Goal: Register for event/course

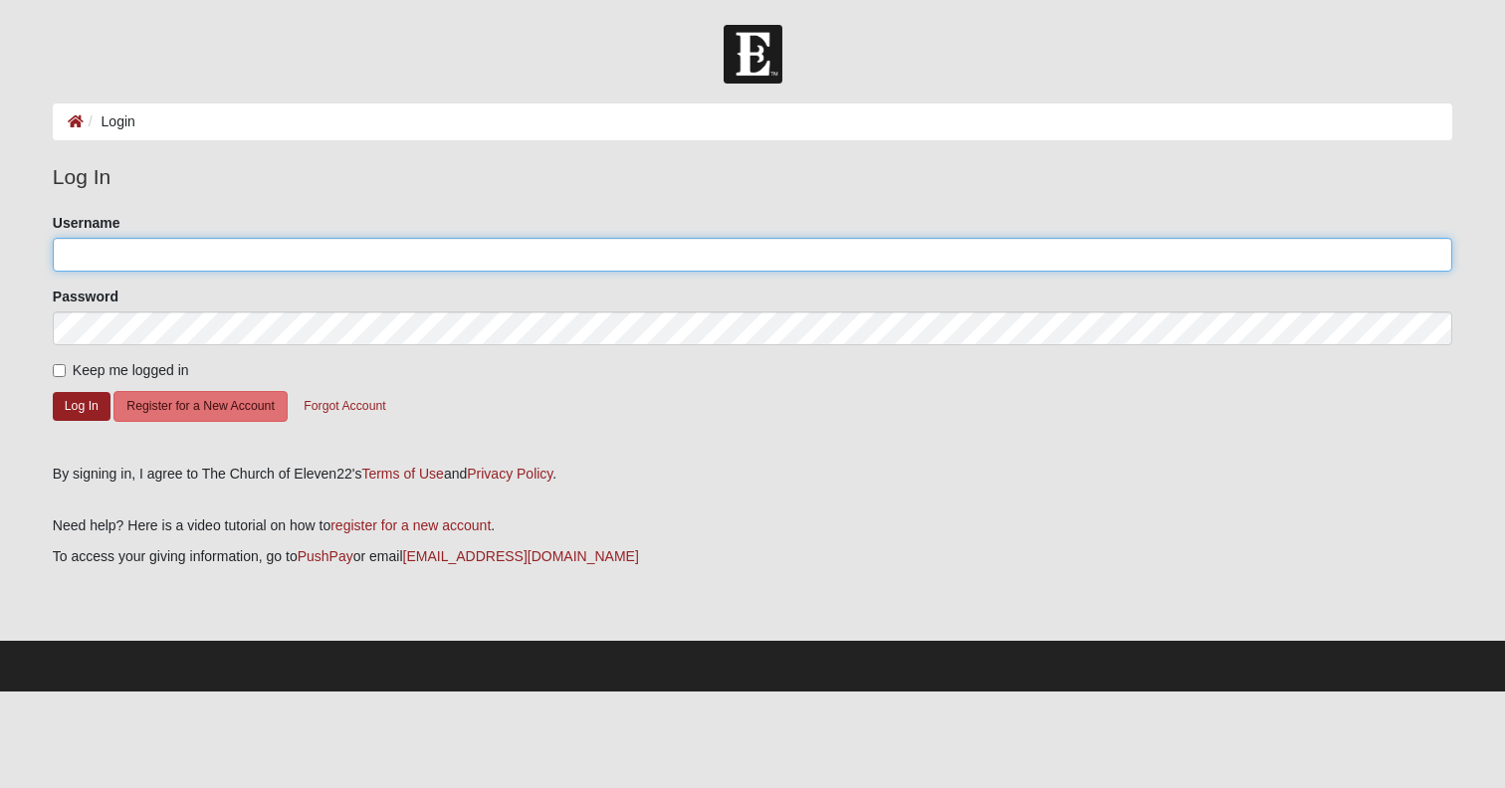
click at [126, 253] on input "Username" at bounding box center [752, 255] width 1399 height 34
type input "glgshaw"
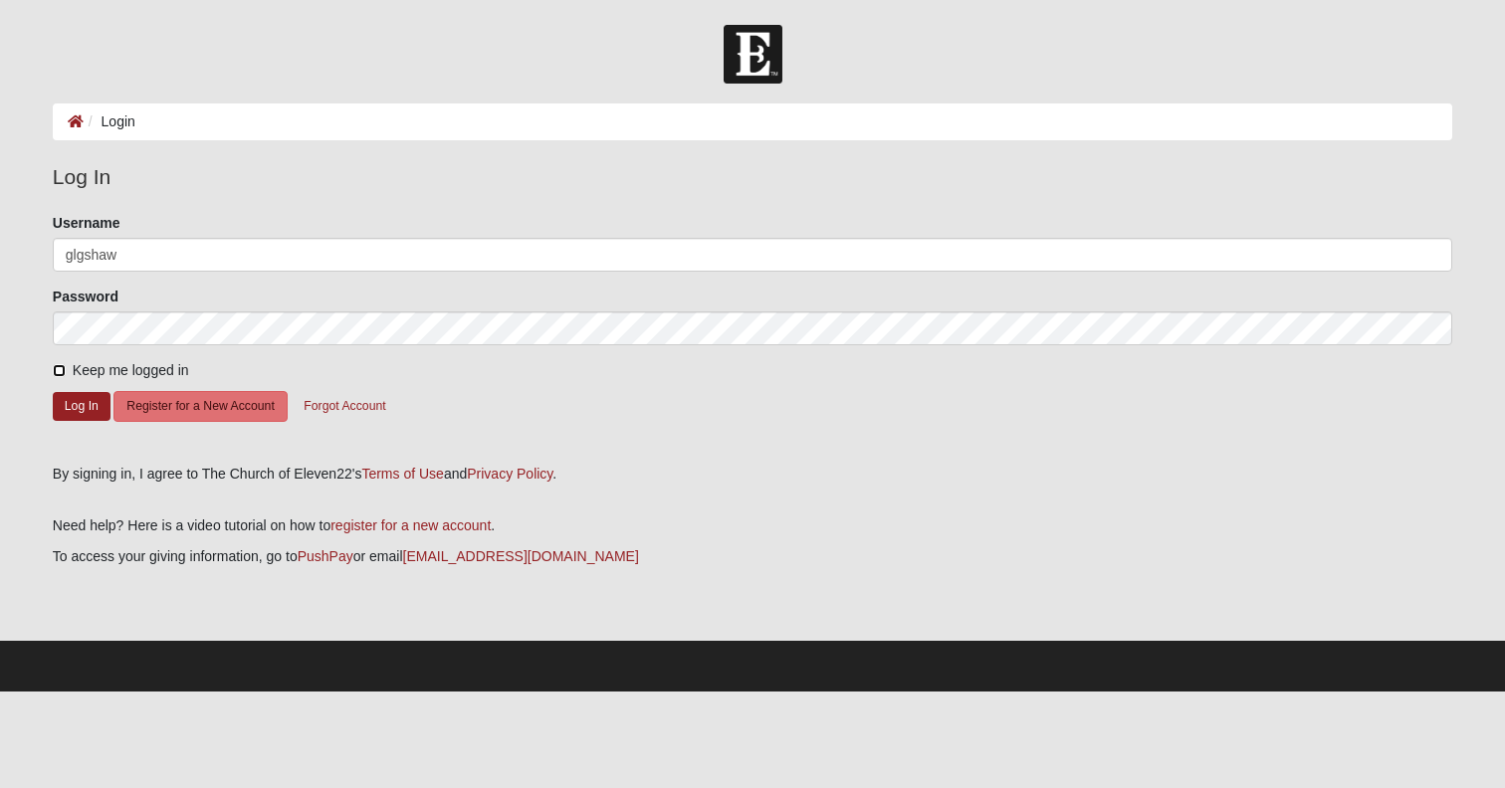
click at [64, 372] on input "Keep me logged in" at bounding box center [59, 370] width 13 height 13
checkbox input "true"
click at [67, 409] on button "Log In" at bounding box center [82, 406] width 58 height 29
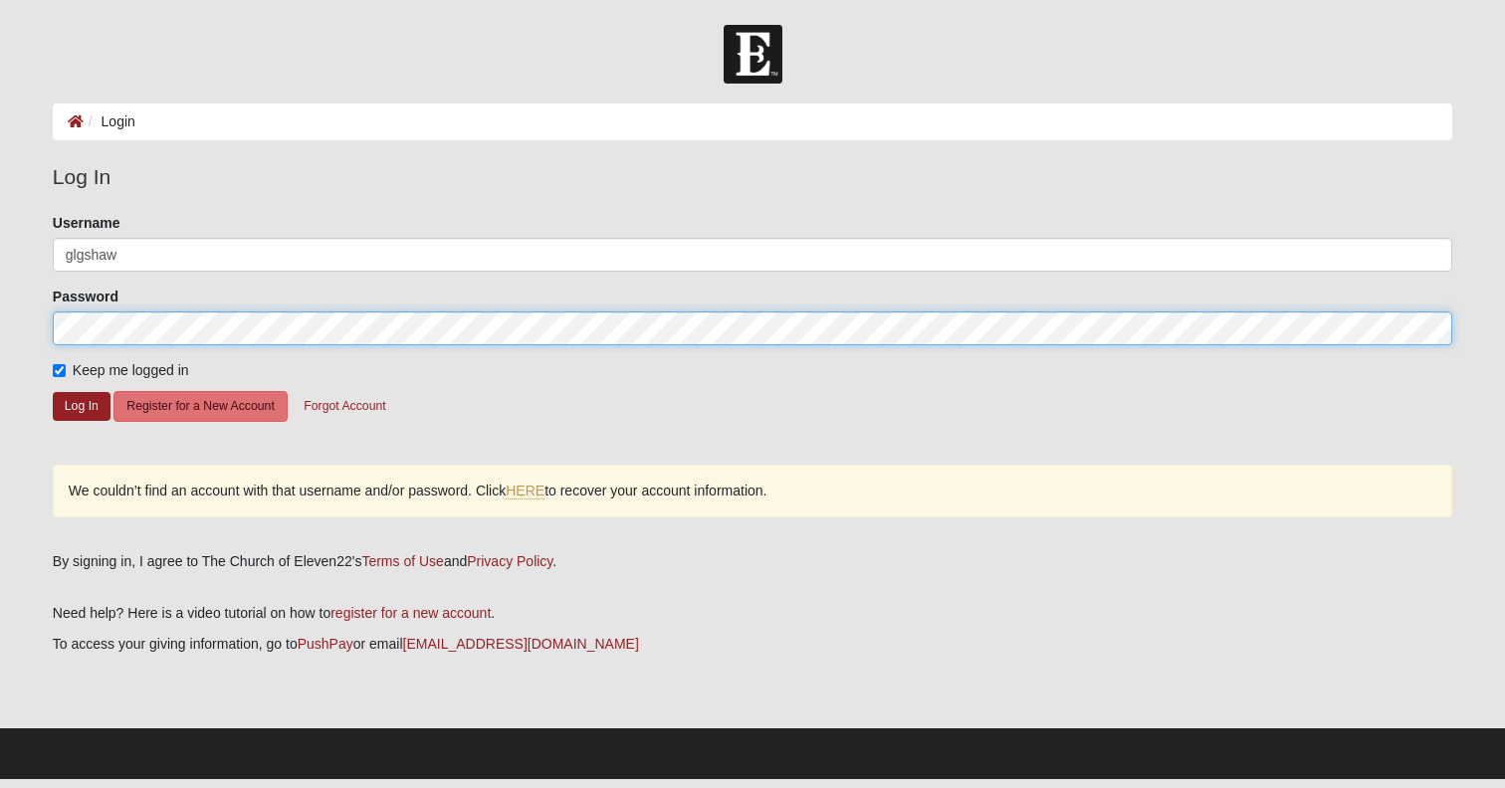
click at [55, 310] on div "Password" at bounding box center [752, 316] width 1399 height 59
click at [53, 392] on button "Log In" at bounding box center [82, 406] width 58 height 29
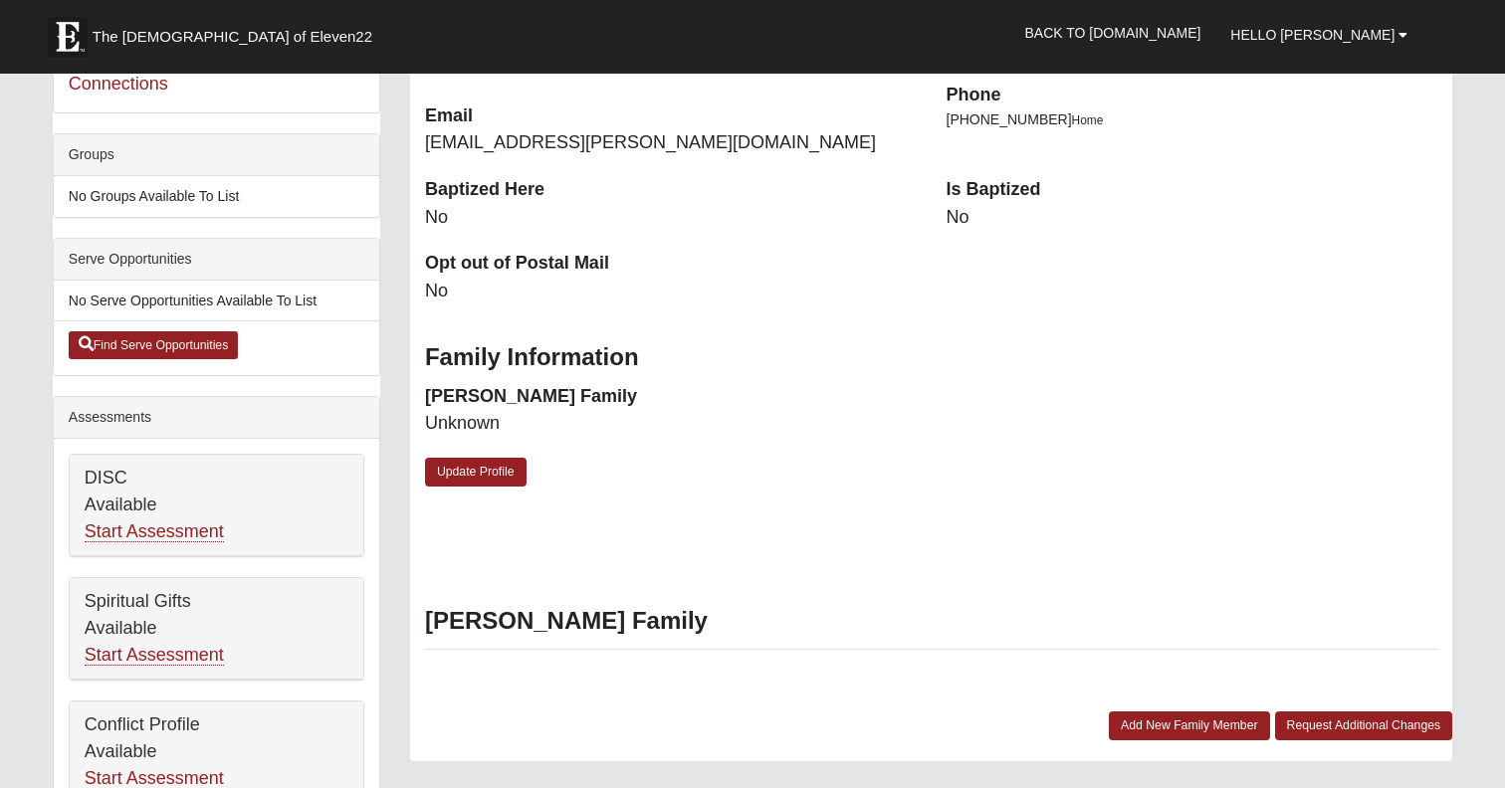
scroll to position [447, 0]
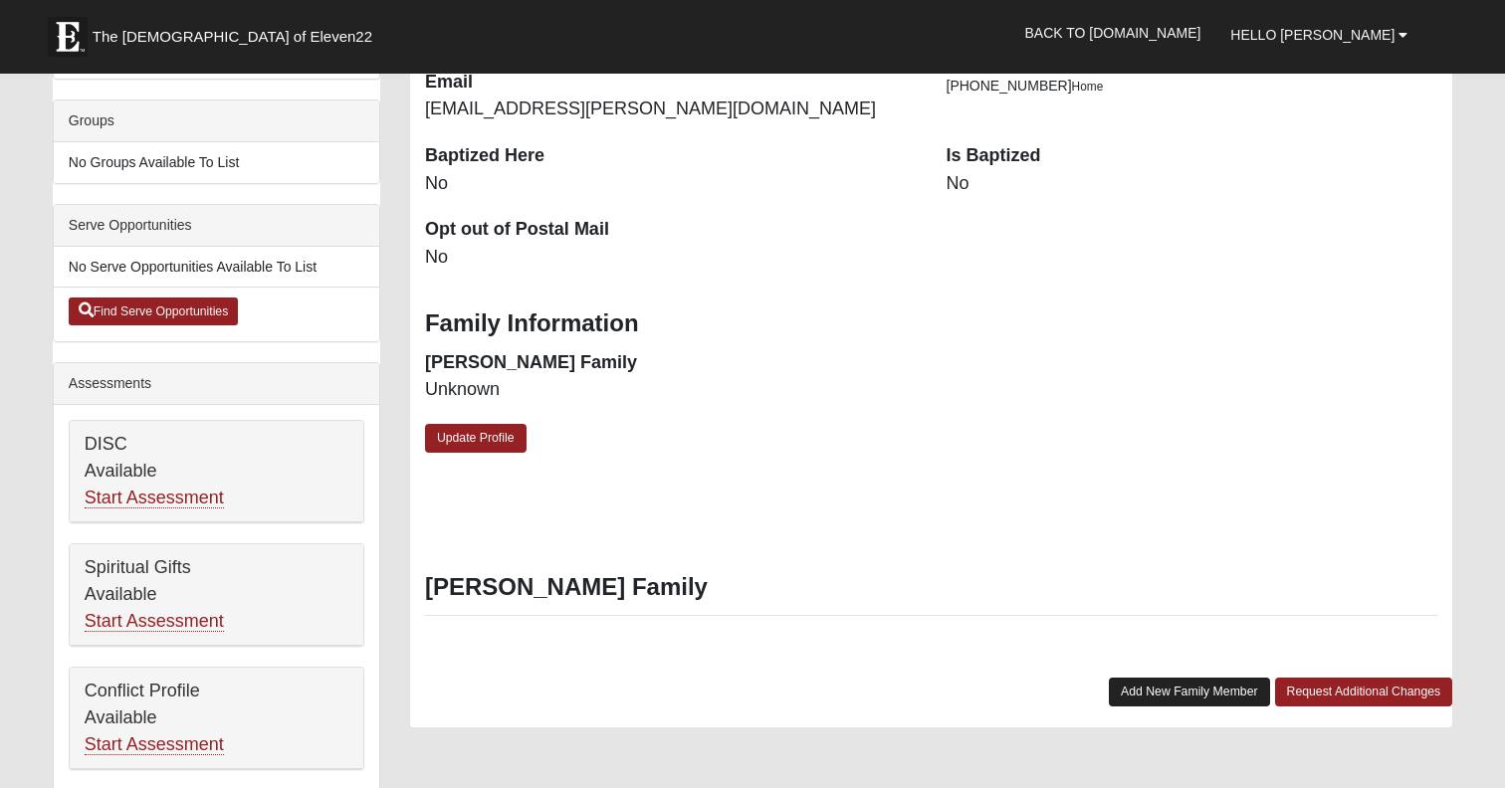
click at [1134, 707] on link "Add New Family Member" at bounding box center [1189, 692] width 161 height 29
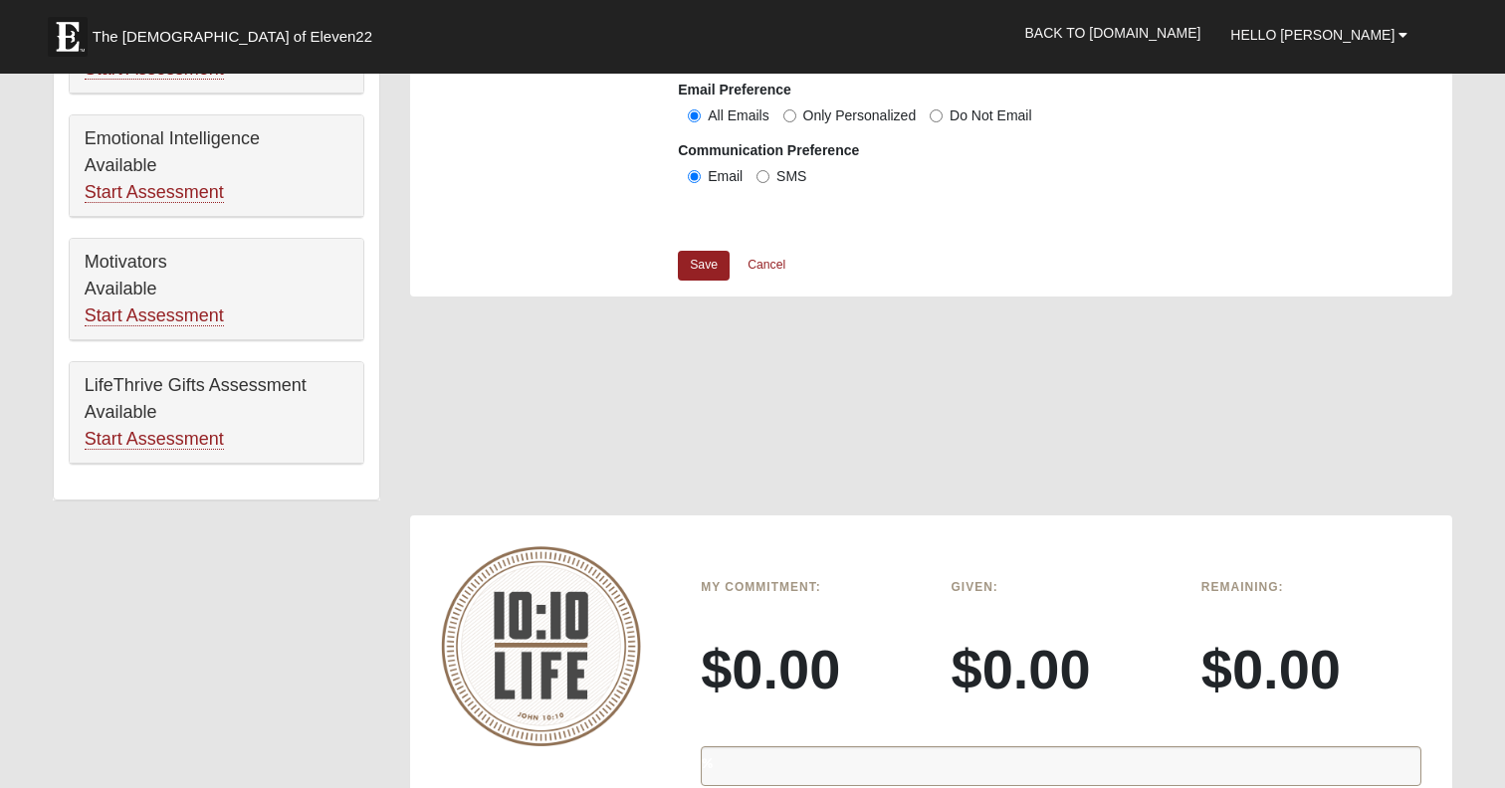
scroll to position [0, 0]
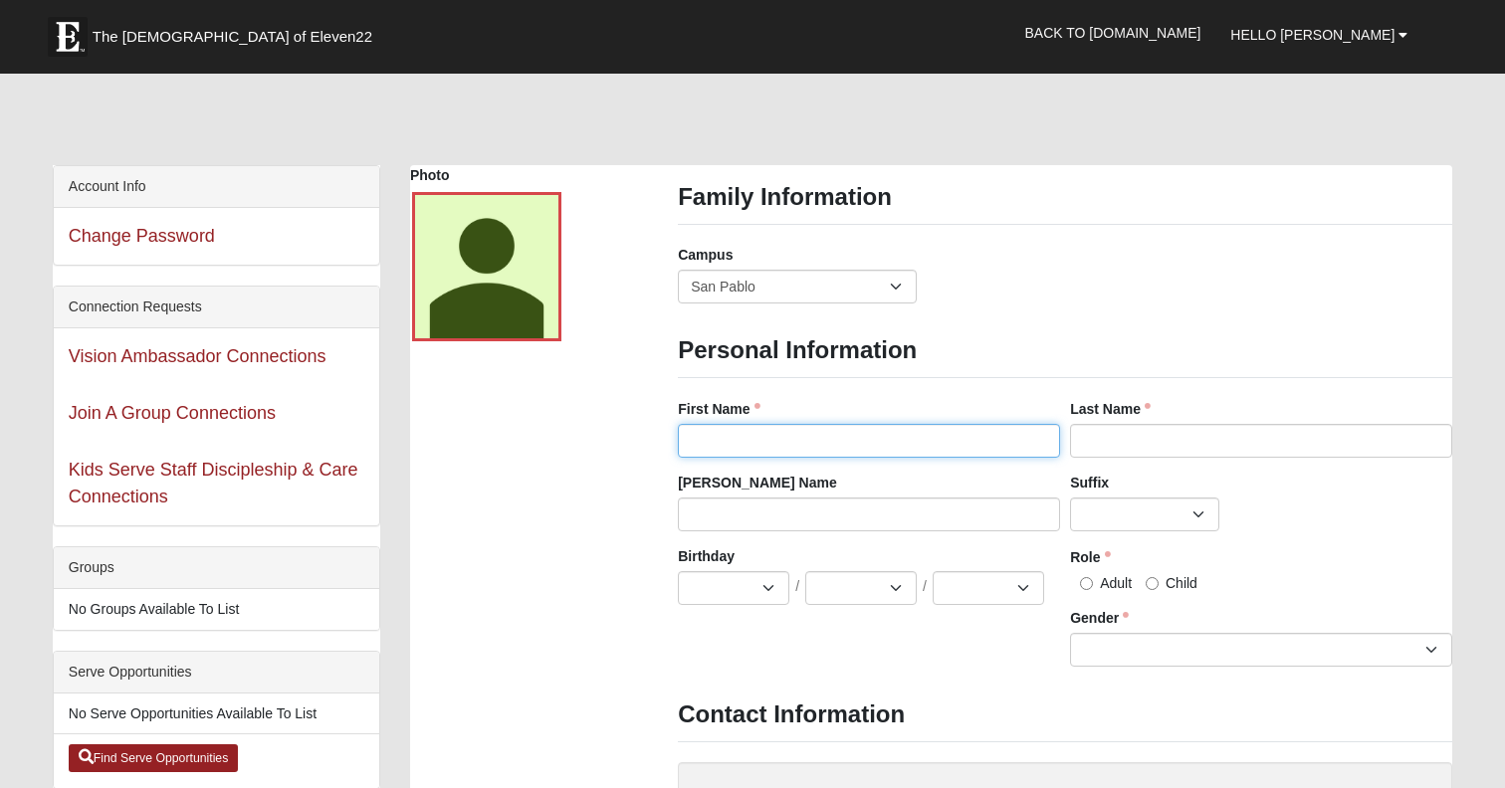
click at [743, 451] on input "First Name" at bounding box center [869, 441] width 382 height 34
type input "c"
type input "Colin"
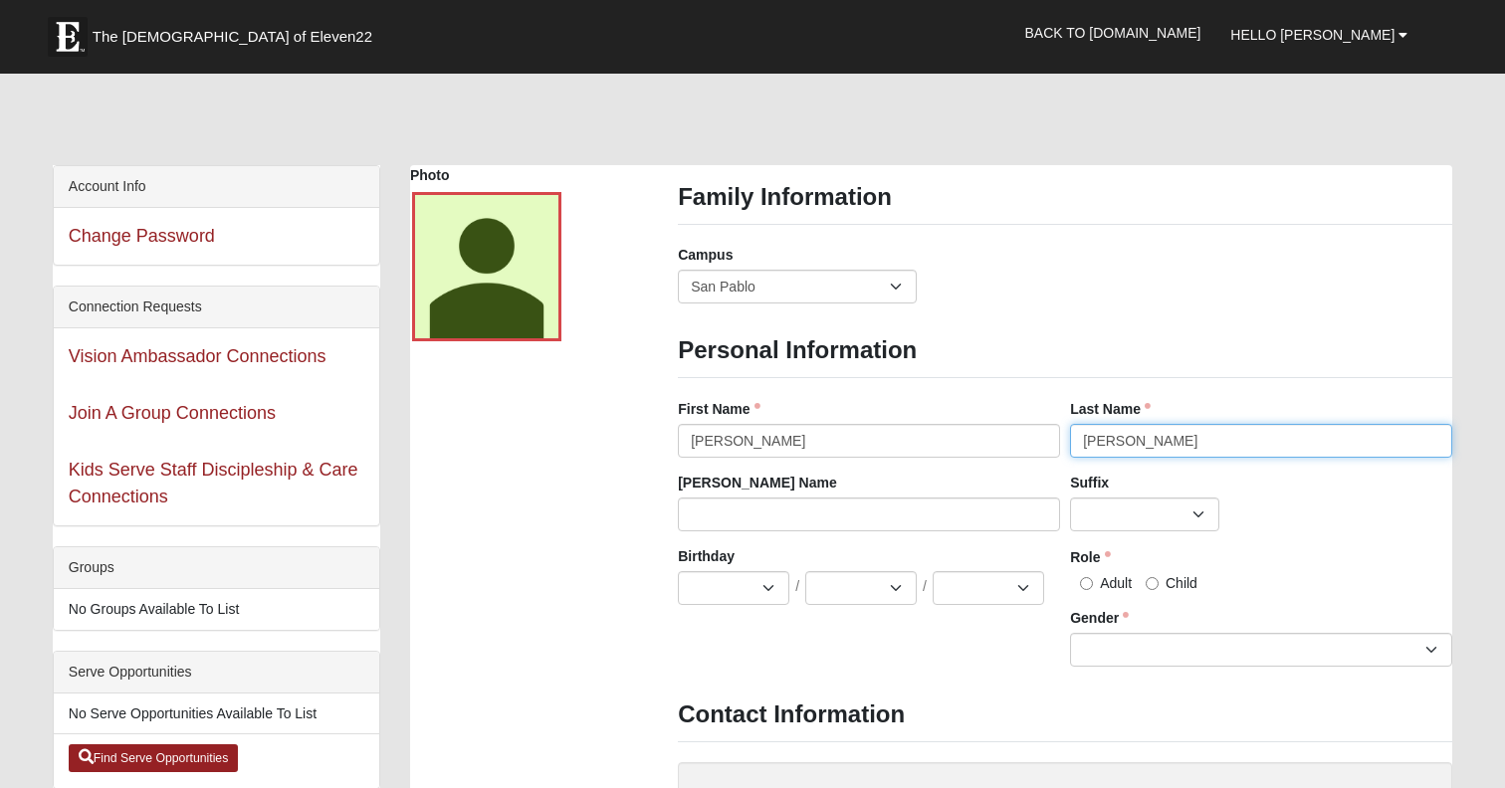
type input "Shaw"
click at [727, 617] on div "Birthday Jan Feb Mar Apr May Jun Jul Aug Sep Oct Nov Dec / 1 2 3 4 5 6 7 8 9 10…" at bounding box center [869, 583] width 392 height 74
click at [728, 597] on select "Jan Feb Mar Apr May Jun Jul Aug Sep Oct Nov Dec" at bounding box center [733, 588] width 111 height 34
select select "2"
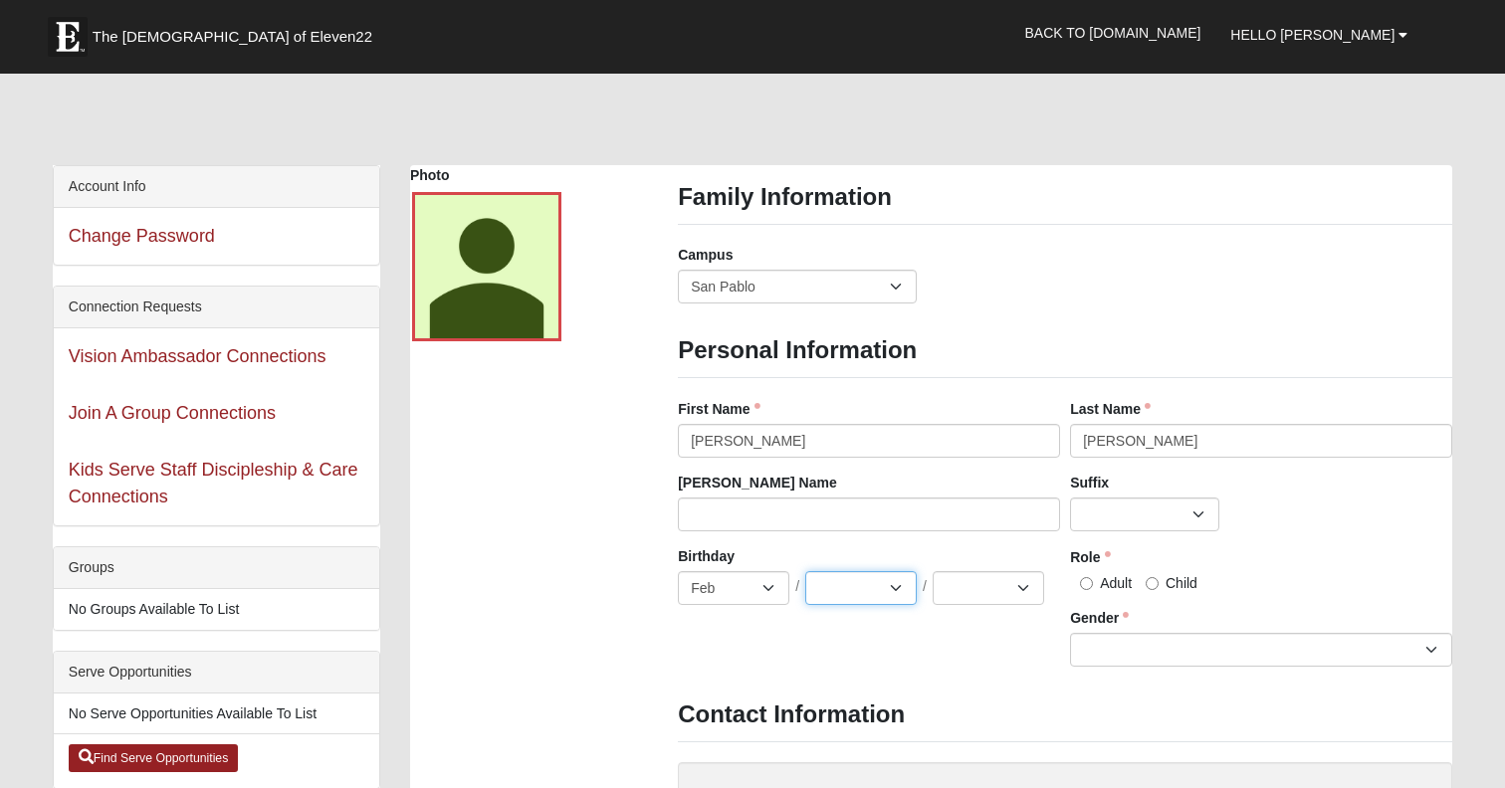
click at [818, 603] on select "1 2 3 4 5 6 7 8 9 10 11 12 13 14 15 16 17 18 19 20 21 22 23 24 25 26 27 28 29 3…" at bounding box center [860, 588] width 111 height 34
select select "22"
click at [968, 584] on select "2025 2024 2023 2022 2021 2020 2019 2018 2017 2016 2015 2014 2013 2012 2011 2010…" at bounding box center [987, 588] width 111 height 34
select select "1991"
click at [1078, 593] on label "Adult" at bounding box center [1101, 583] width 62 height 20
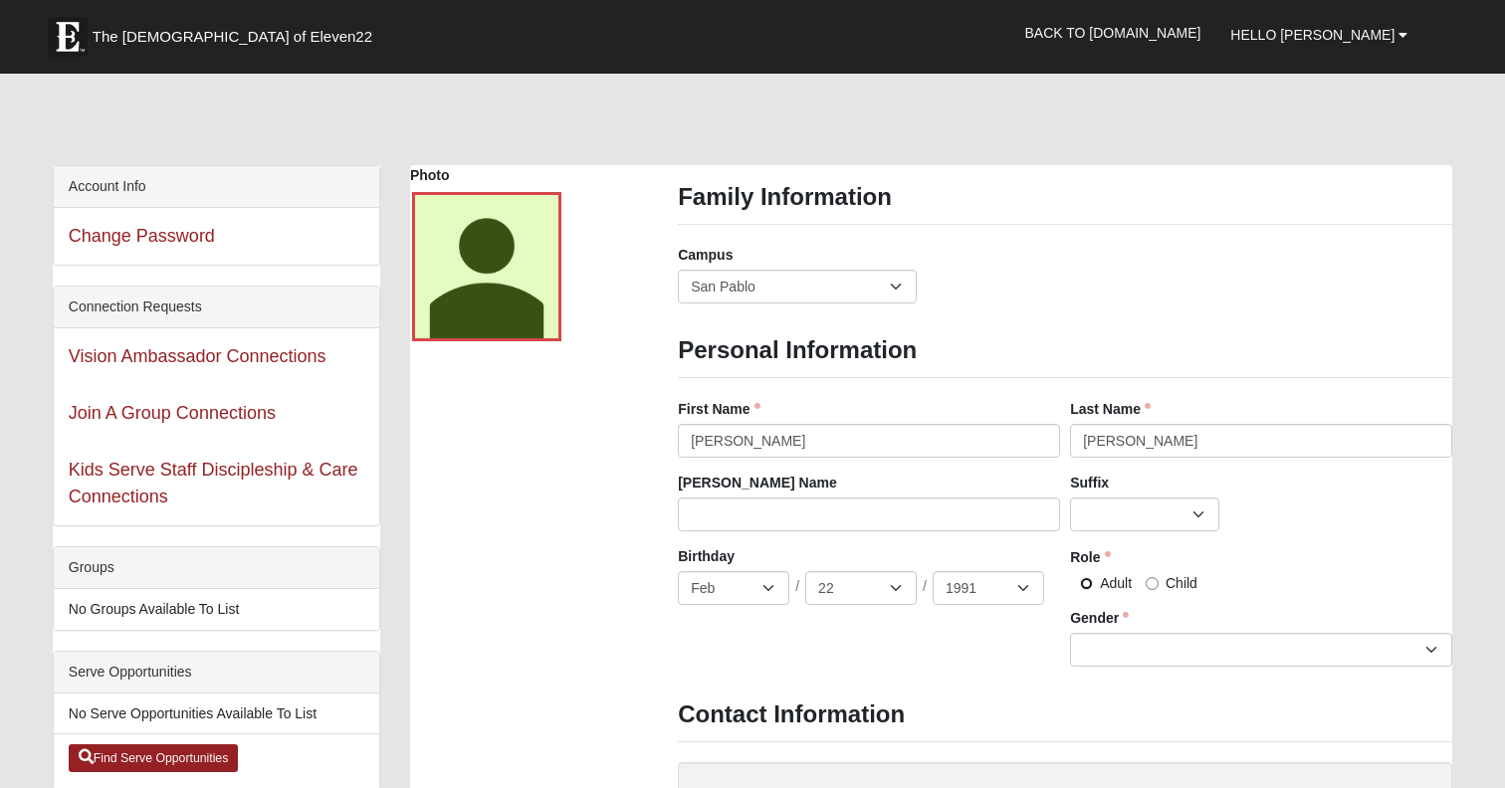
click at [1080, 590] on input "Adult" at bounding box center [1086, 583] width 13 height 13
radio input "true"
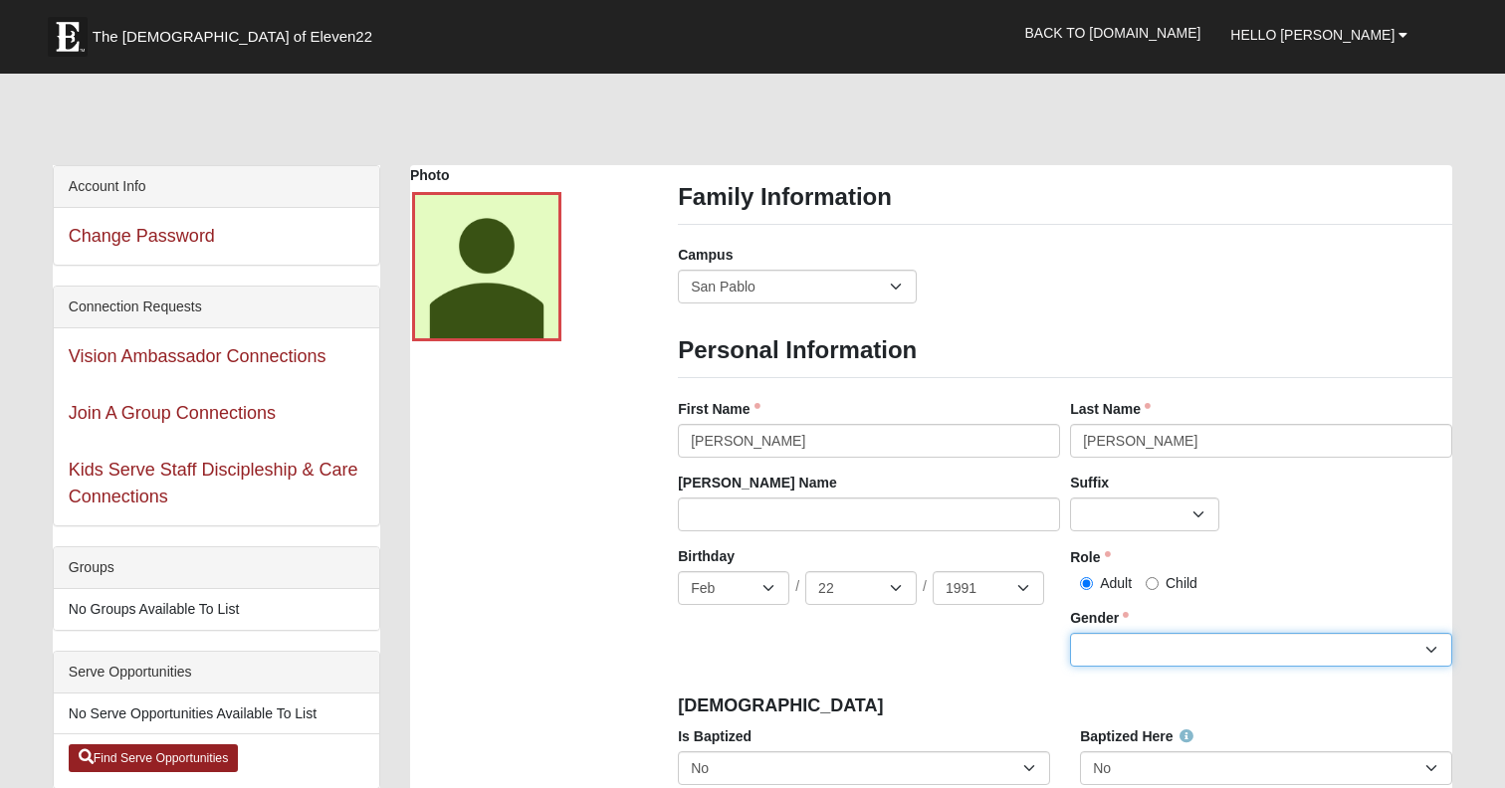
click at [1094, 655] on select "Male Female" at bounding box center [1261, 650] width 382 height 34
select select "Male"
click at [937, 682] on div "Birthday Jan Feb Mar Apr May Jun Jul Aug Sep Oct Nov Dec / 1 2 3 4 5 6 7 8 9 10…" at bounding box center [1065, 613] width 784 height 135
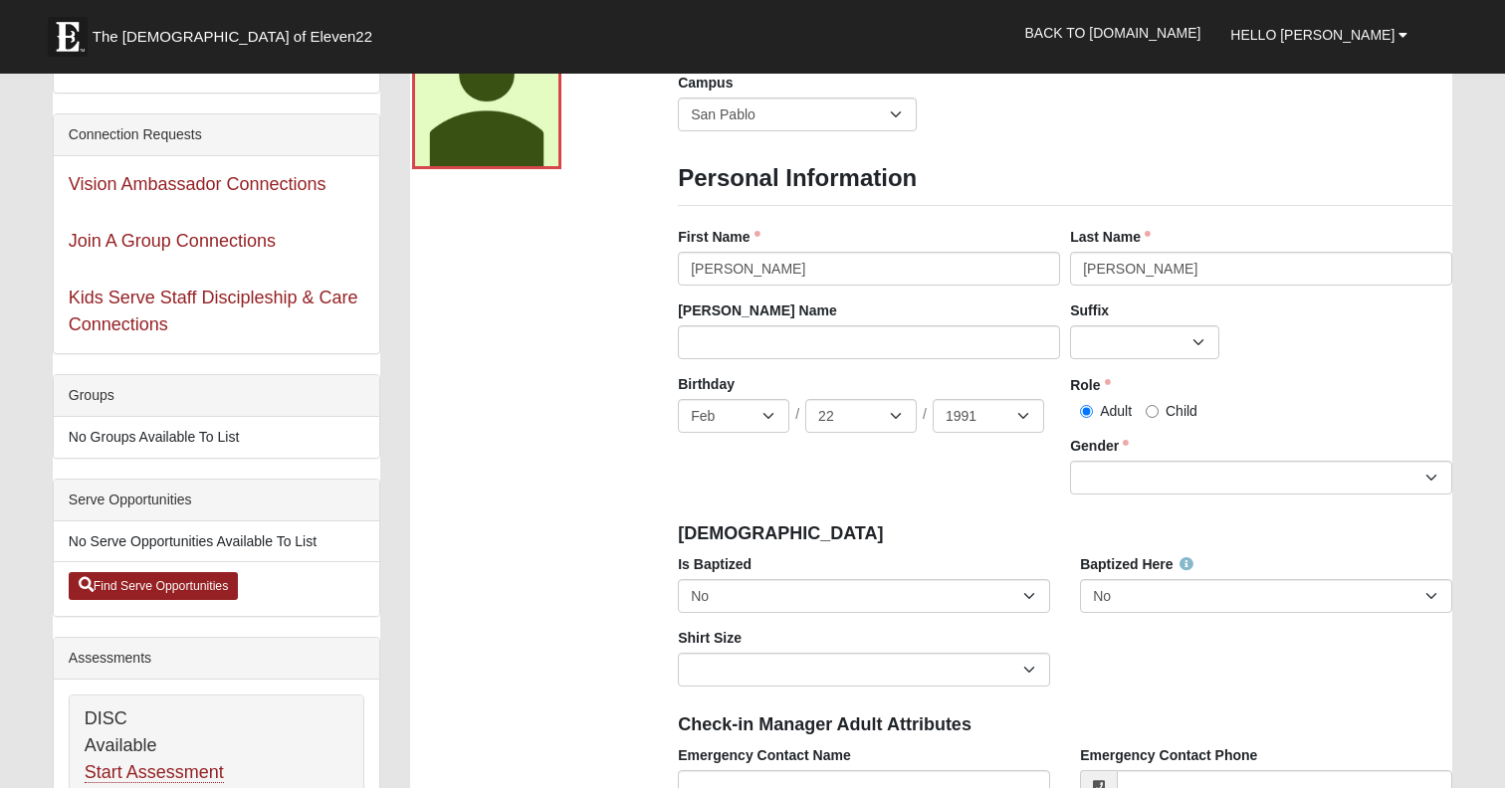
scroll to position [184, 0]
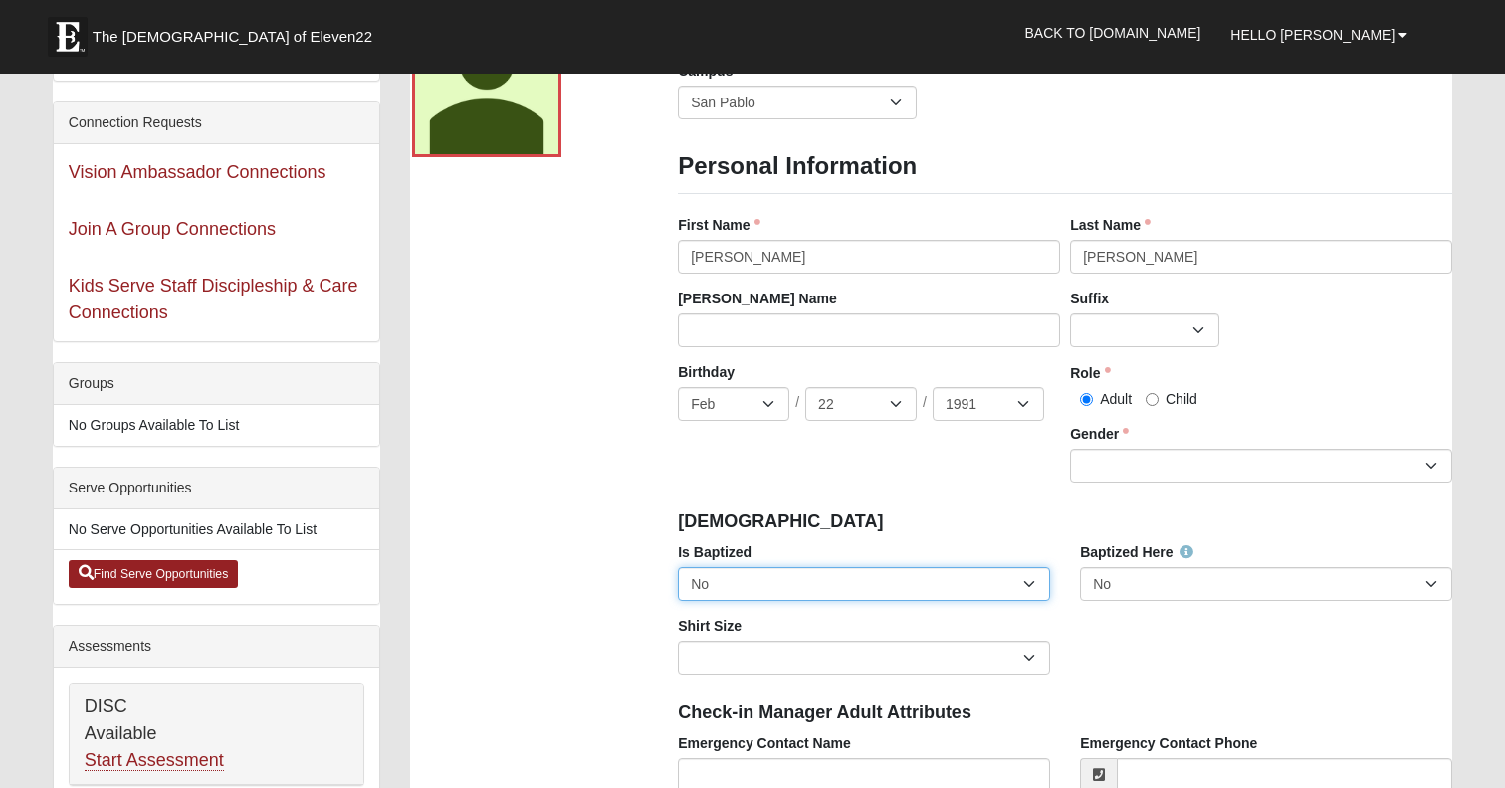
click at [835, 592] on select "No Yes" at bounding box center [864, 584] width 372 height 34
select select "True"
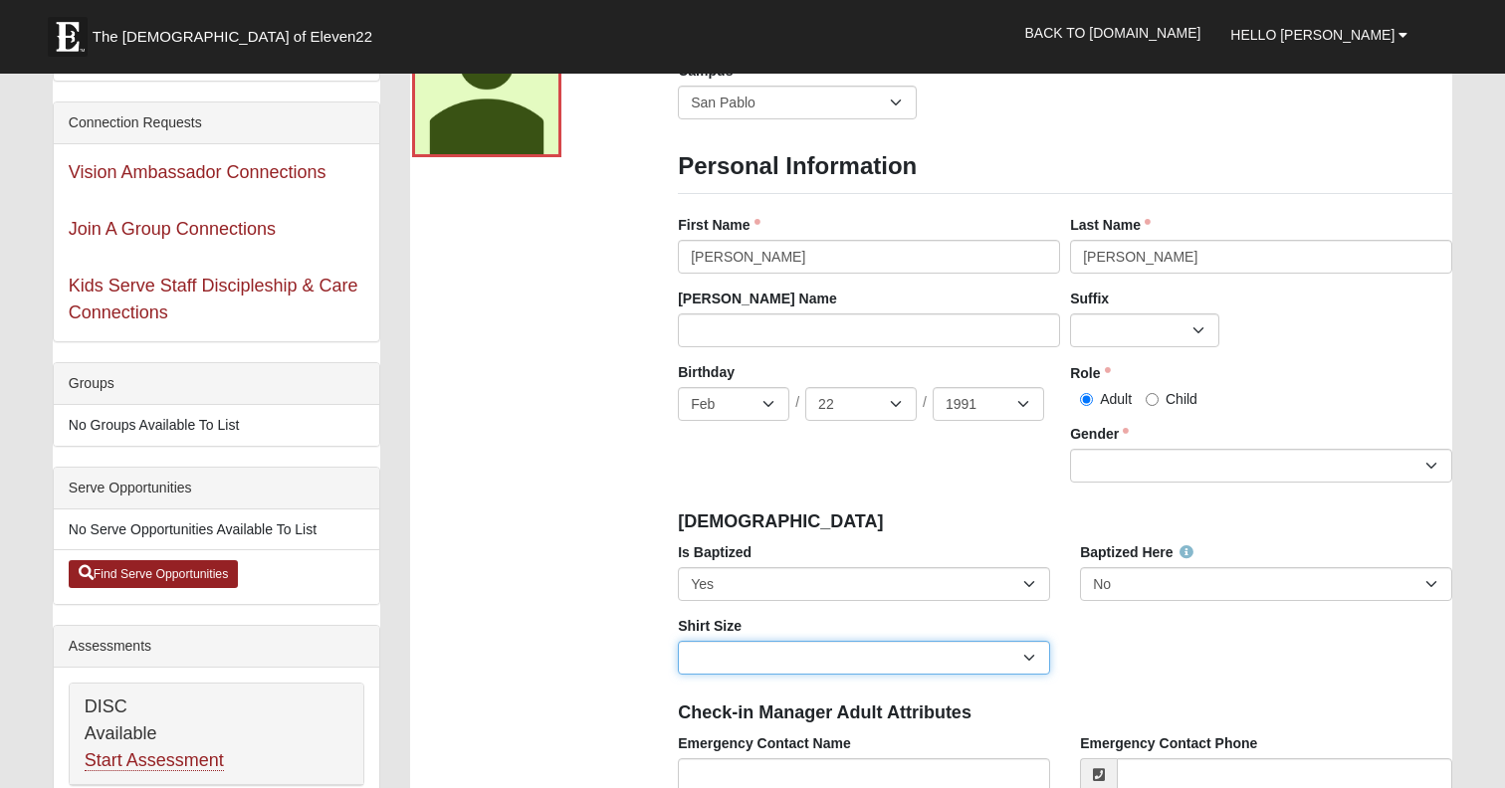
click at [713, 675] on select "Adult Small Adult Medium Adult Large Adult XL Adult XXL Adult 3XL Adult 4XL You…" at bounding box center [864, 658] width 372 height 34
select select "Adult XXL"
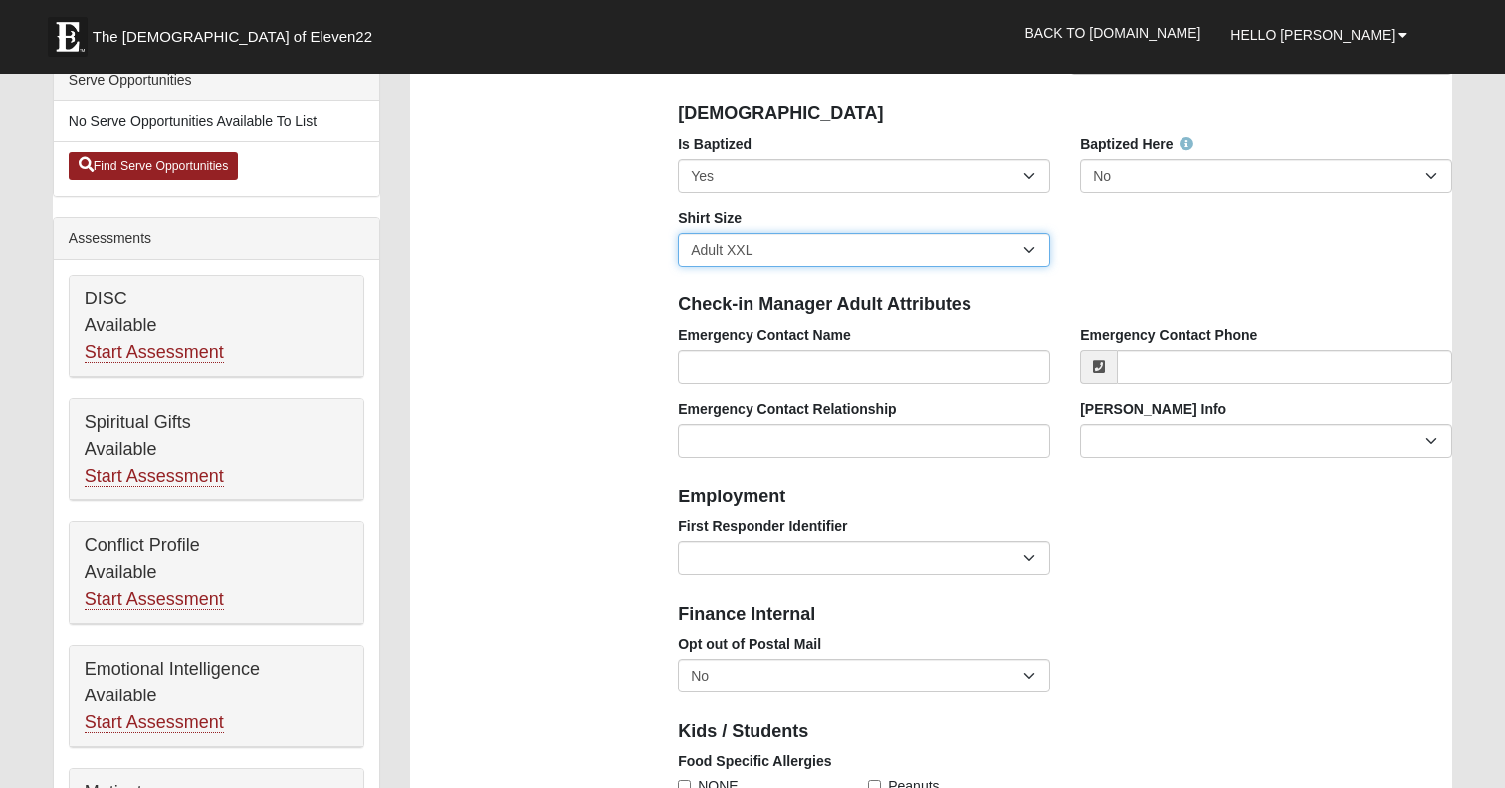
scroll to position [597, 0]
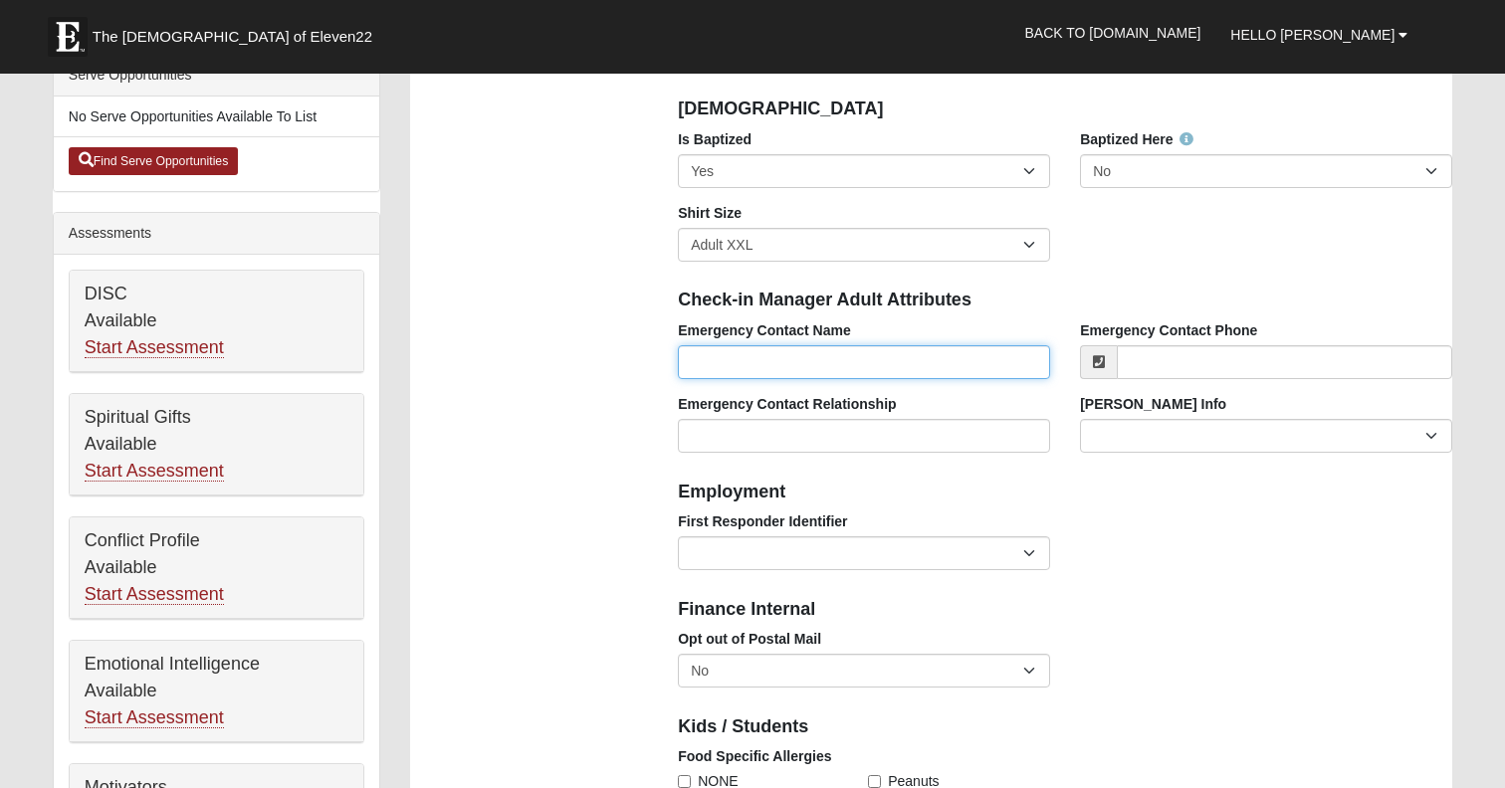
click at [799, 379] on input "Emergency Contact Name" at bounding box center [864, 362] width 372 height 34
type input "C"
type input "Grace Shaw"
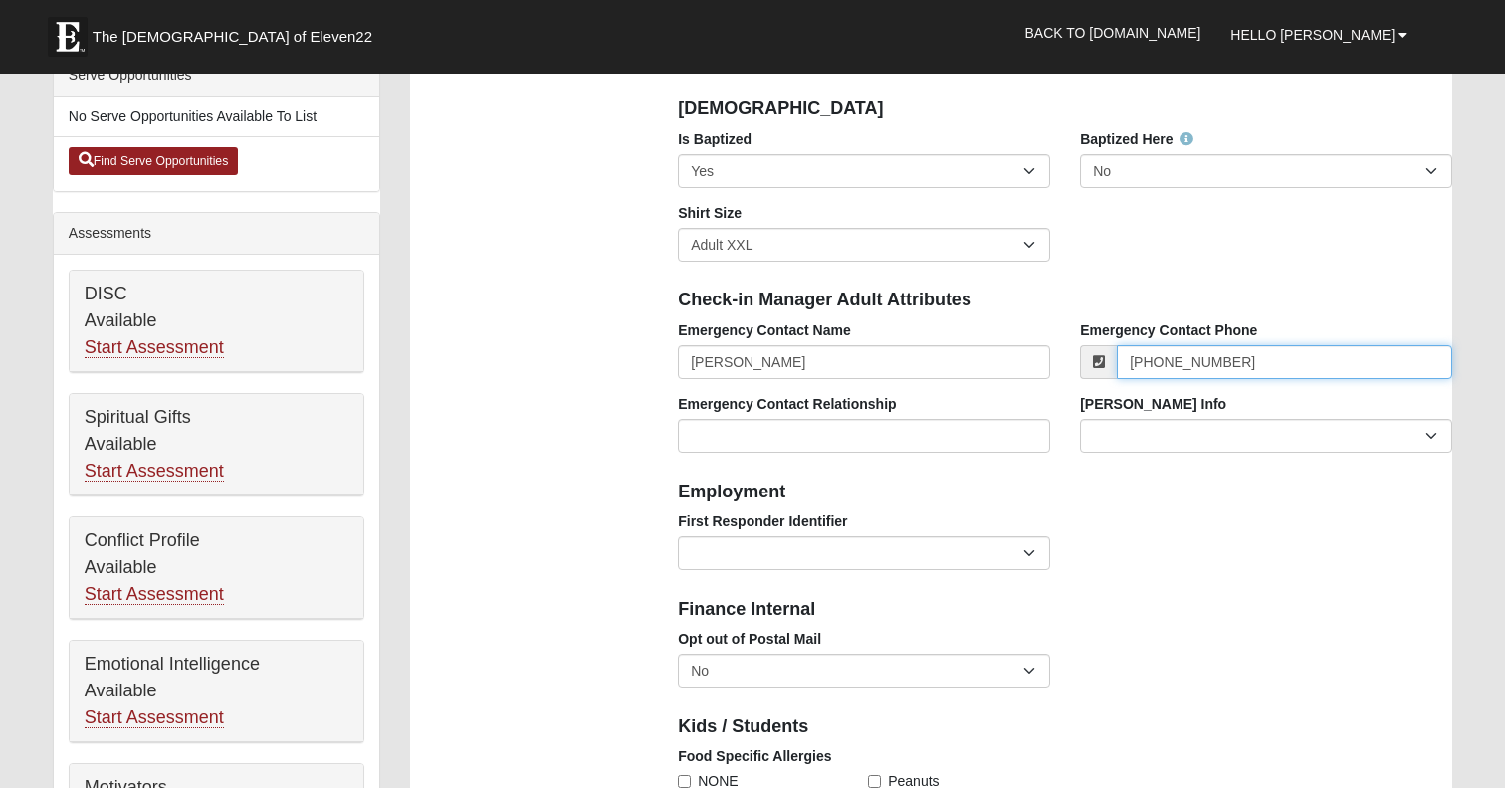
type input "(352) 446-1467"
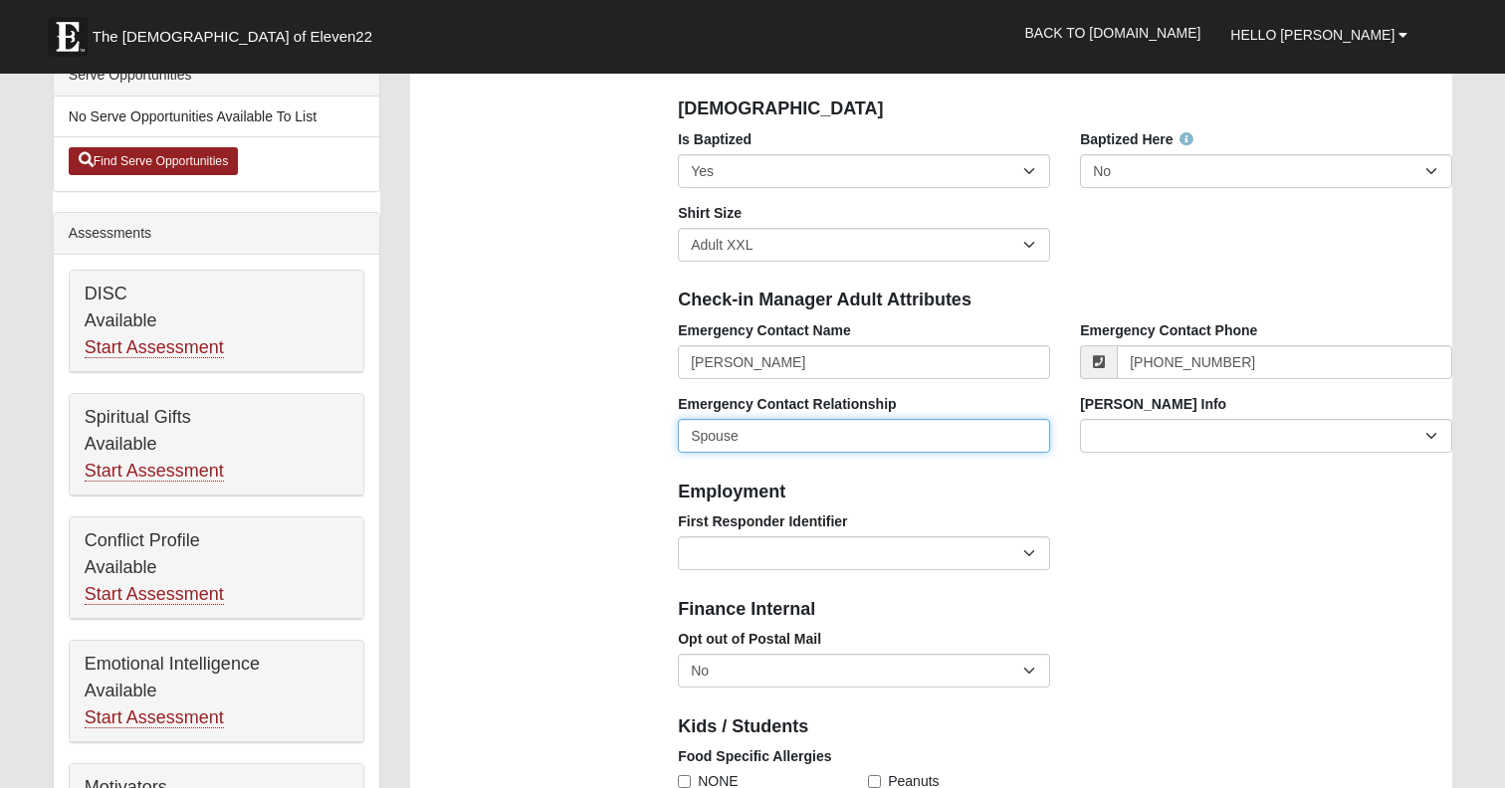
type input "Spouse"
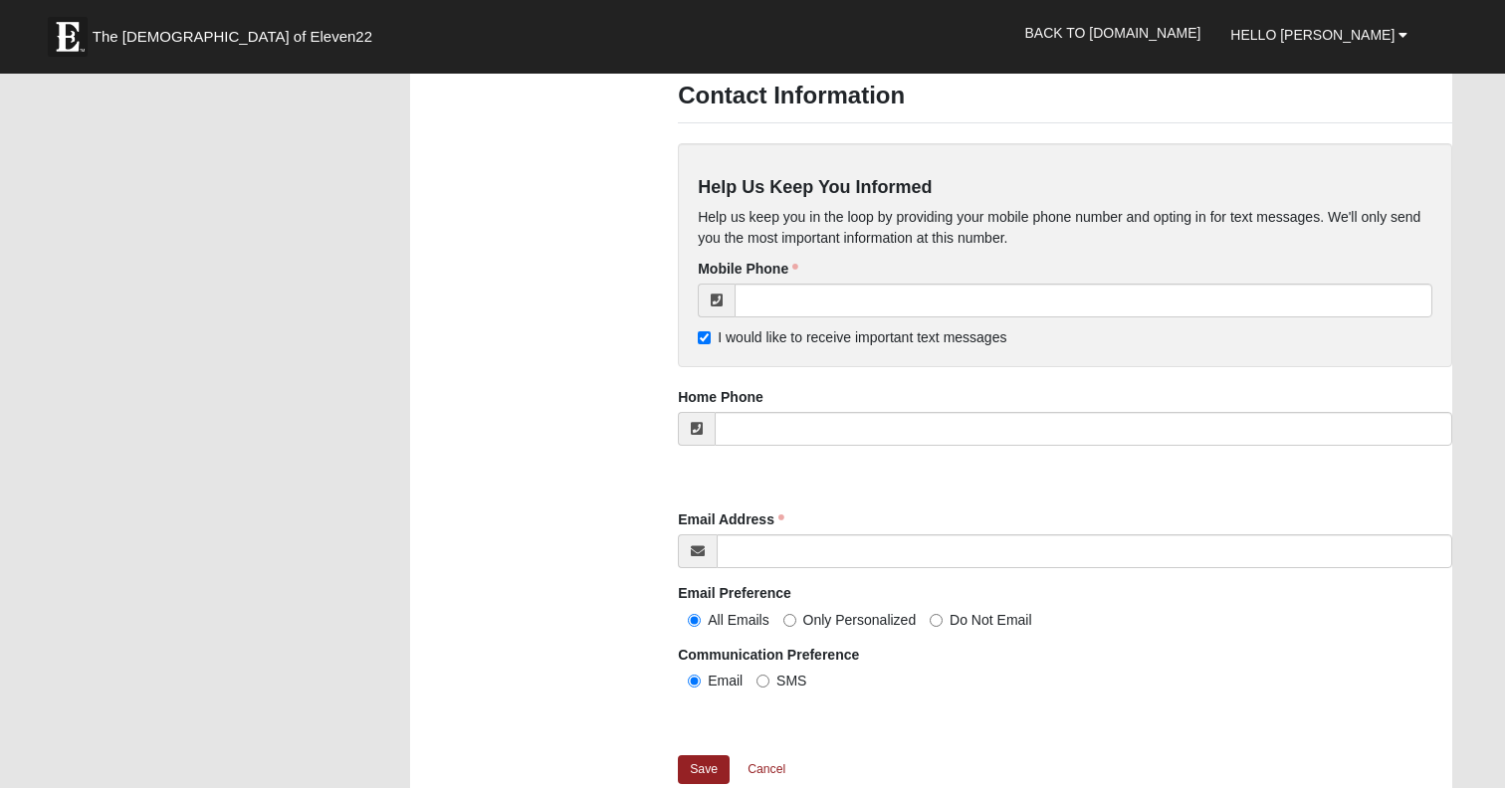
scroll to position [1744, 0]
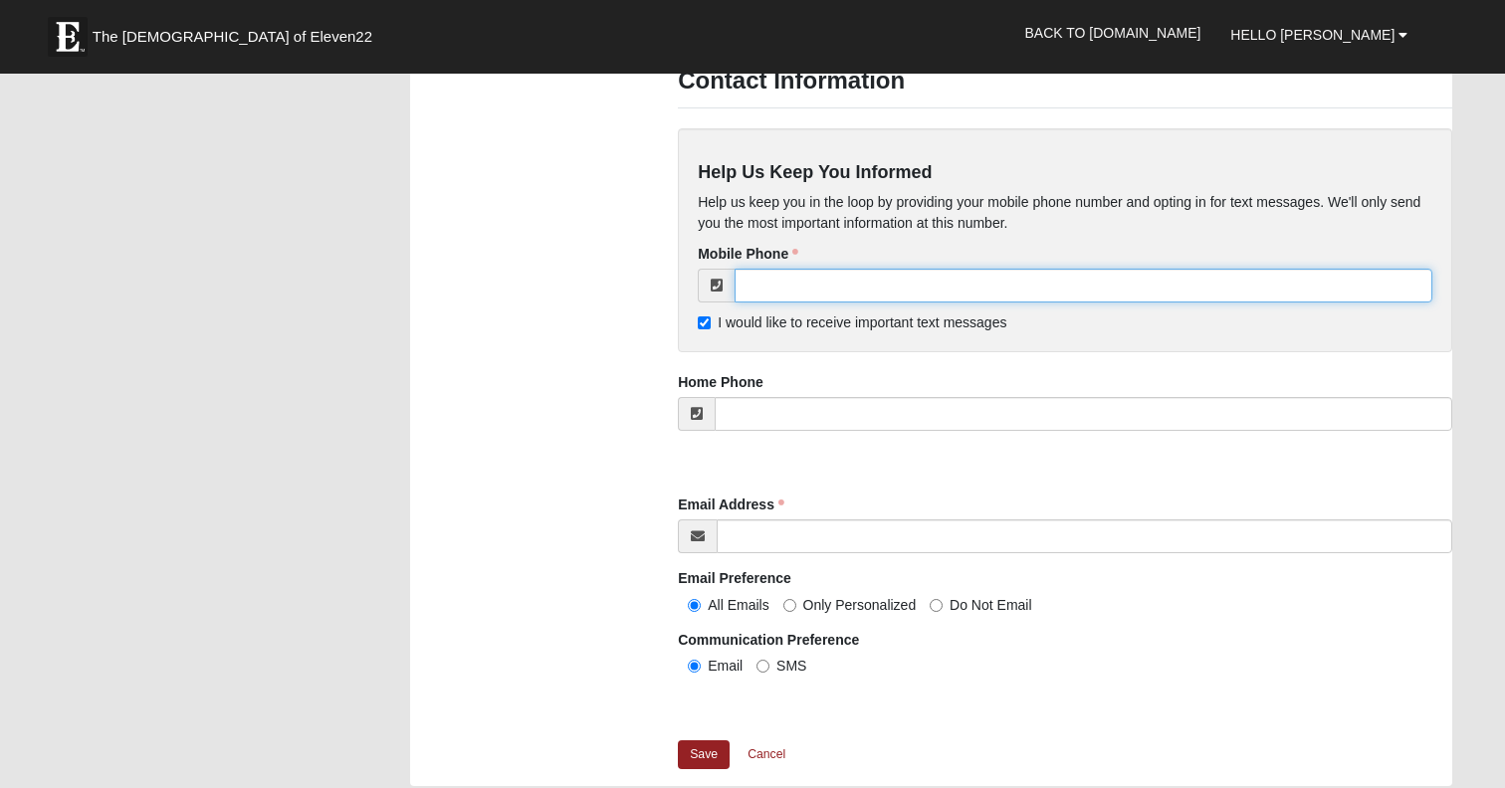
click at [781, 303] on input "tel" at bounding box center [1083, 286] width 698 height 34
click at [694, 348] on div "Help Us Keep You Informed Help us keep you in the loop by providing your mobile…" at bounding box center [1065, 240] width 774 height 224
click at [700, 329] on input "I would like to receive important text messages" at bounding box center [704, 322] width 13 height 13
checkbox input "false"
click at [768, 303] on input "tel" at bounding box center [1083, 286] width 698 height 34
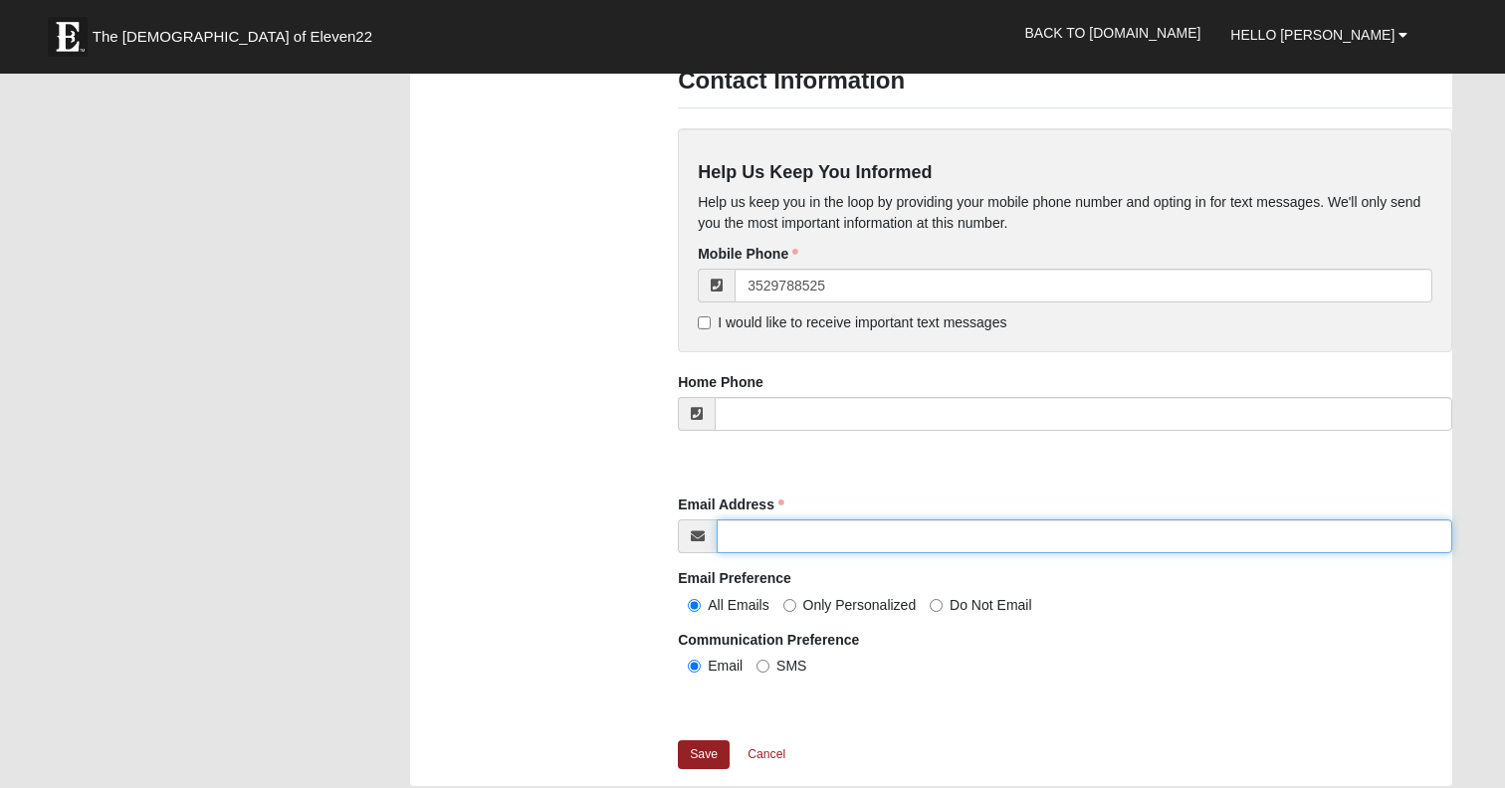
type input "[PHONE_NUMBER]"
click at [739, 553] on input "Email Address" at bounding box center [1083, 536] width 735 height 34
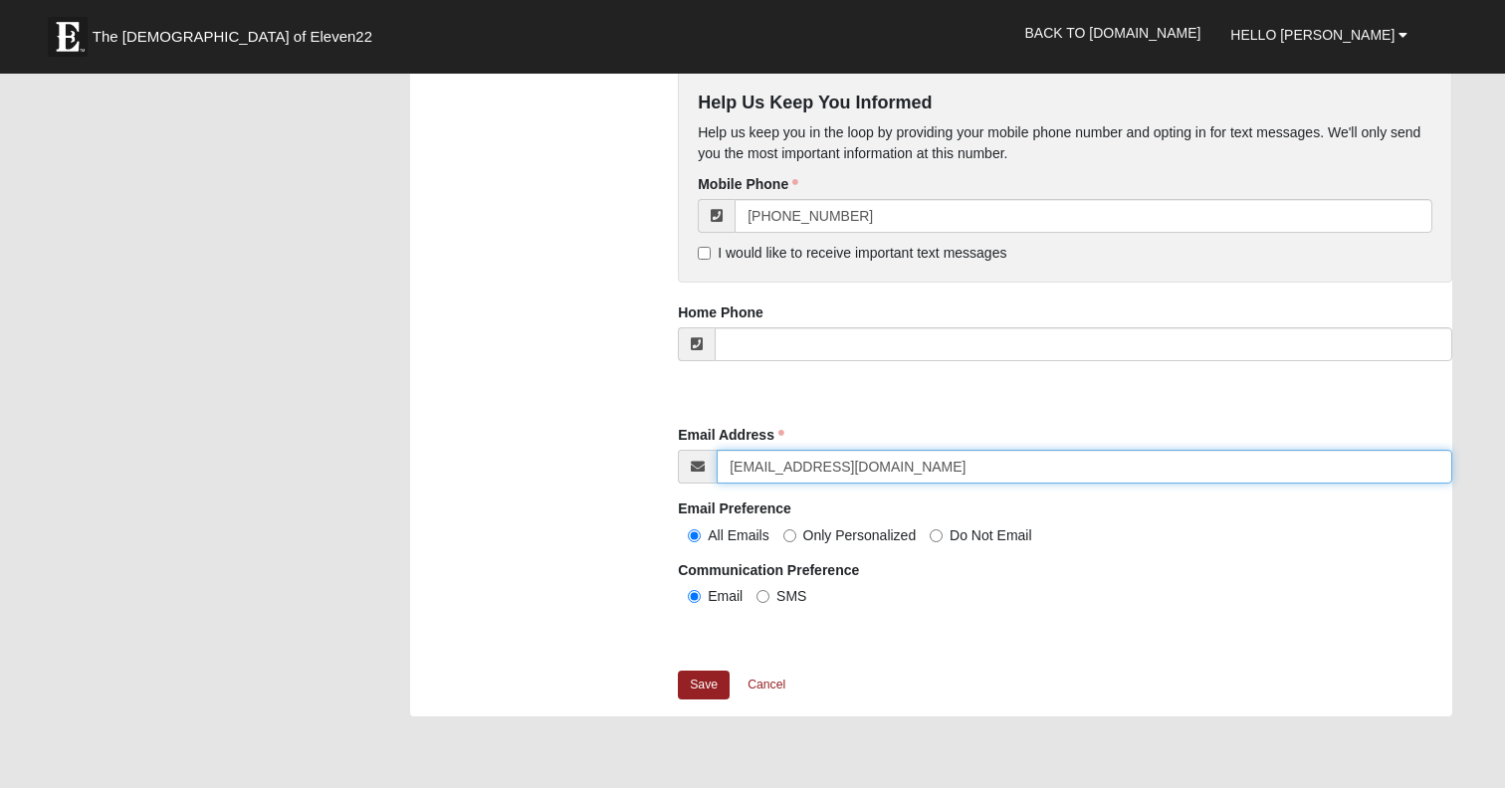
scroll to position [1837, 0]
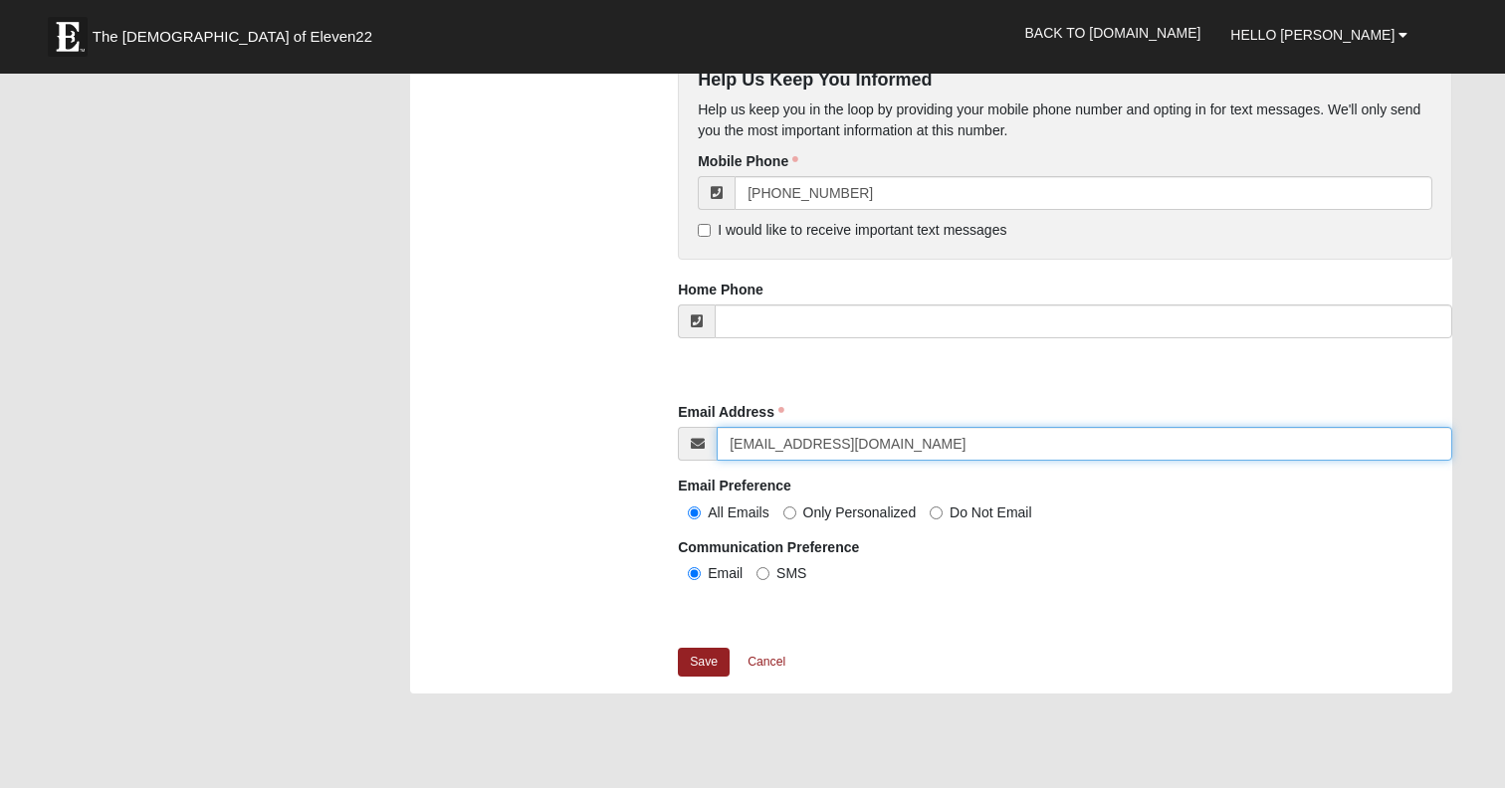
type input "[EMAIL_ADDRESS][DOMAIN_NAME]"
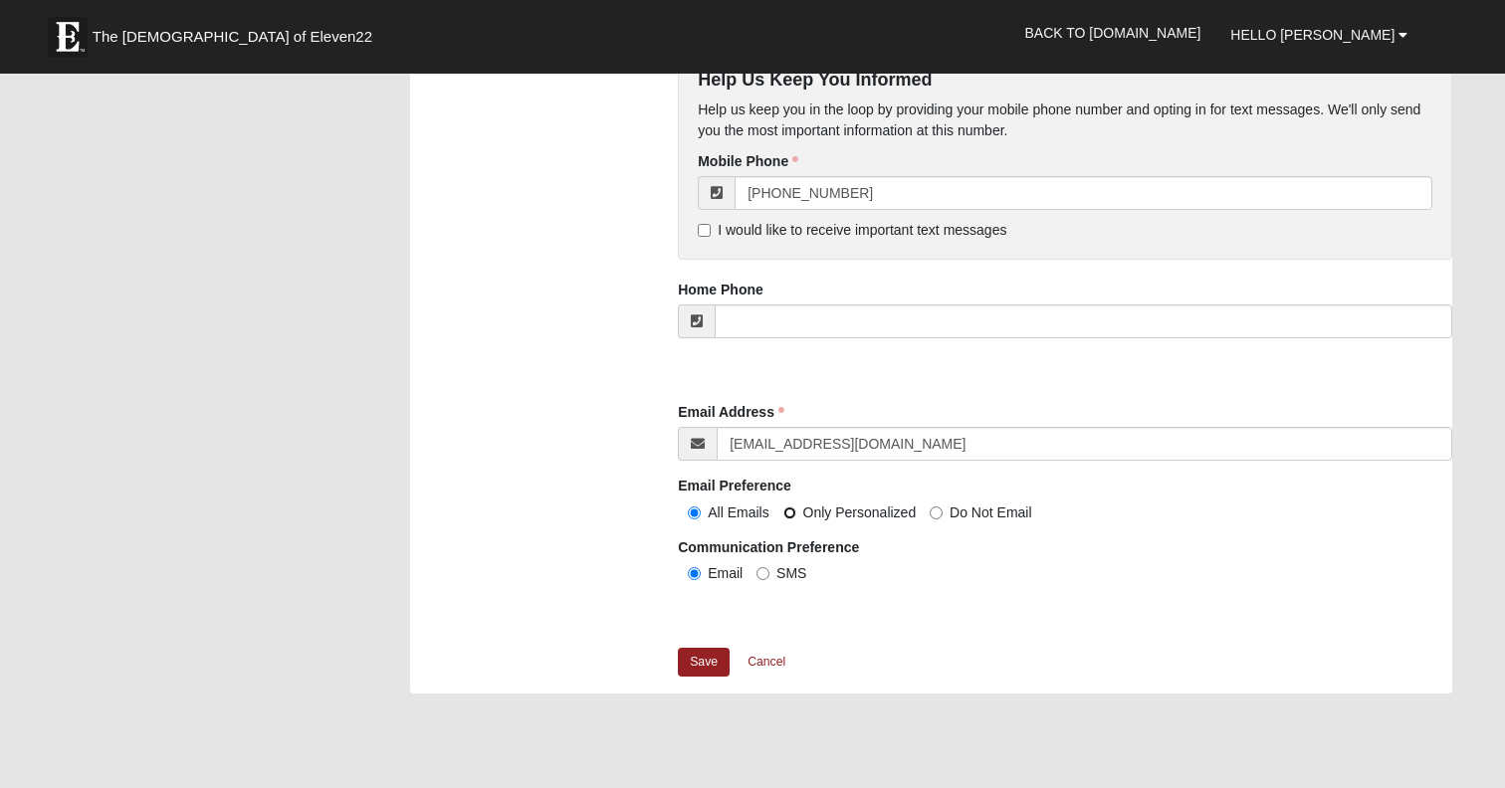
click at [787, 519] on input "Only Personalized" at bounding box center [789, 513] width 13 height 13
radio input "true"
click at [689, 677] on link "Save" at bounding box center [704, 662] width 52 height 29
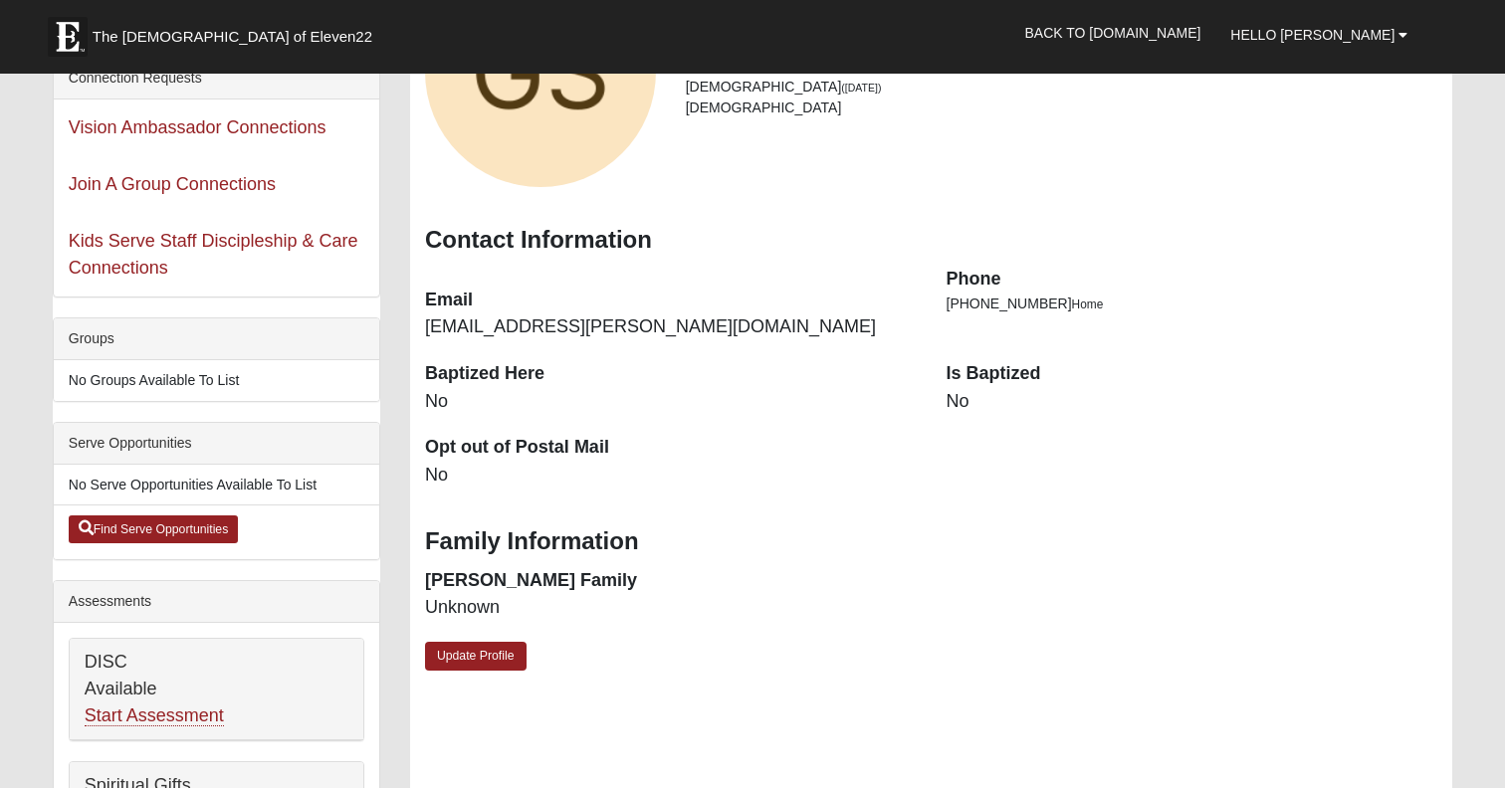
scroll to position [230, 0]
click at [485, 661] on link "Update Profile" at bounding box center [476, 655] width 102 height 29
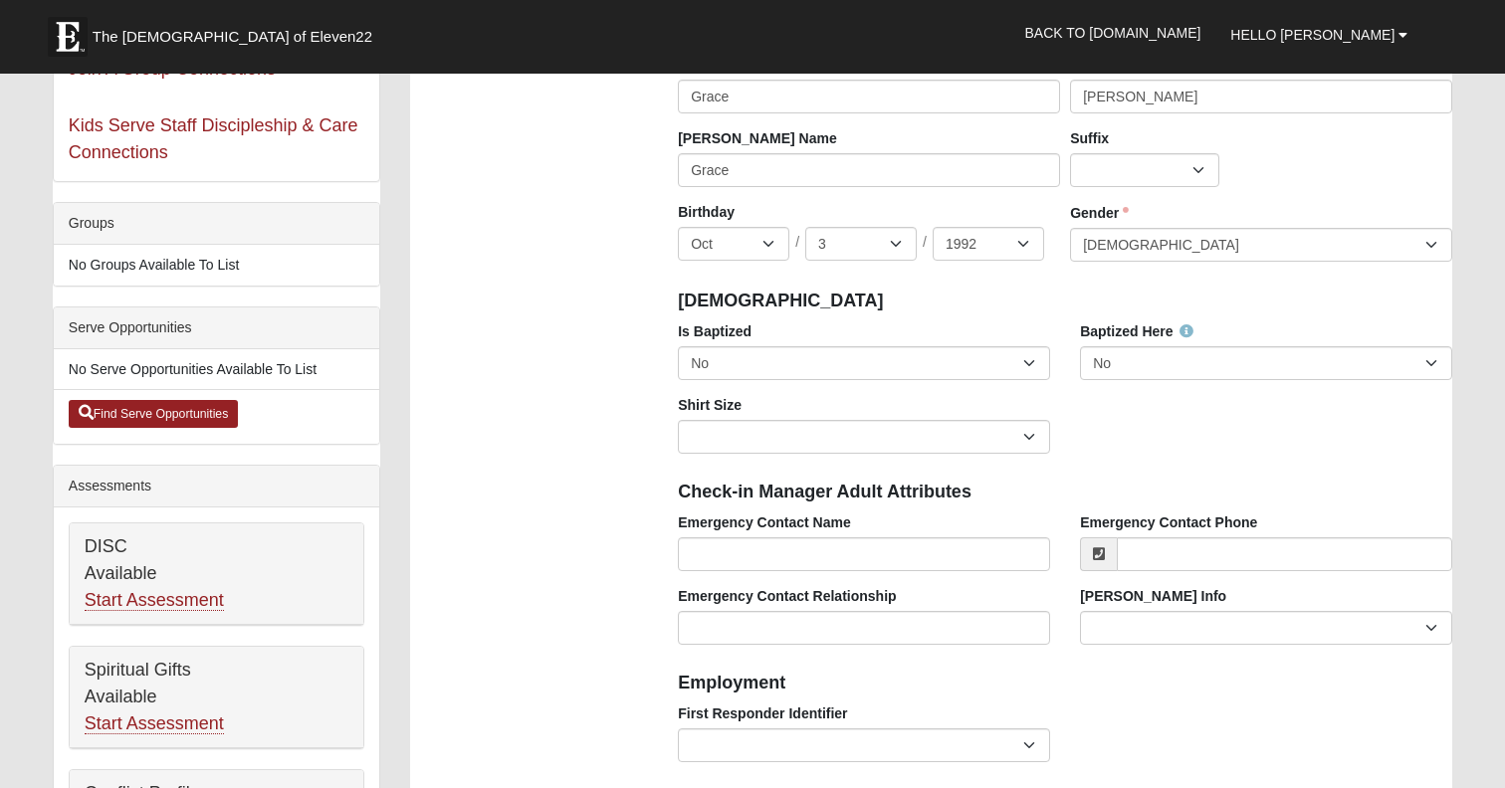
scroll to position [354, 0]
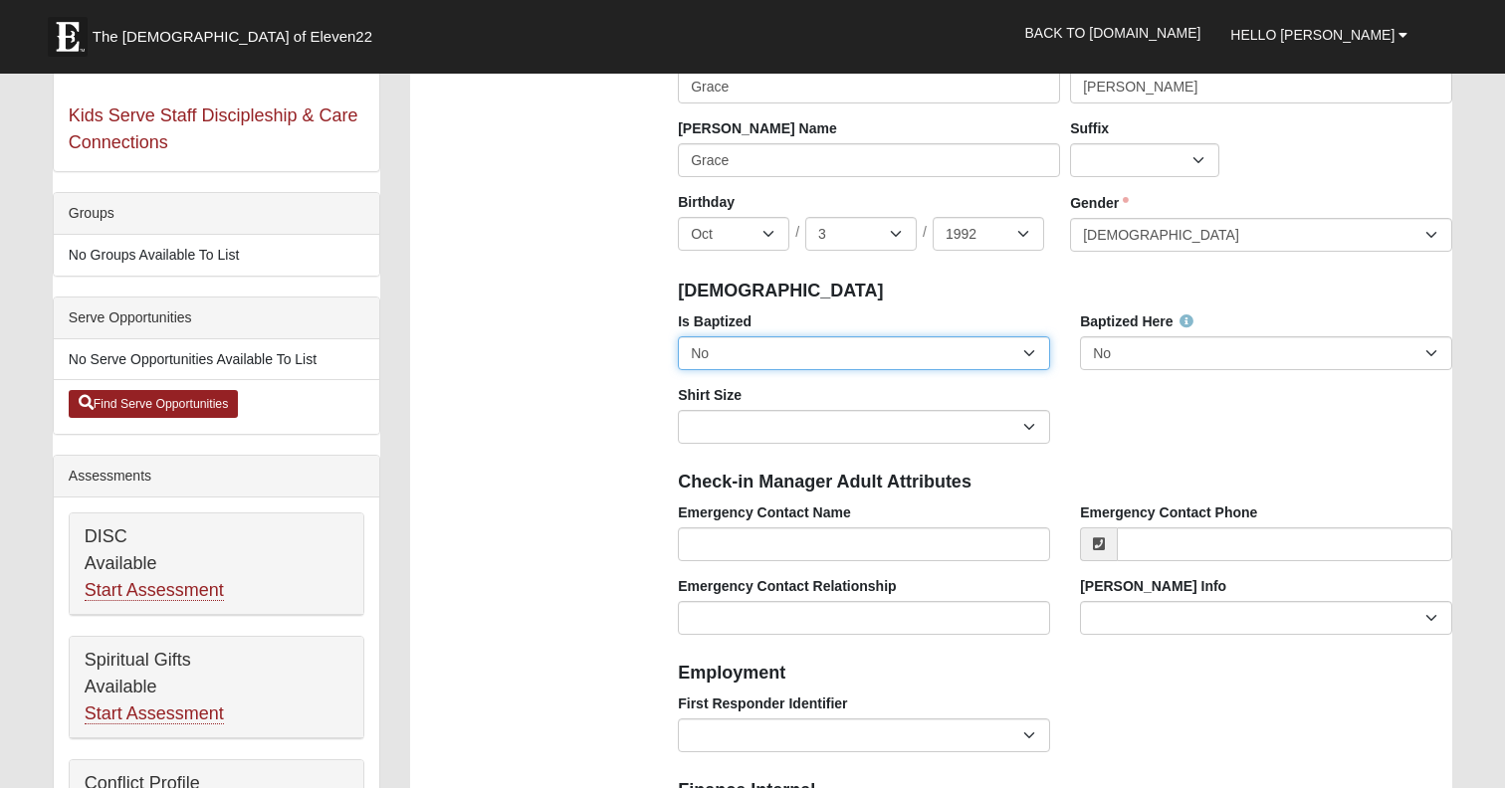
click at [796, 370] on select "No Yes" at bounding box center [864, 353] width 372 height 34
select select "True"
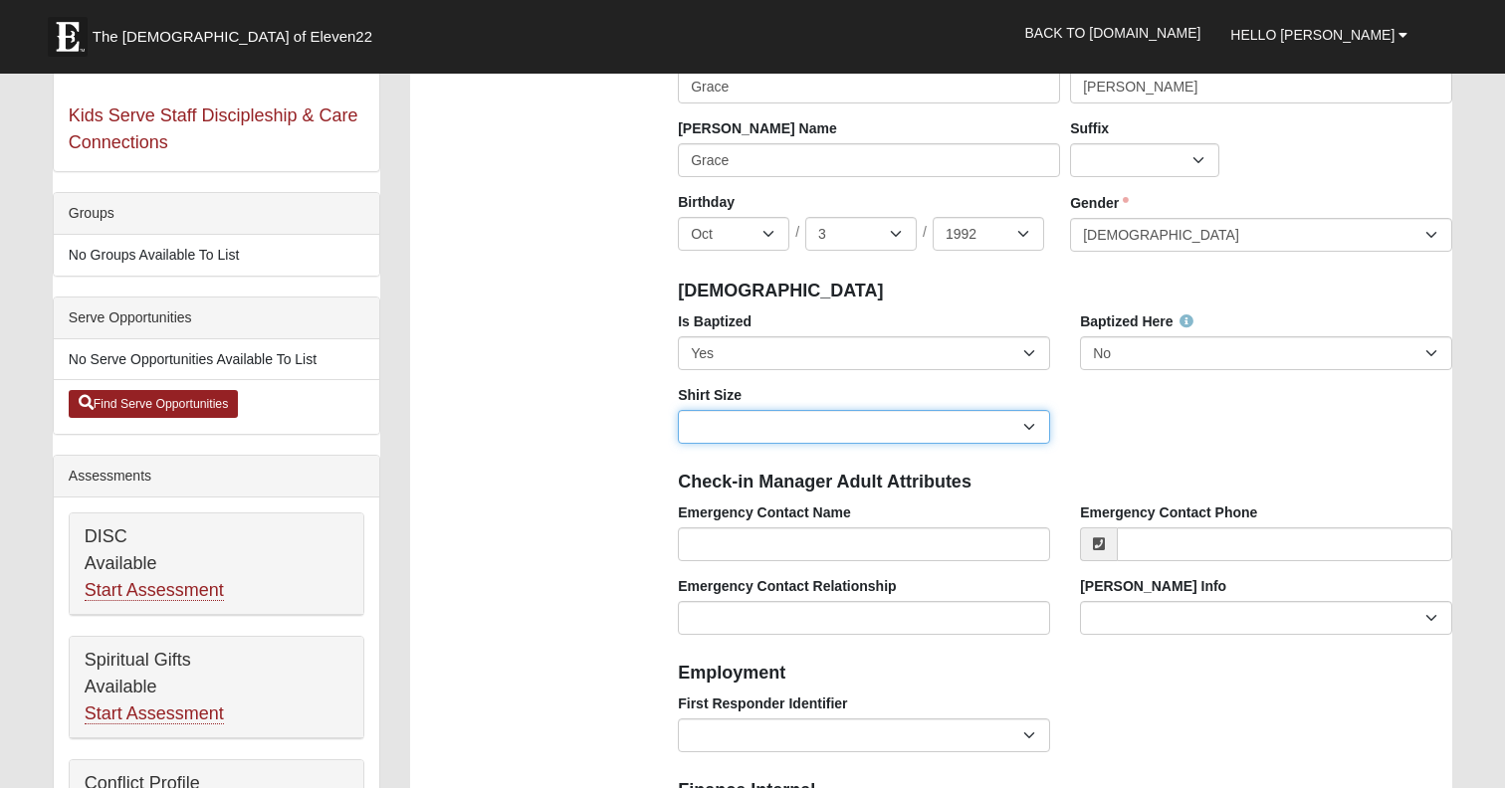
click at [716, 438] on select "Adult Small Adult Medium Adult Large Adult XL Adult XXL Adult 3XL Adult 4XL You…" at bounding box center [864, 427] width 372 height 34
select select "Adult Large"
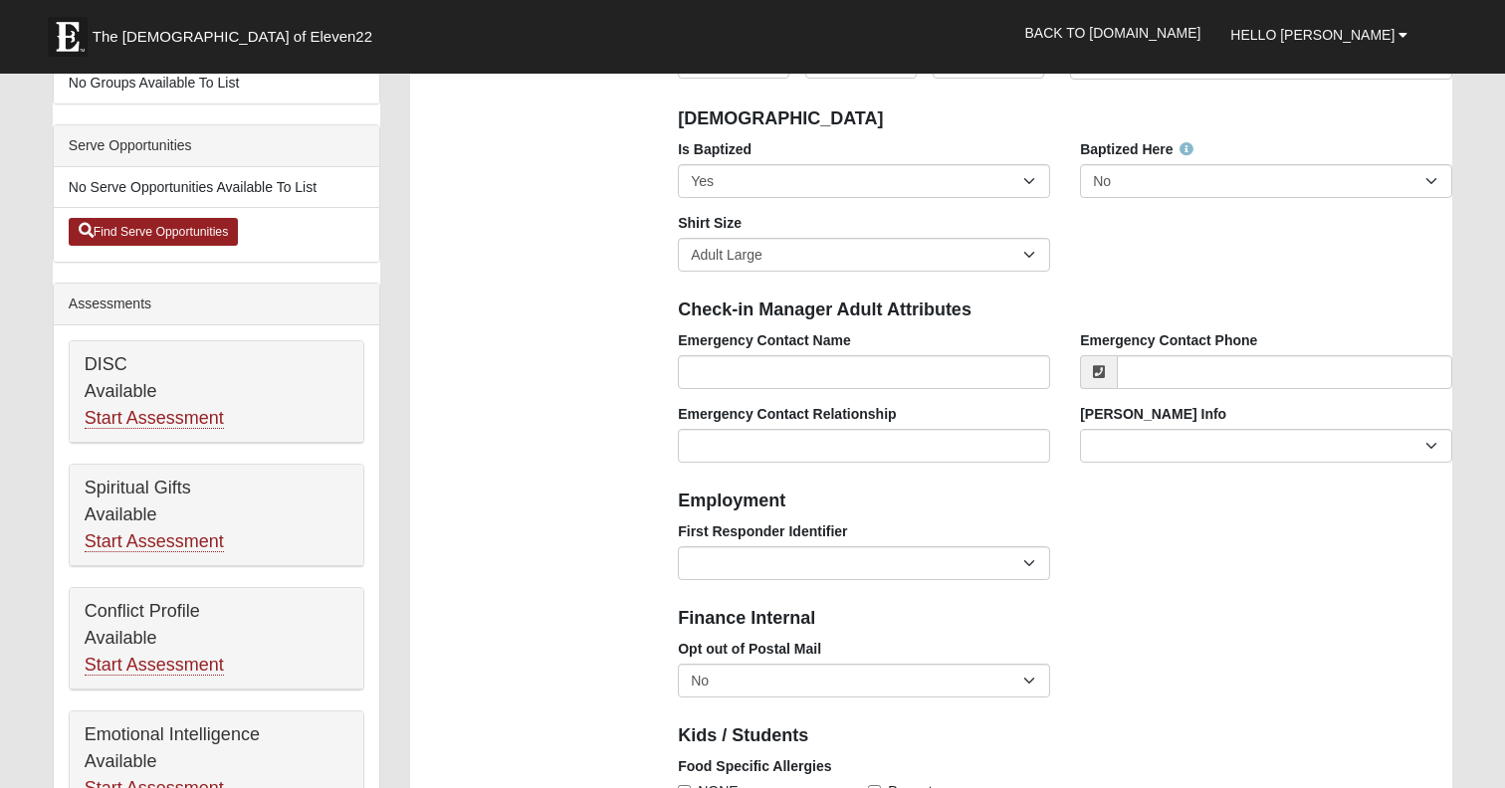
scroll to position [534, 0]
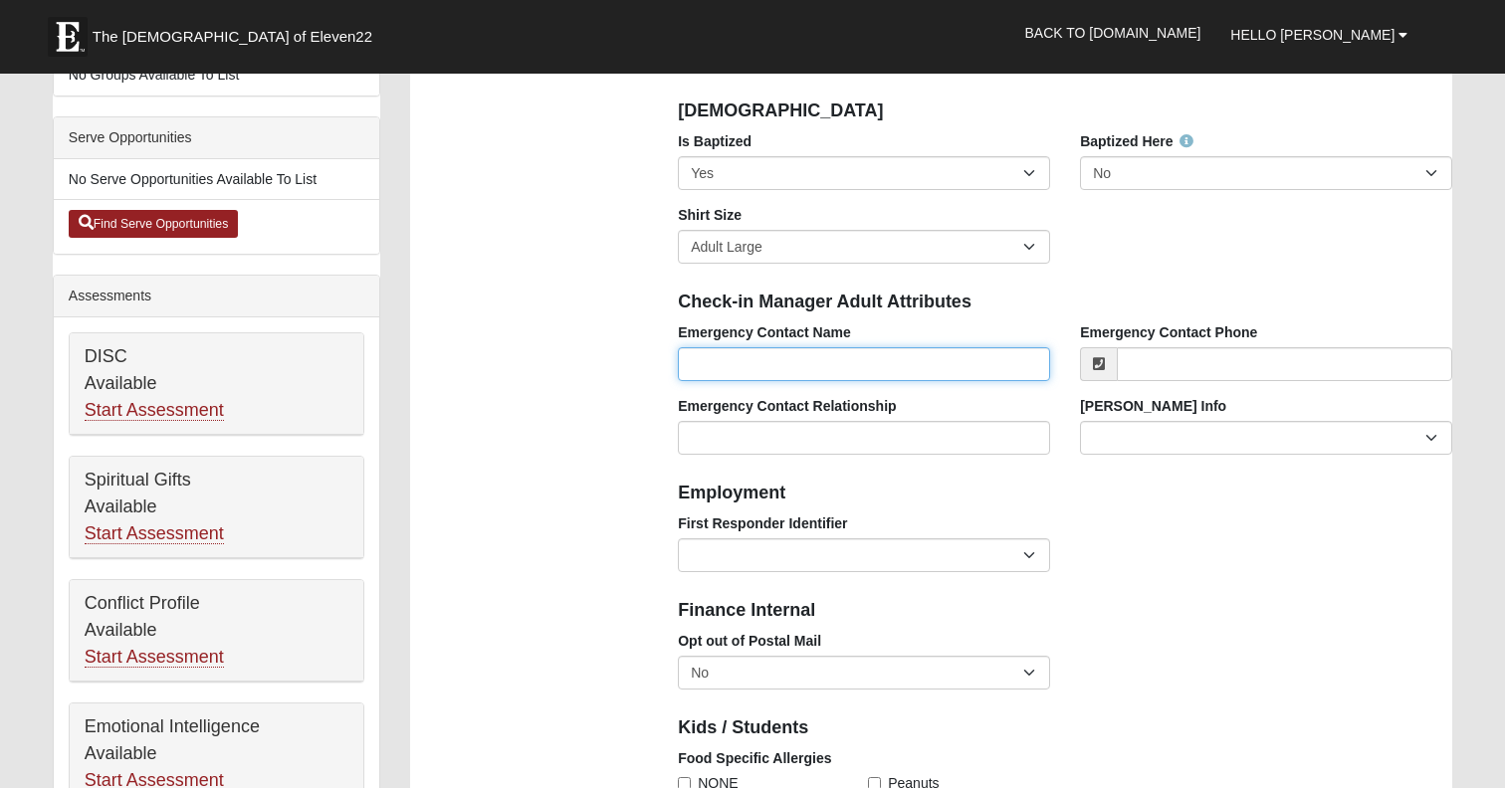
click at [820, 371] on input "Emergency Contact Name" at bounding box center [864, 364] width 372 height 34
type input "Colin Shaw"
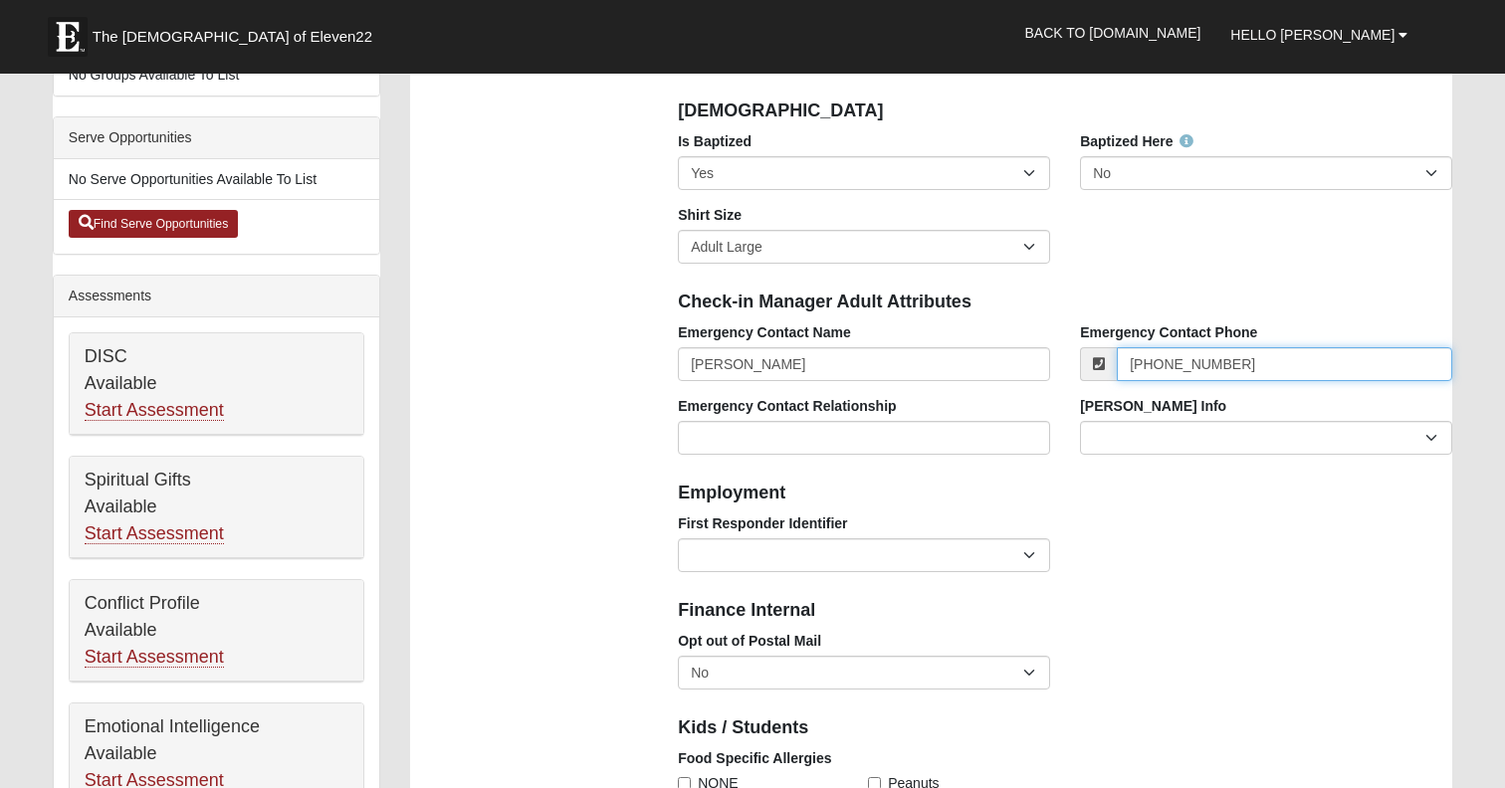
type input "(352) 978-8525"
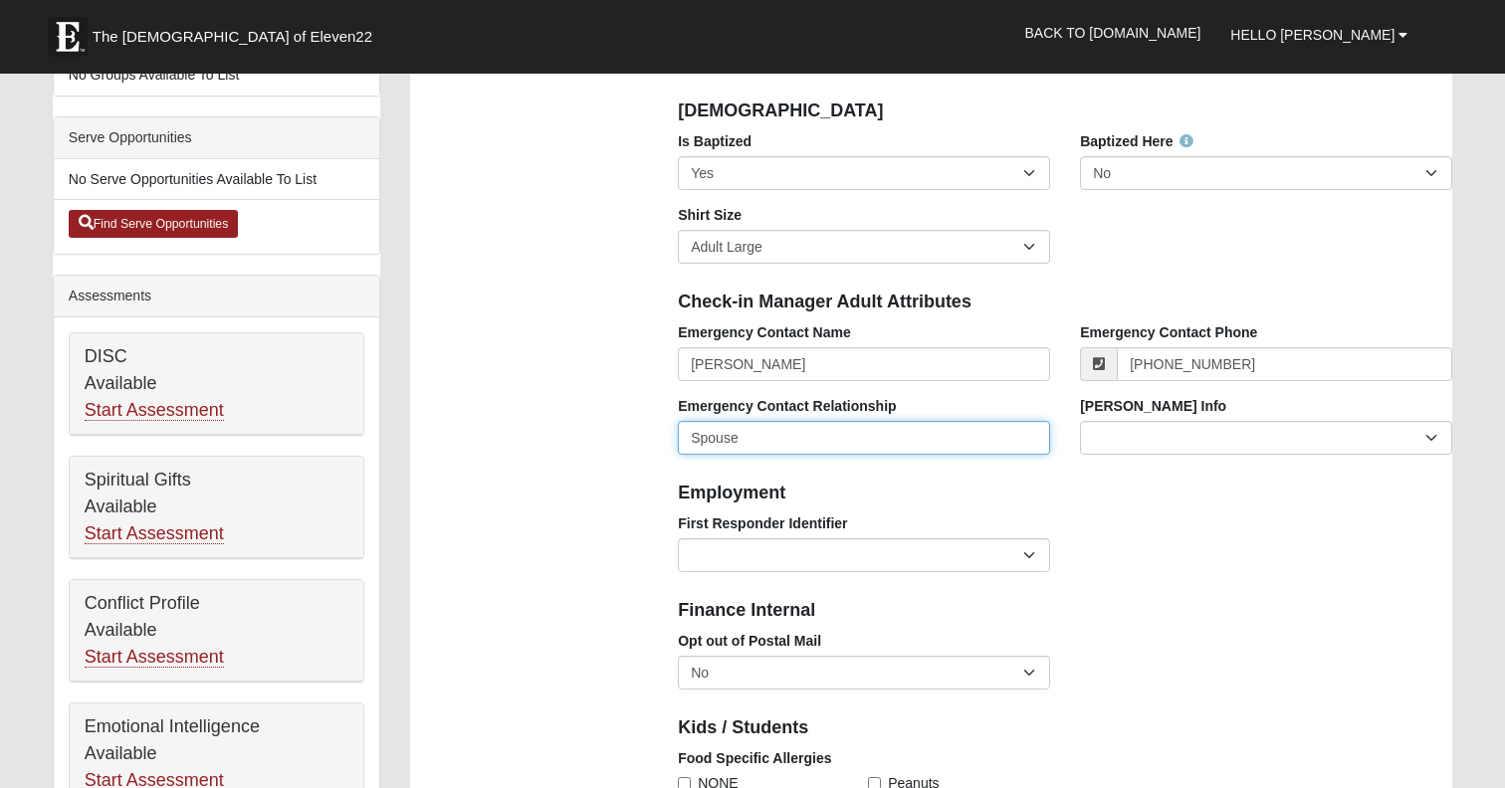
type input "Spouse"
click at [1143, 448] on select "Current Foster Child Current Foster Parent Former Foster Child Former Foster Pa…" at bounding box center [1266, 438] width 372 height 34
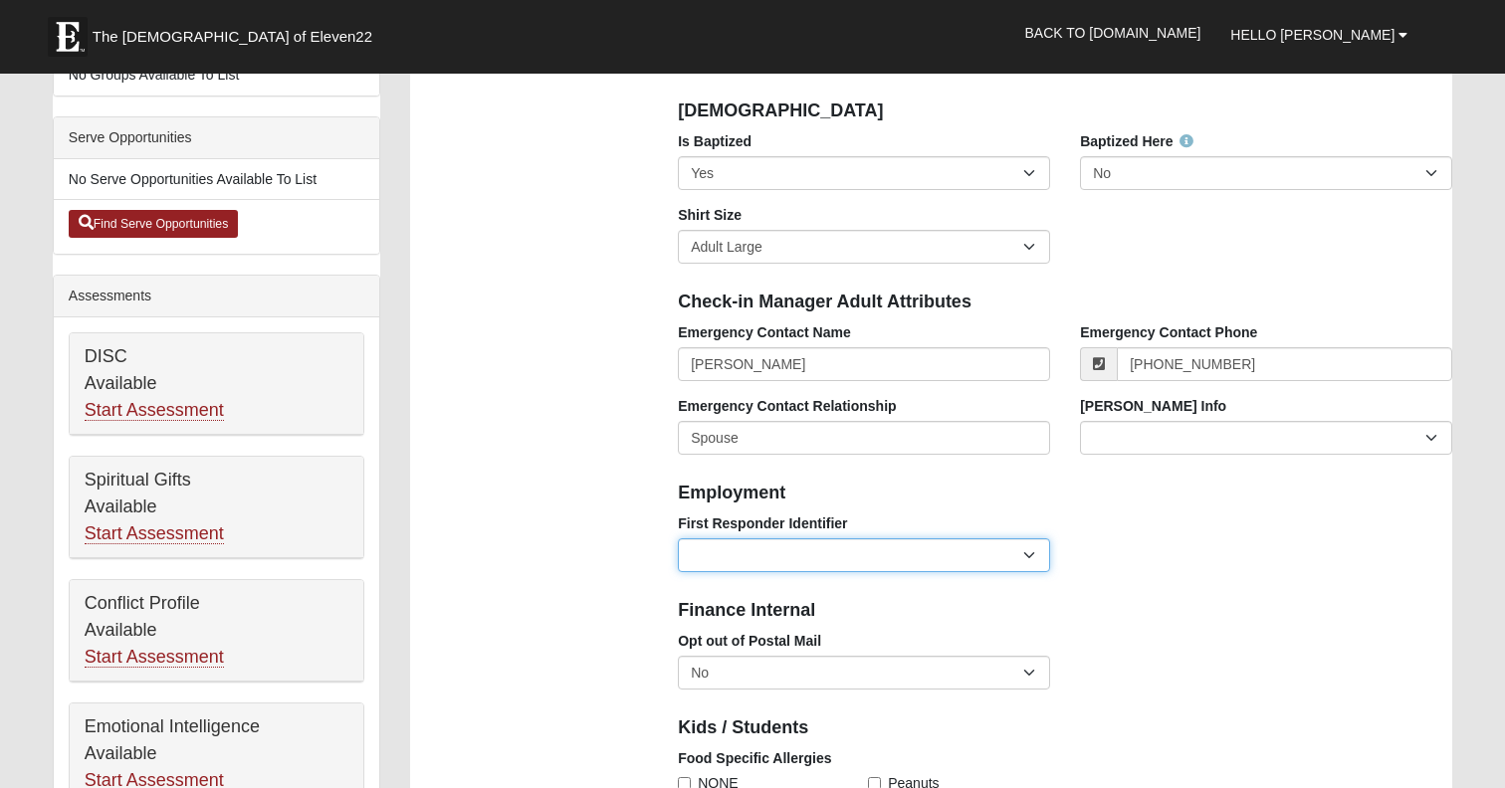
click at [872, 569] on select "EMT | Paramedic | Medical Firefighter | Fire Department Police Officer | Sherif…" at bounding box center [864, 555] width 372 height 34
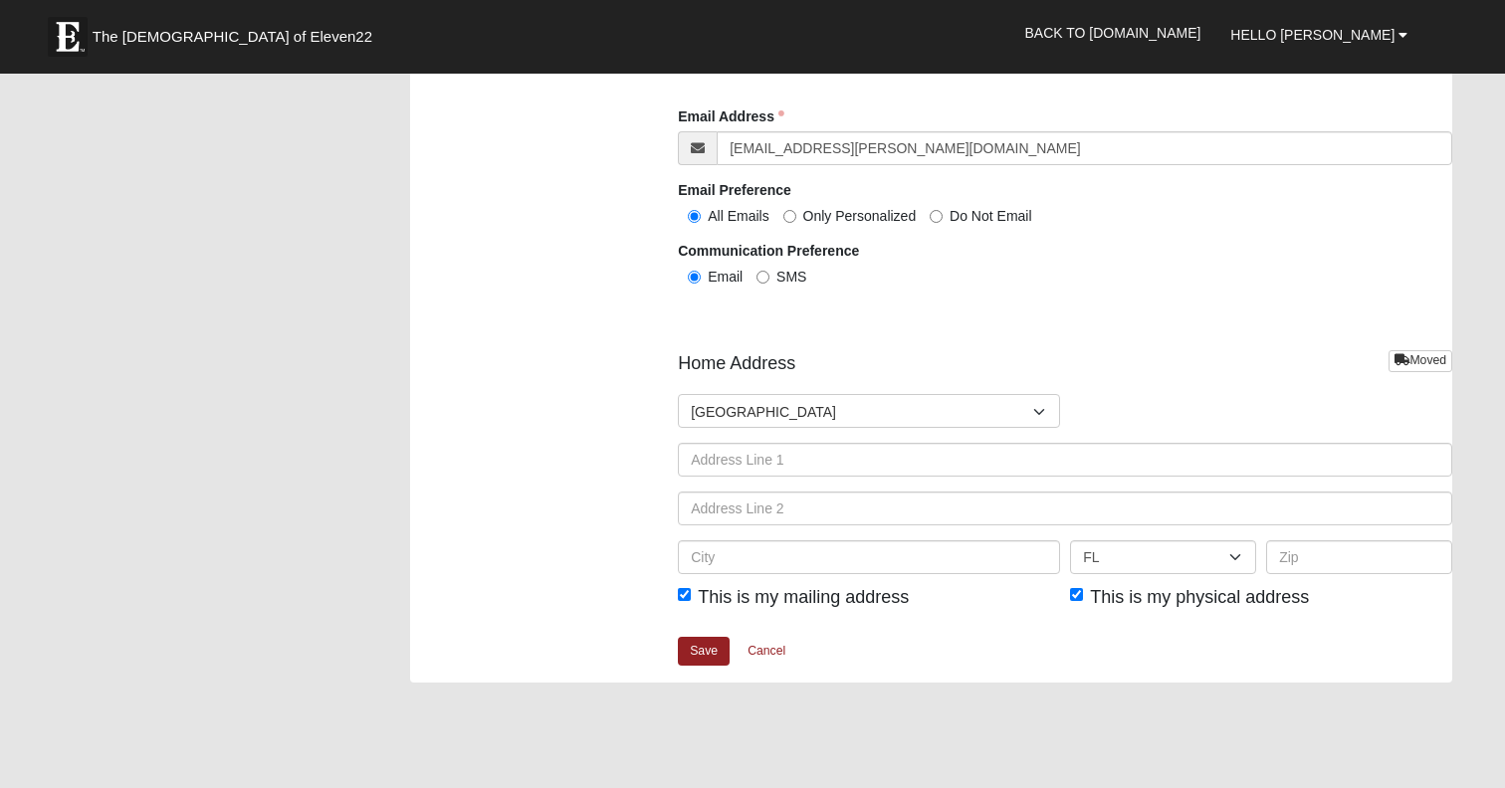
scroll to position [2230, 0]
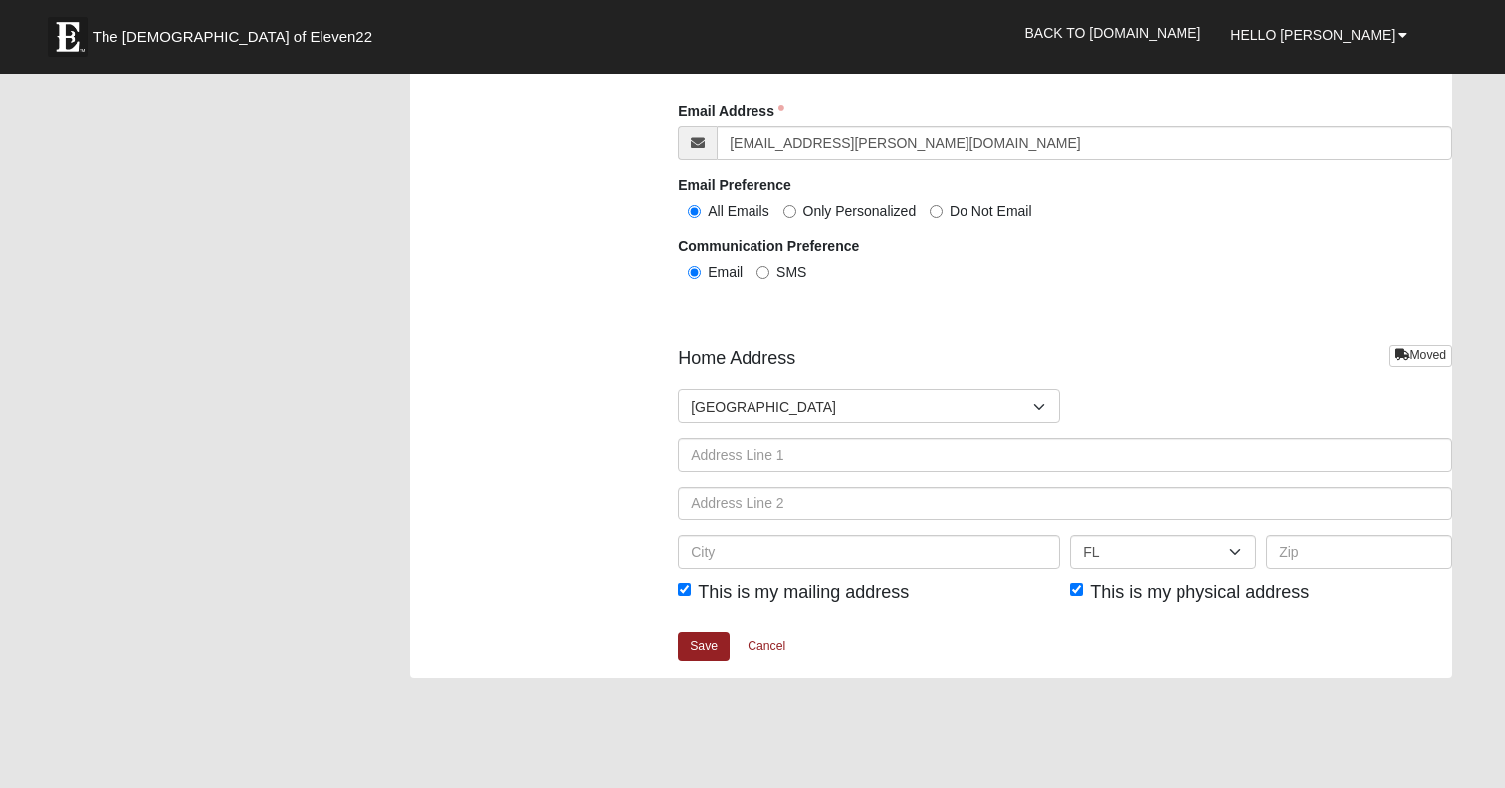
click at [803, 219] on span "Only Personalized" at bounding box center [859, 211] width 113 height 16
click at [796, 218] on input "Only Personalized" at bounding box center [789, 211] width 13 height 13
radio input "true"
click at [765, 279] on input "SMS" at bounding box center [762, 272] width 13 height 13
radio input "true"
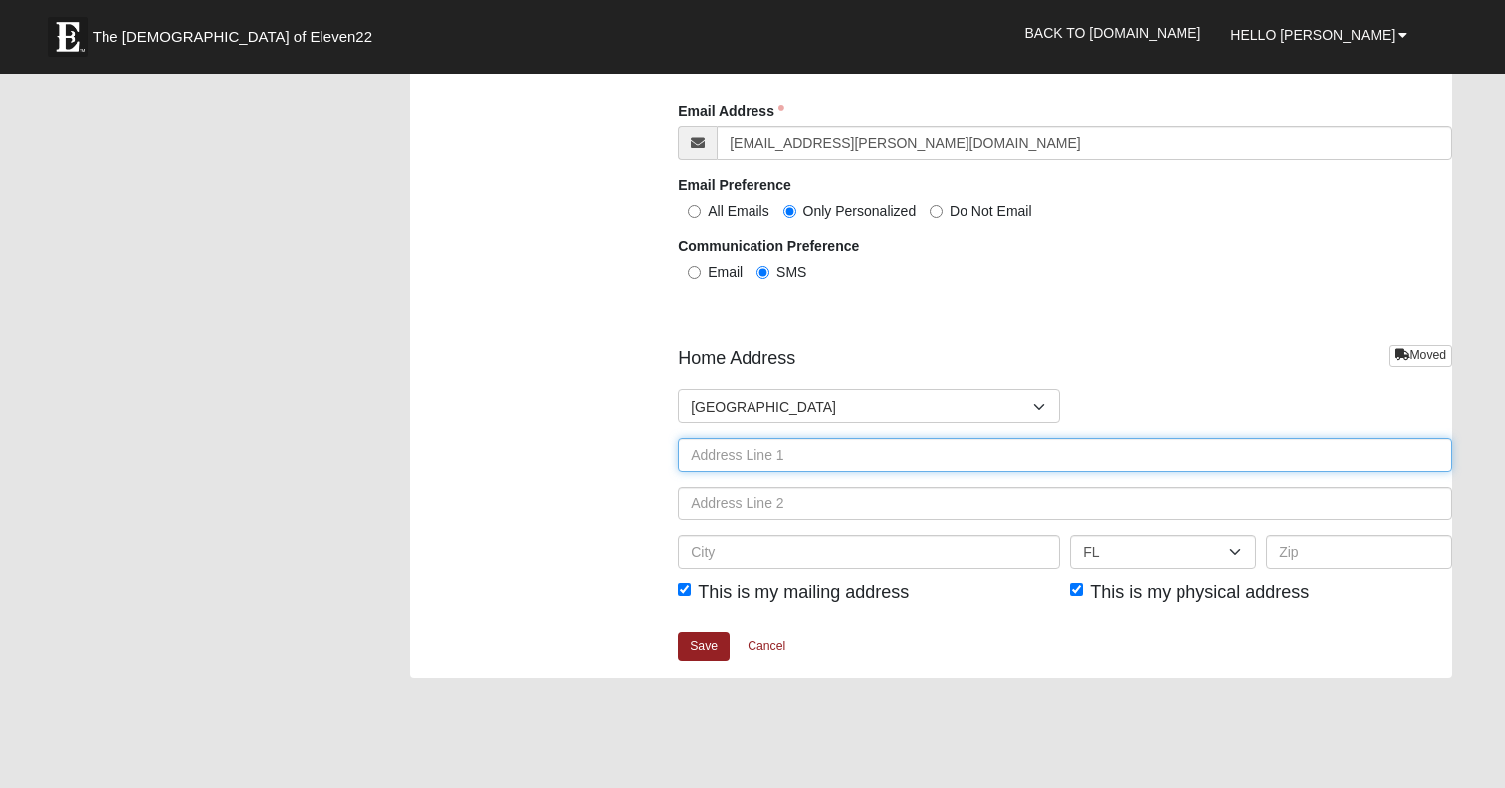
click at [728, 472] on input "text" at bounding box center [1065, 455] width 774 height 34
type input "10380 Oxford Lakes Dr."
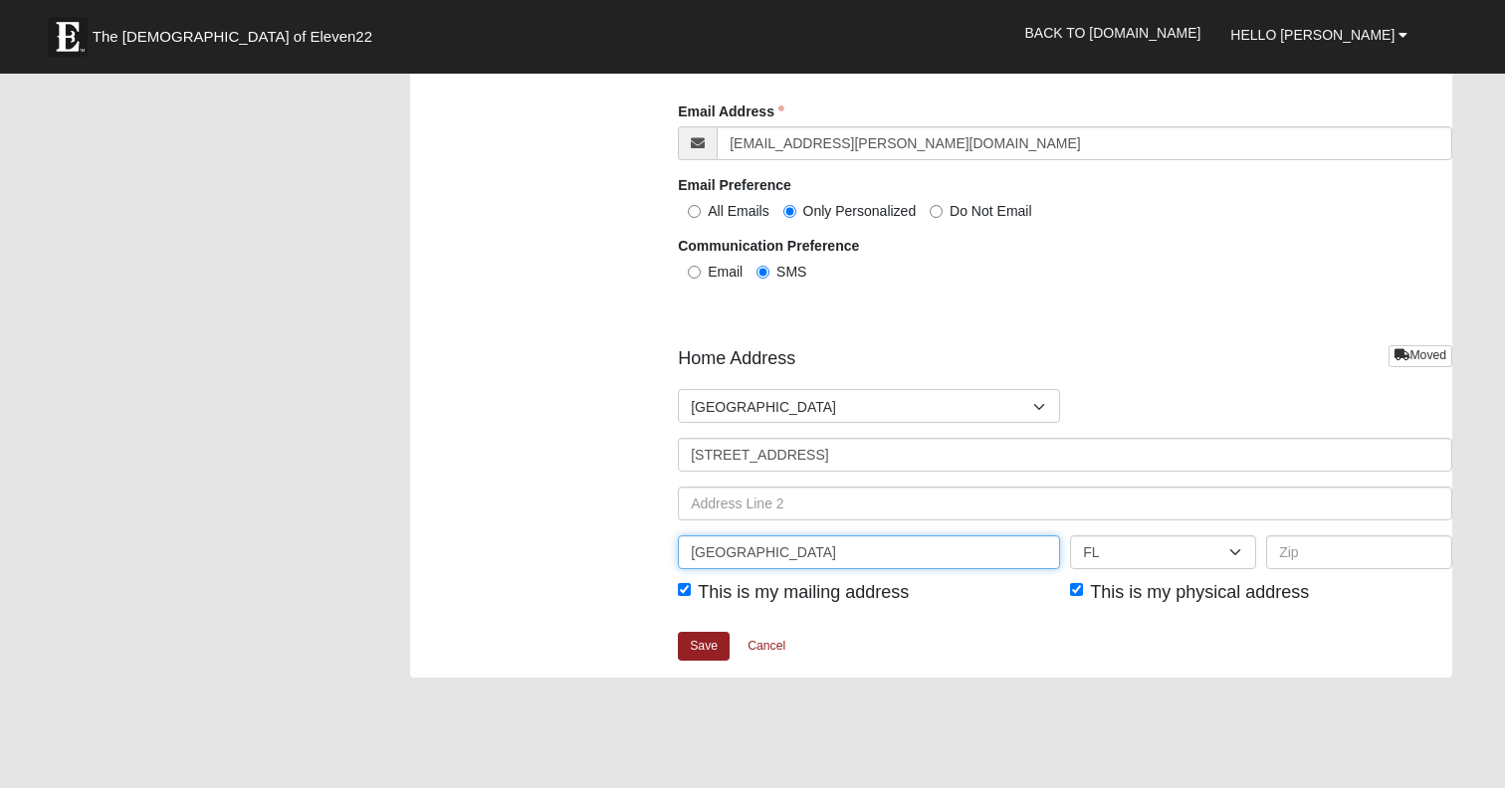
type input "Jacksonville"
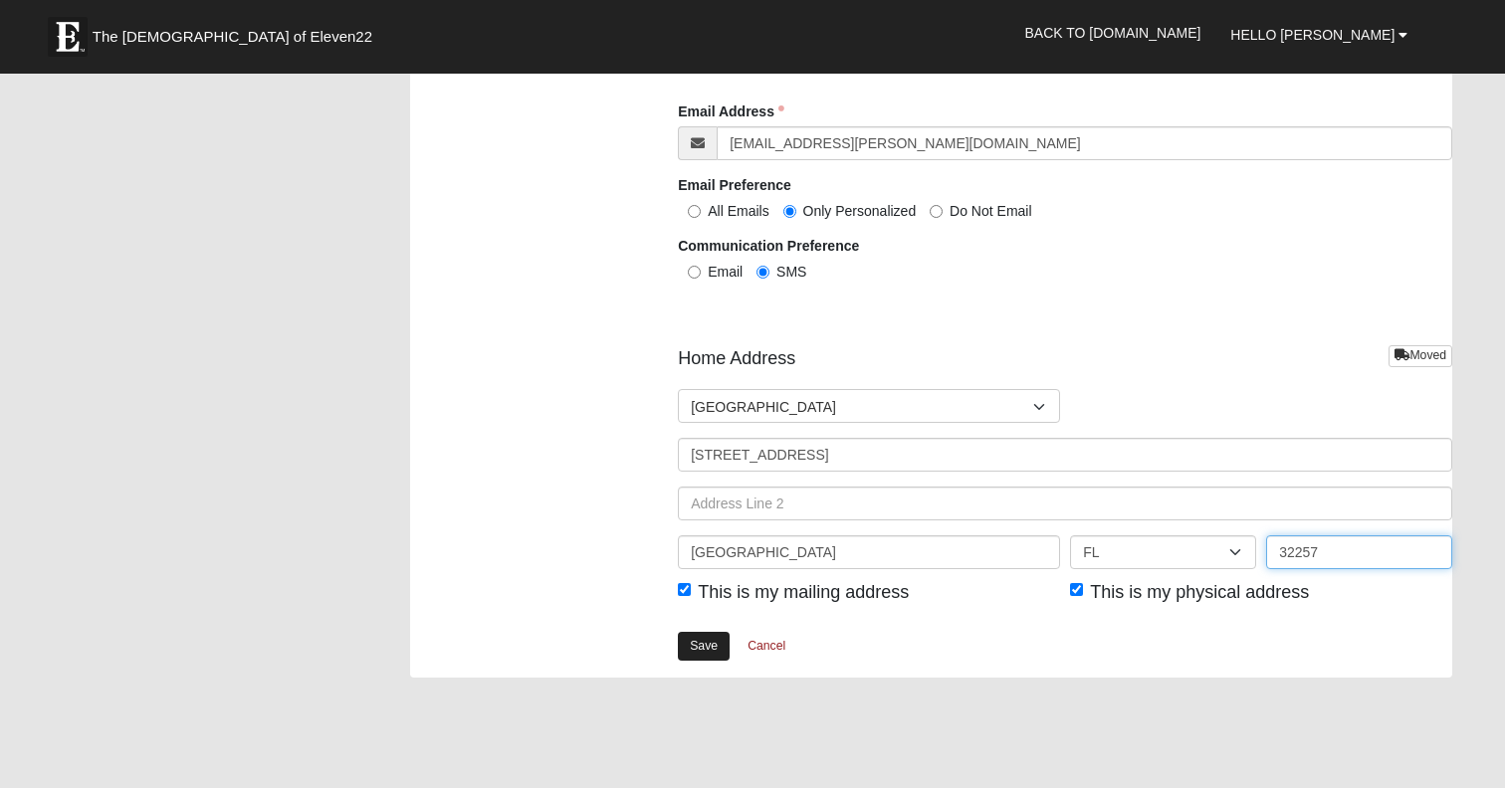
type input "32257"
click at [695, 661] on link "Save" at bounding box center [704, 646] width 52 height 29
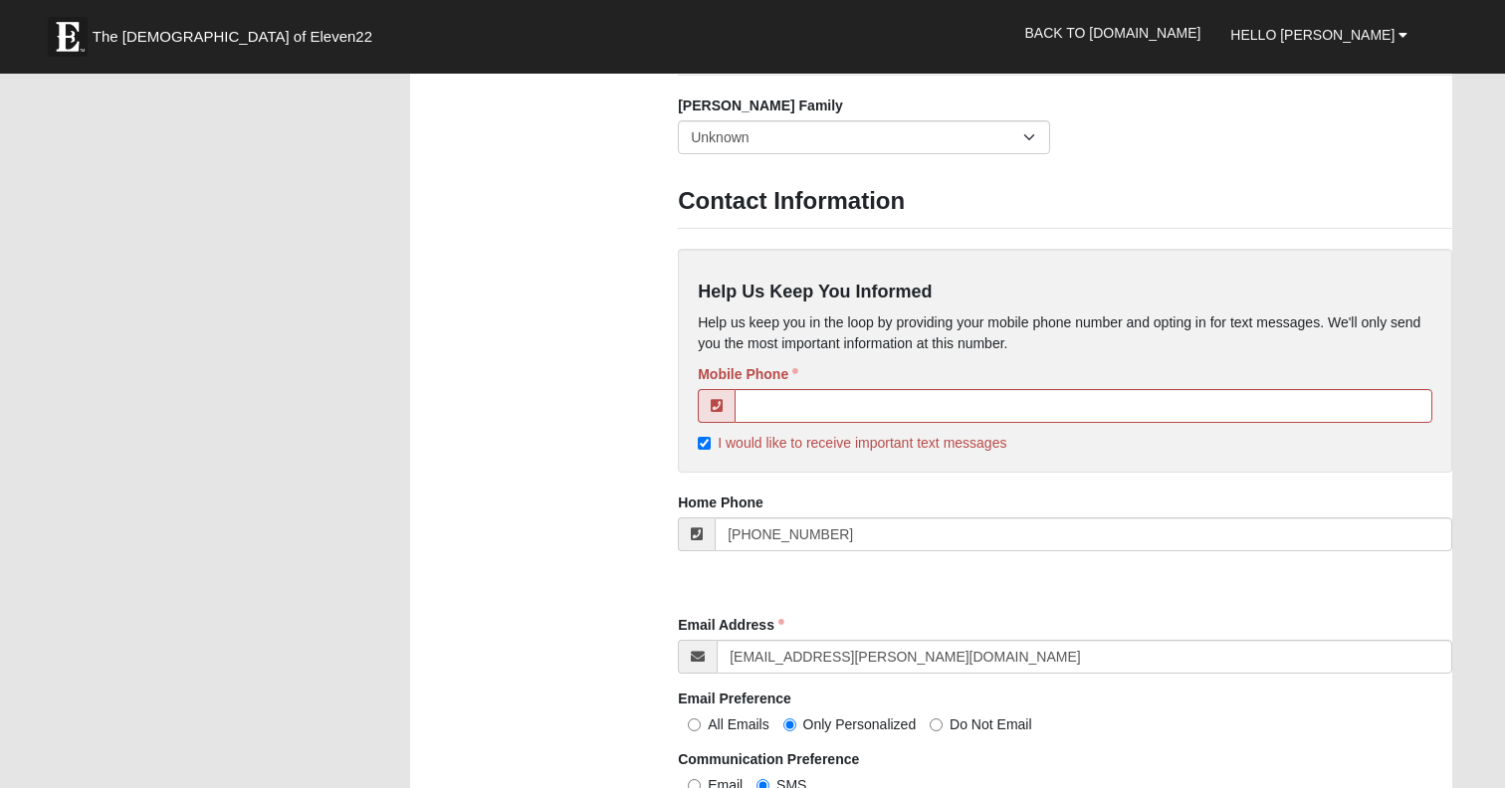
scroll to position [1830, 0]
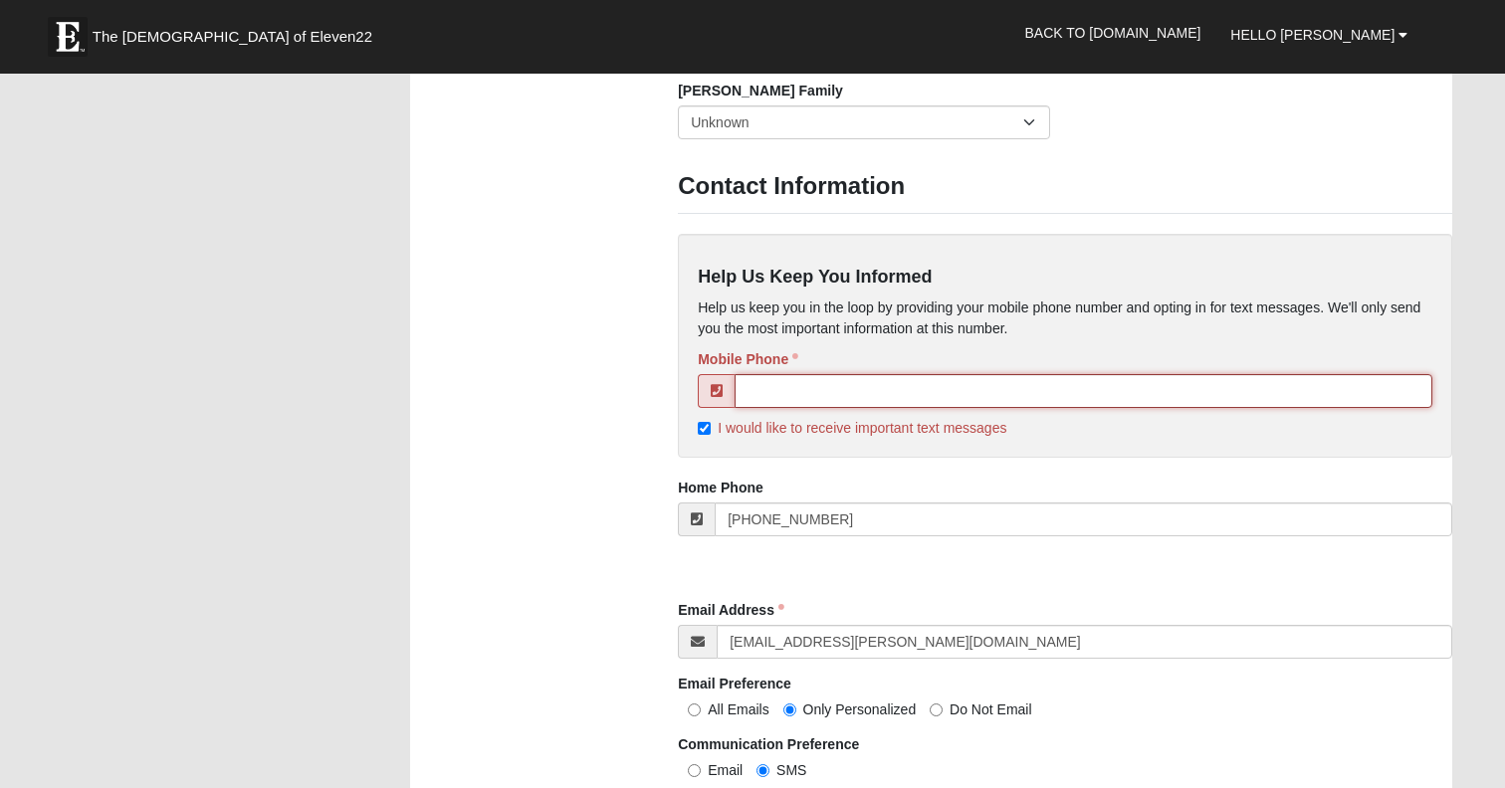
click at [813, 408] on input "tel" at bounding box center [1083, 391] width 698 height 34
click at [700, 435] on input "I would like to receive important text messages" at bounding box center [704, 428] width 13 height 13
checkbox input "false"
click at [776, 407] on input "tel" at bounding box center [1083, 391] width 698 height 34
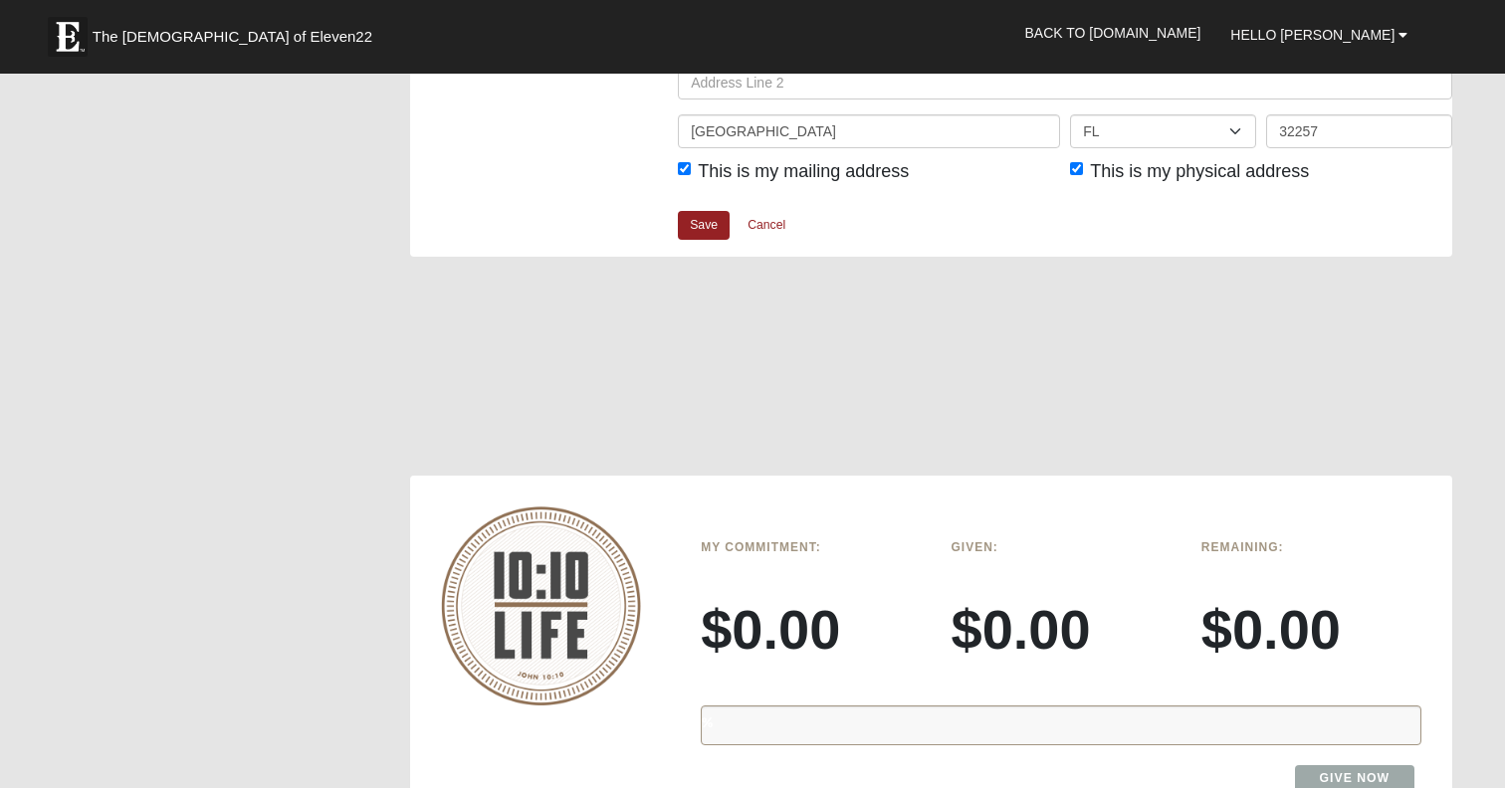
scroll to position [2657, 0]
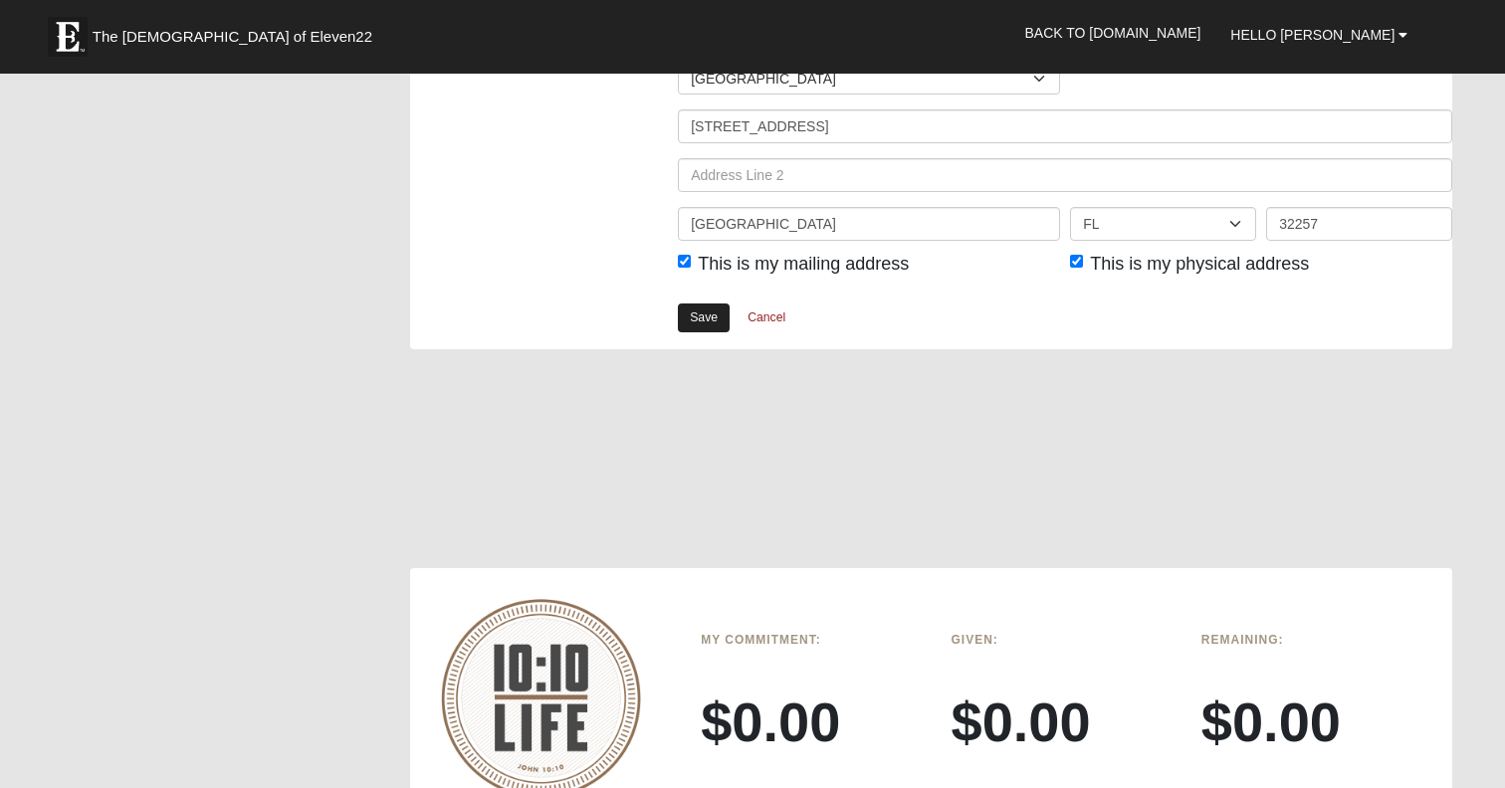
type input "[PHONE_NUMBER]"
click at [713, 332] on link "Save" at bounding box center [704, 318] width 52 height 29
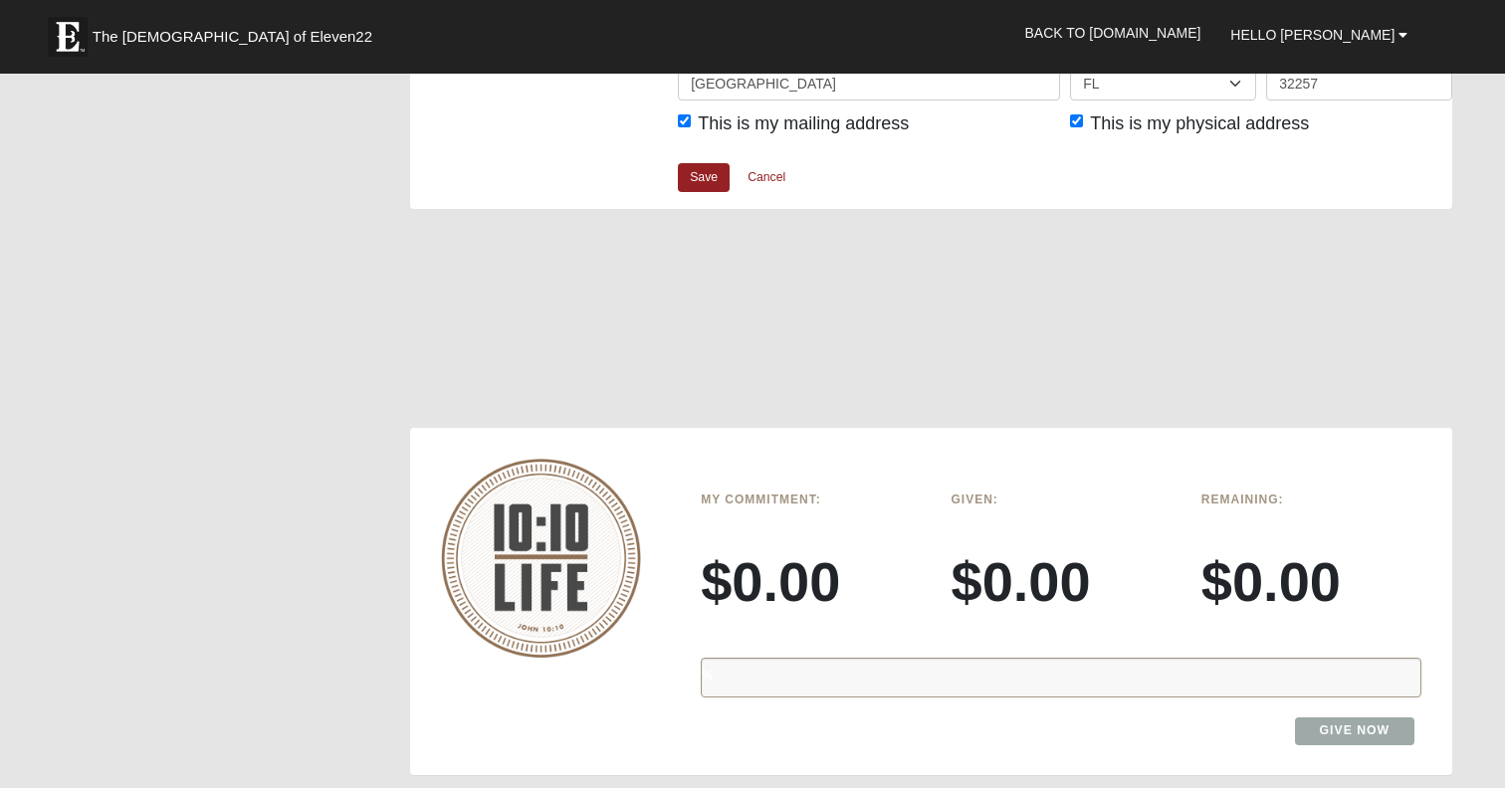
scroll to position [2743, 0]
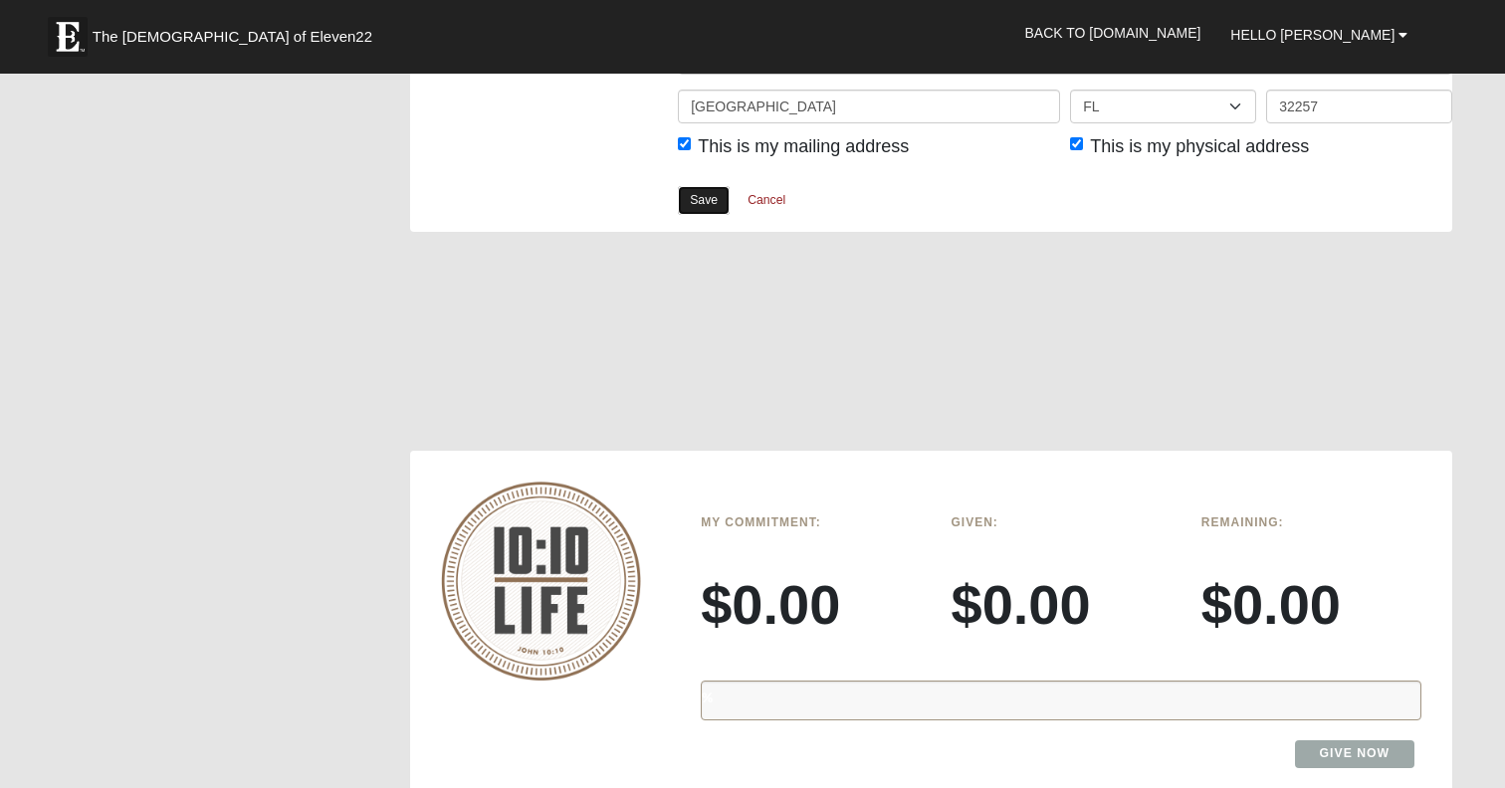
click at [710, 215] on link "Save" at bounding box center [704, 200] width 52 height 29
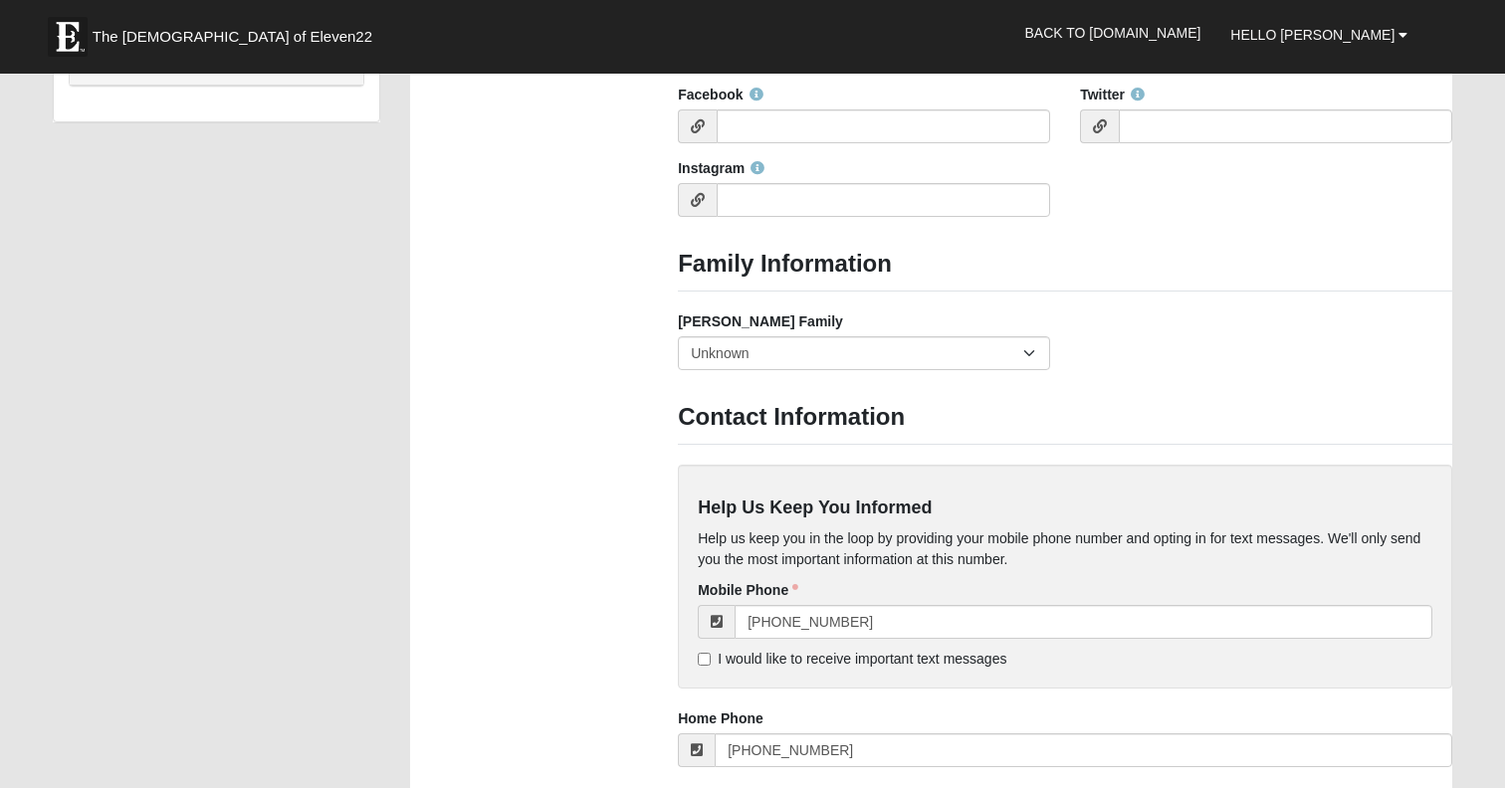
scroll to position [0, 0]
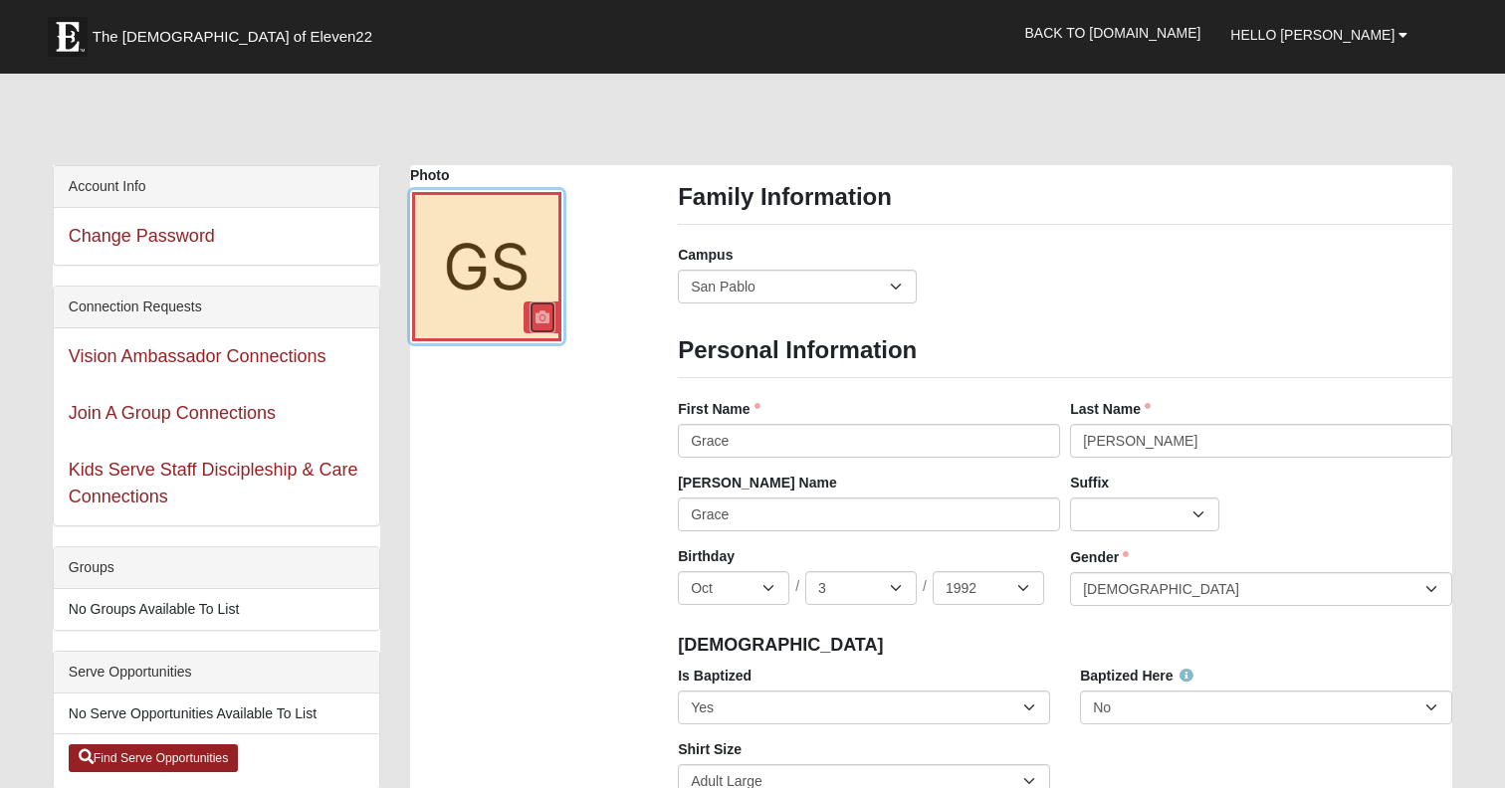
click at [542, 324] on icon at bounding box center [542, 317] width 14 height 14
click at [1384, 31] on span "Hello [PERSON_NAME]" at bounding box center [1312, 35] width 164 height 16
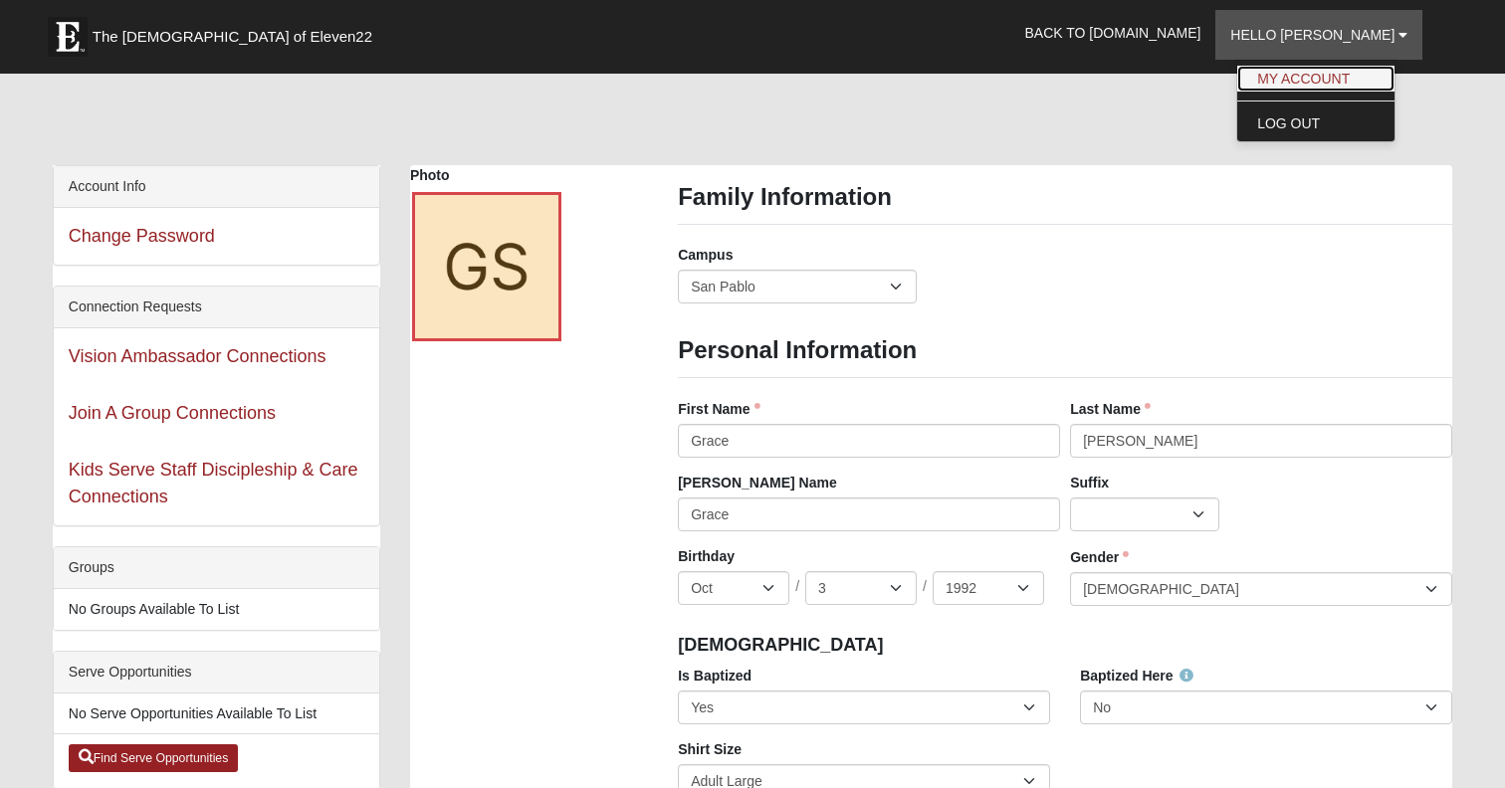
click at [1330, 88] on link "My Account" at bounding box center [1315, 79] width 157 height 26
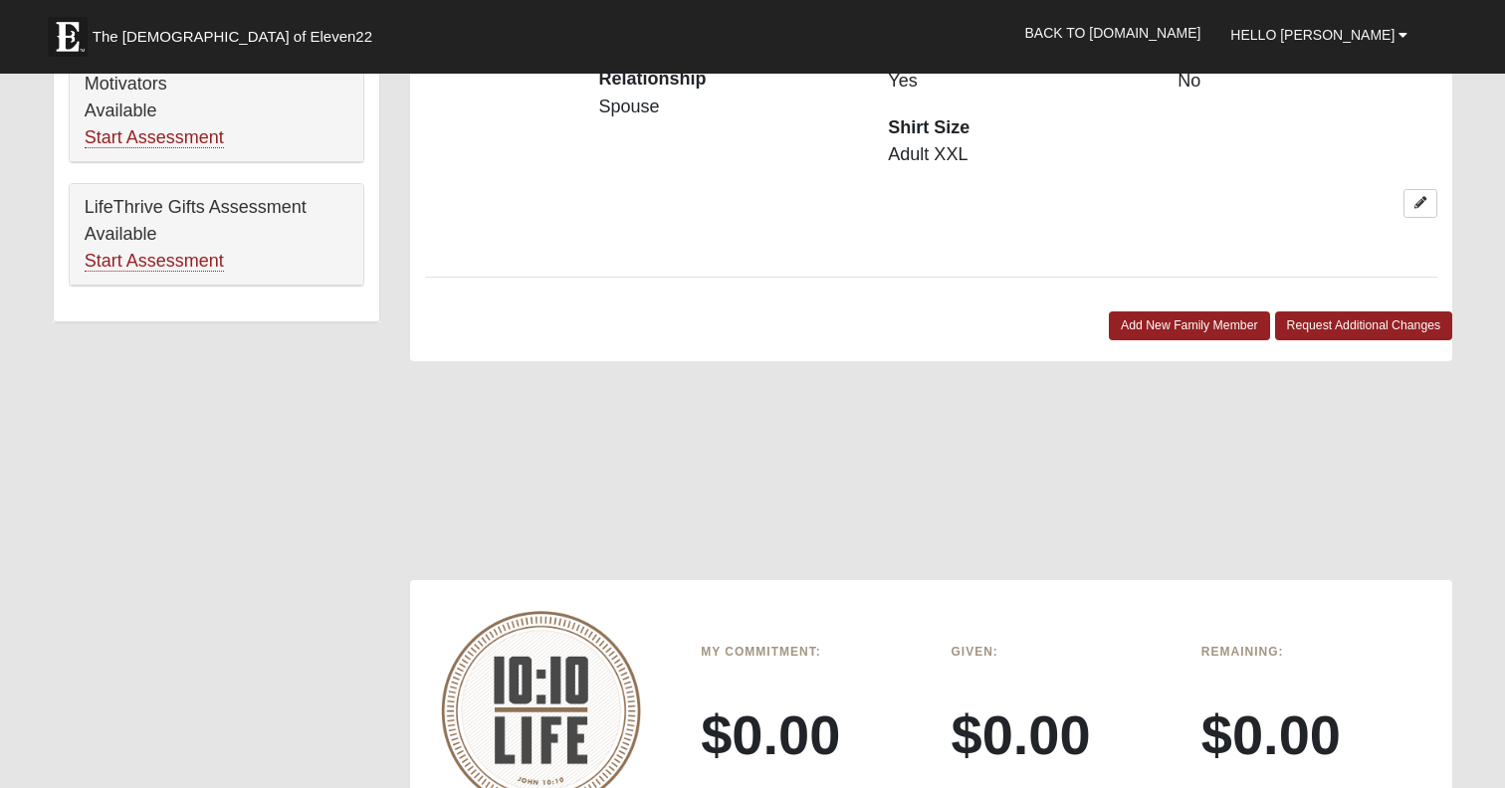
scroll to position [1350, 0]
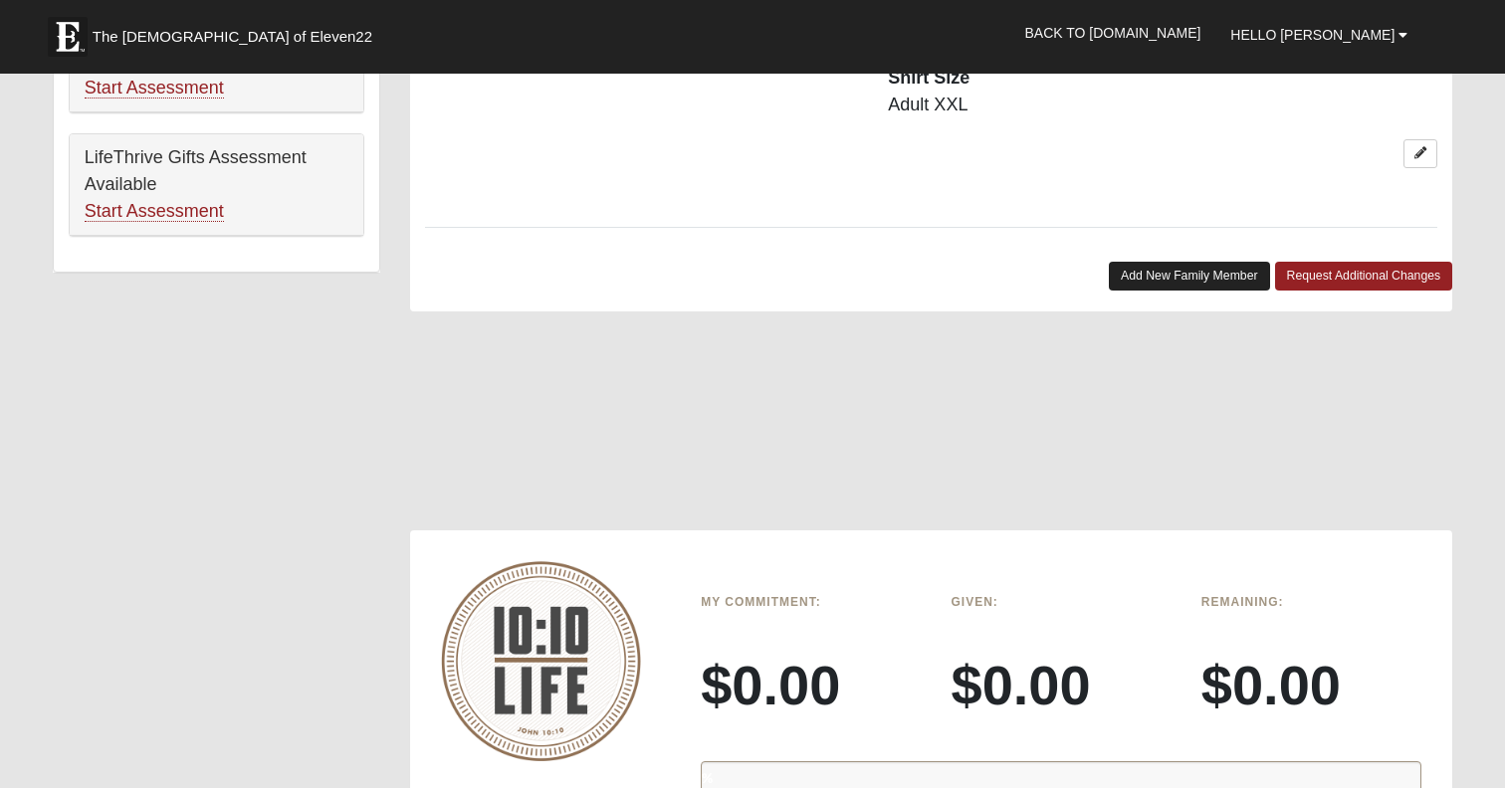
click at [1187, 291] on link "Add New Family Member" at bounding box center [1189, 276] width 161 height 29
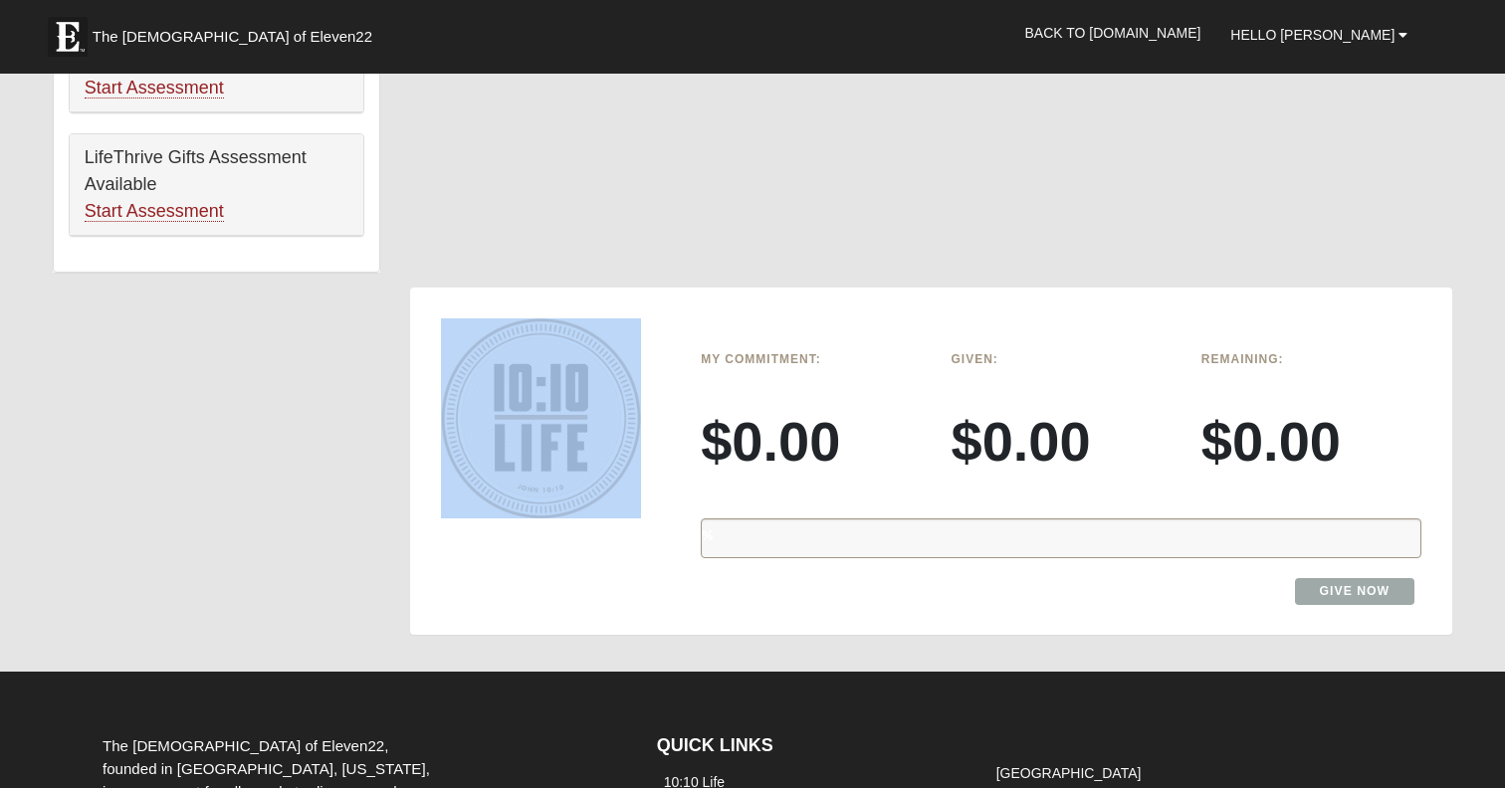
drag, startPoint x: 917, startPoint y: 311, endPoint x: 897, endPoint y: 331, distance: 28.9
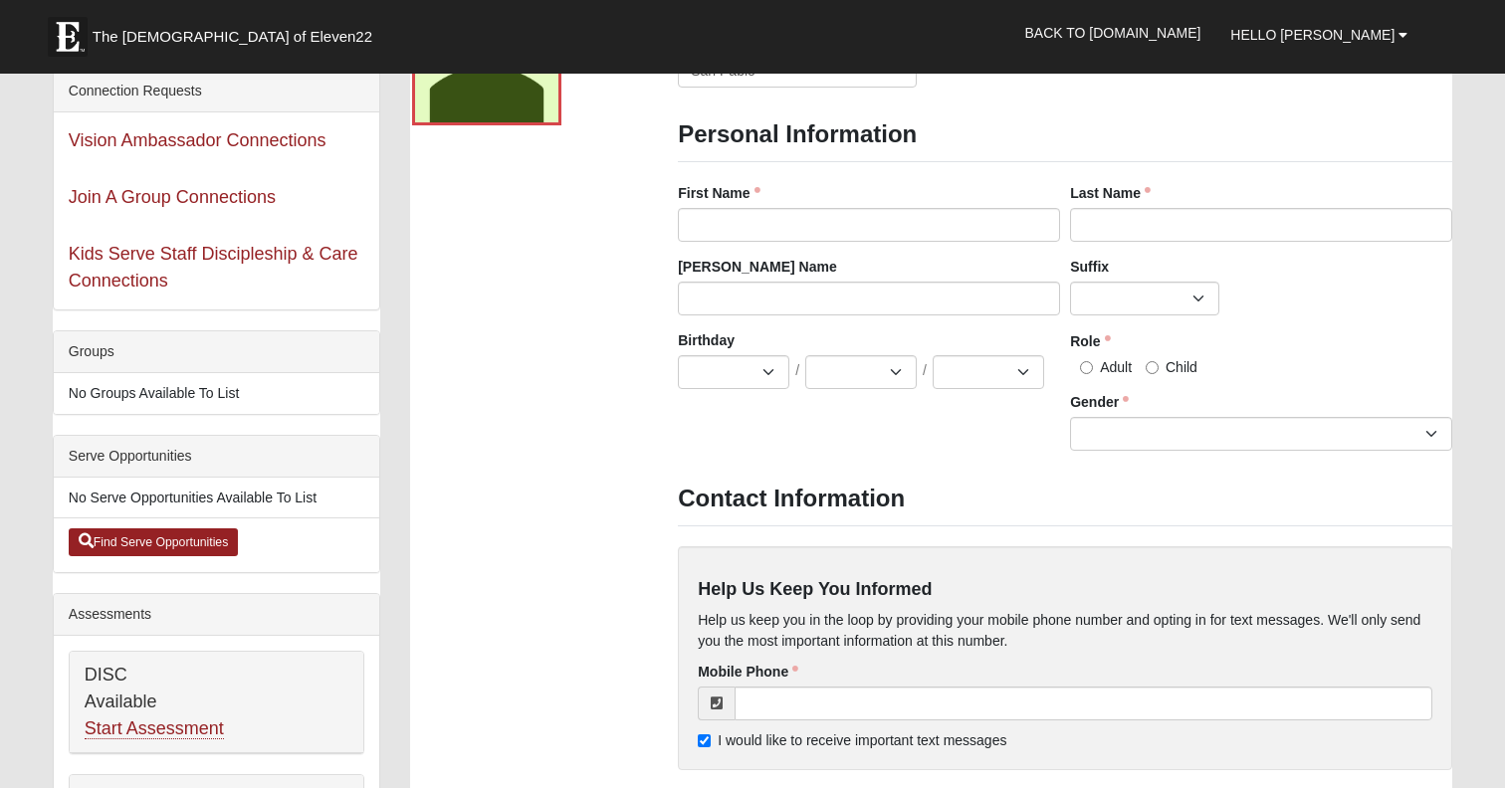
scroll to position [0, 0]
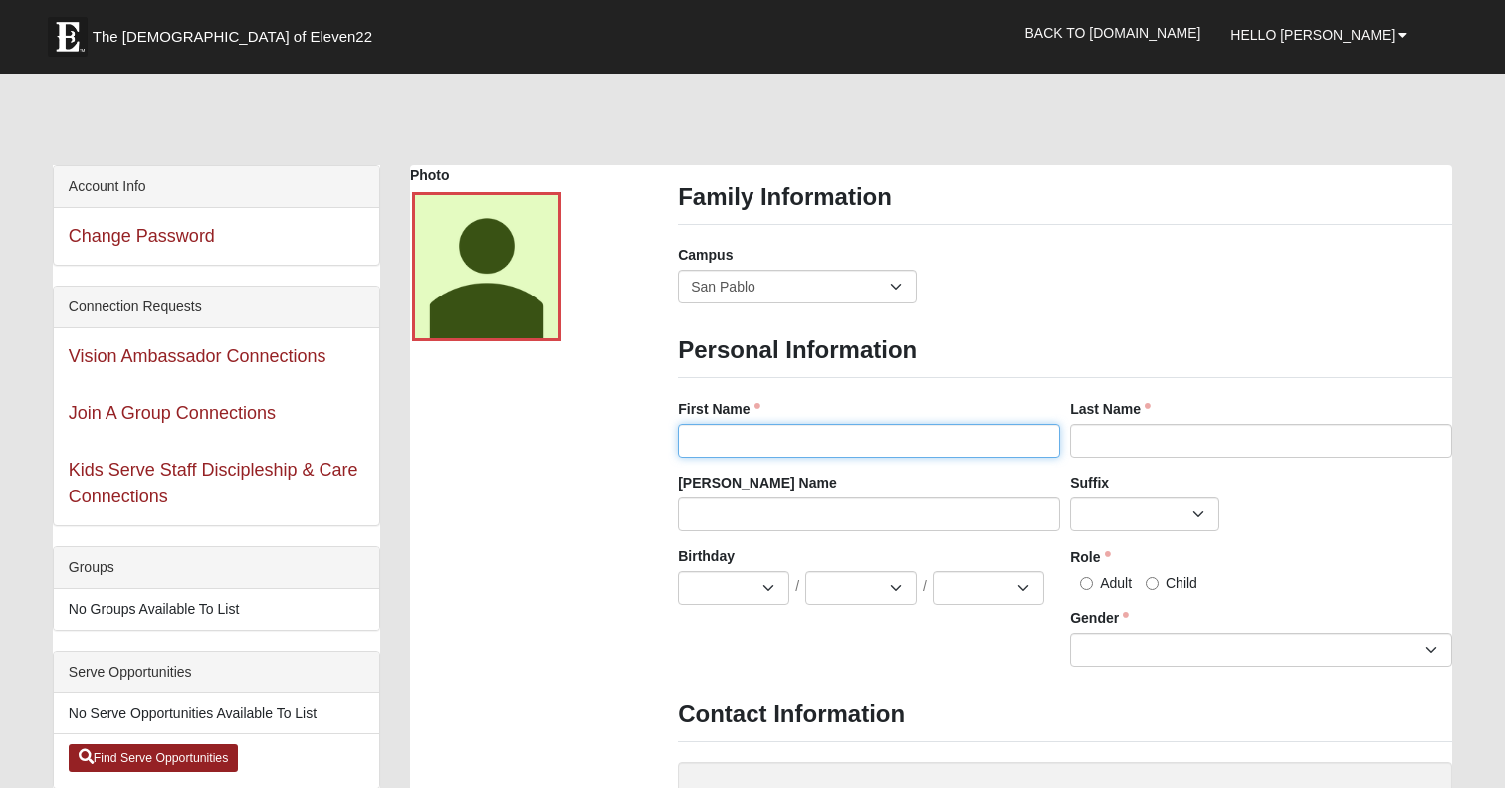
click at [745, 453] on input "First Name" at bounding box center [869, 441] width 382 height 34
type input "Lainey"
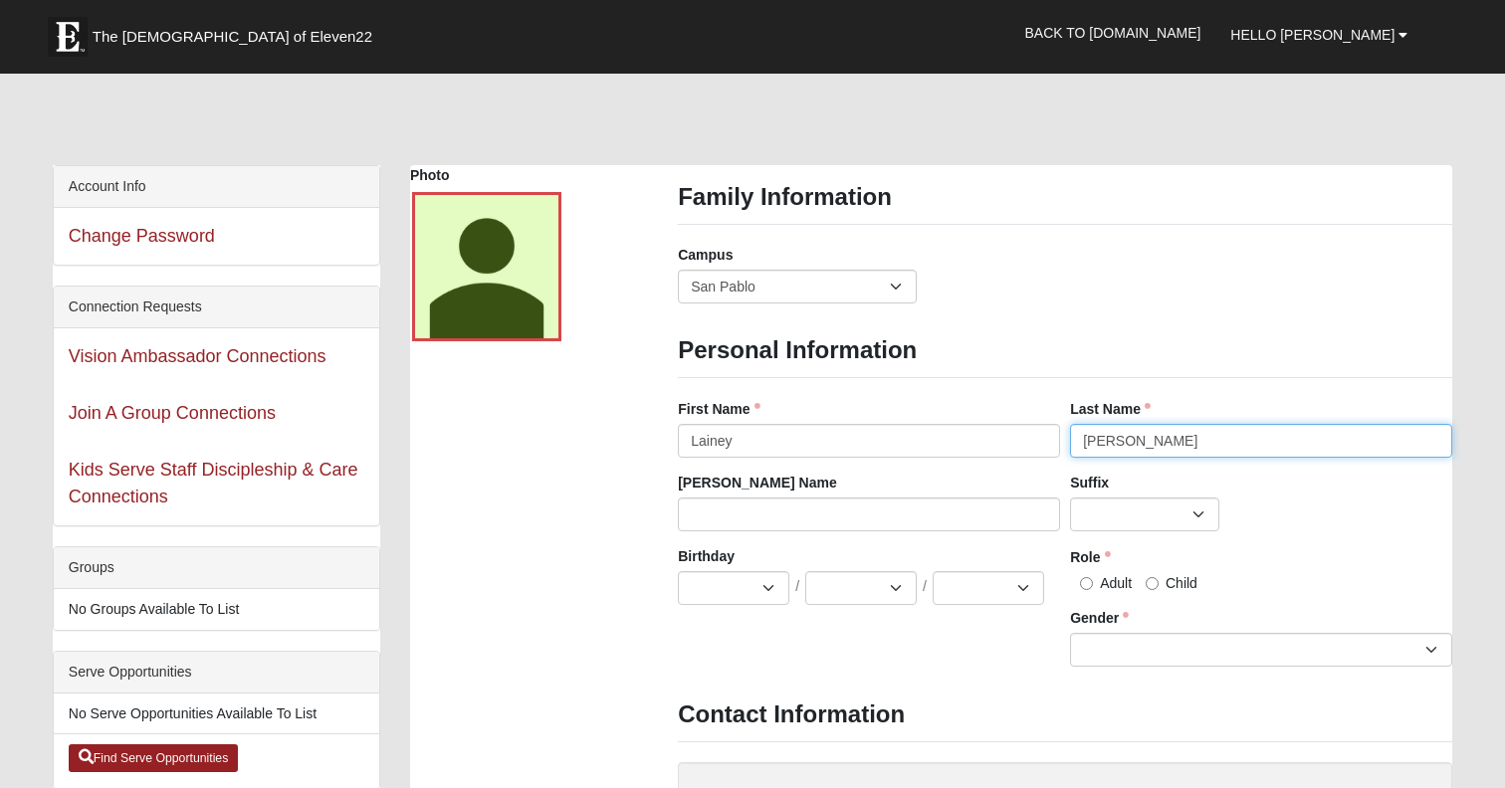
type input "Shaw"
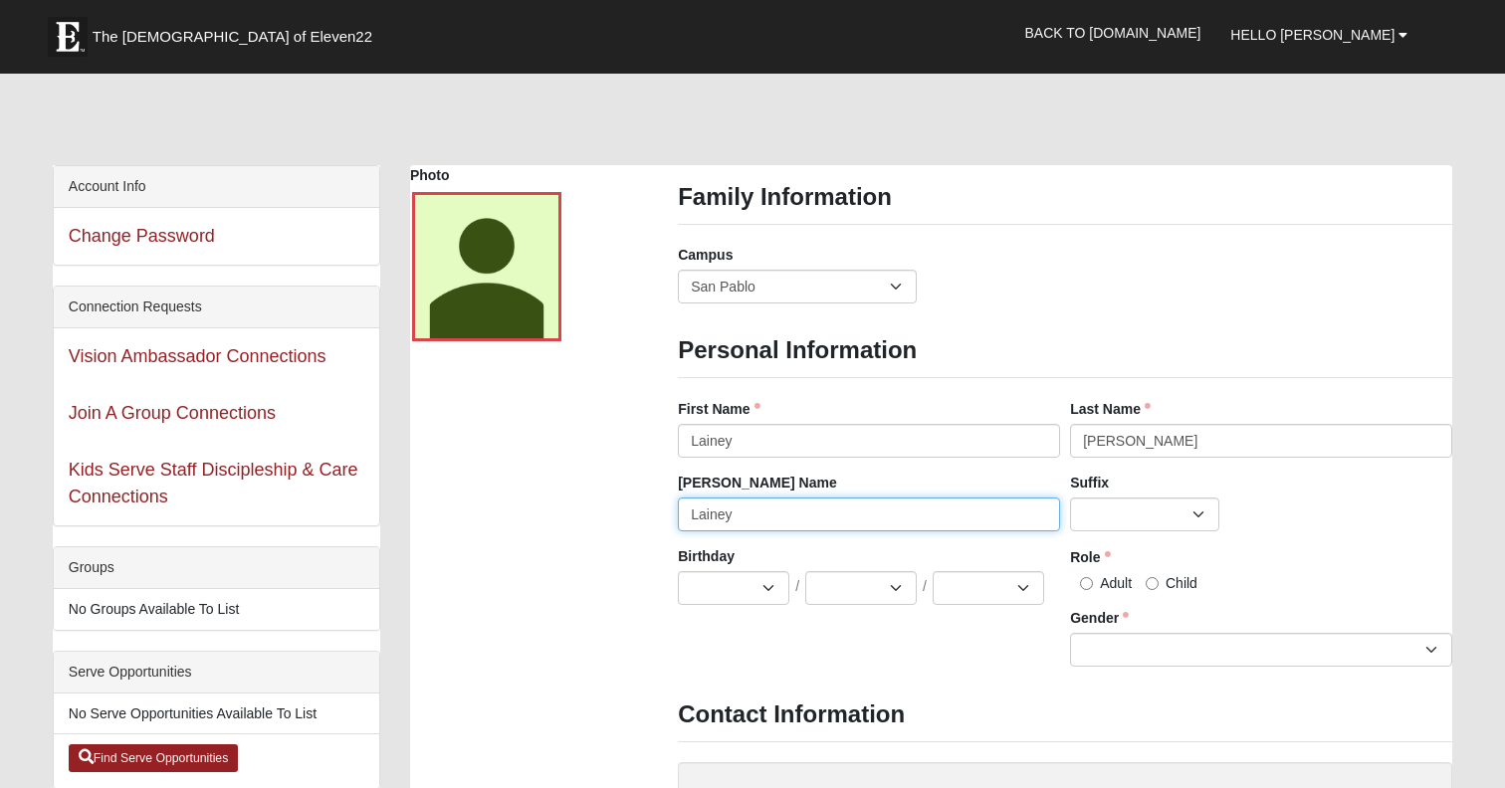
type input "Lainey"
click at [691, 605] on select "Jan Feb Mar Apr May Jun Jul Aug Sep Oct Nov Dec" at bounding box center [733, 588] width 111 height 34
select select "5"
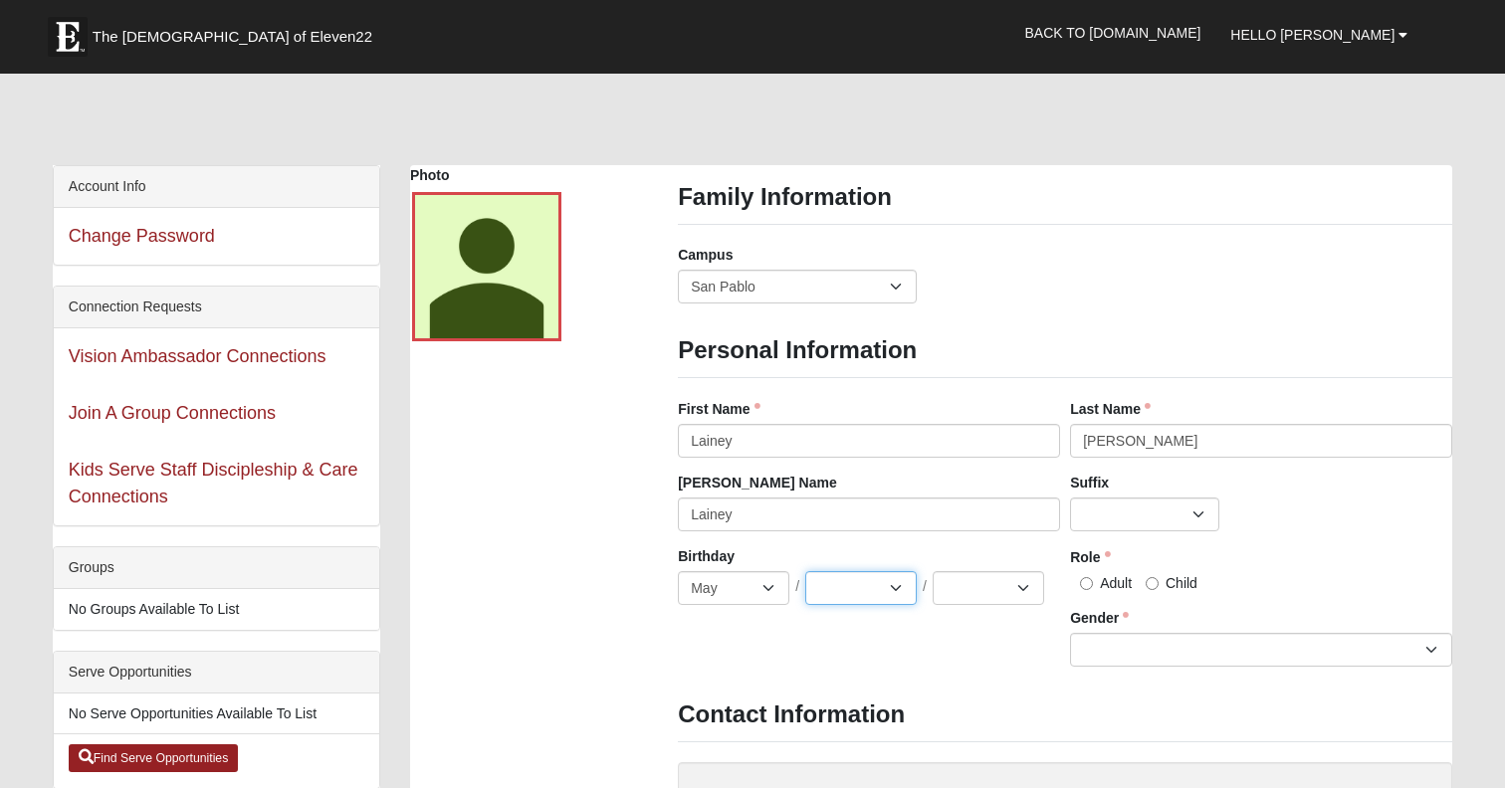
click at [840, 602] on select "1 2 3 4 5 6 7 8 9 10 11 12 13 14 15 16 17 18 19 20 21 22 23 24 25 26 27 28 29 3…" at bounding box center [860, 588] width 111 height 34
select select "14"
click at [955, 601] on select "2025 2024 2023 2022 2021 2020 2019 2018 2017 2016 2015 2014 2013 2012 2011 2010…" at bounding box center [987, 588] width 111 height 34
select select "2025"
click at [1359, 546] on div "Suffix Jr. Sr. Ph.D. II III IV V VI MD" at bounding box center [1261, 510] width 392 height 74
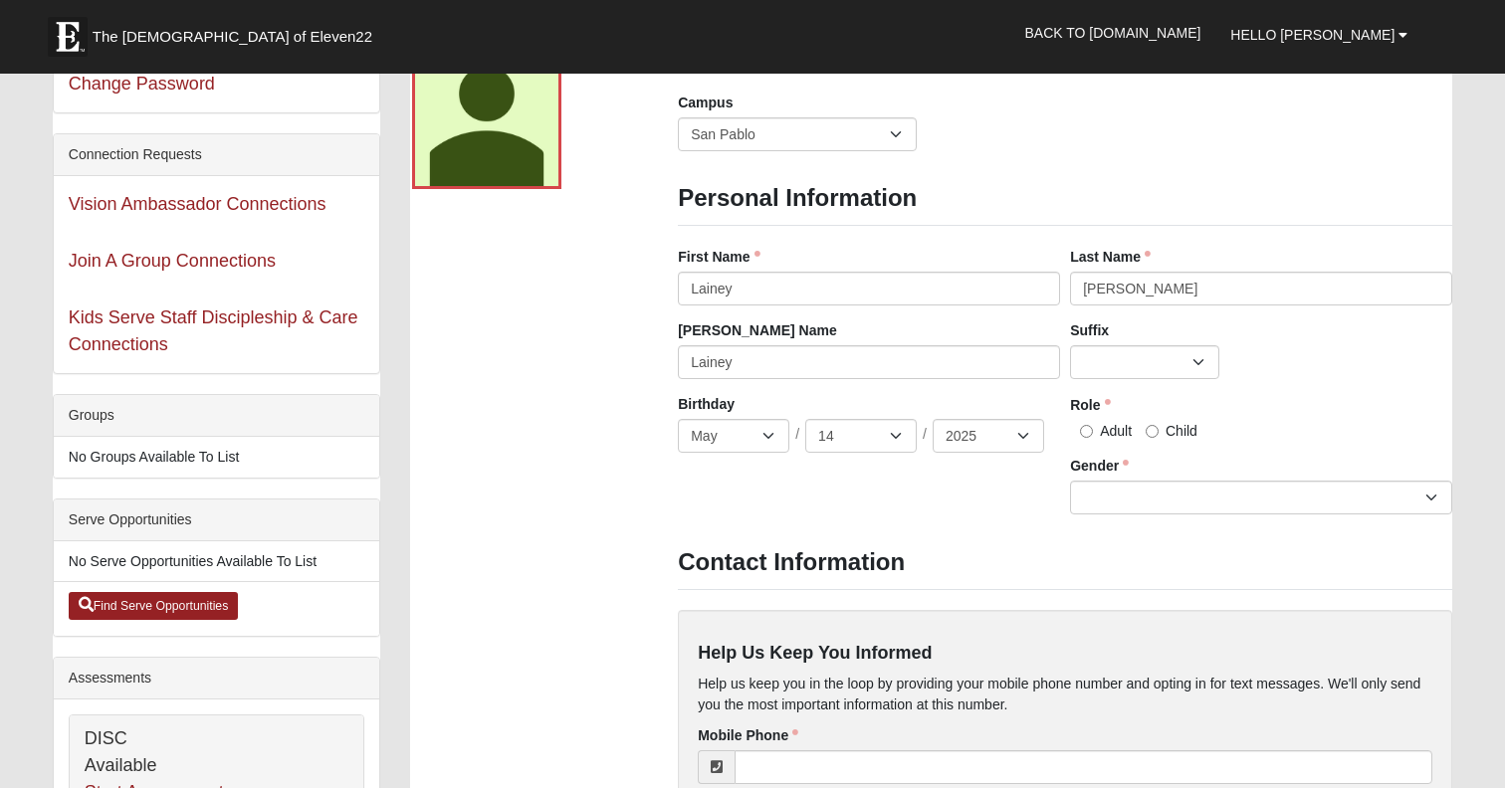
scroll to position [170, 0]
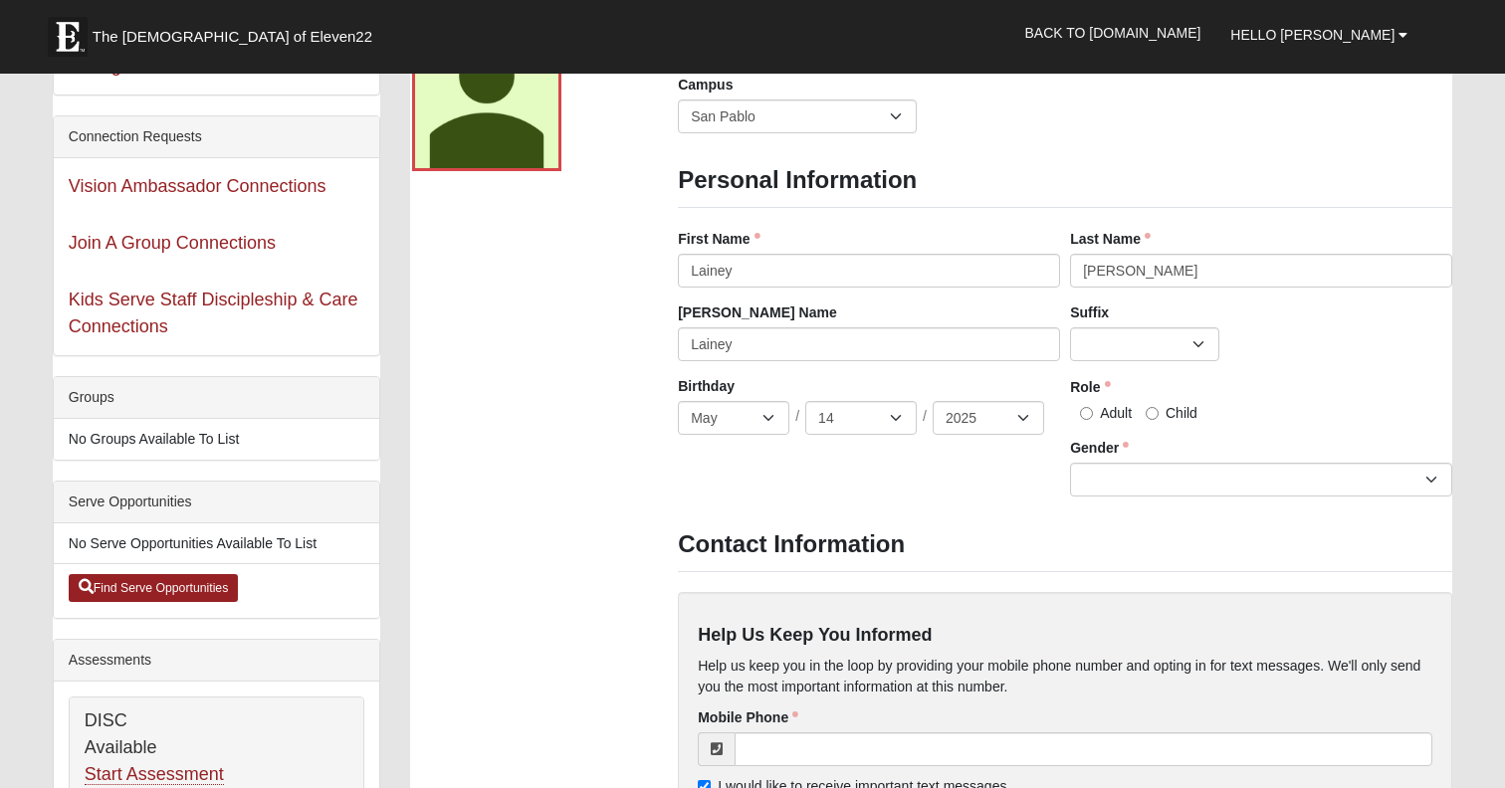
click at [1158, 423] on label "Child" at bounding box center [1171, 413] width 52 height 20
click at [1158, 420] on input "Child" at bounding box center [1151, 413] width 13 height 13
radio input "true"
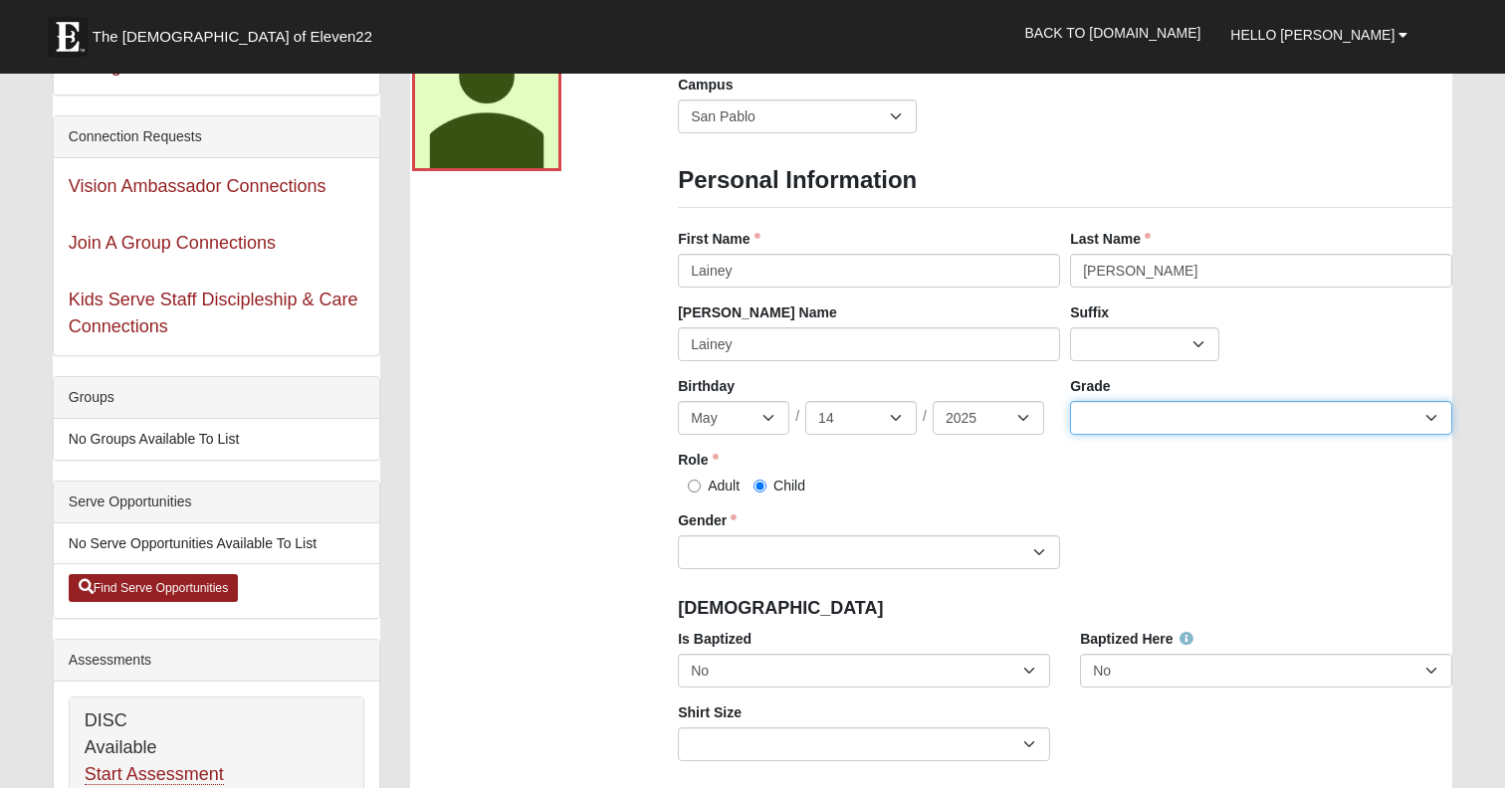
click at [1152, 429] on select "K 1st 2nd 3rd 4th 5th 6th 7th 8th 9th 10th 11th 12th" at bounding box center [1261, 418] width 382 height 34
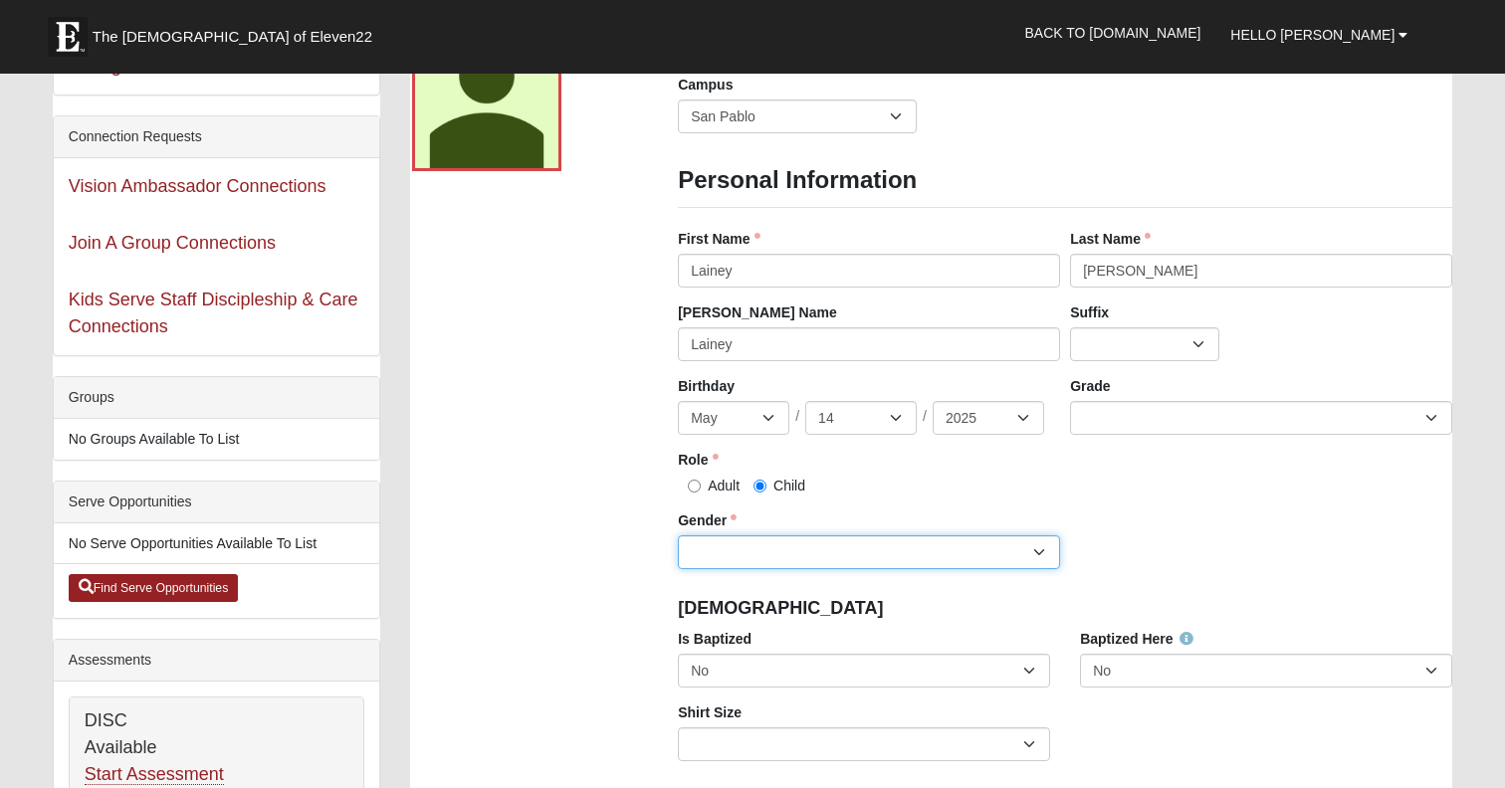
click at [762, 569] on select "Male Female" at bounding box center [869, 552] width 382 height 34
select select "[DEMOGRAPHIC_DATA]"
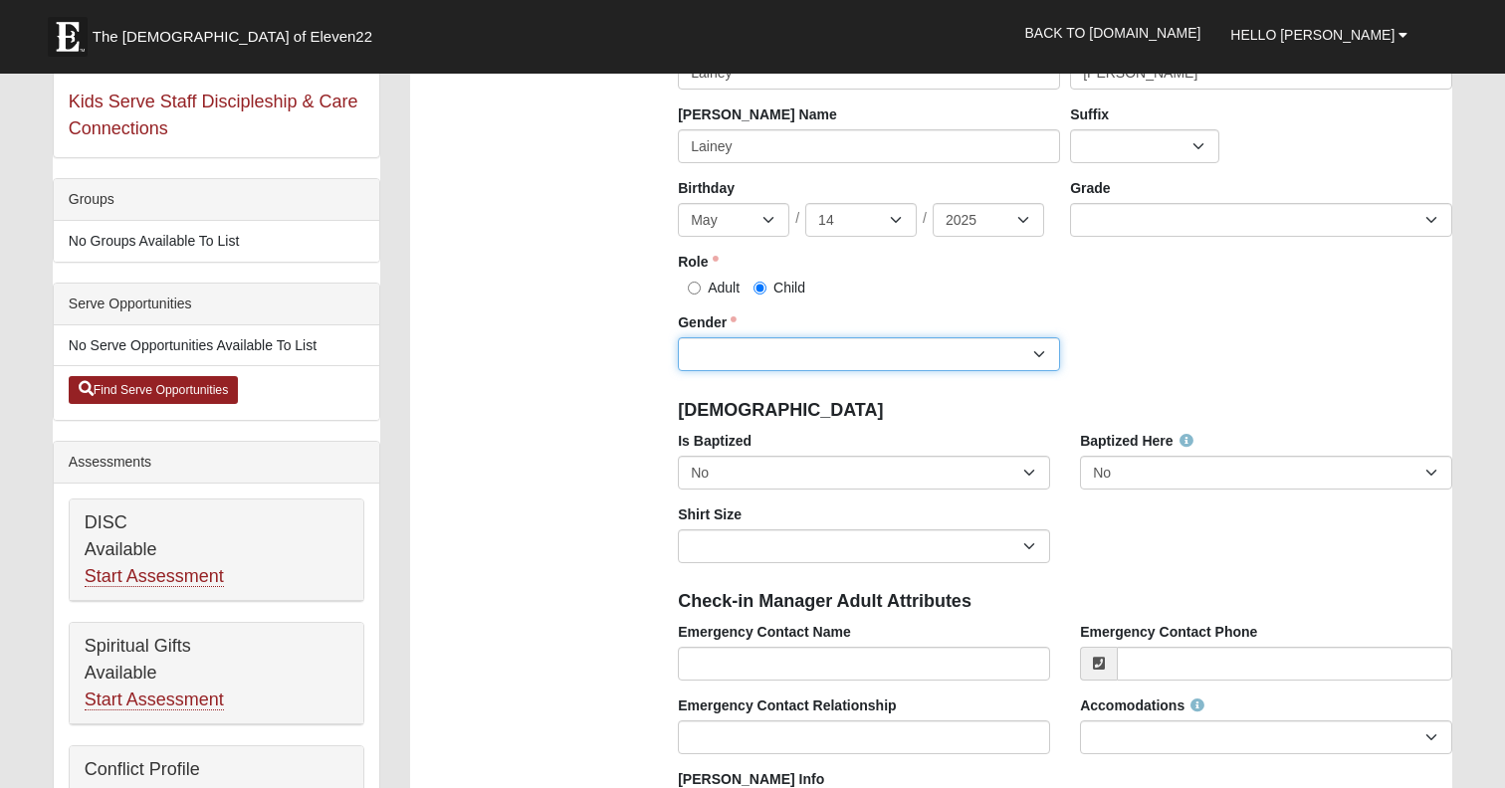
scroll to position [374, 0]
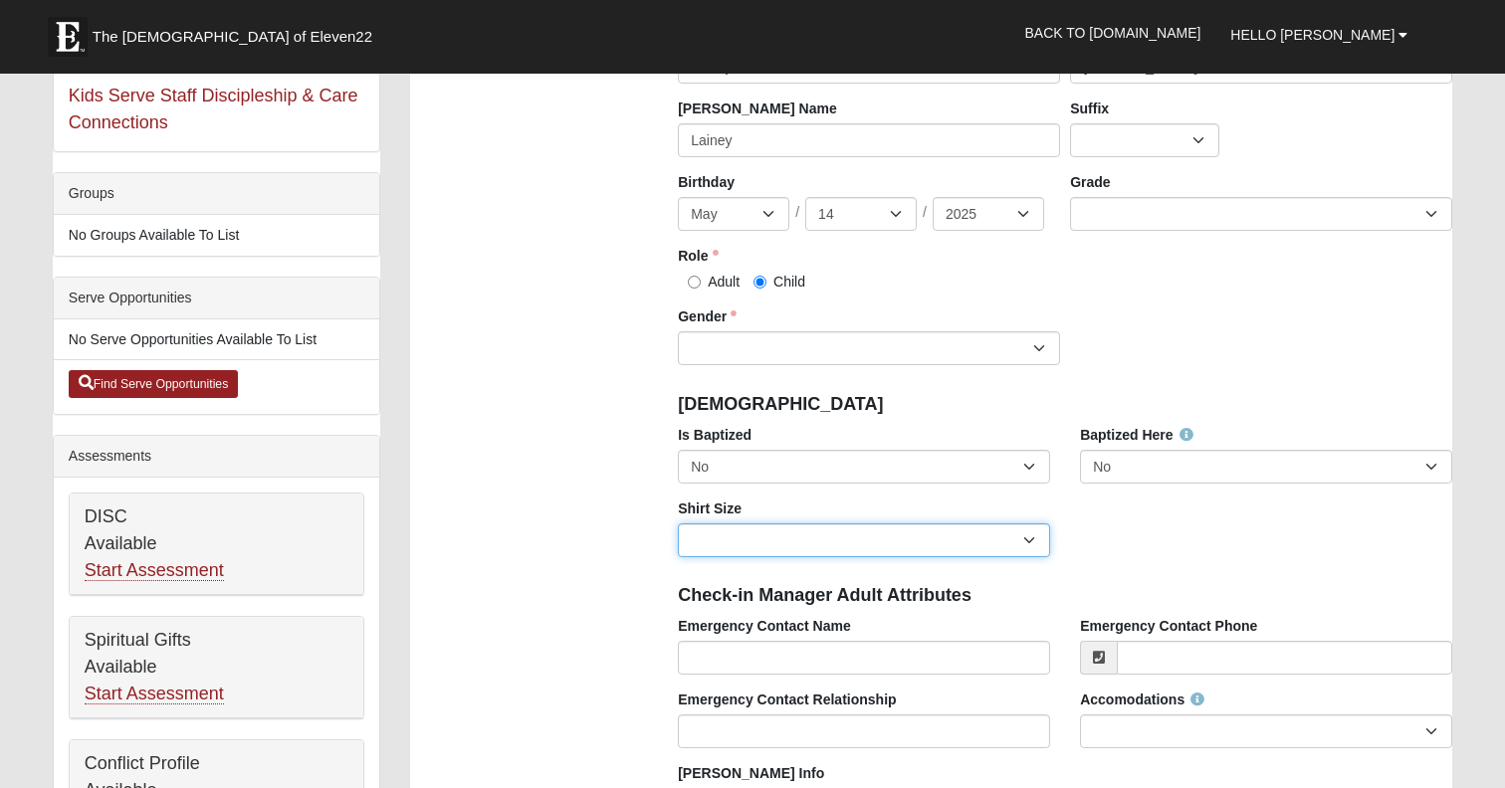
click at [778, 556] on select "Adult Small Adult Medium Adult Large Adult XL Adult XXL Adult 3XL Adult 4XL You…" at bounding box center [864, 540] width 372 height 34
click at [747, 557] on select "Adult Small Adult Medium Adult Large Adult XL Adult XXL Adult 3XL Adult 4XL You…" at bounding box center [864, 540] width 372 height 34
select select "Youth Small"
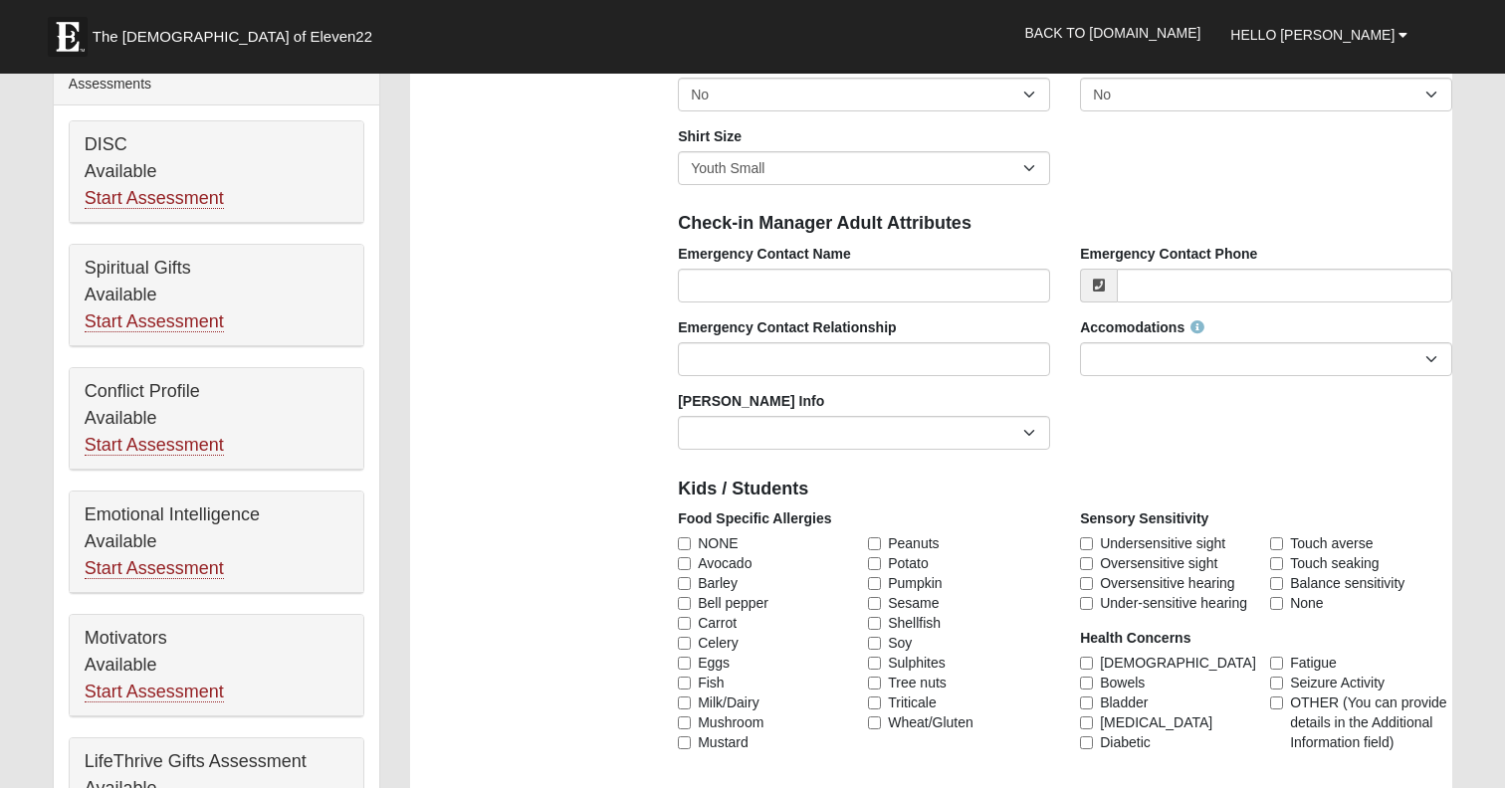
scroll to position [748, 0]
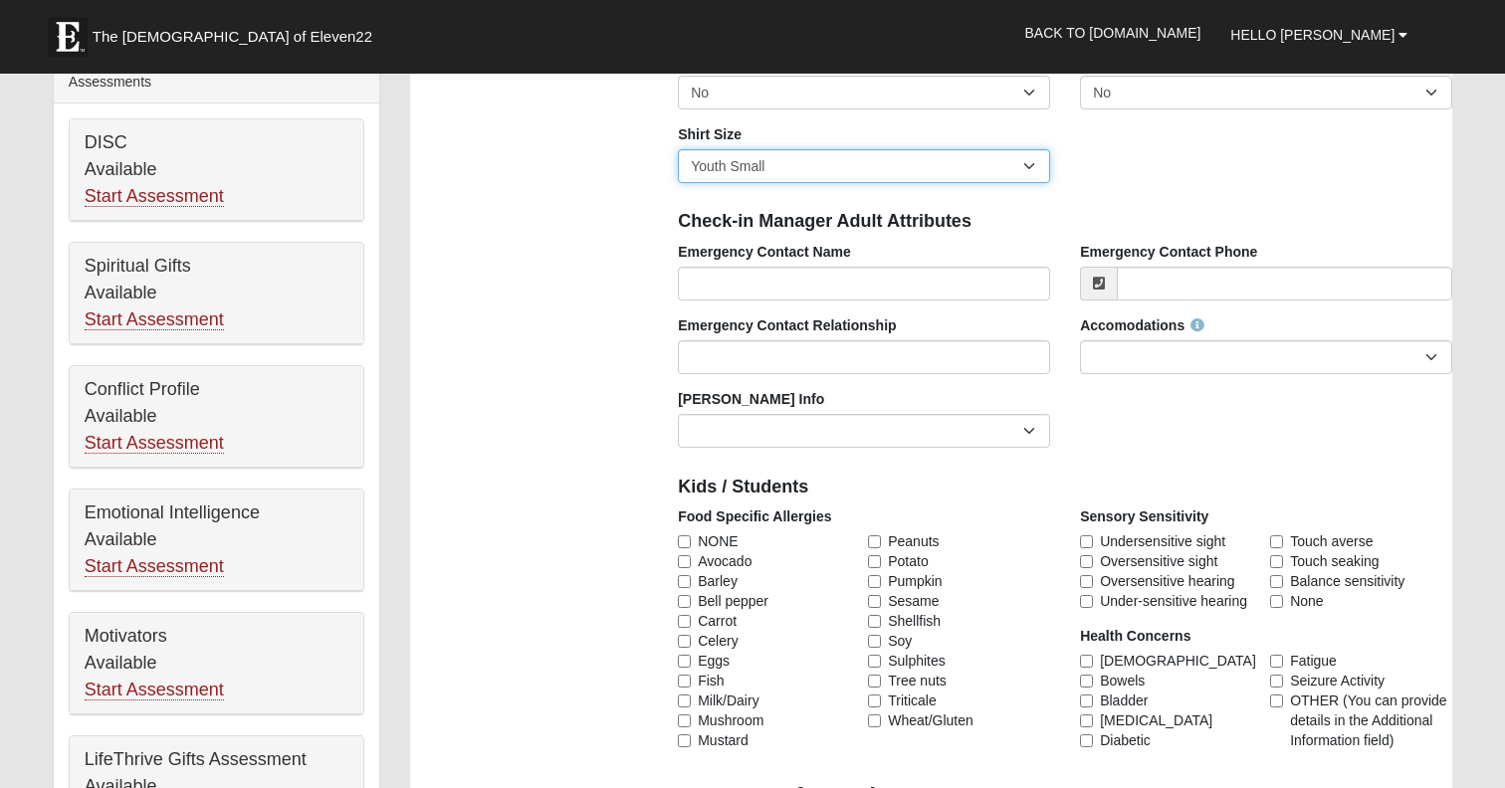
click at [739, 178] on select "Adult Small Adult Medium Adult Large Adult XL Adult XXL Adult 3XL Adult 4XL You…" at bounding box center [864, 166] width 372 height 34
select select
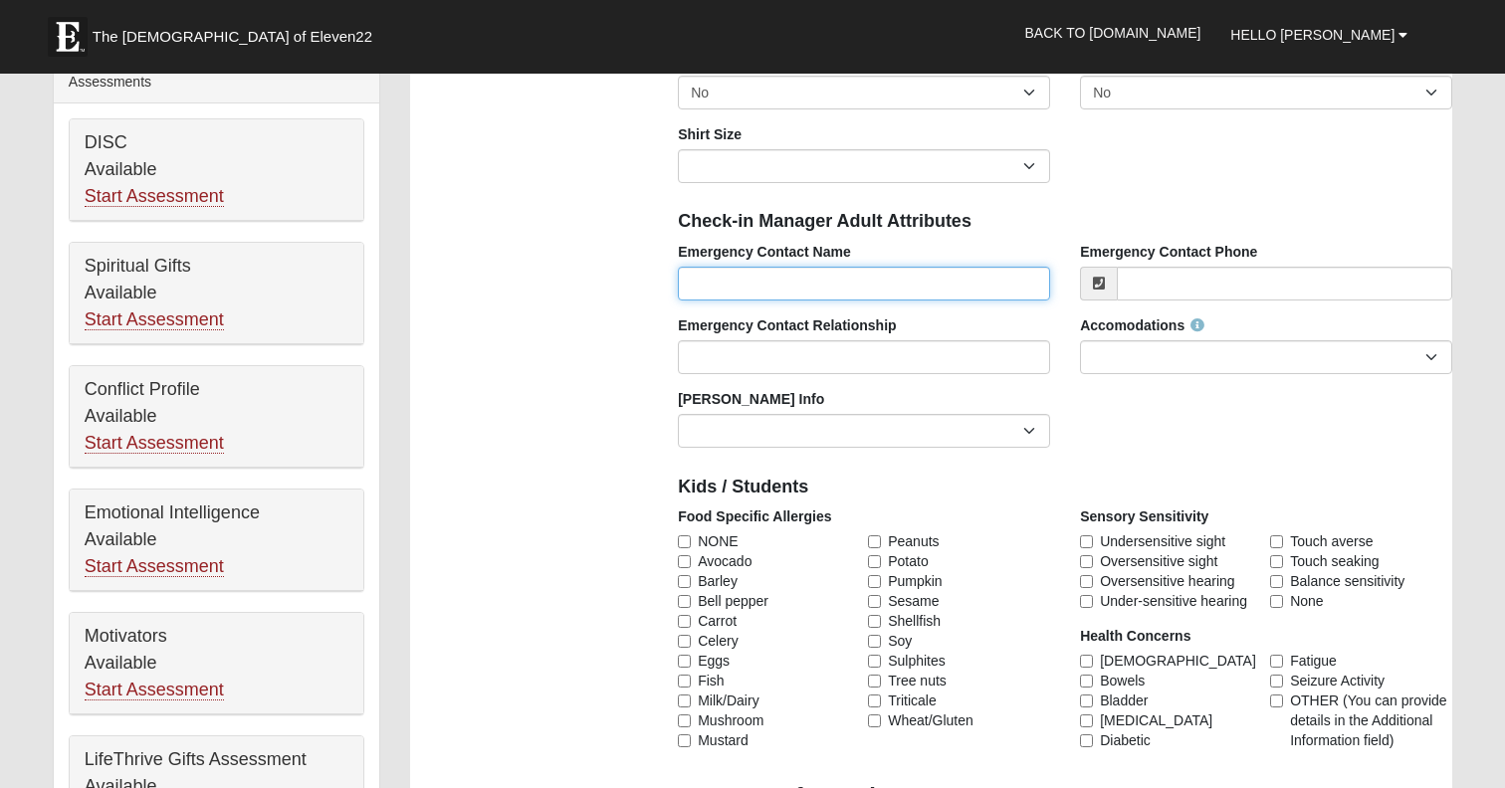
click at [702, 301] on input "Emergency Contact Name" at bounding box center [864, 284] width 372 height 34
type input "[PERSON_NAME]"
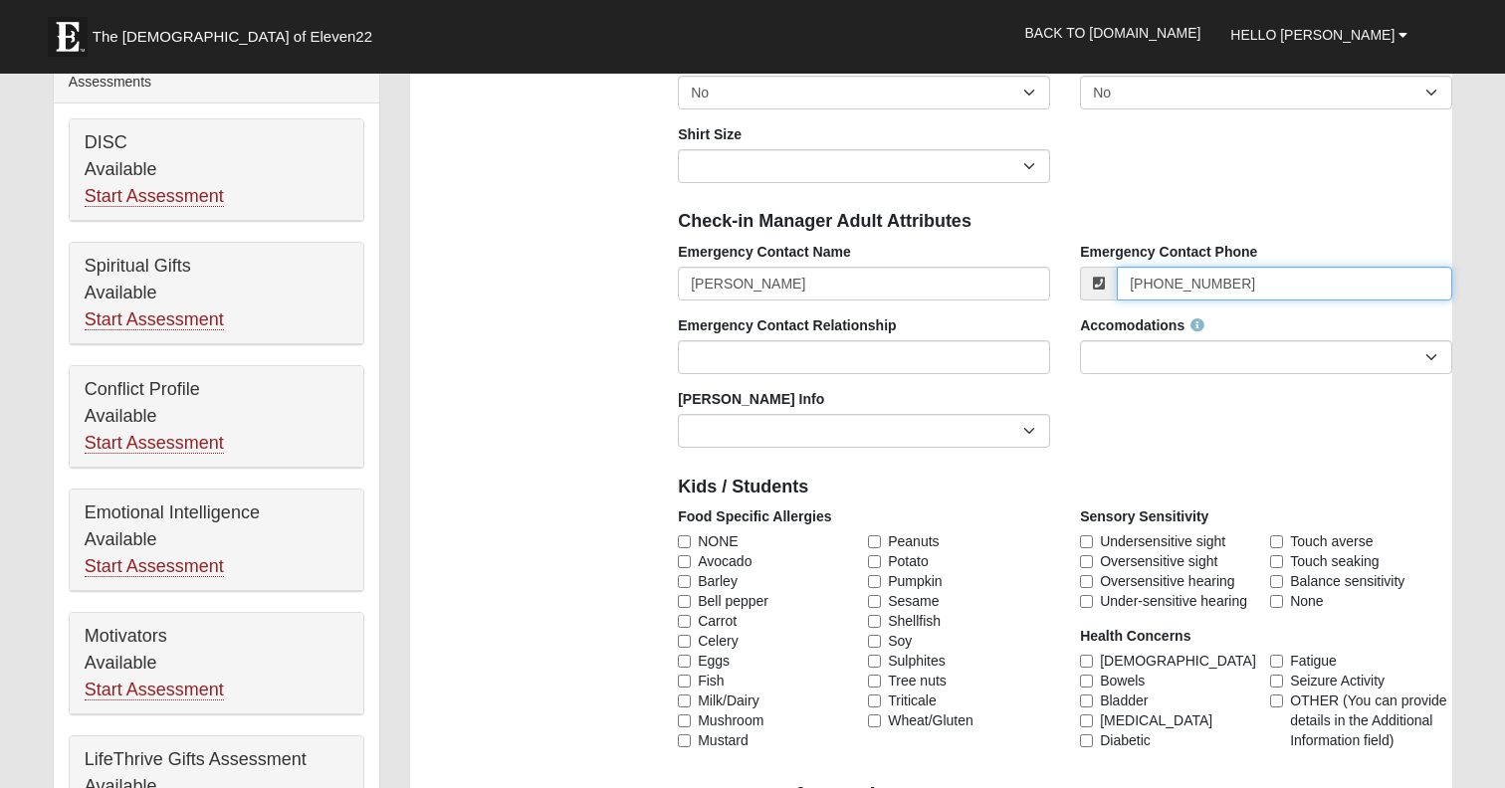
type input "[PHONE_NUMBER]"
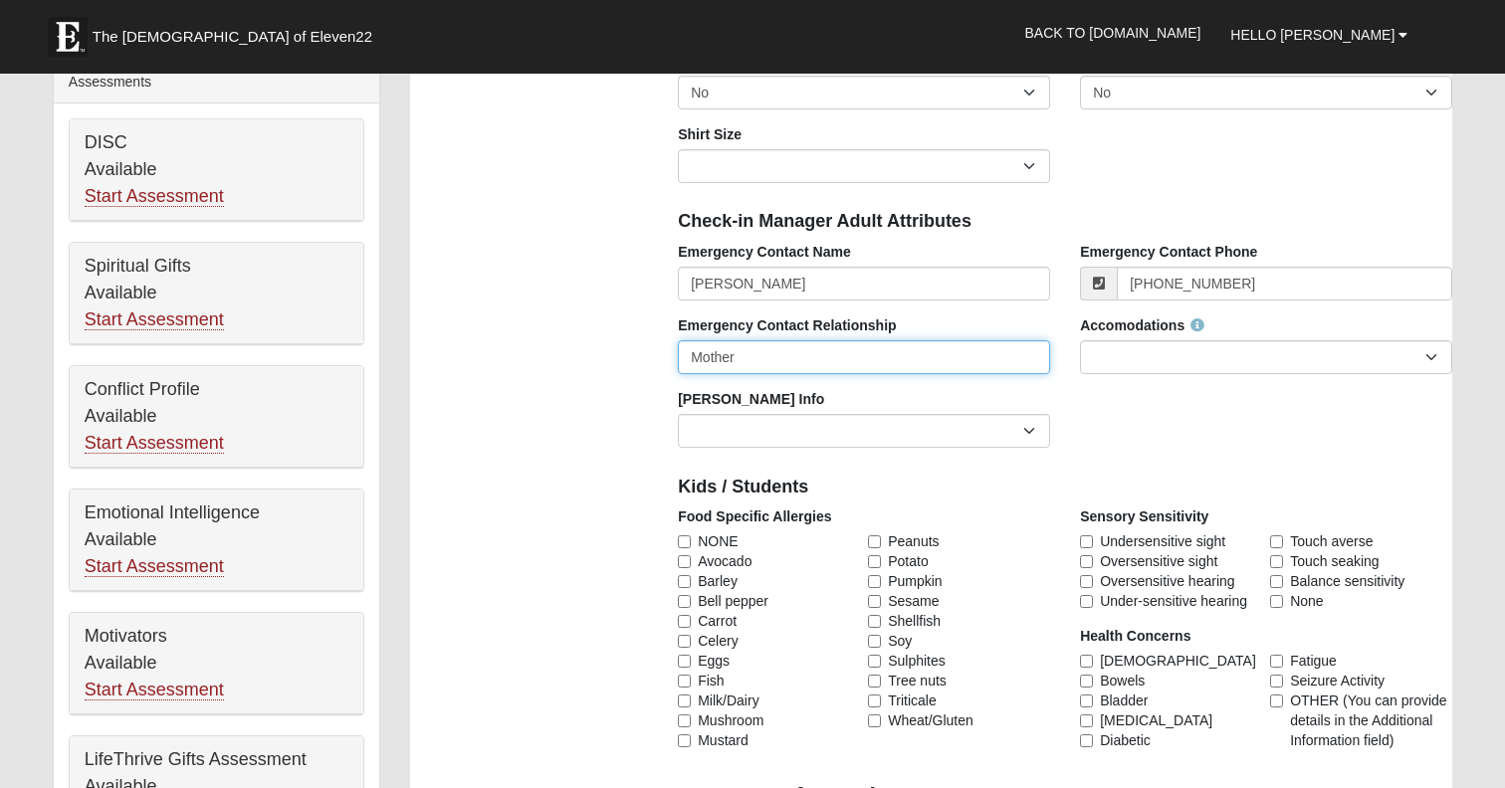
type input "Mother"
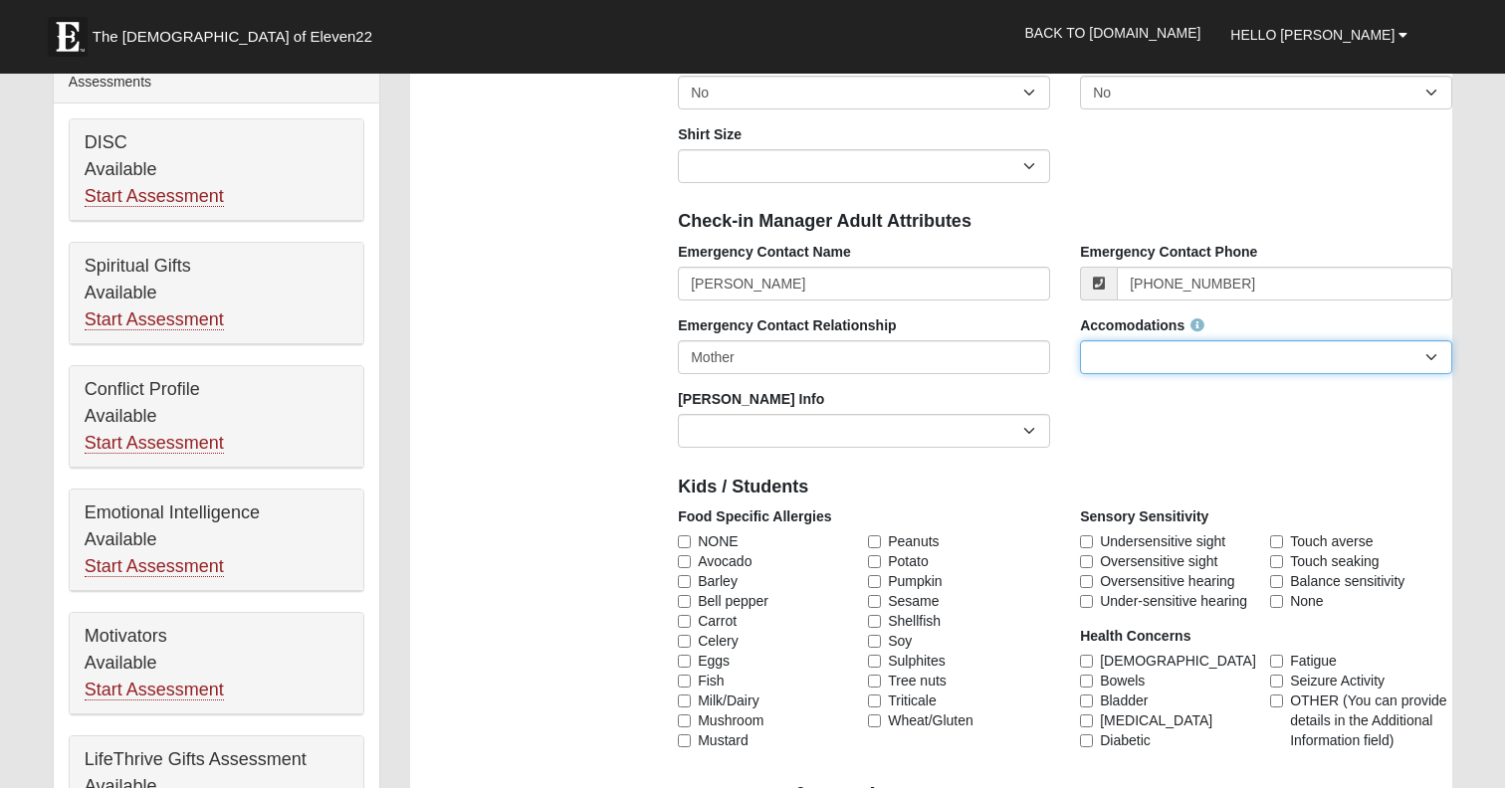
click at [1133, 374] on select "None Needed Self Contained Special Needs Needs a Buddy Needs an ASL Interpreter…" at bounding box center [1266, 357] width 372 height 34
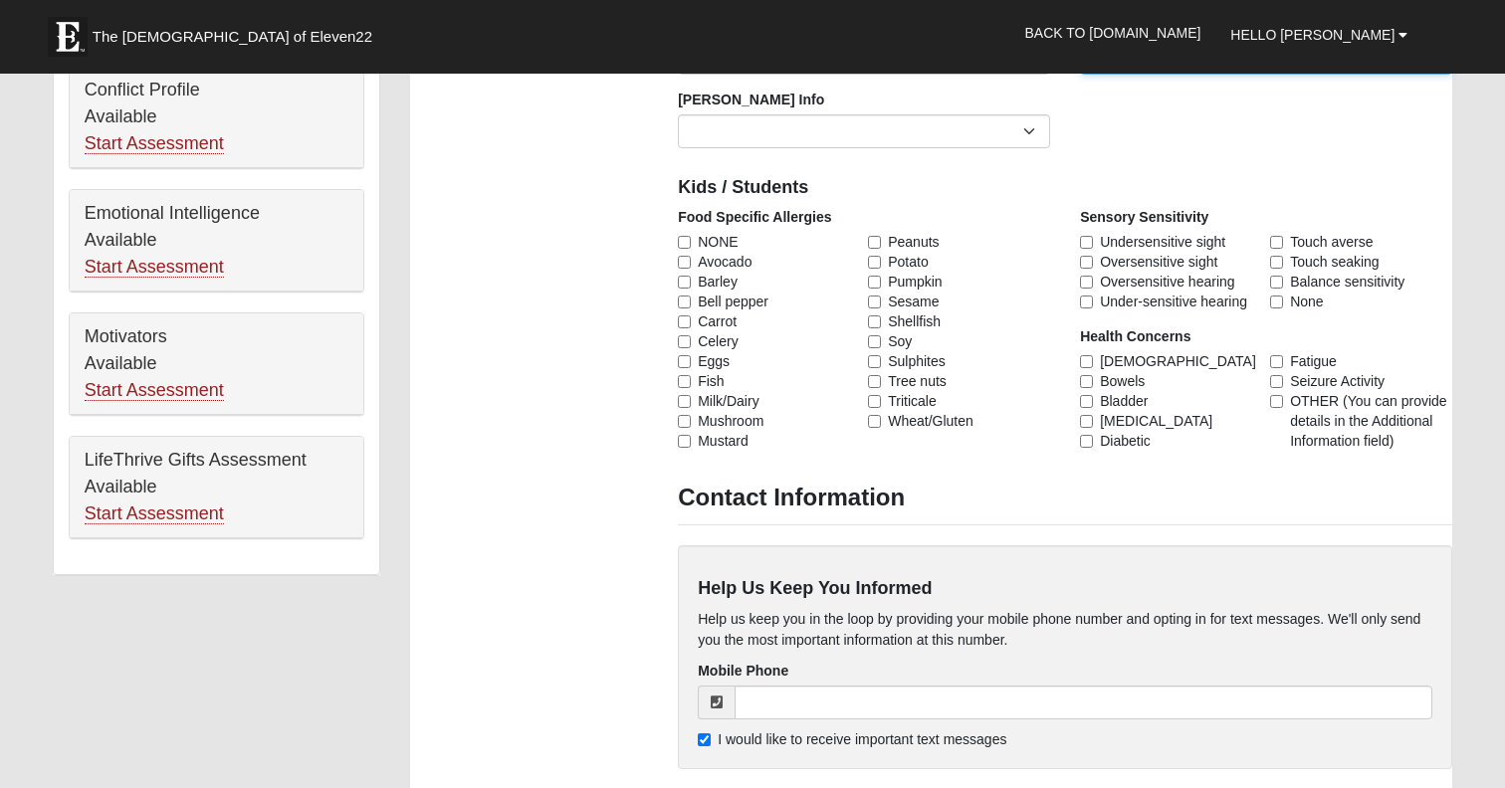
scroll to position [1050, 0]
click at [704, 250] on span "NONE" at bounding box center [718, 240] width 40 height 20
click at [691, 247] on input "NONE" at bounding box center [684, 240] width 13 height 13
checkbox input "true"
click at [1277, 306] on input "None" at bounding box center [1276, 300] width 13 height 13
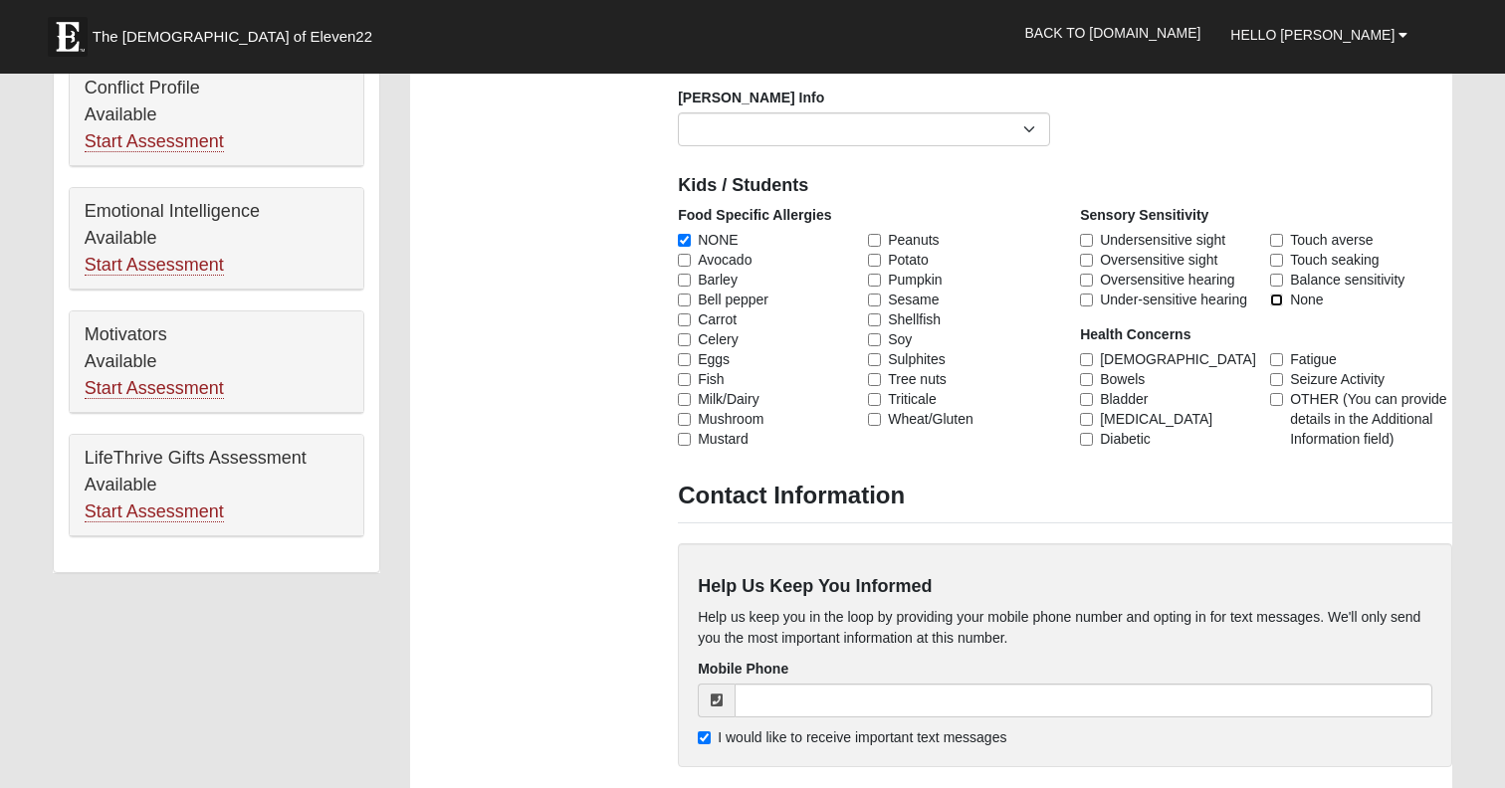
checkbox input "true"
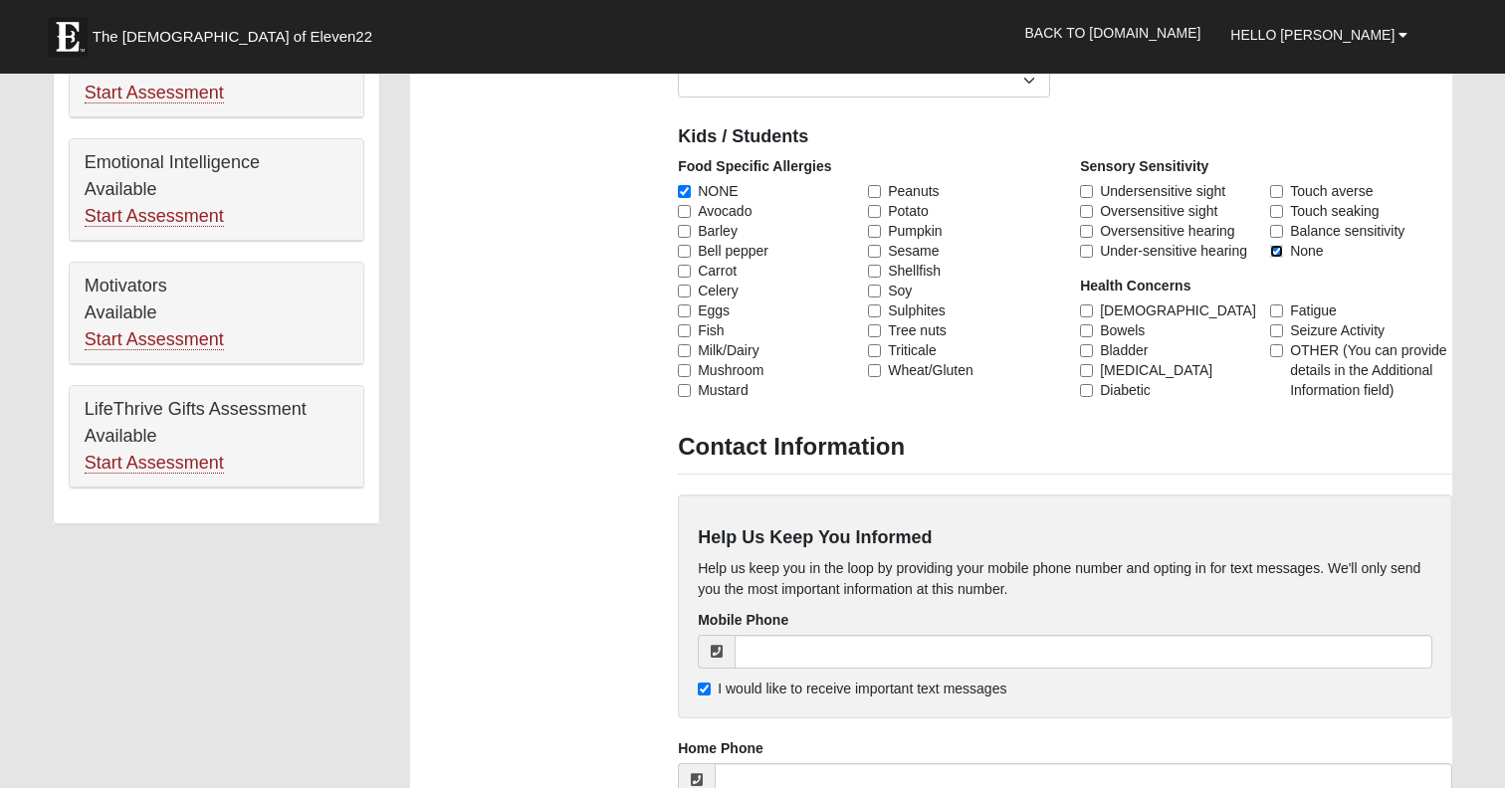
scroll to position [1138, 0]
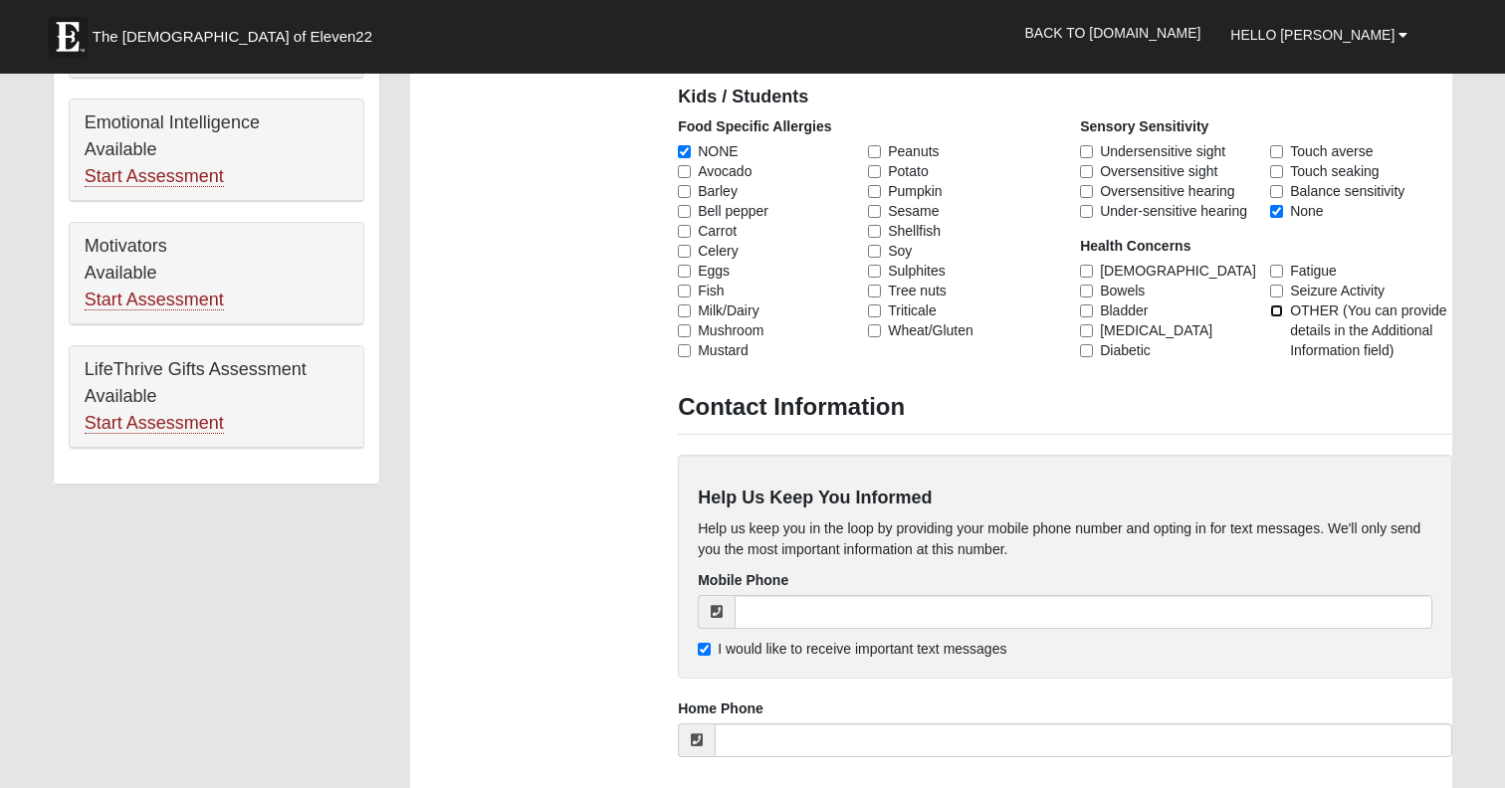
click at [1275, 317] on input "OTHER (You can provide details in the Additional Information field)" at bounding box center [1276, 311] width 13 height 13
checkbox input "true"
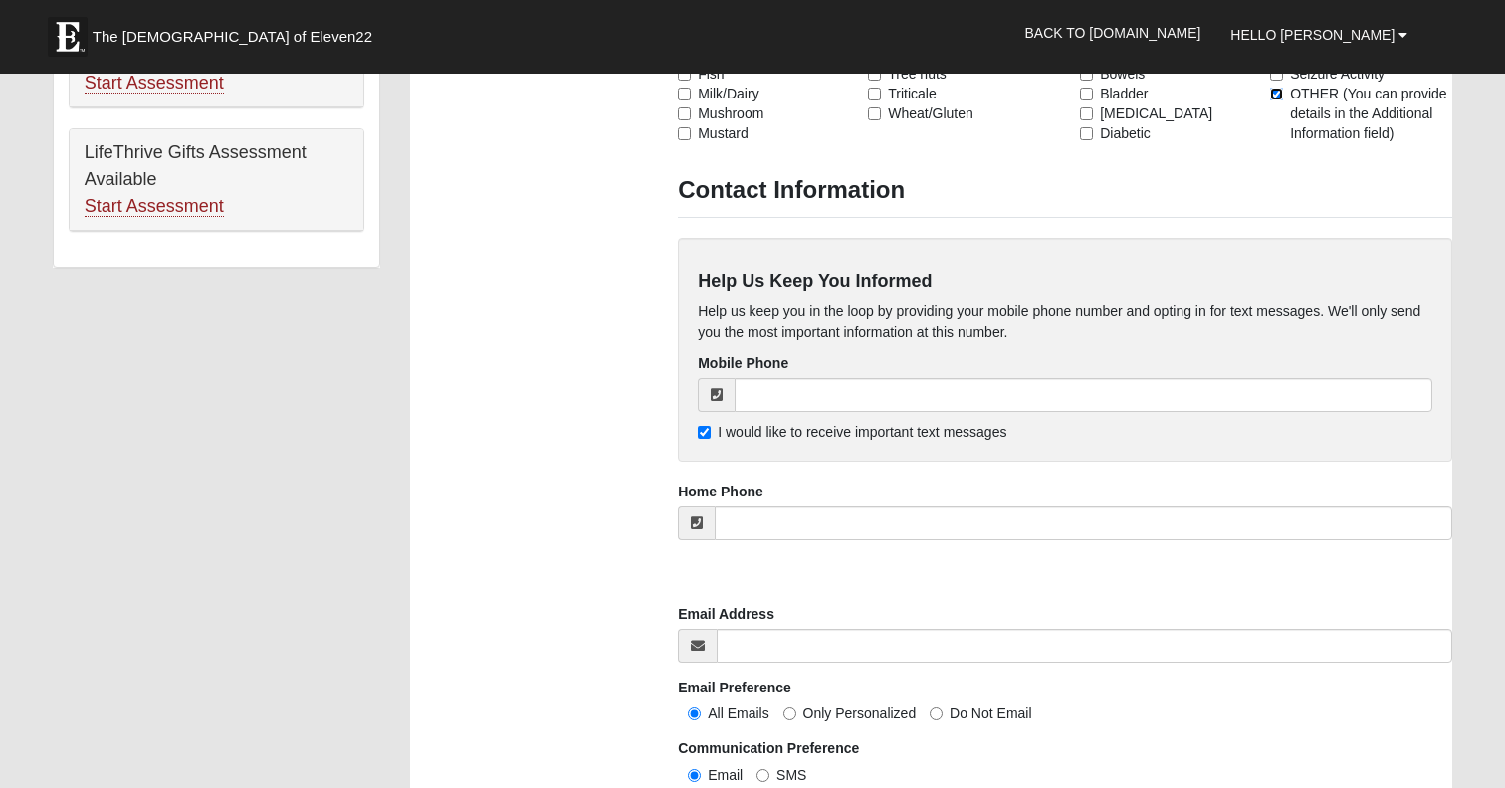
scroll to position [1362, 0]
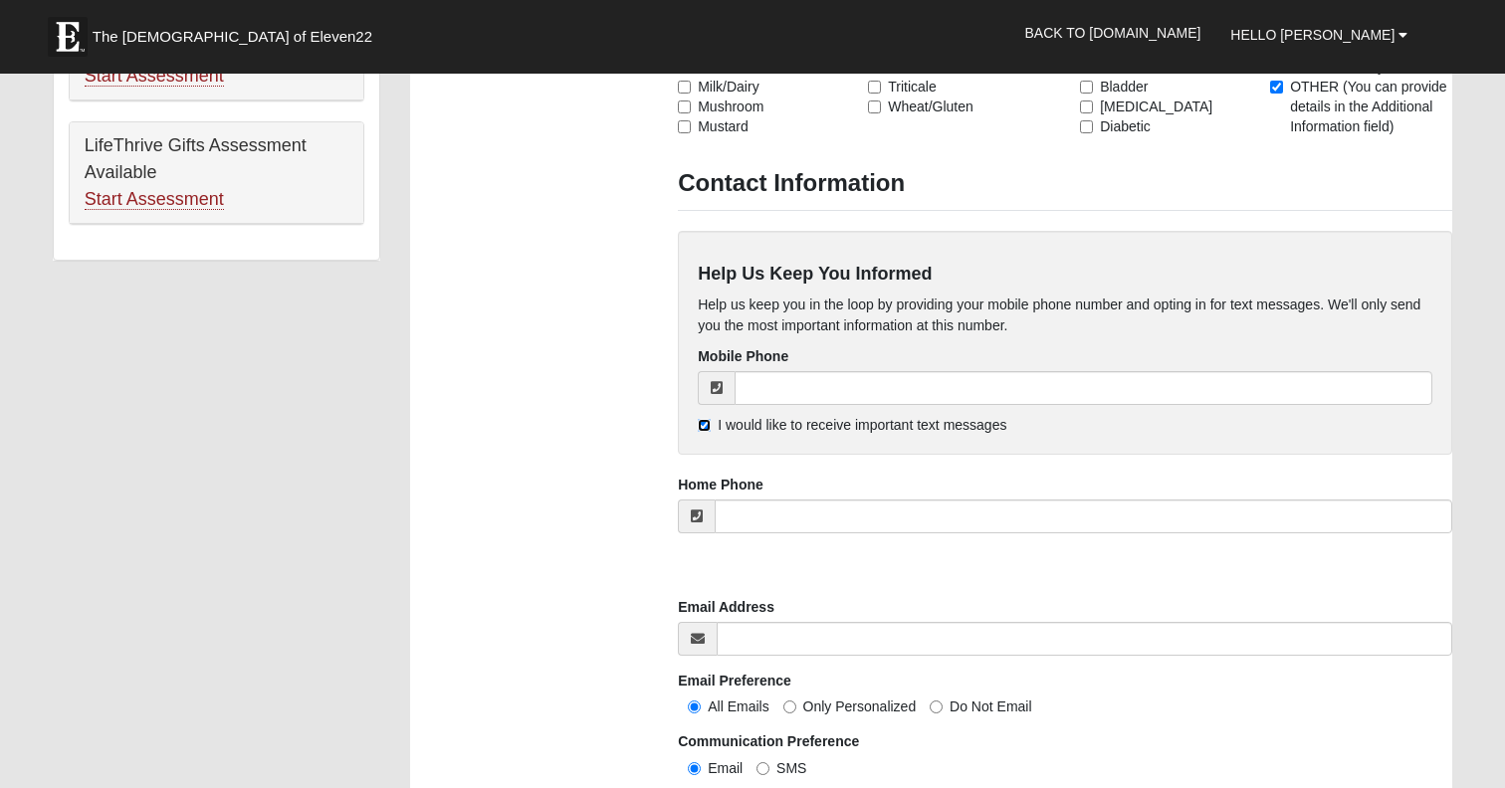
click at [707, 432] on input "I would like to receive important text messages" at bounding box center [704, 425] width 13 height 13
checkbox input "false"
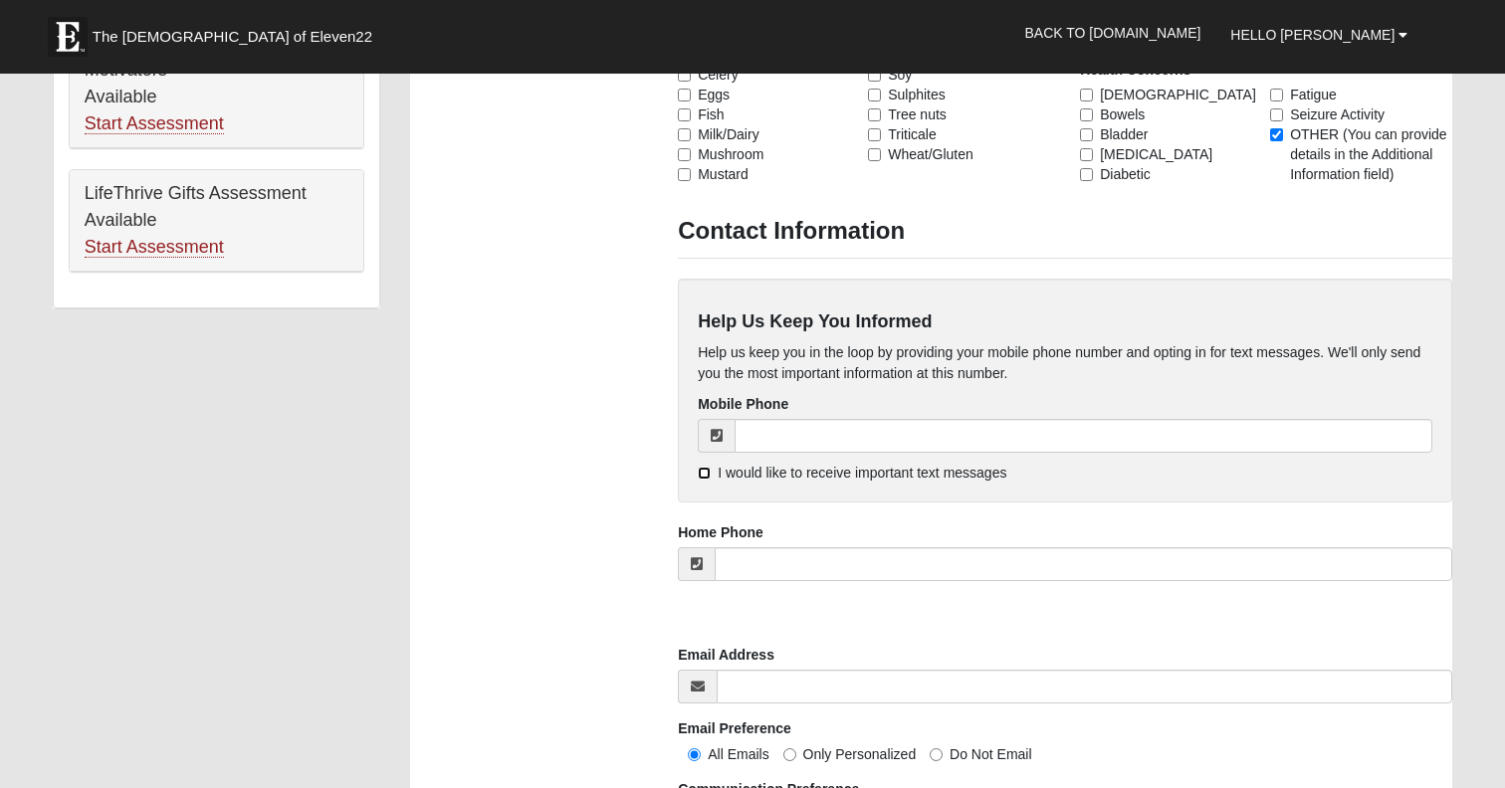
scroll to position [1313, 0]
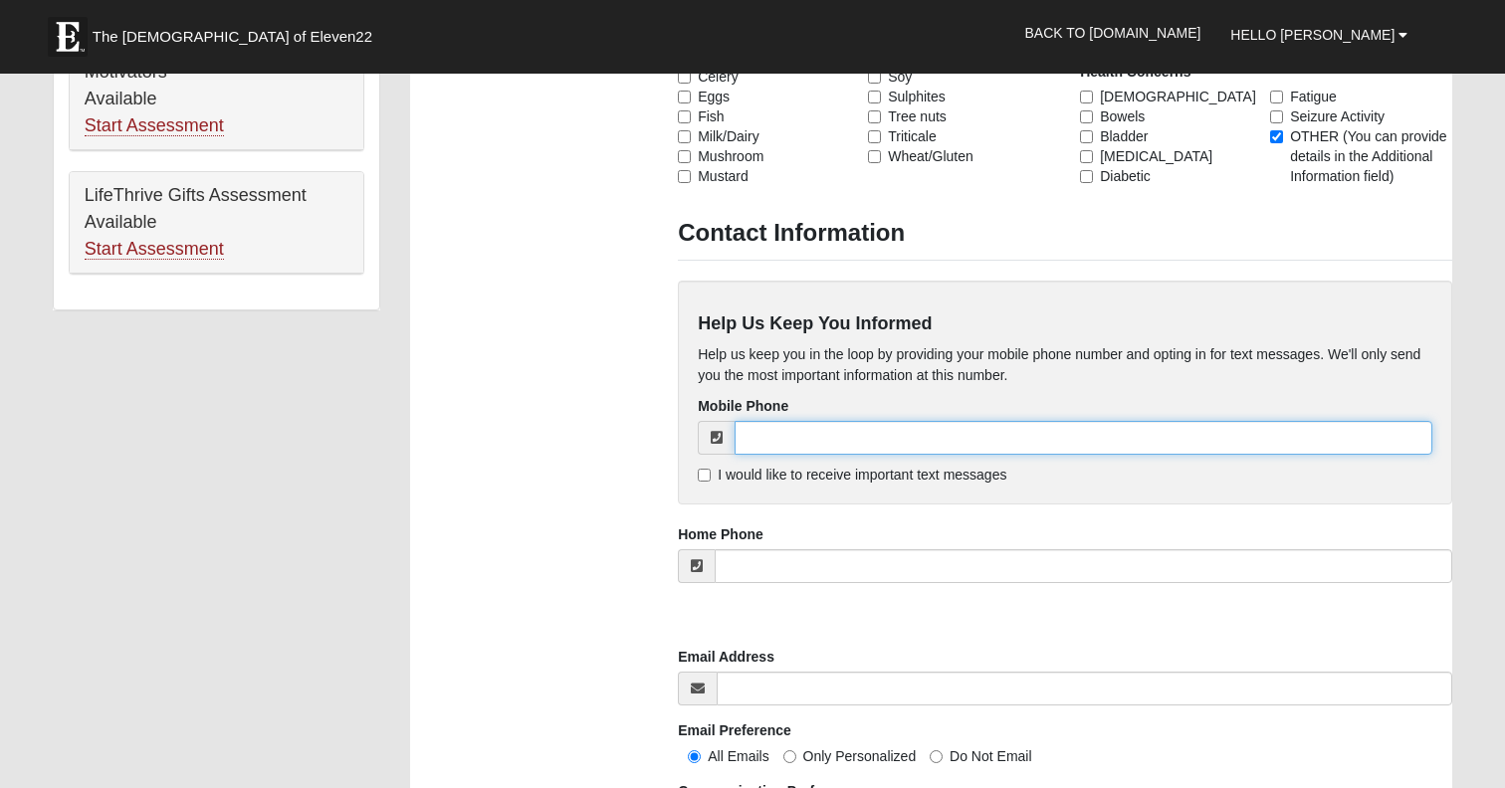
click at [766, 455] on input "tel" at bounding box center [1083, 438] width 698 height 34
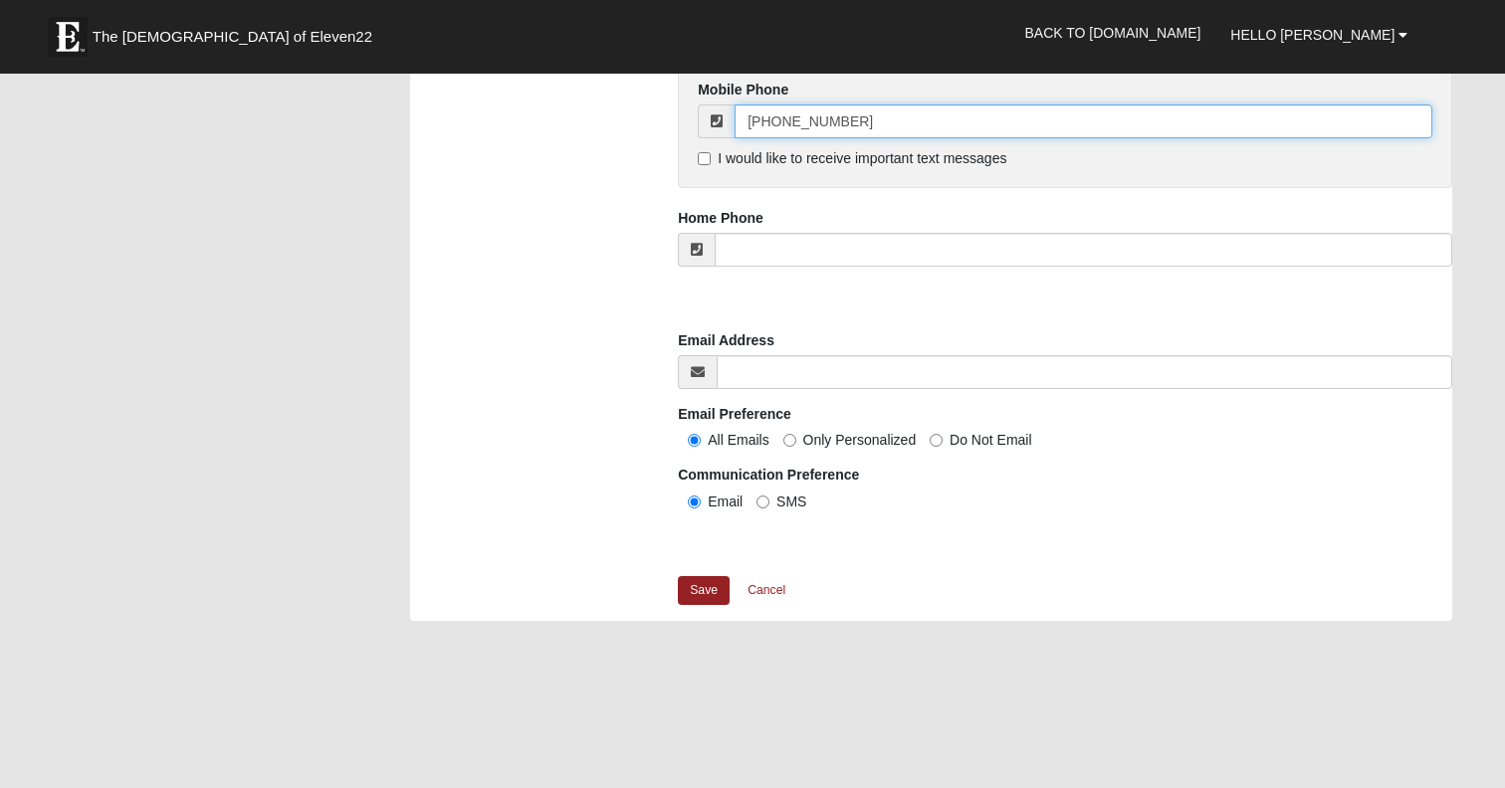
scroll to position [1639, 0]
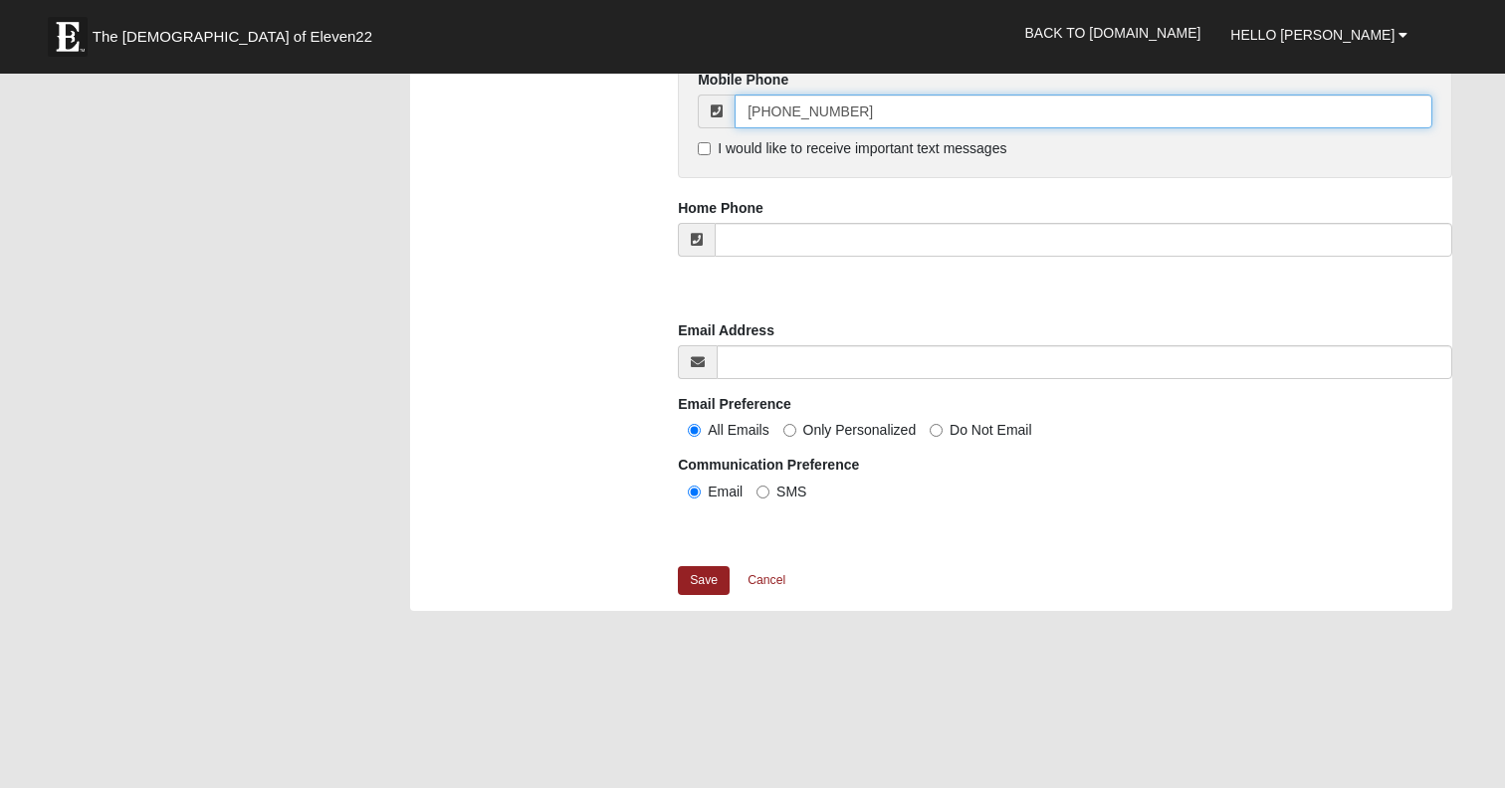
type input "[PHONE_NUMBER]"
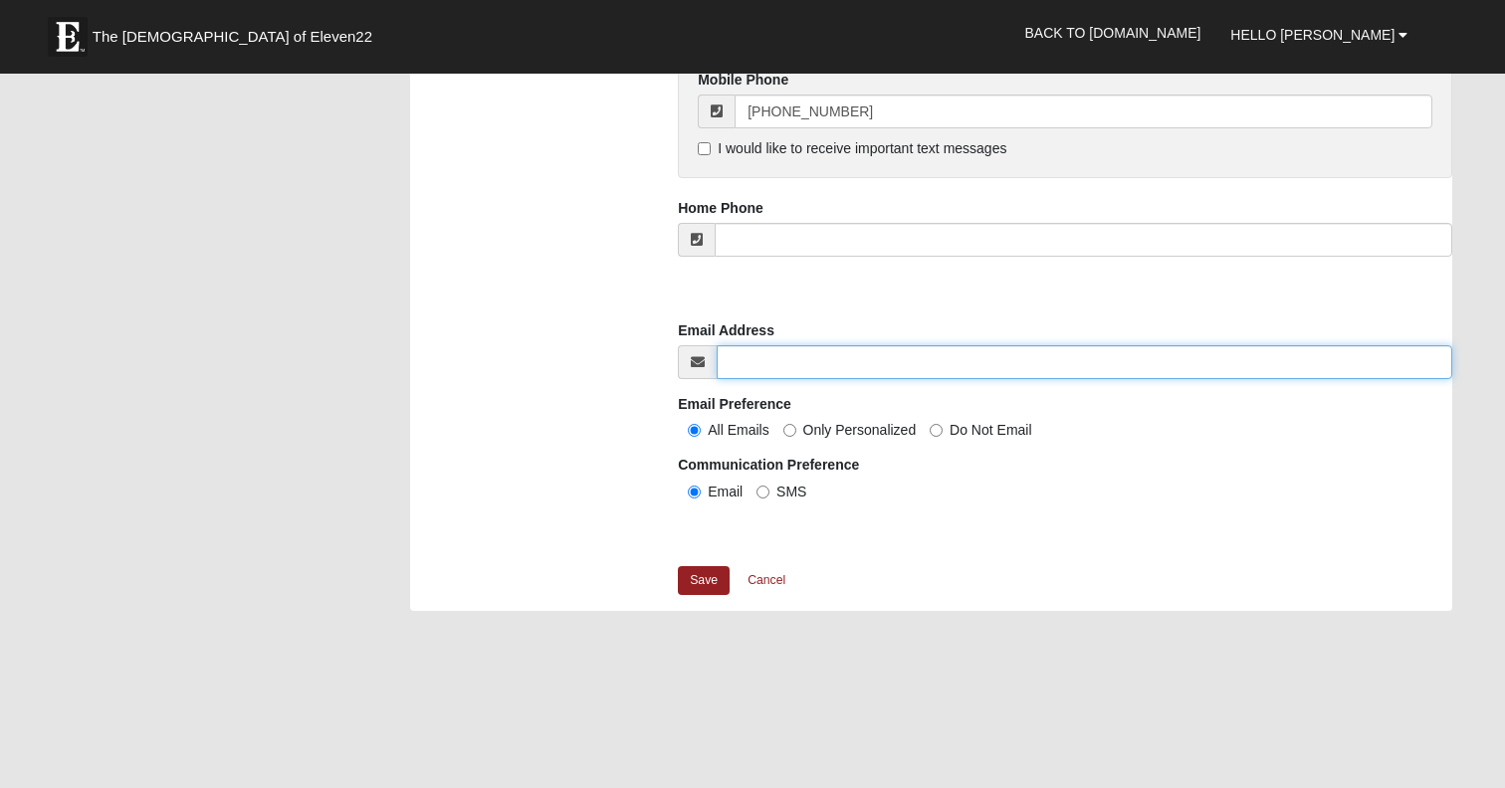
click at [802, 379] on input "Email Address" at bounding box center [1083, 362] width 735 height 34
type input "[EMAIL_ADDRESS][PERSON_NAME][DOMAIN_NAME]"
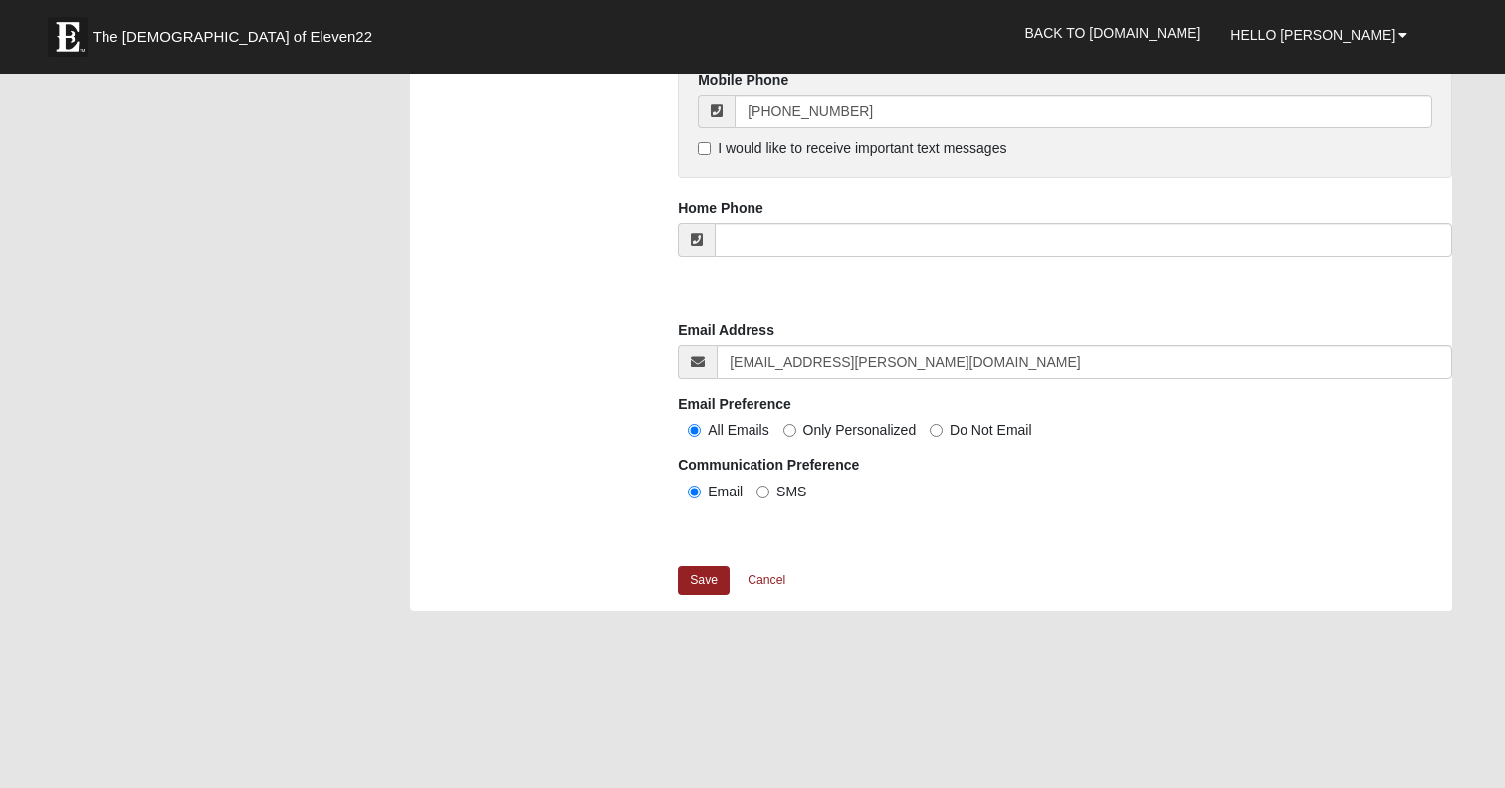
click at [818, 438] on span "Only Personalized" at bounding box center [859, 430] width 113 height 16
click at [796, 437] on input "Only Personalized" at bounding box center [789, 430] width 13 height 13
radio input "true"
click at [706, 595] on link "Save" at bounding box center [704, 580] width 52 height 29
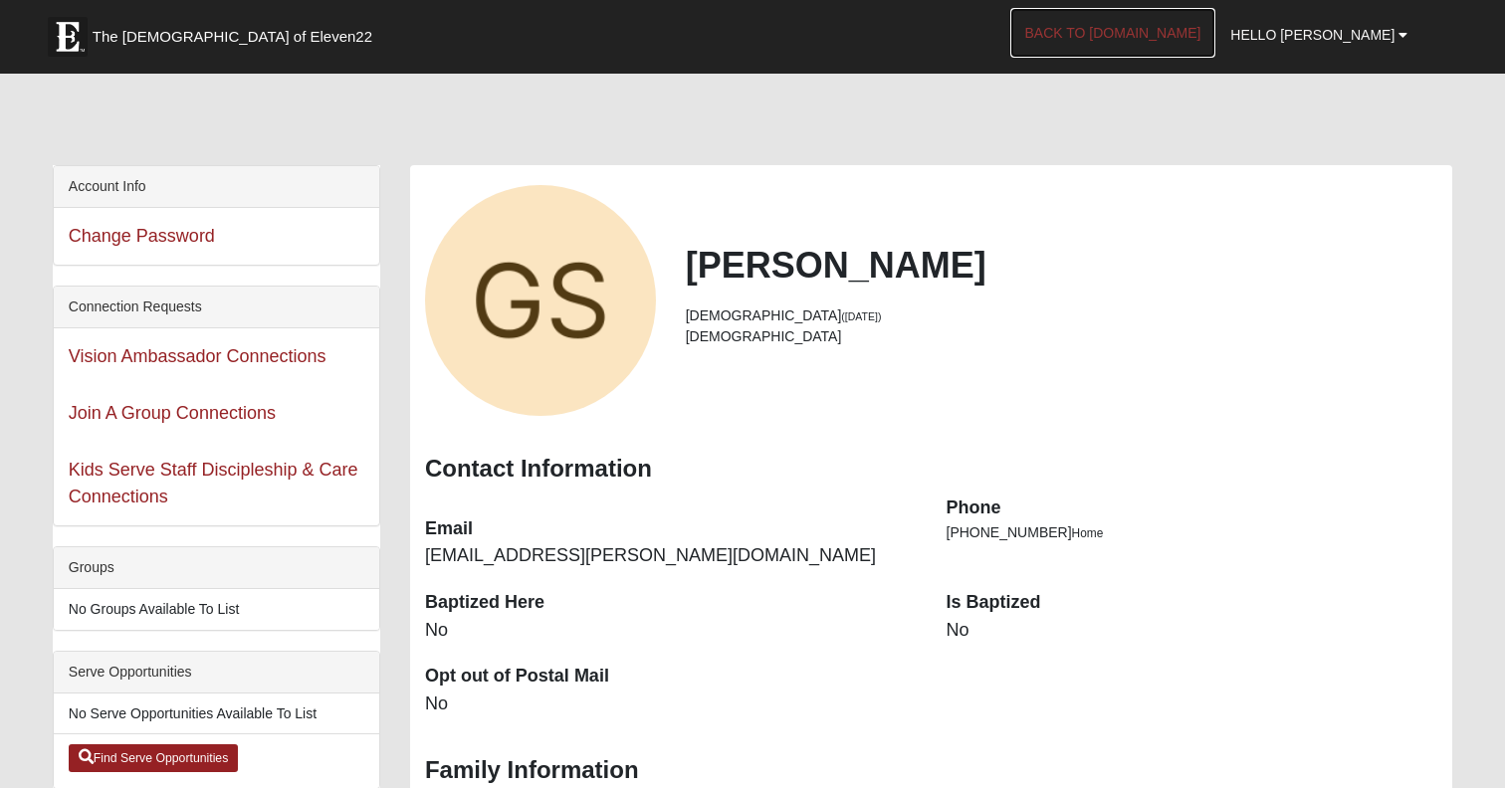
click at [1162, 34] on link "Back to [DOMAIN_NAME]" at bounding box center [1113, 33] width 206 height 50
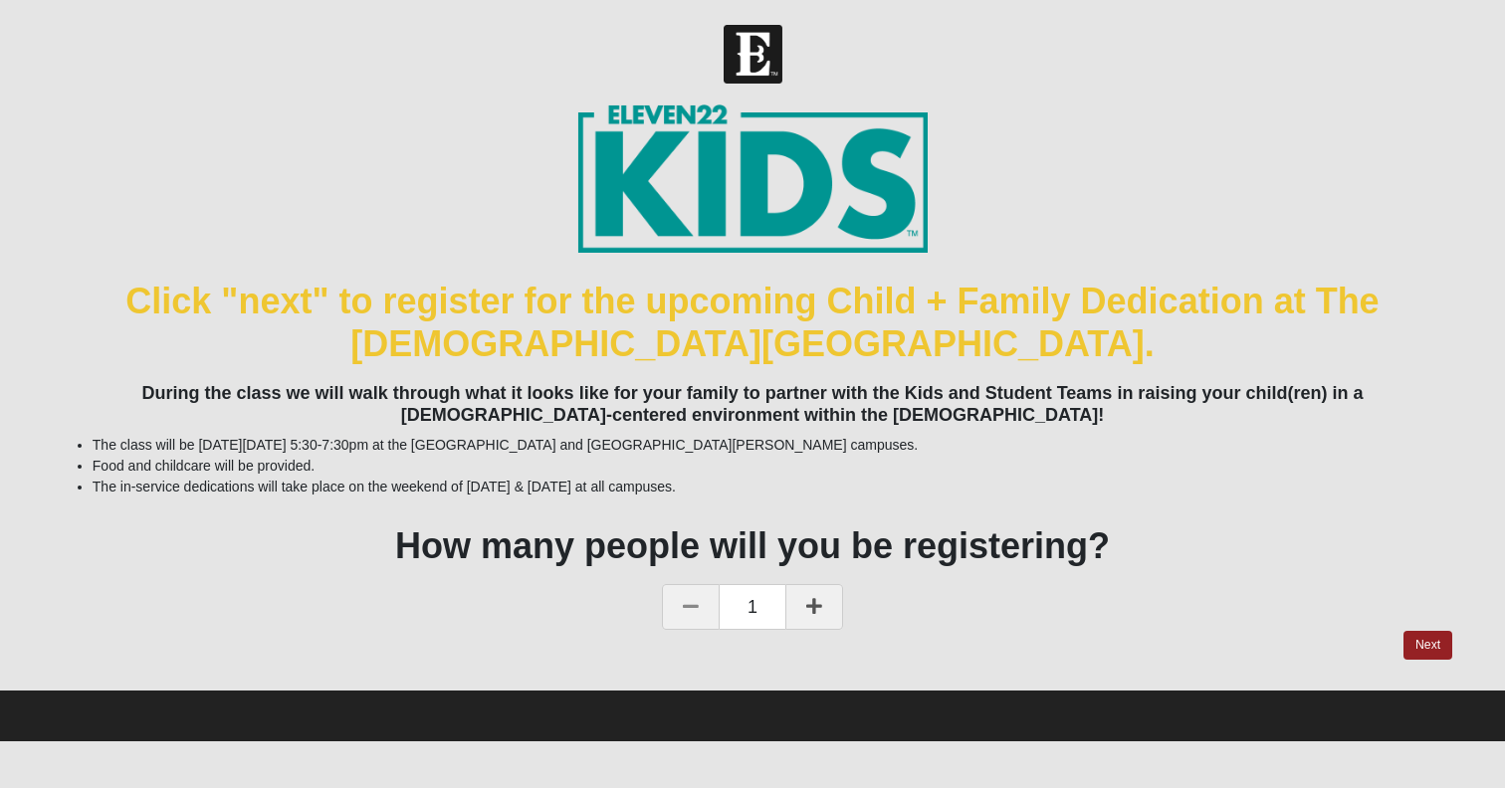
click at [811, 608] on icon at bounding box center [814, 606] width 16 height 18
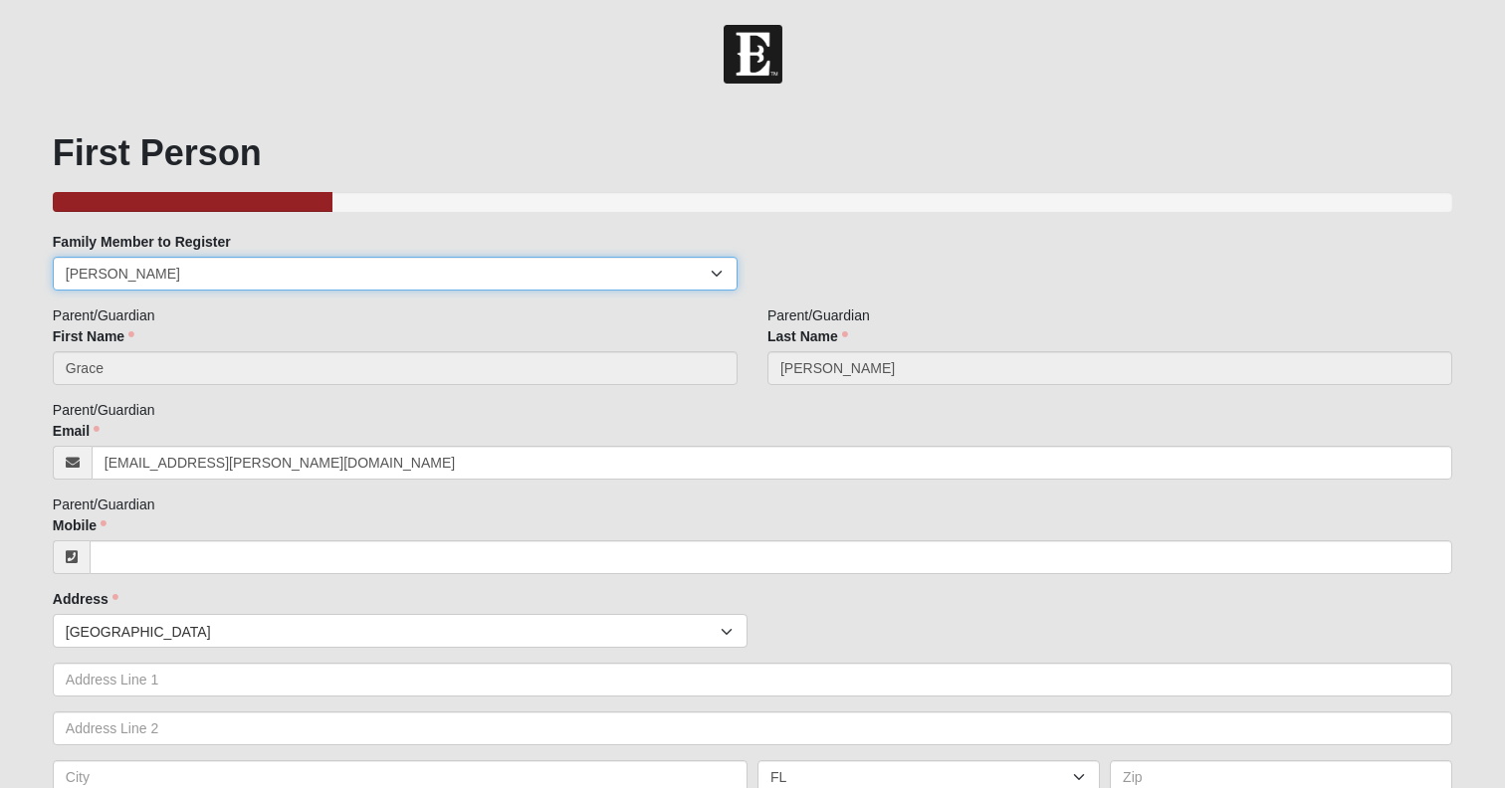
click at [214, 279] on select "[PERSON_NAME] [PERSON_NAME] [PERSON_NAME]" at bounding box center [395, 274] width 685 height 34
select select "369184"
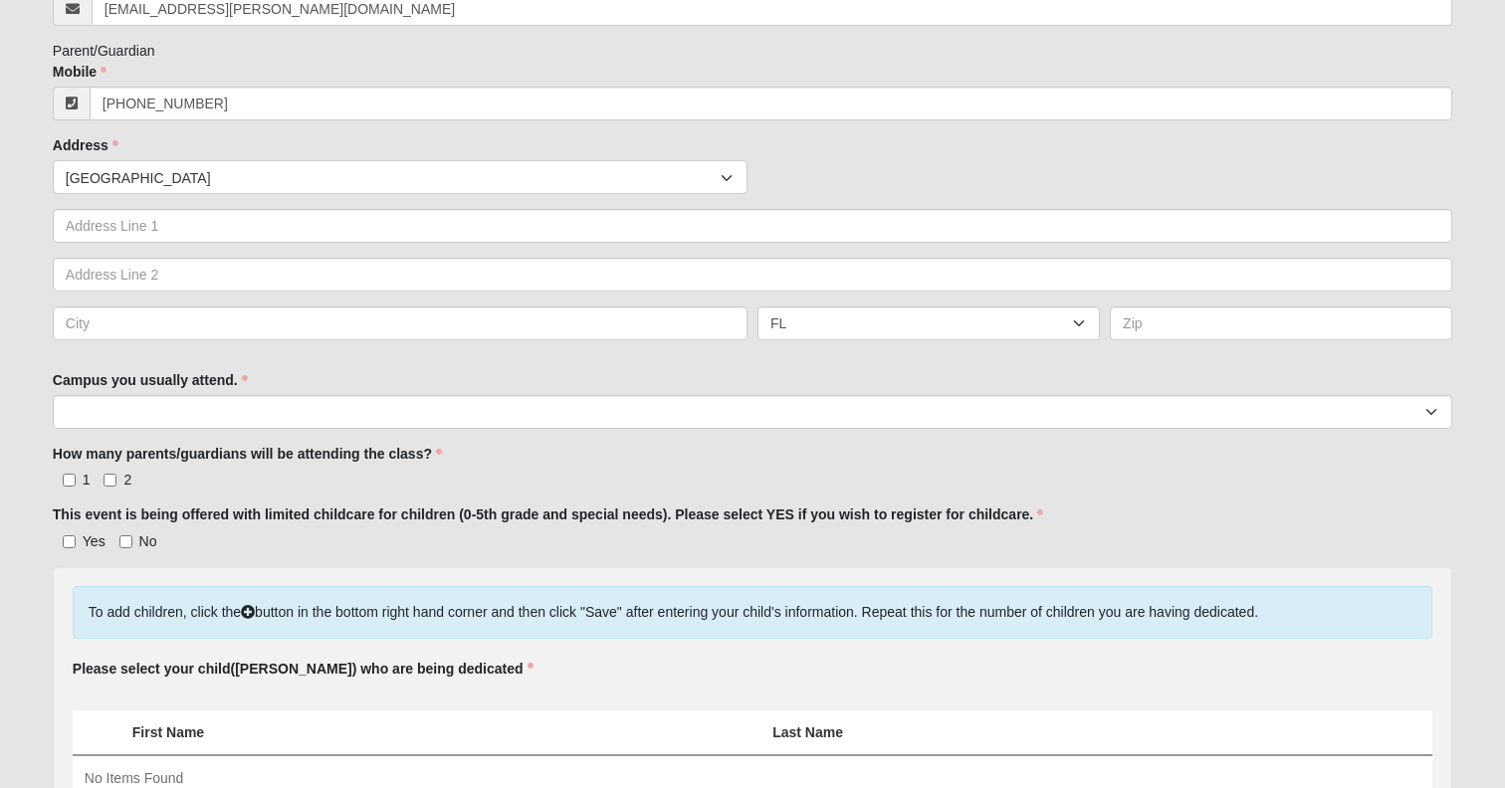
scroll to position [515, 0]
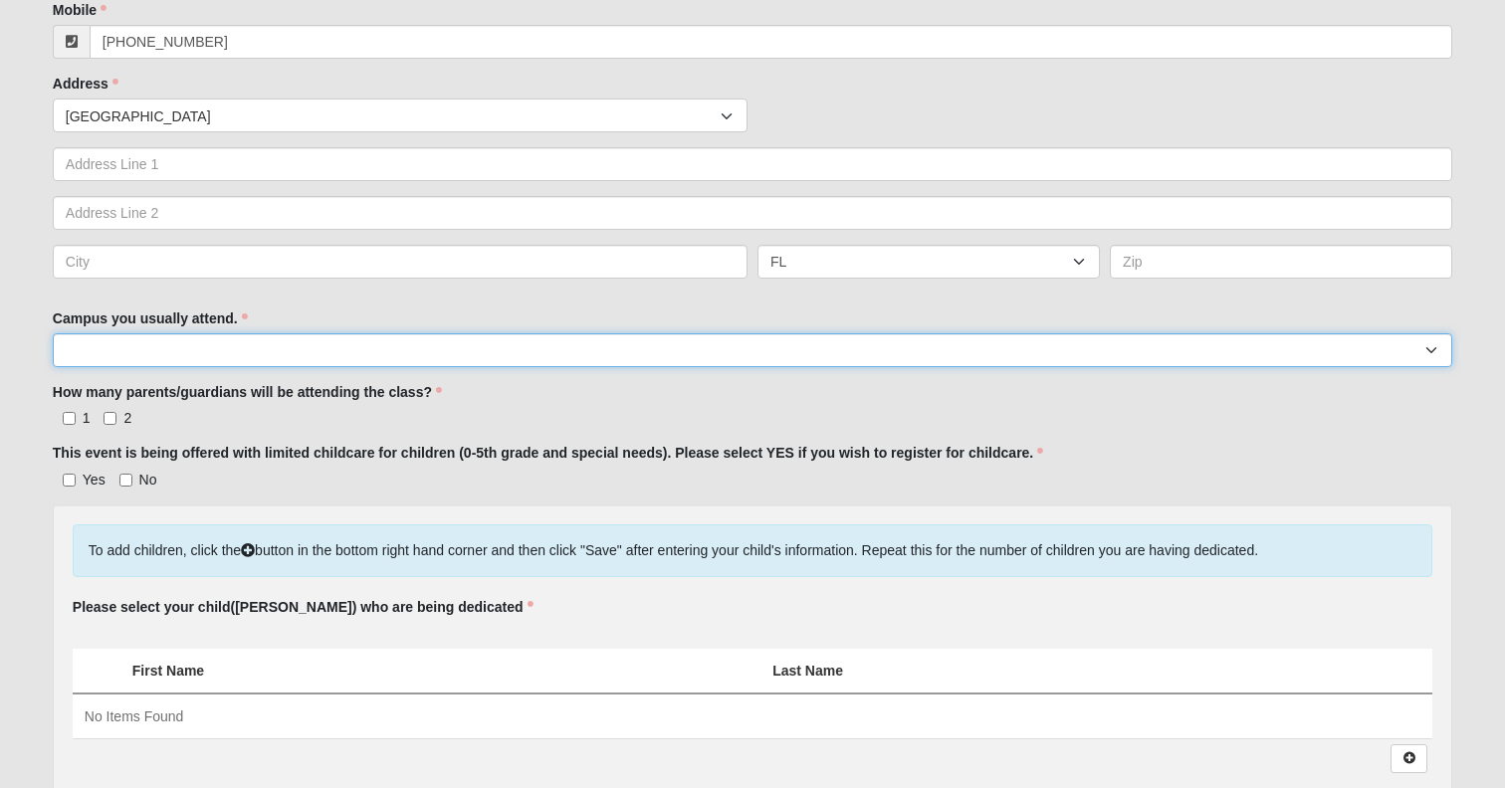
click at [98, 367] on select "Arlington Baymeadows Eleven22 Online [PERSON_NAME][GEOGRAPHIC_DATA] Jesup [GEOG…" at bounding box center [752, 350] width 1399 height 34
select select "3"
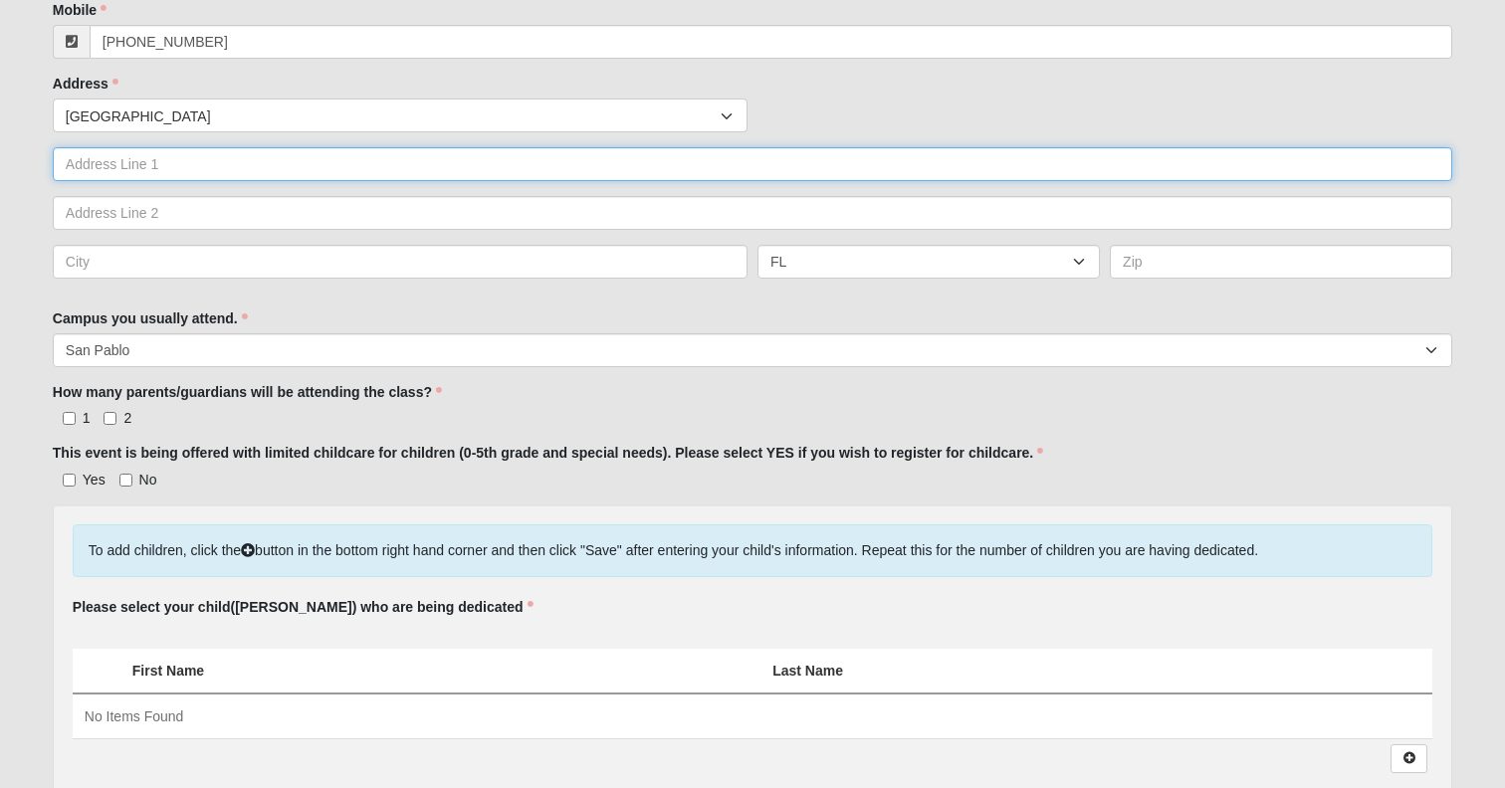
click at [125, 178] on input "text" at bounding box center [752, 164] width 1399 height 34
type input "[STREET_ADDRESS]"
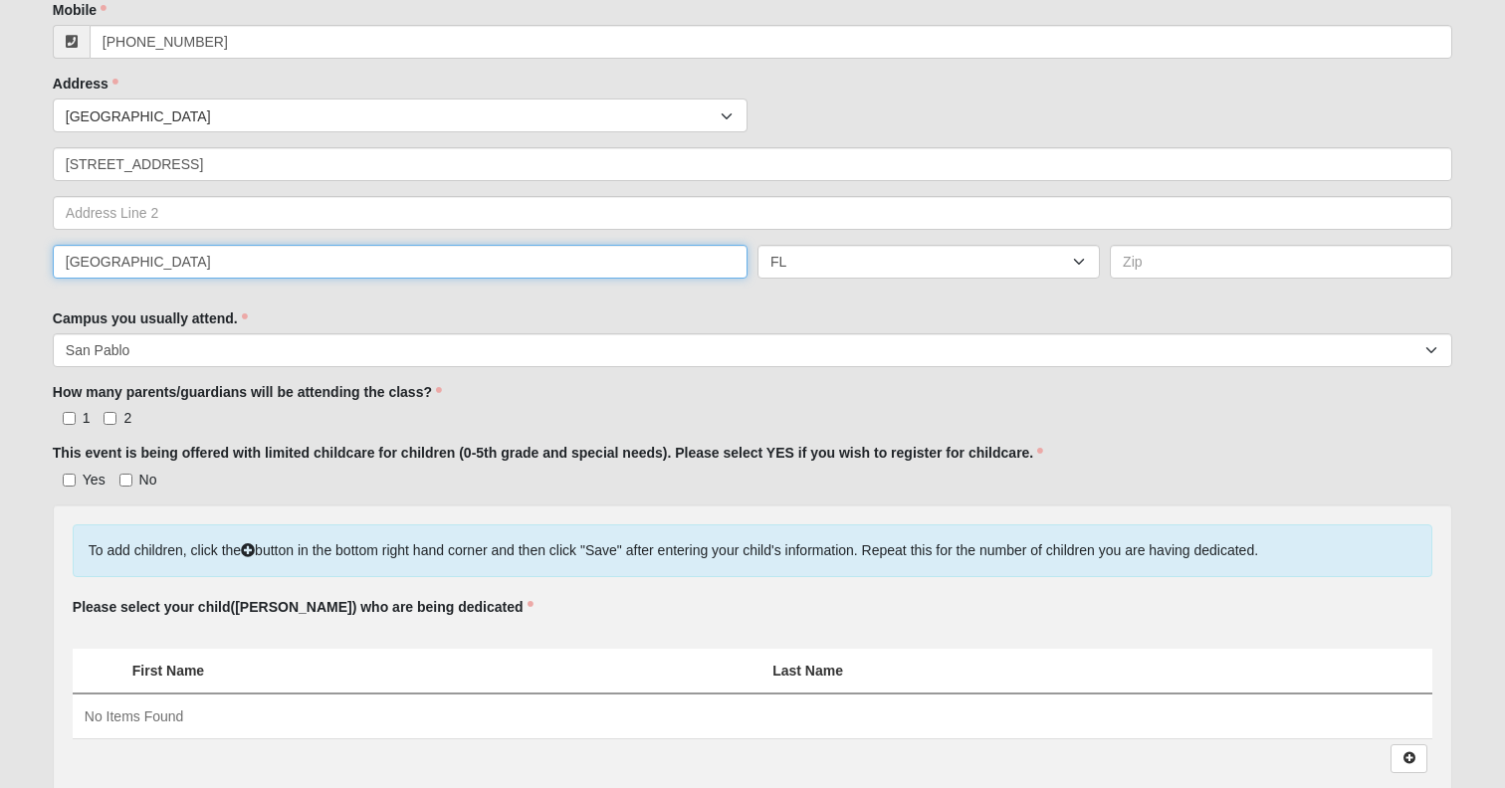
type input "[GEOGRAPHIC_DATA]"
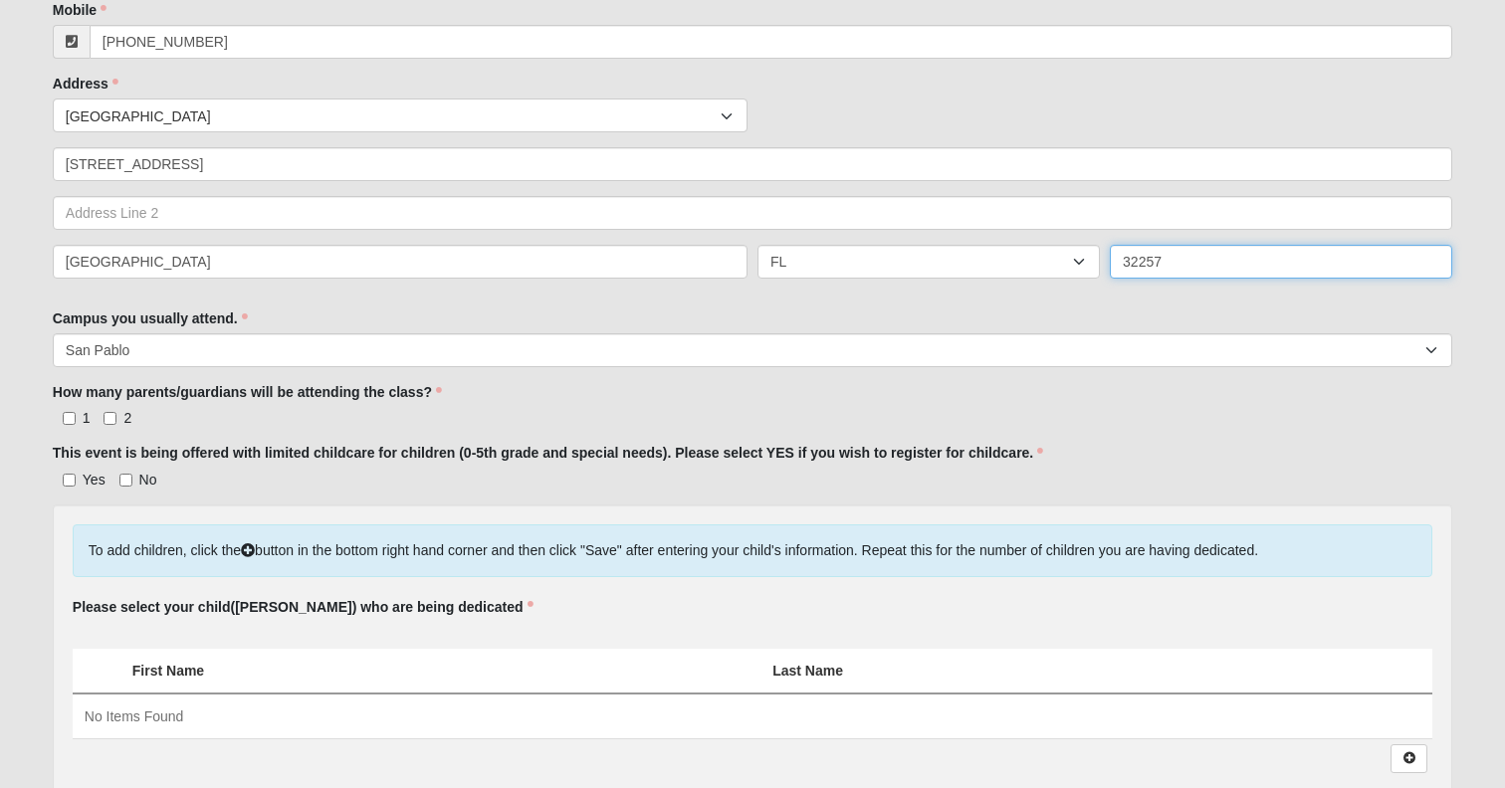
type input "32257"
click at [110, 425] on input "2" at bounding box center [109, 418] width 13 height 13
checkbox input "true"
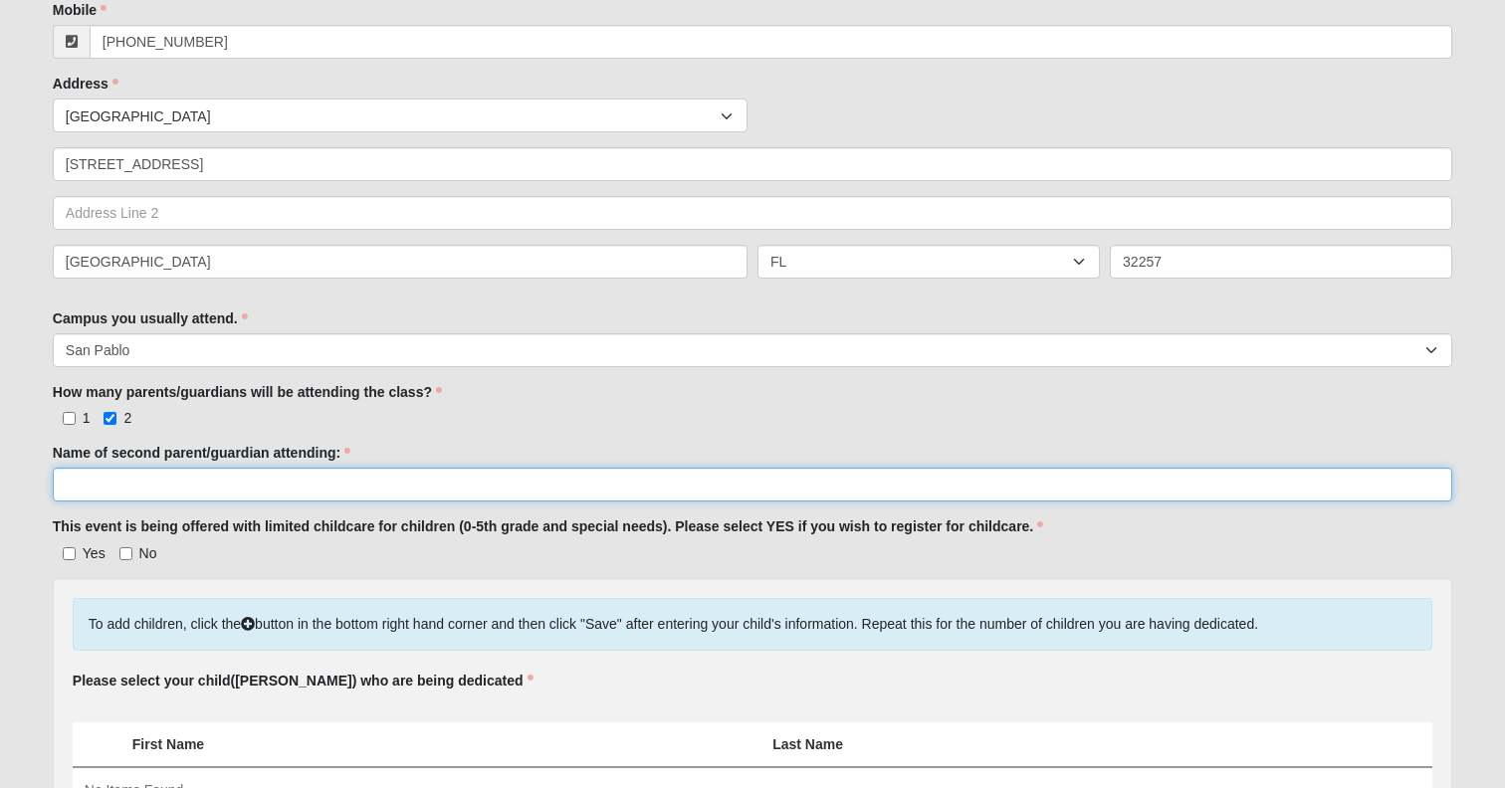
click at [140, 502] on input "Name of second parent/guardian attending:" at bounding box center [752, 485] width 1399 height 34
type input "[PERSON_NAME]"
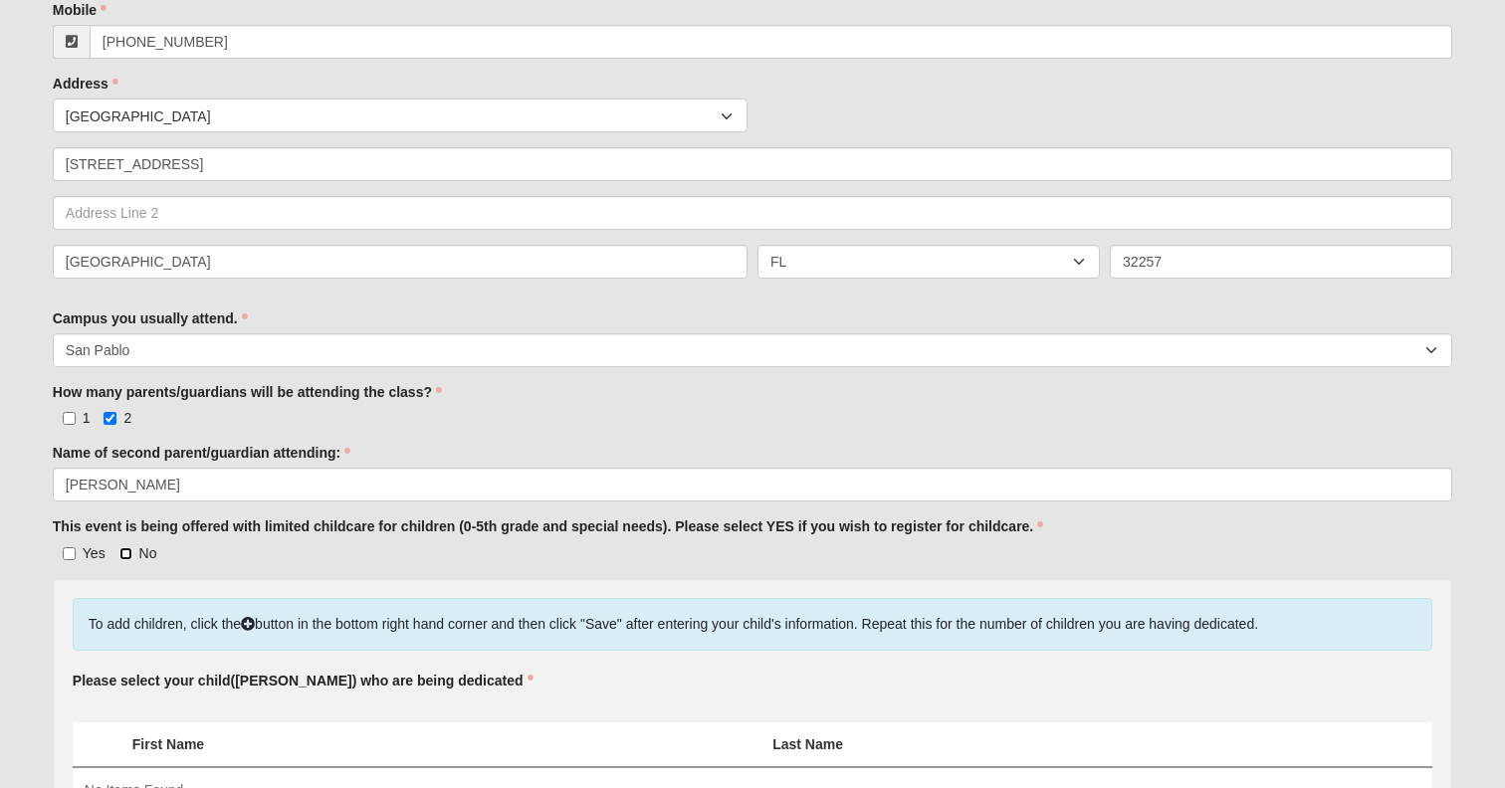
click input "submit" at bounding box center [0, 0] width 0 height 0
click at [124, 560] on input "No" at bounding box center [125, 553] width 13 height 13
checkbox input "true"
click at [976, 421] on div "How many parents/guardians will be attending the class? 1 2 How many parents/gu…" at bounding box center [752, 405] width 1399 height 46
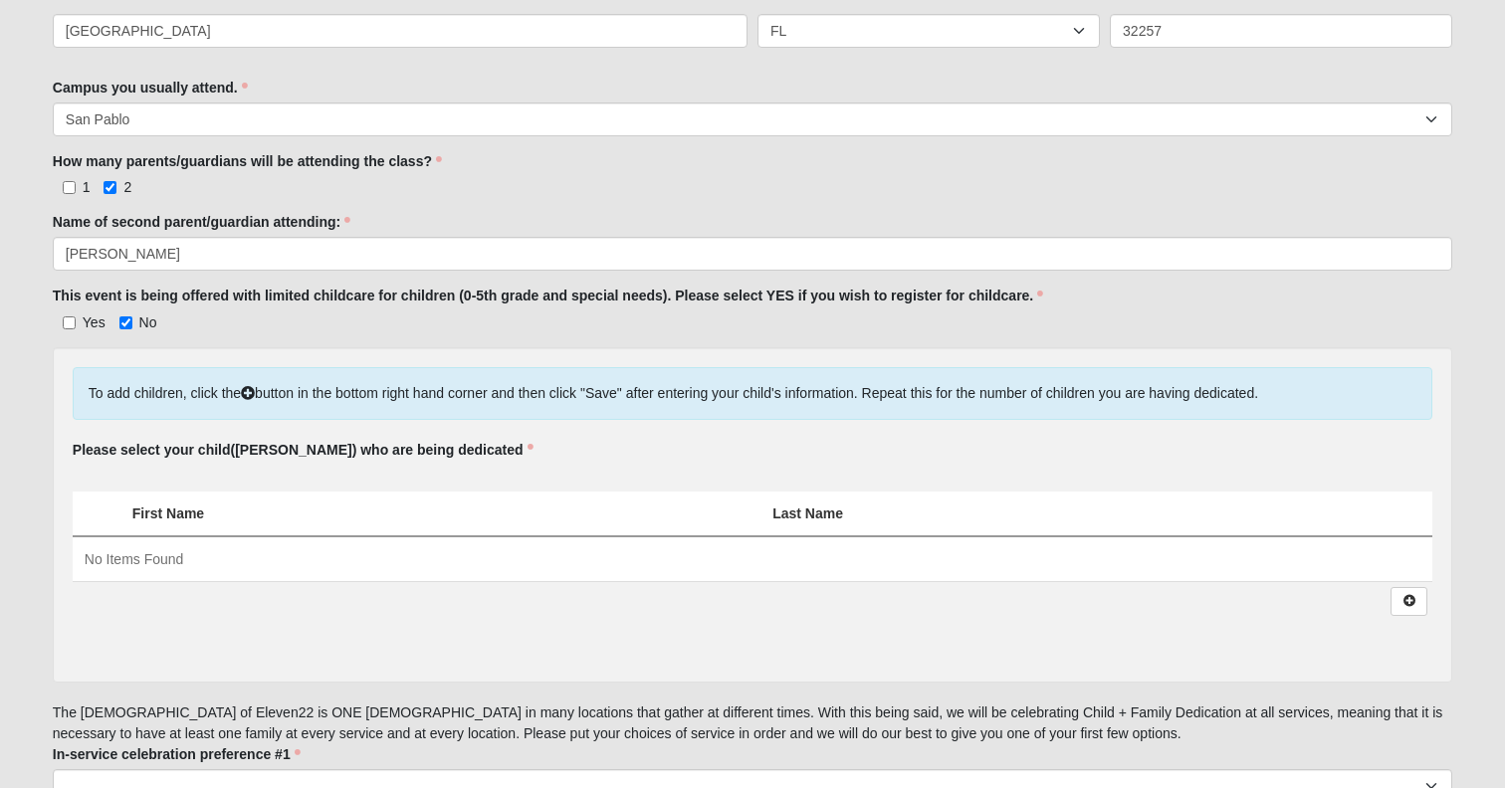
scroll to position [782, 0]
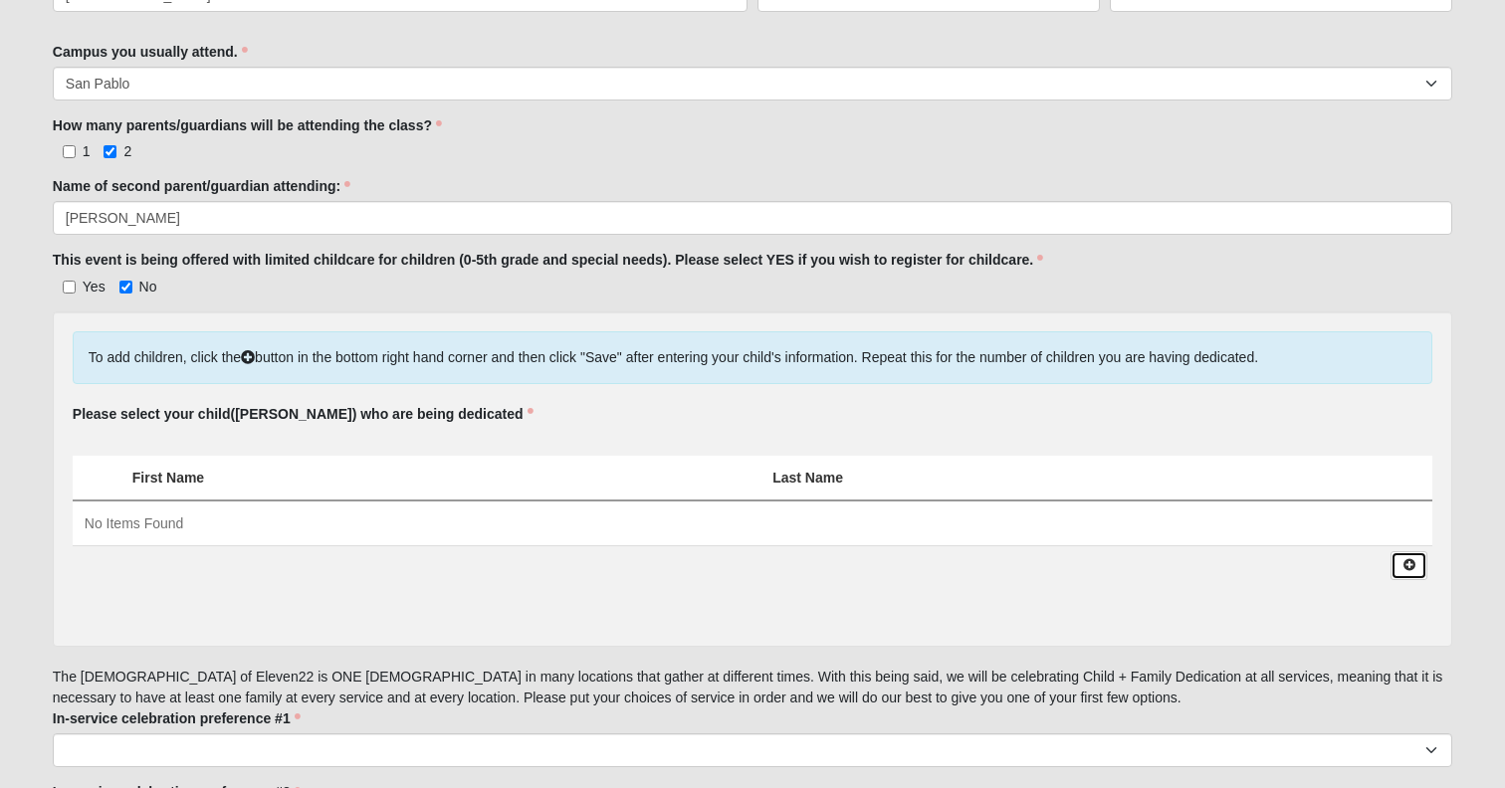
click at [1418, 580] on link at bounding box center [1408, 565] width 37 height 29
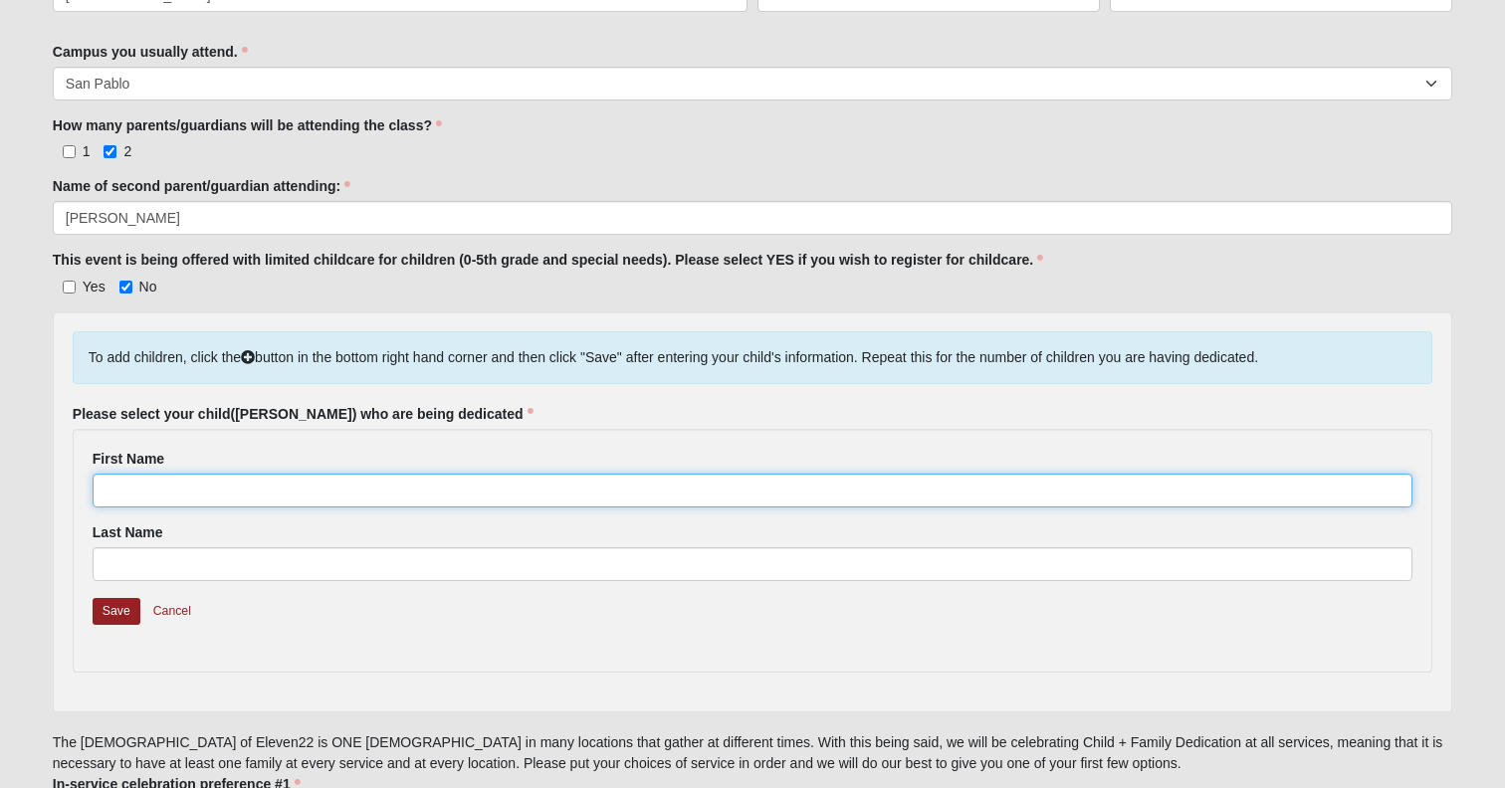
click at [424, 508] on input "First Name" at bounding box center [753, 491] width 1320 height 34
type input "Lainey"
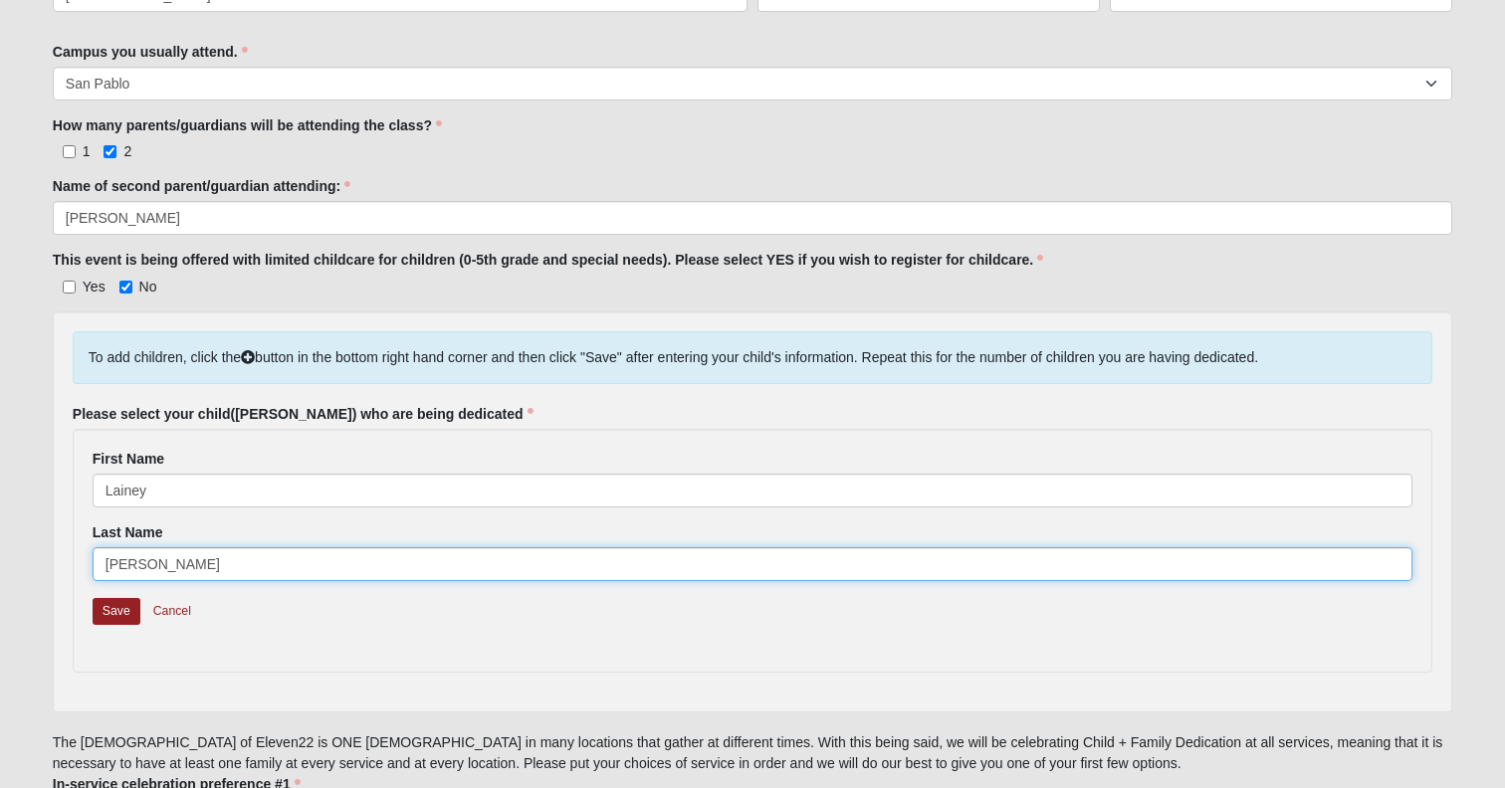
type input "[PERSON_NAME]"
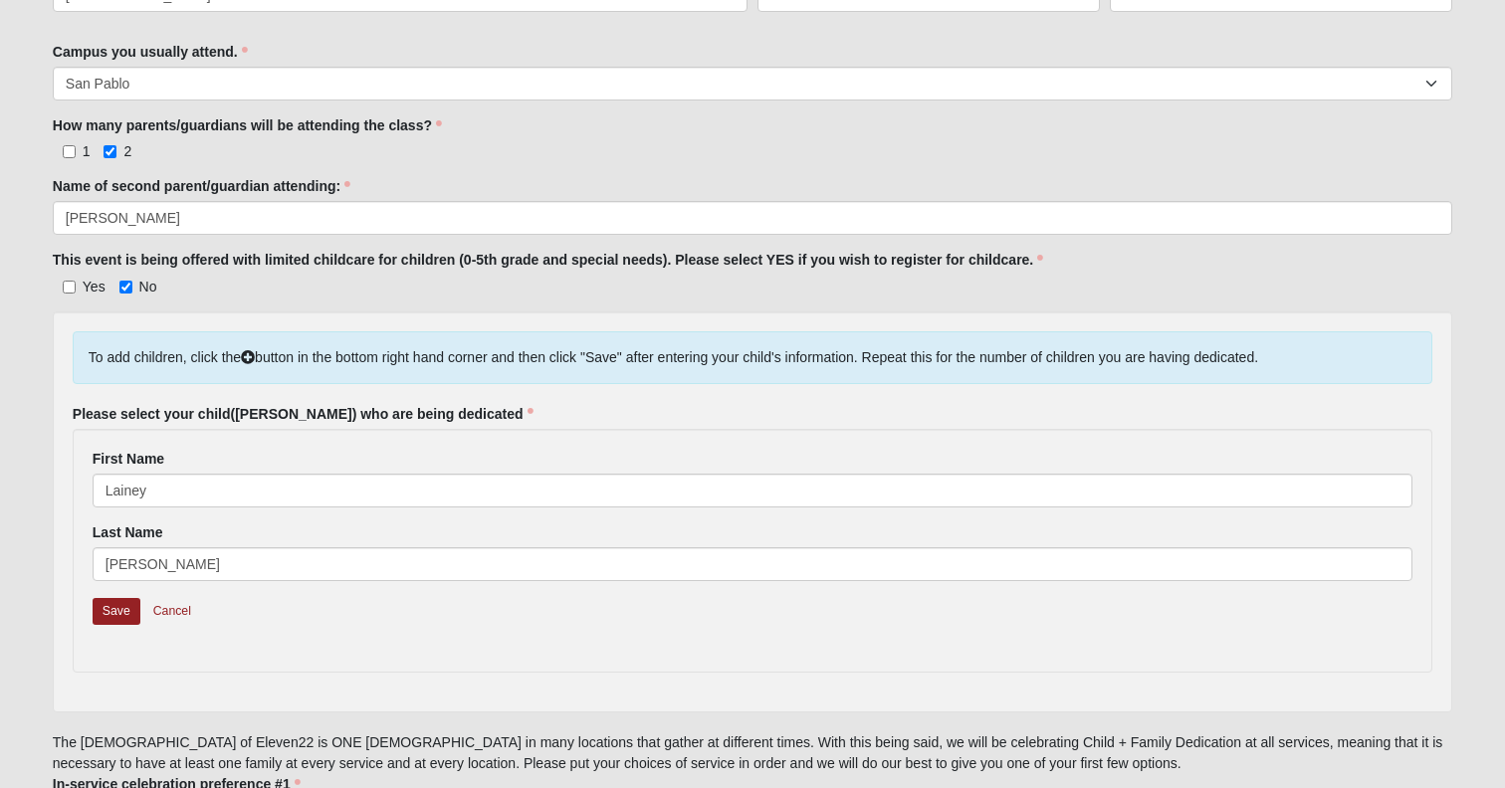
click at [31, 432] on form "Hello [PERSON_NAME] My Account Log Out Child + Family Dedication - Fall 2025 Ev…" at bounding box center [752, 237] width 1505 height 1989
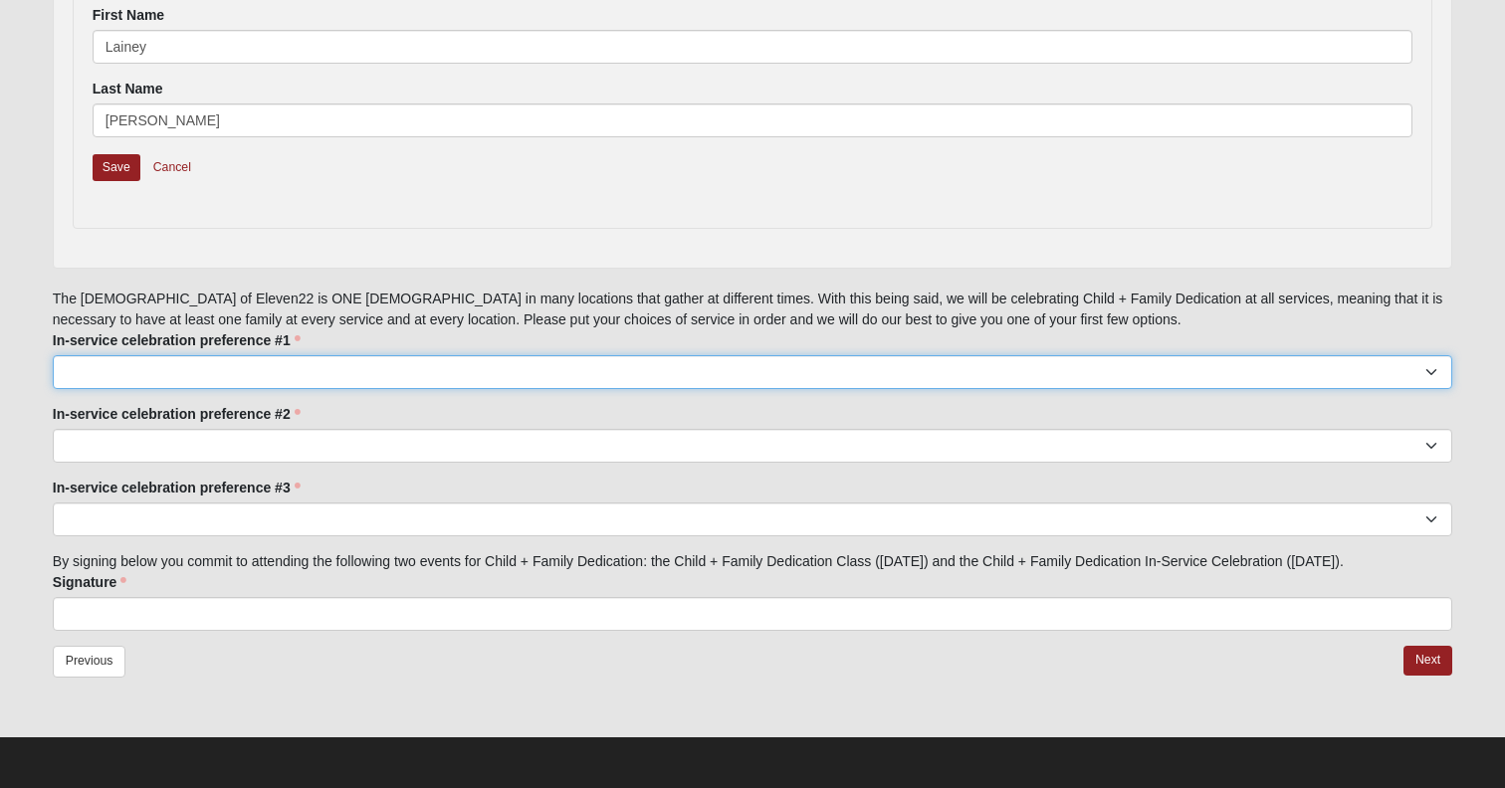
click at [147, 355] on select "[GEOGRAPHIC_DATA] 9:00 [GEOGRAPHIC_DATA] 11:22 Baymeadows 9:00 [GEOGRAPHIC_DATA…" at bounding box center [752, 372] width 1399 height 34
select select "San Pablo 11:22"
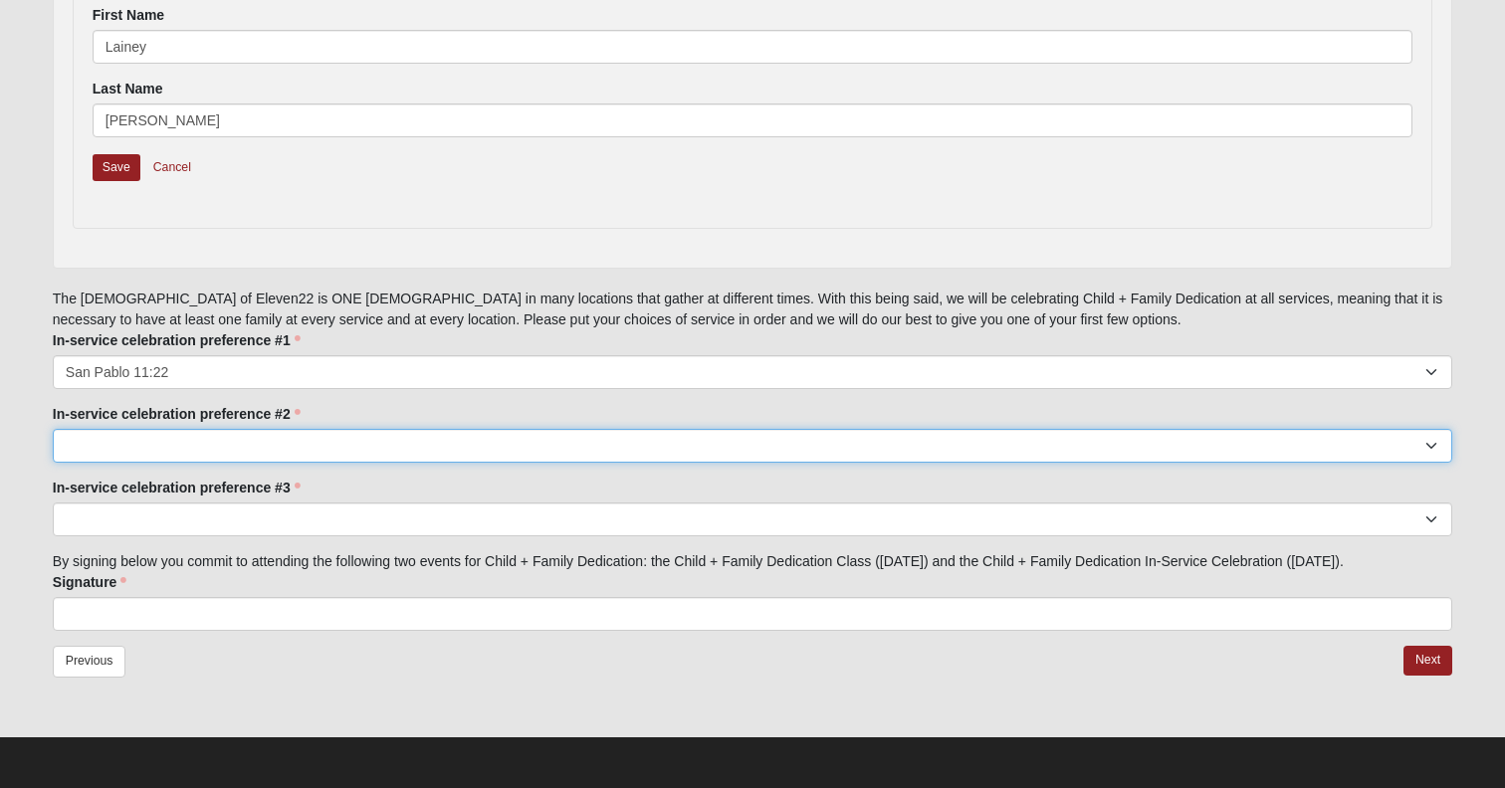
click at [258, 429] on select "[GEOGRAPHIC_DATA] 9:00 [GEOGRAPHIC_DATA] 11:22 Baymeadows 9:00 [GEOGRAPHIC_DATA…" at bounding box center [752, 446] width 1399 height 34
select select "San Pablo 9:00"
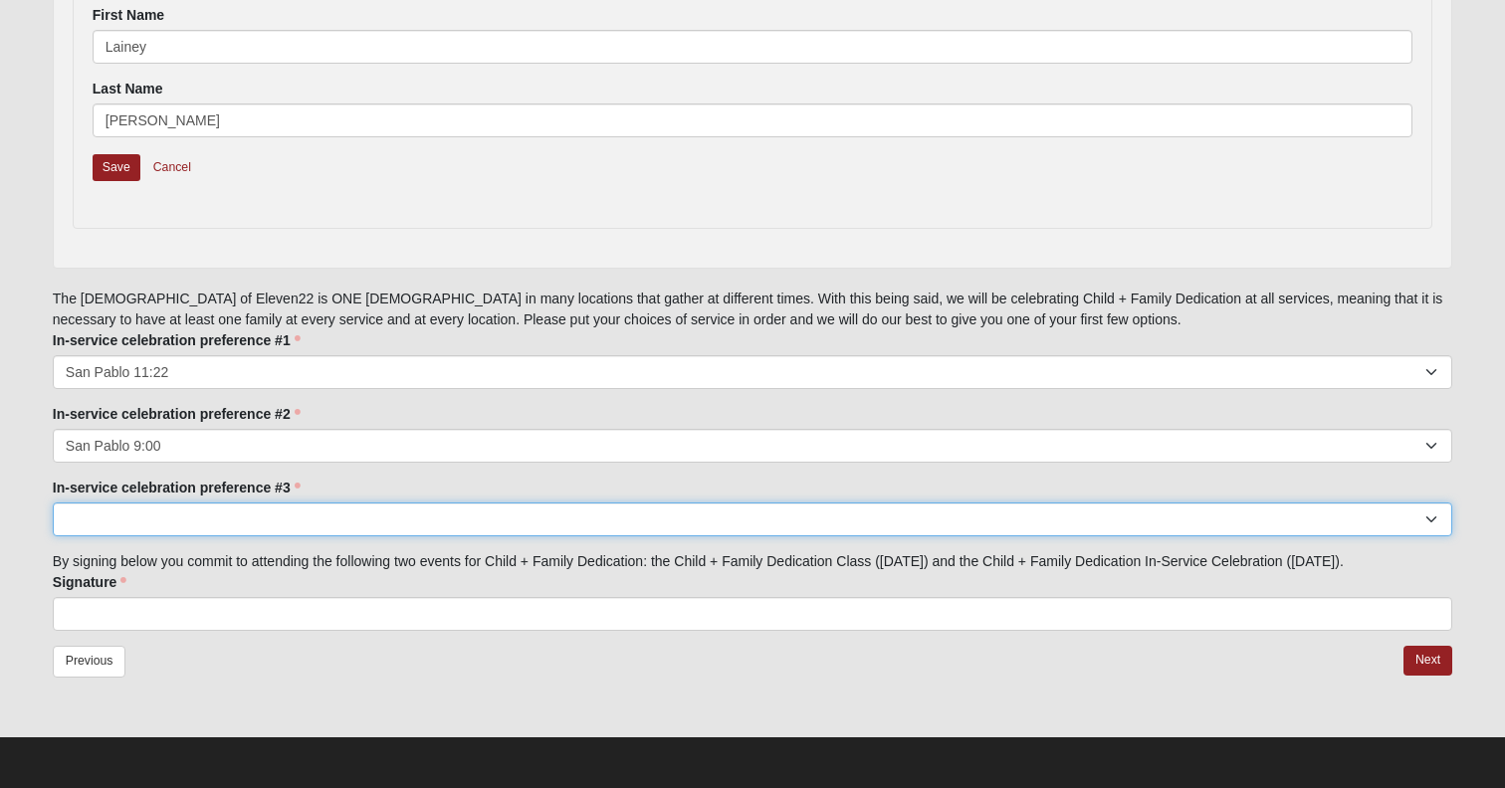
click at [135, 503] on select "[GEOGRAPHIC_DATA] 9:00 [GEOGRAPHIC_DATA] 11:22 Baymeadows 9:00 [GEOGRAPHIC_DATA…" at bounding box center [752, 520] width 1399 height 34
select select "Mandarin 11:22"
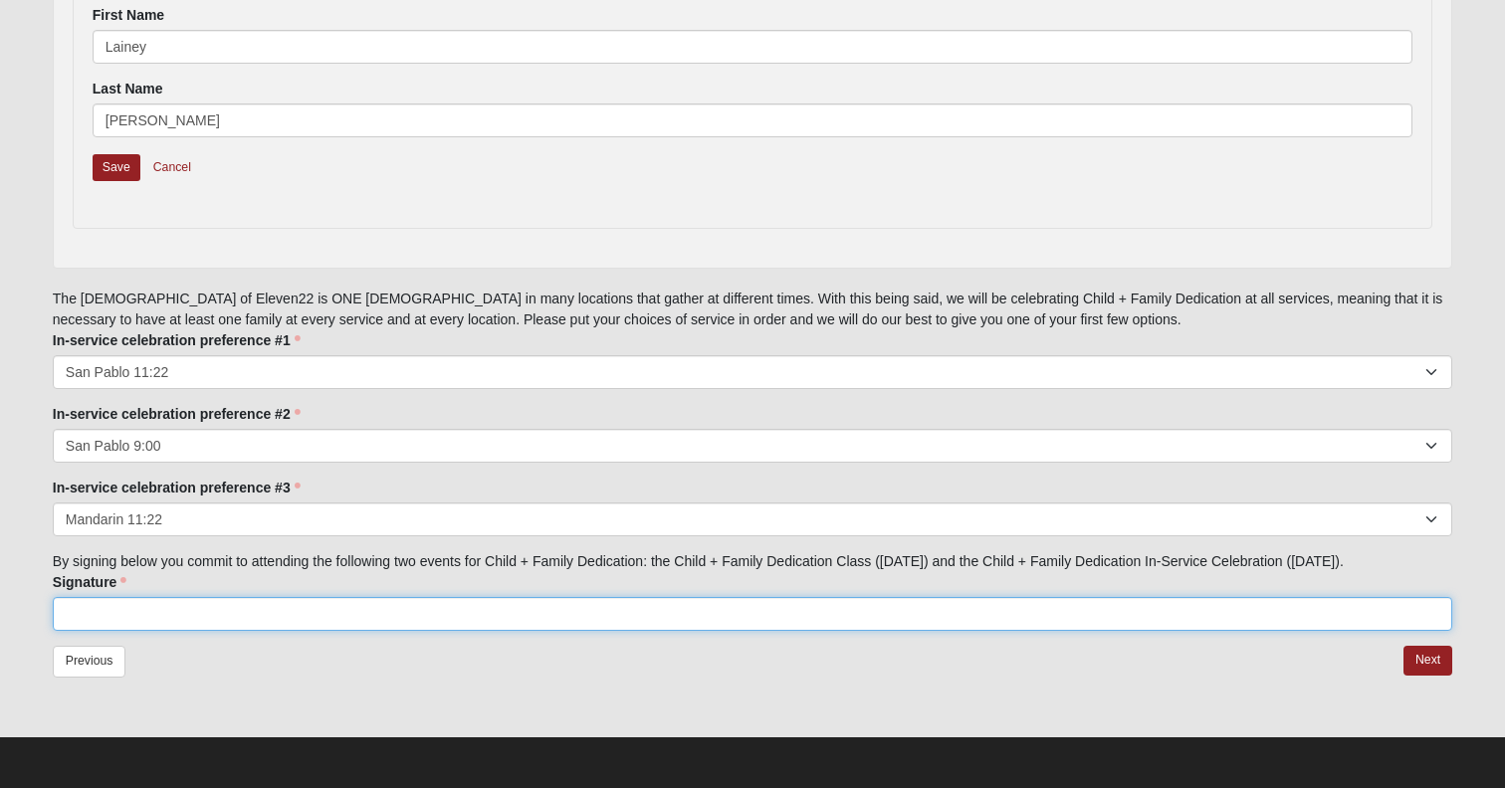
click at [126, 616] on input "Signature" at bounding box center [752, 614] width 1399 height 34
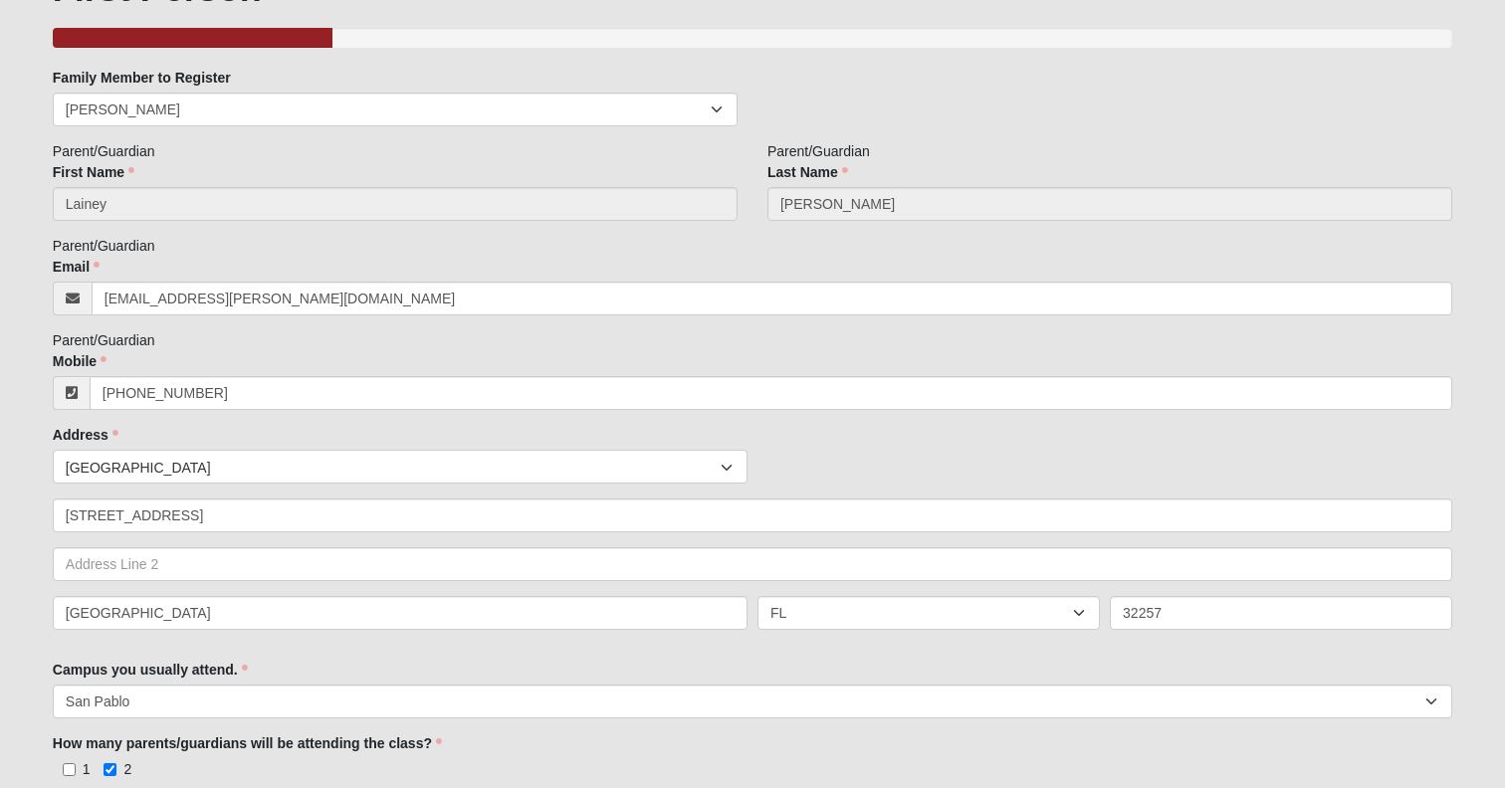
scroll to position [20, 0]
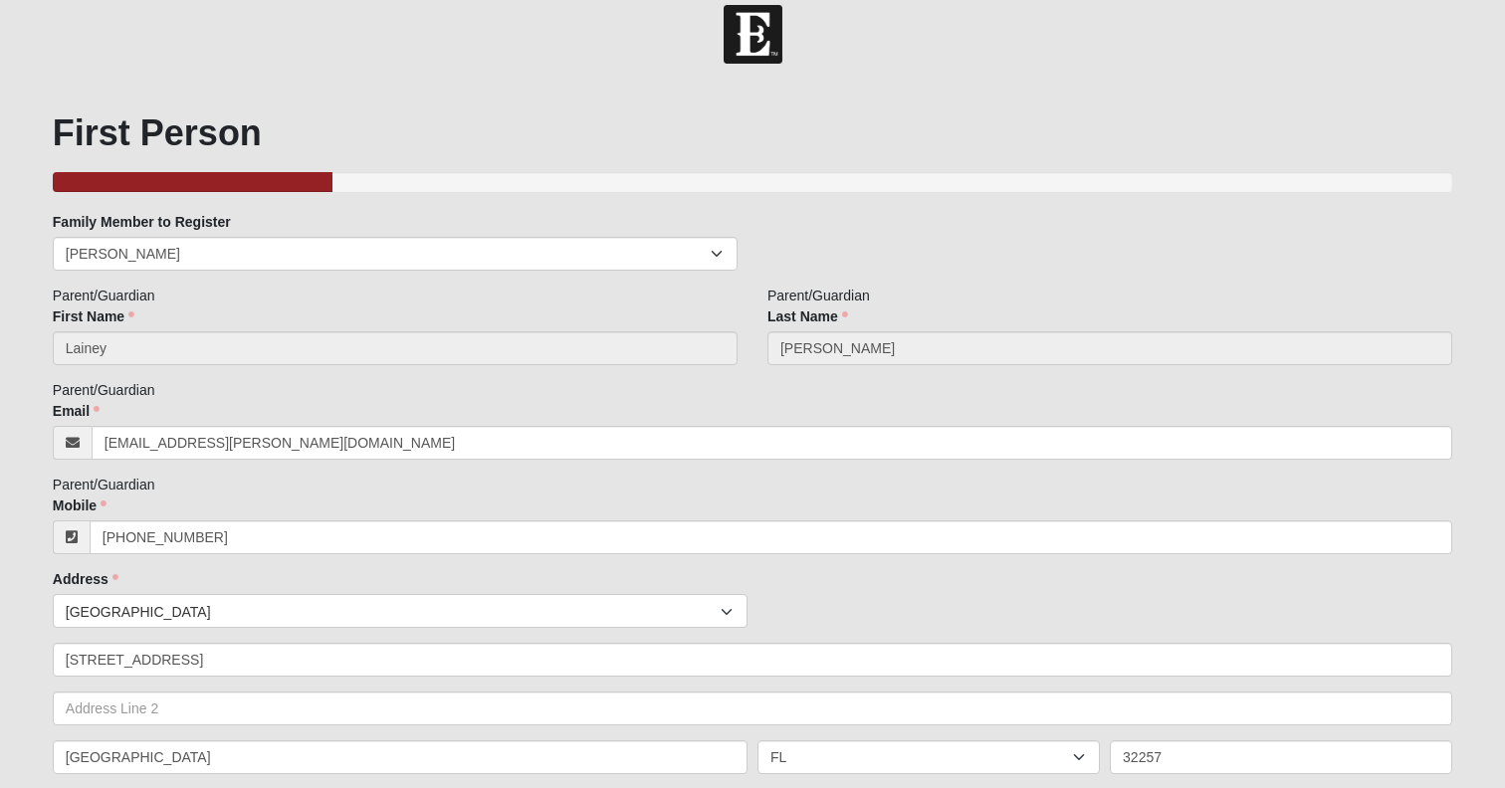
type input "[PERSON_NAME]"
click at [242, 253] on select "[PERSON_NAME] [PERSON_NAME] [PERSON_NAME]" at bounding box center [395, 254] width 685 height 34
select select "360393"
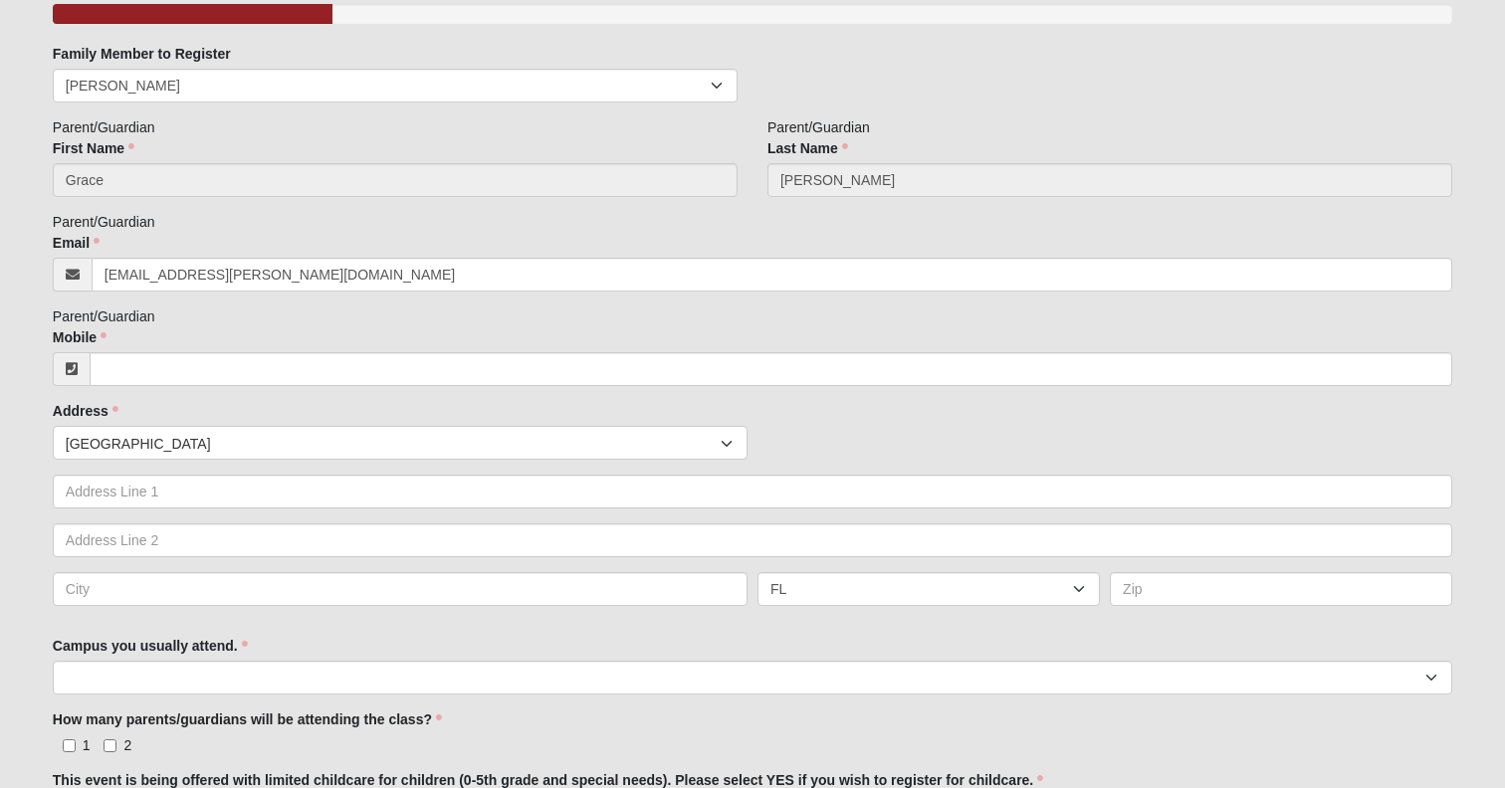
scroll to position [198, 0]
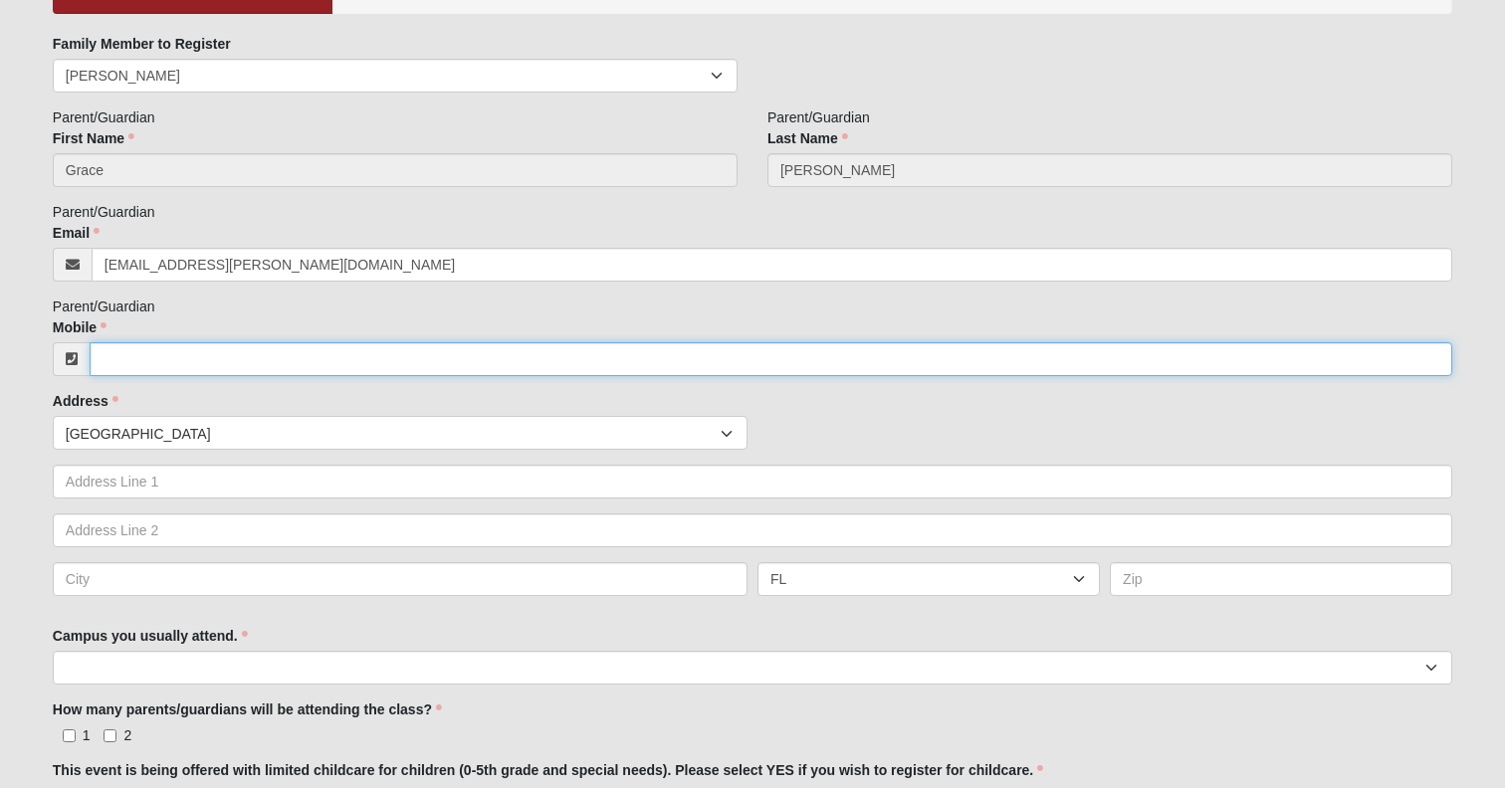
click at [153, 362] on input "Mobile" at bounding box center [771, 359] width 1362 height 34
type input "[PHONE_NUMBER]"
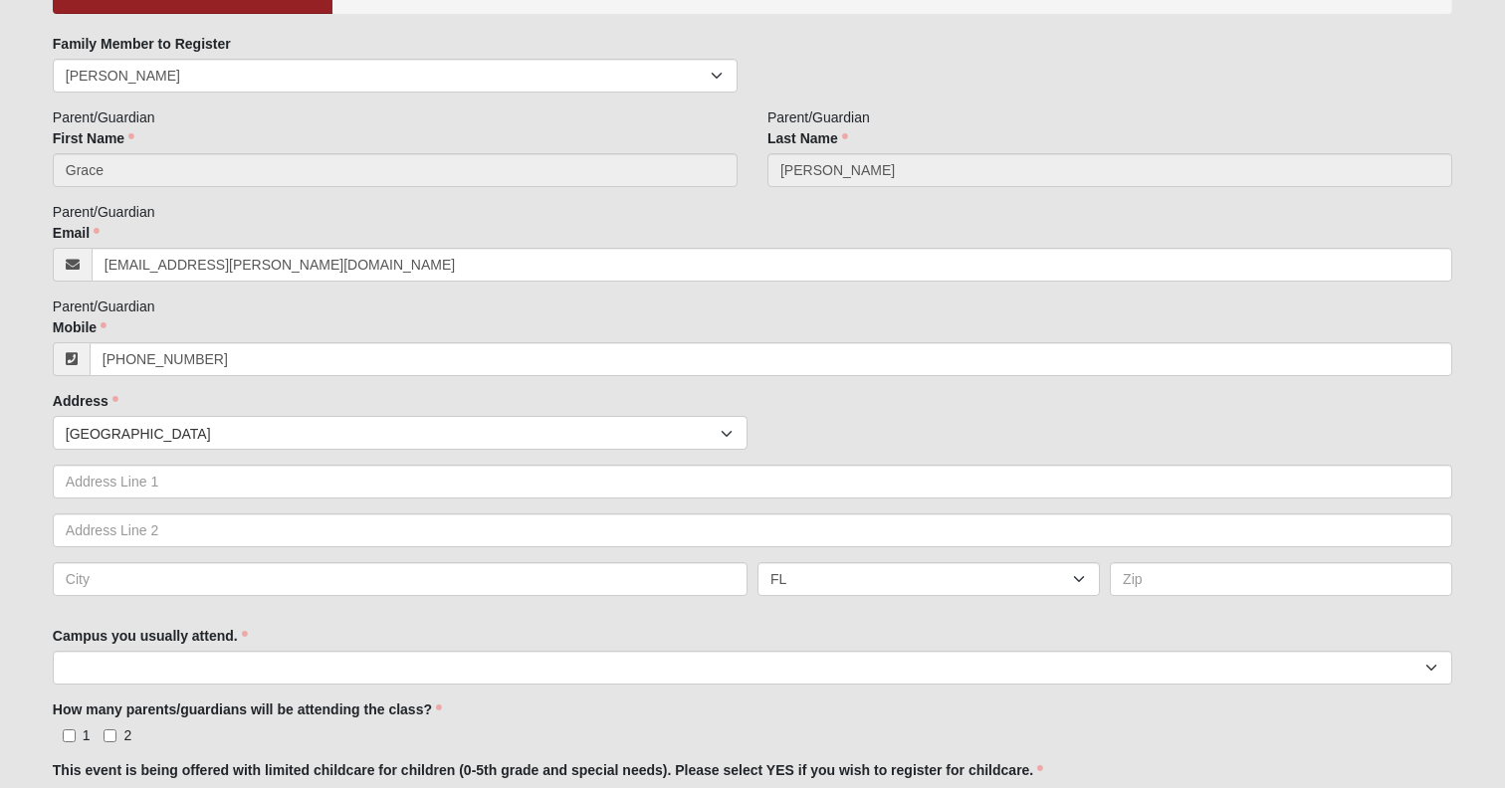
type input "[STREET_ADDRESS]"
type input "[GEOGRAPHIC_DATA]"
type input "32257"
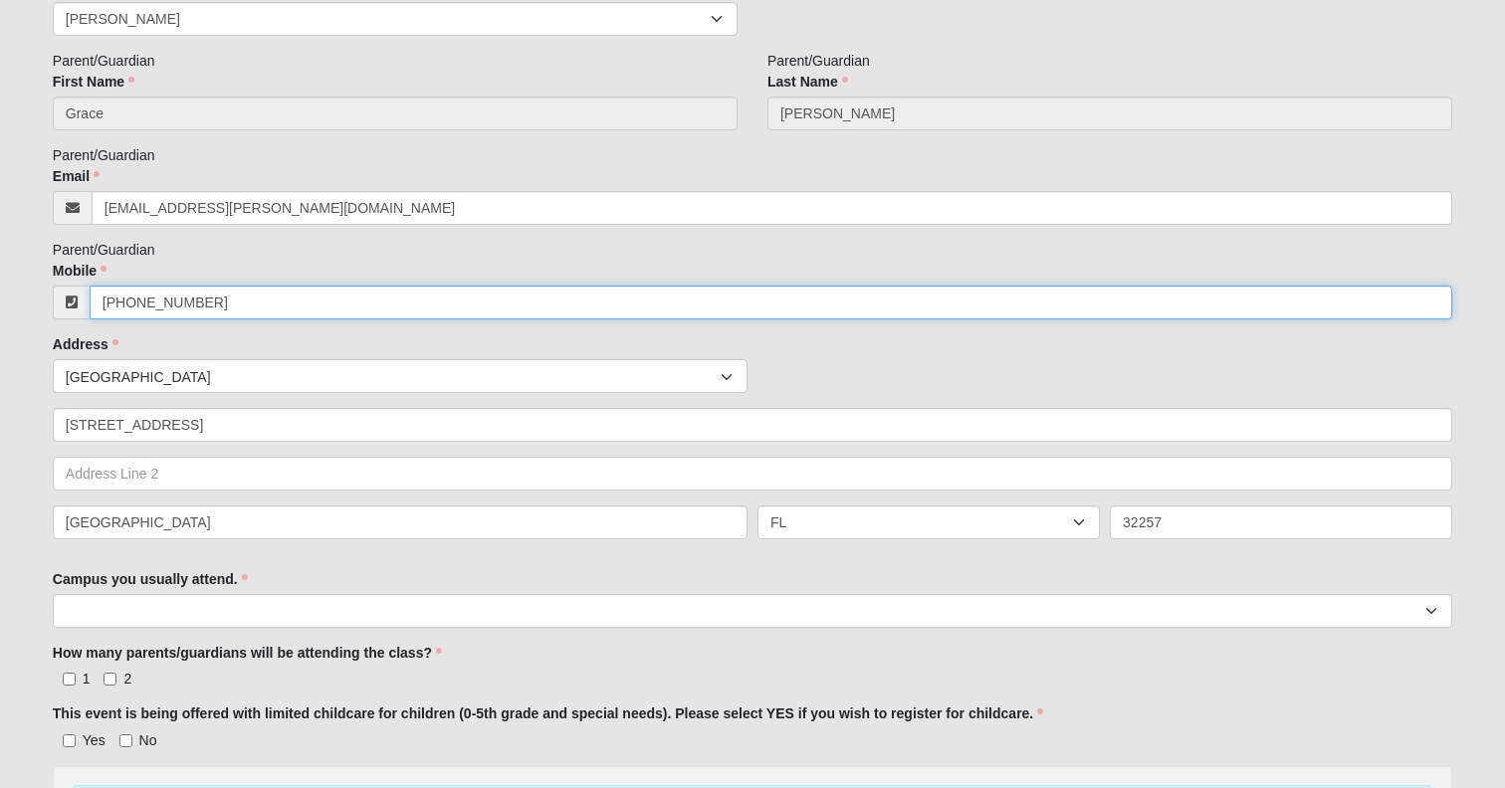
scroll to position [356, 0]
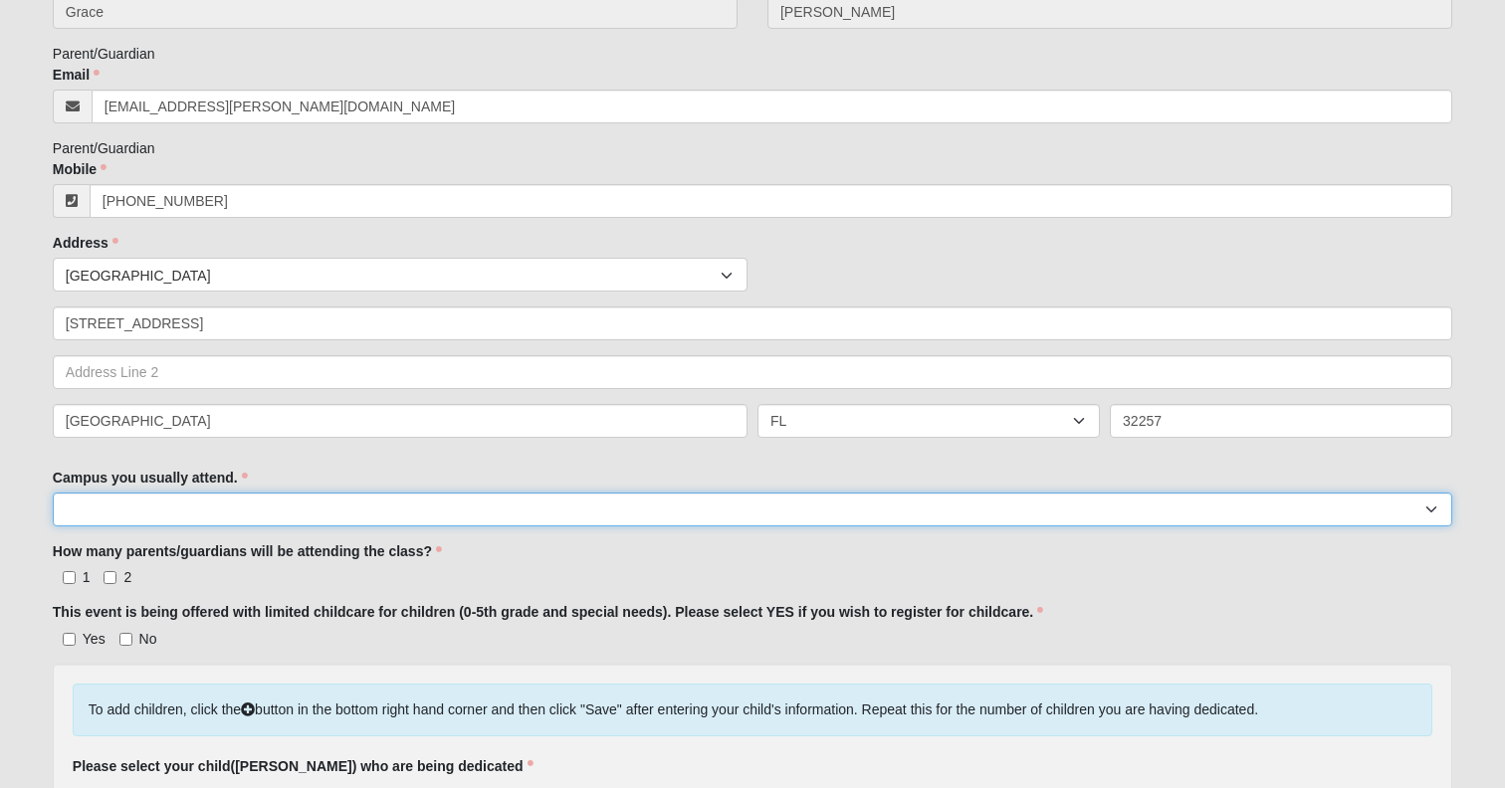
click at [141, 526] on select "Arlington Baymeadows Eleven22 Online [PERSON_NAME][GEOGRAPHIC_DATA] Jesup [GEOG…" at bounding box center [752, 510] width 1399 height 34
select select "3"
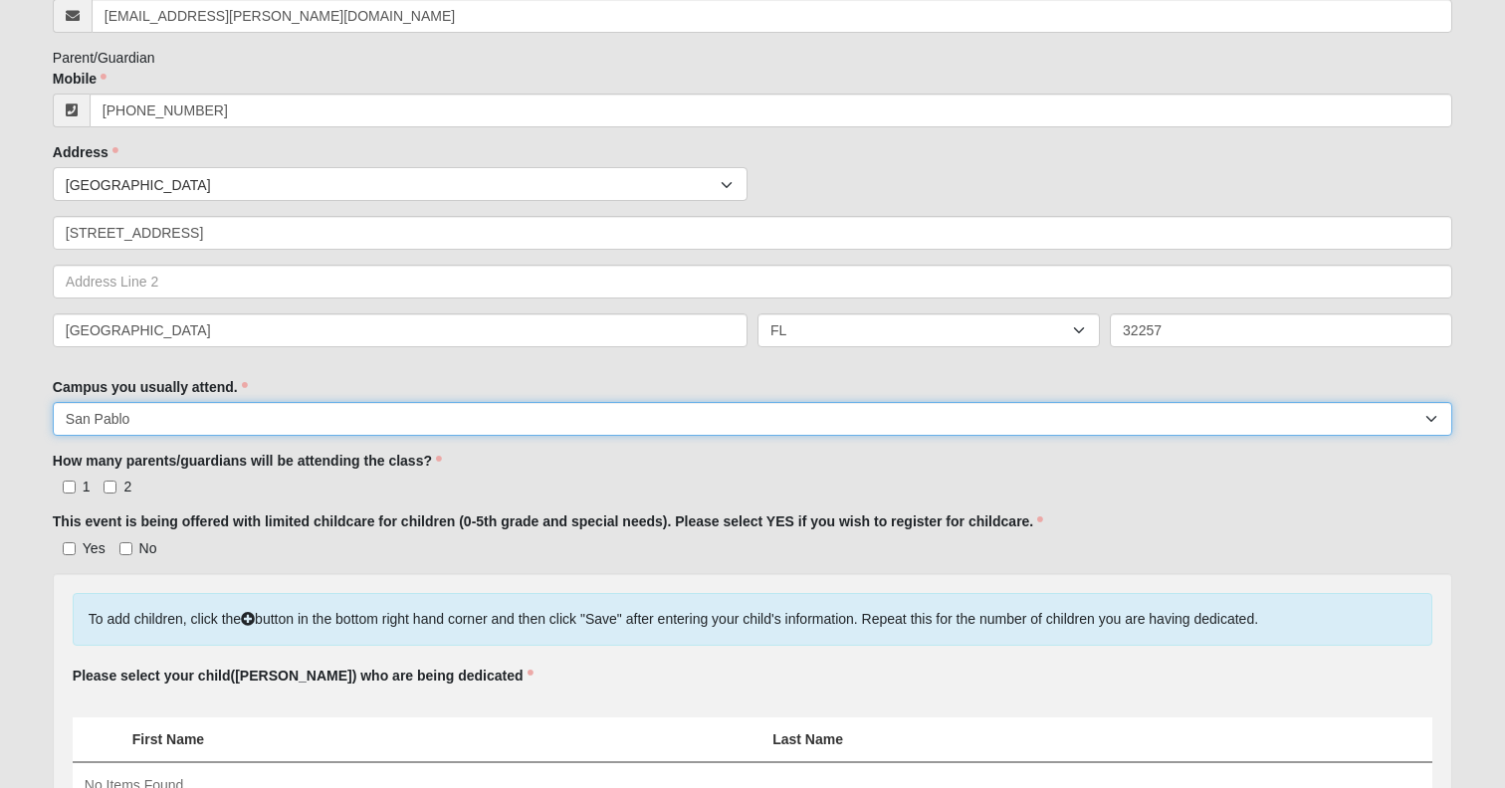
scroll to position [465, 0]
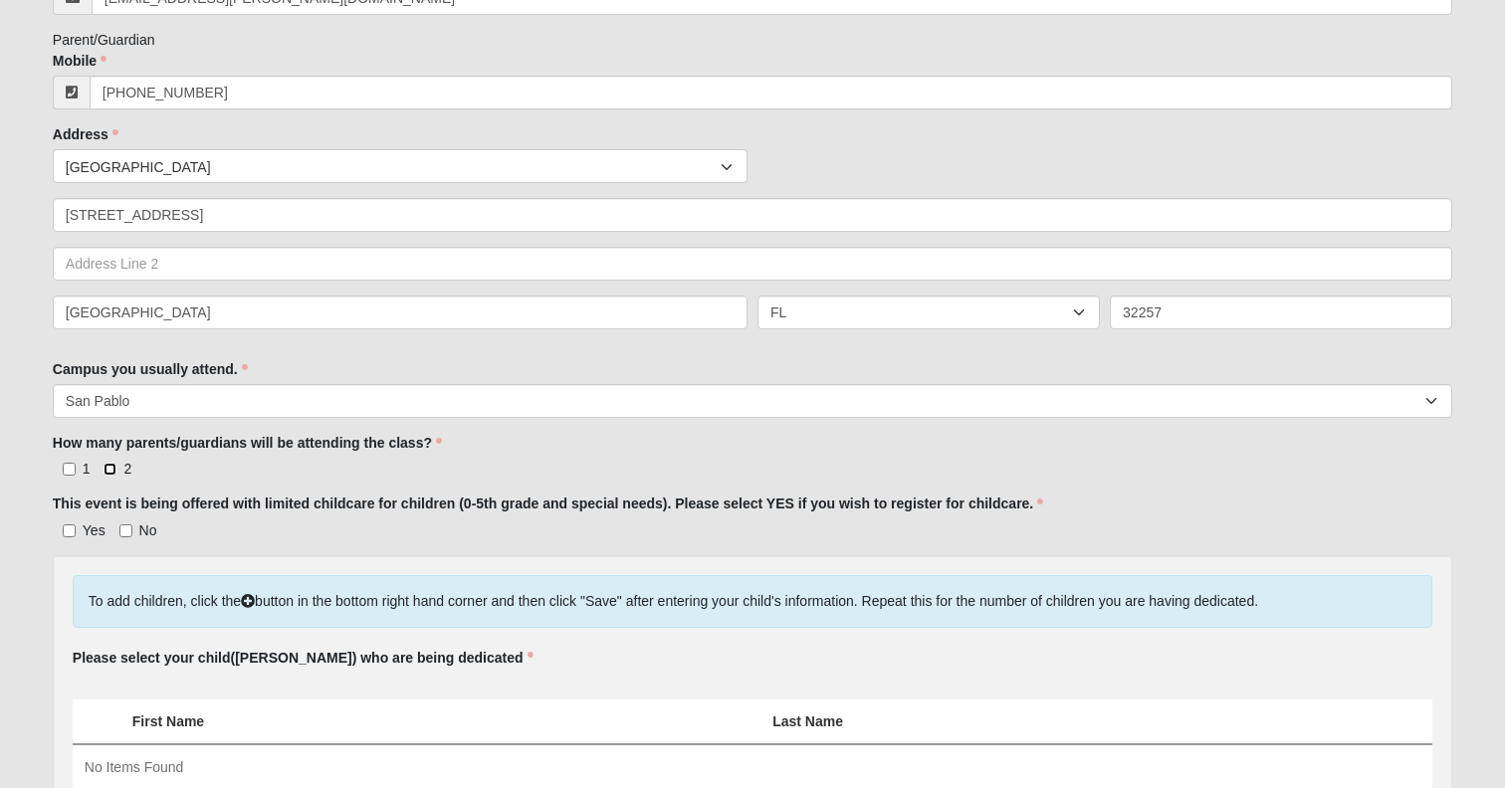
click at [115, 476] on input "2" at bounding box center [109, 469] width 13 height 13
checkbox input "true"
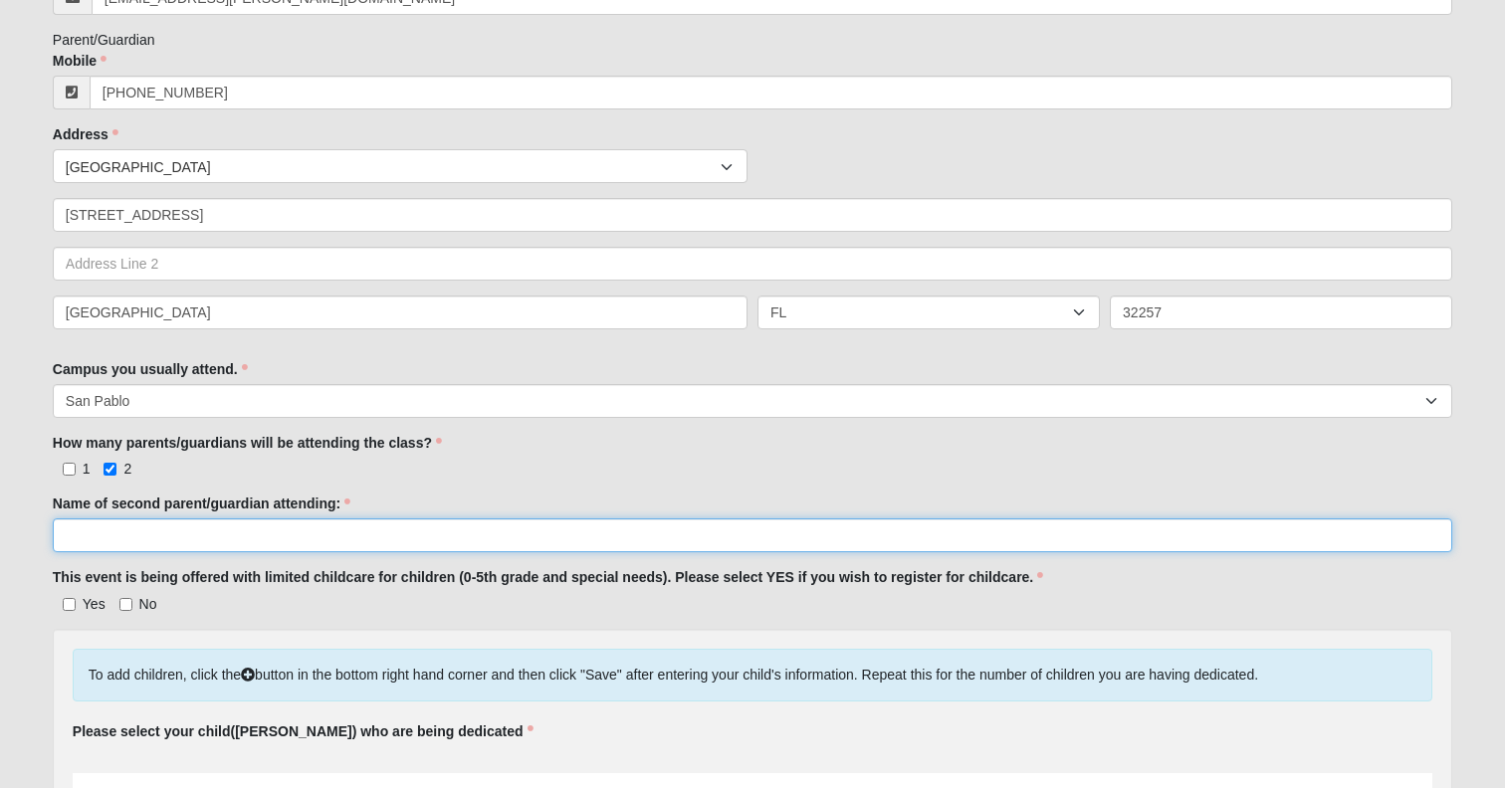
click at [127, 552] on input "Name of second parent/guardian attending:" at bounding box center [752, 535] width 1399 height 34
type input "[PERSON_NAME]"
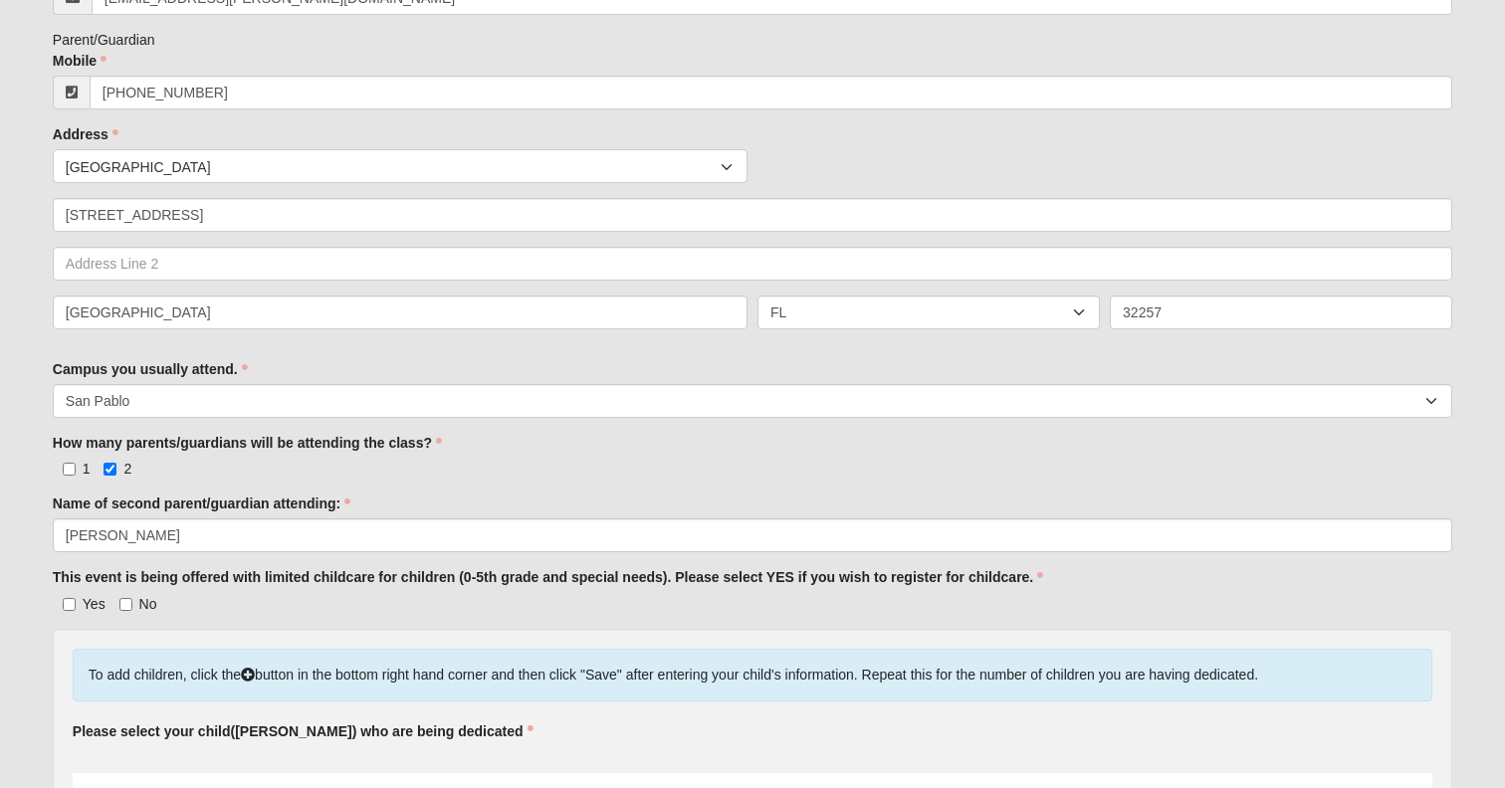
click at [133, 614] on label "No" at bounding box center [138, 604] width 38 height 20
click at [132, 611] on input "No" at bounding box center [125, 604] width 13 height 13
checkbox input "true"
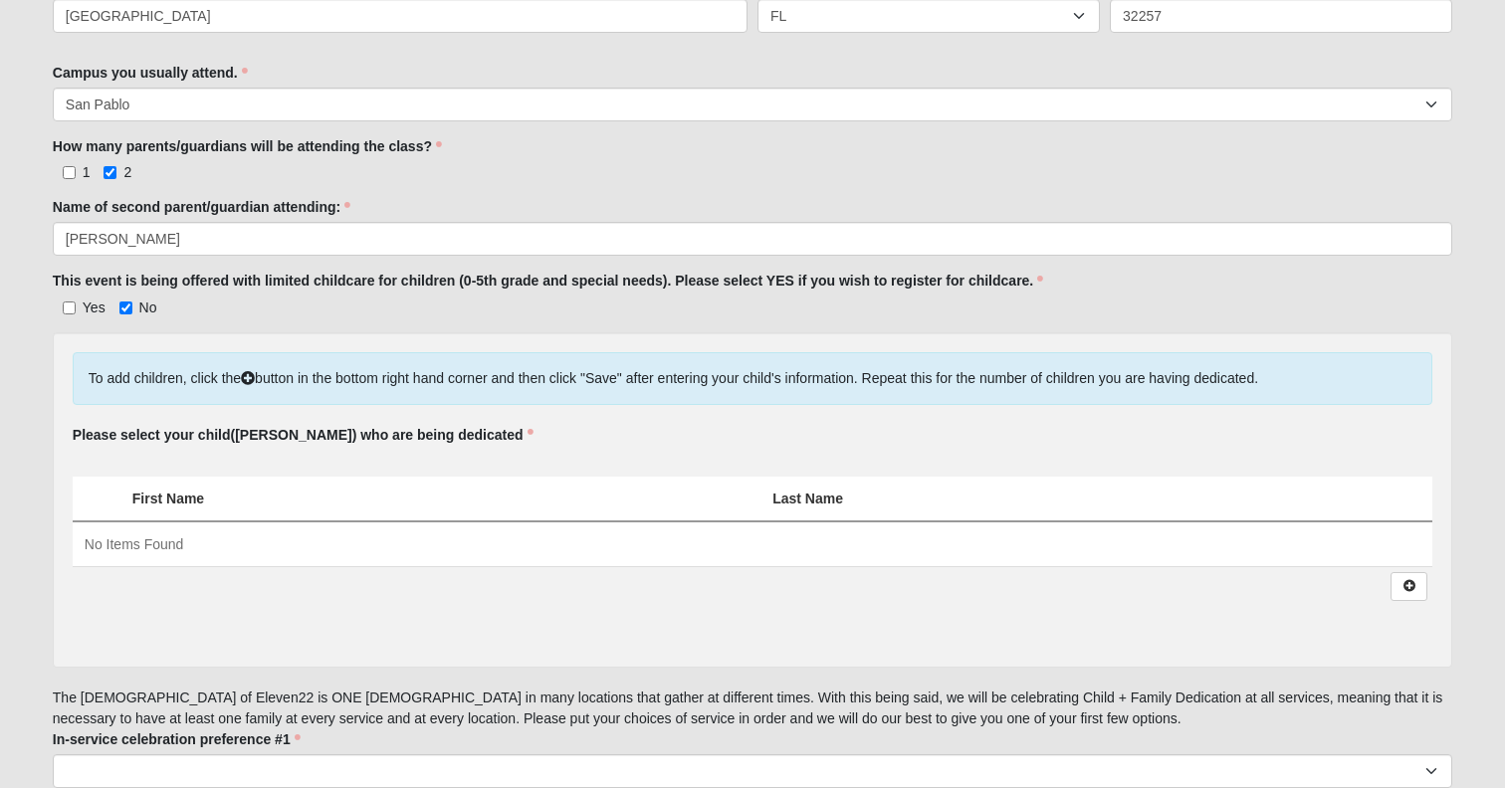
scroll to position [780, 0]
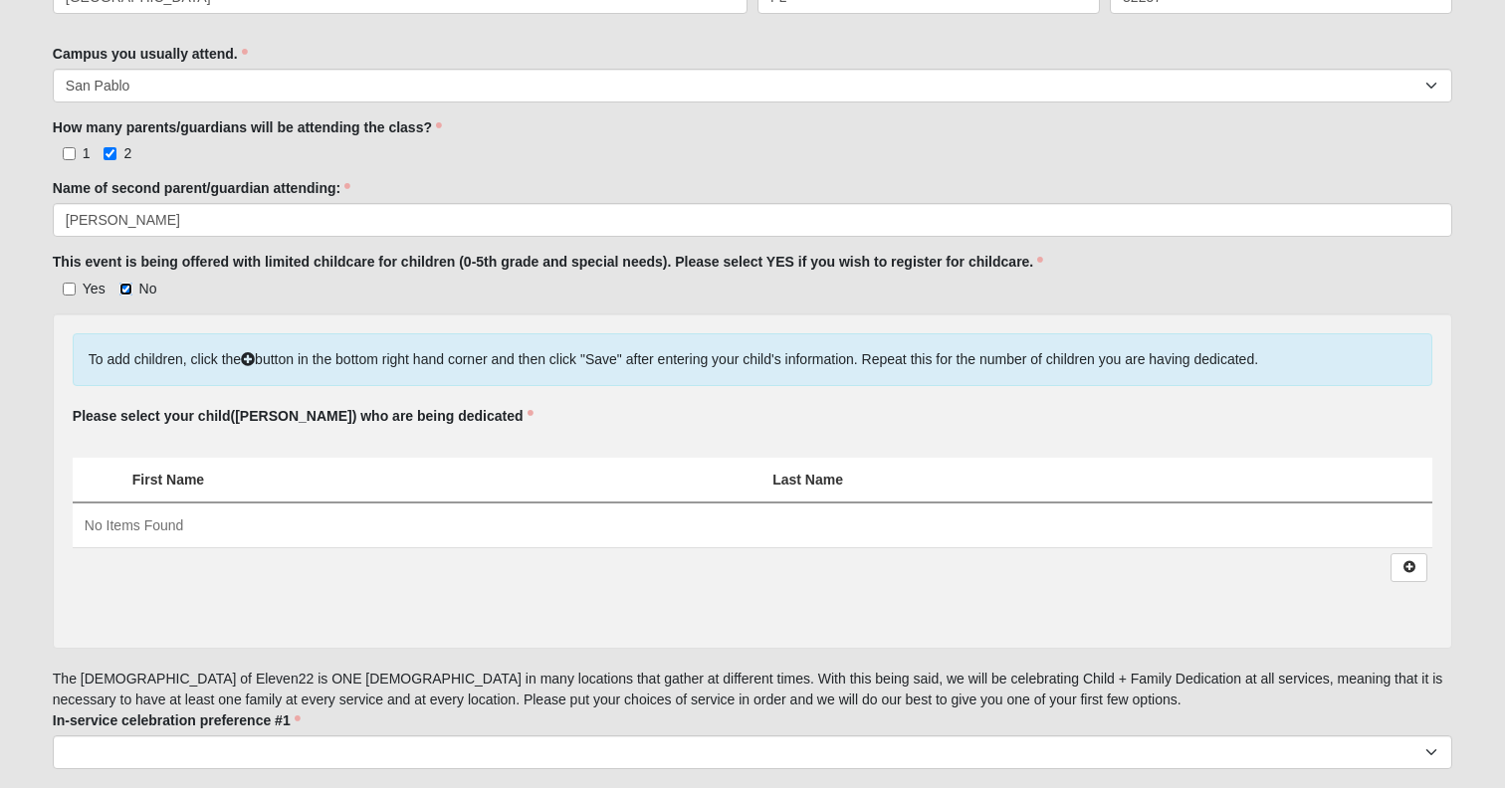
click at [123, 296] on input "No" at bounding box center [125, 289] width 13 height 13
checkbox input "false"
click at [68, 296] on input "Yes" at bounding box center [69, 289] width 13 height 13
checkbox input "true"
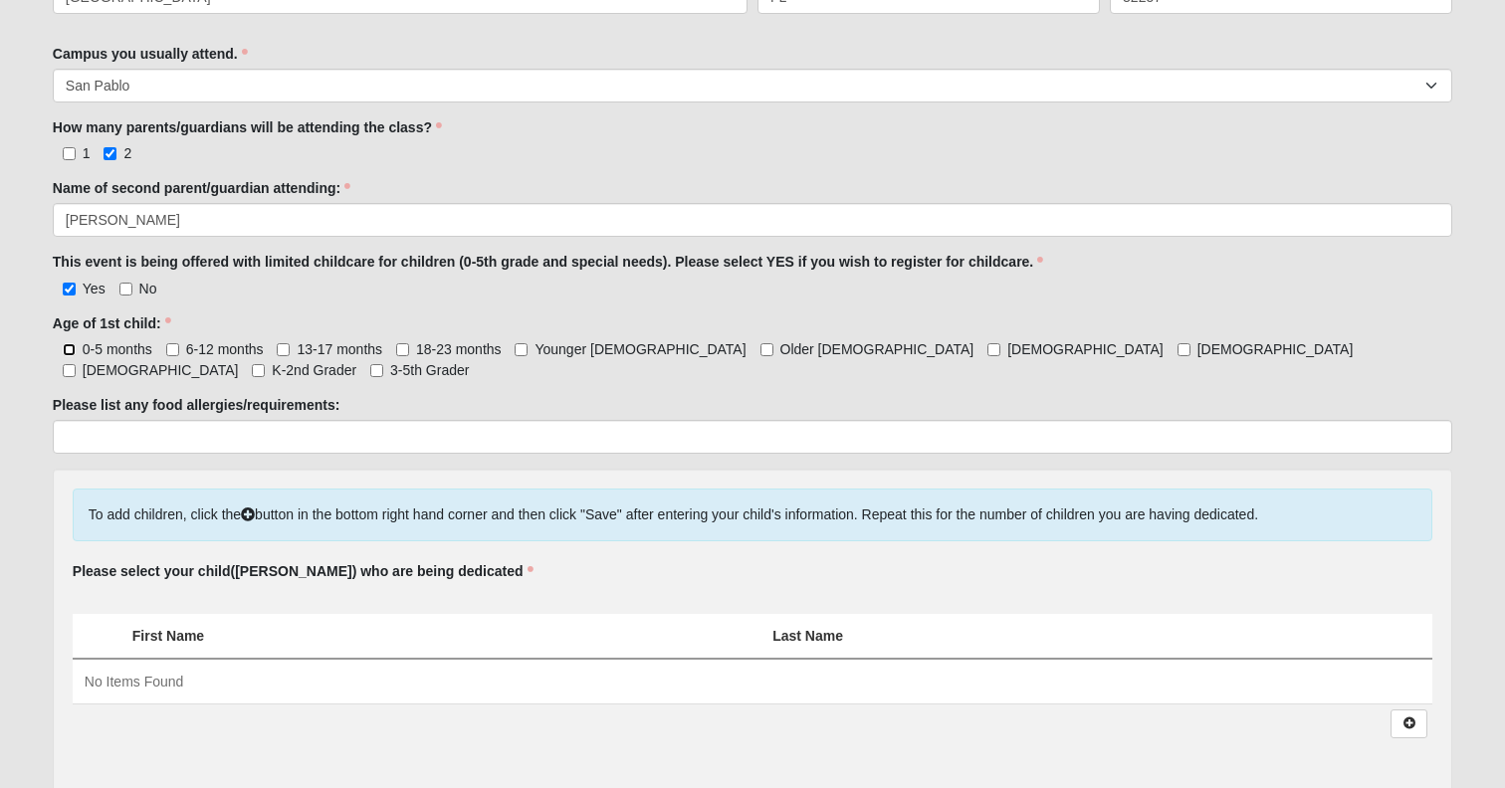
click at [69, 356] on input "0-5 months" at bounding box center [69, 349] width 13 height 13
checkbox input "true"
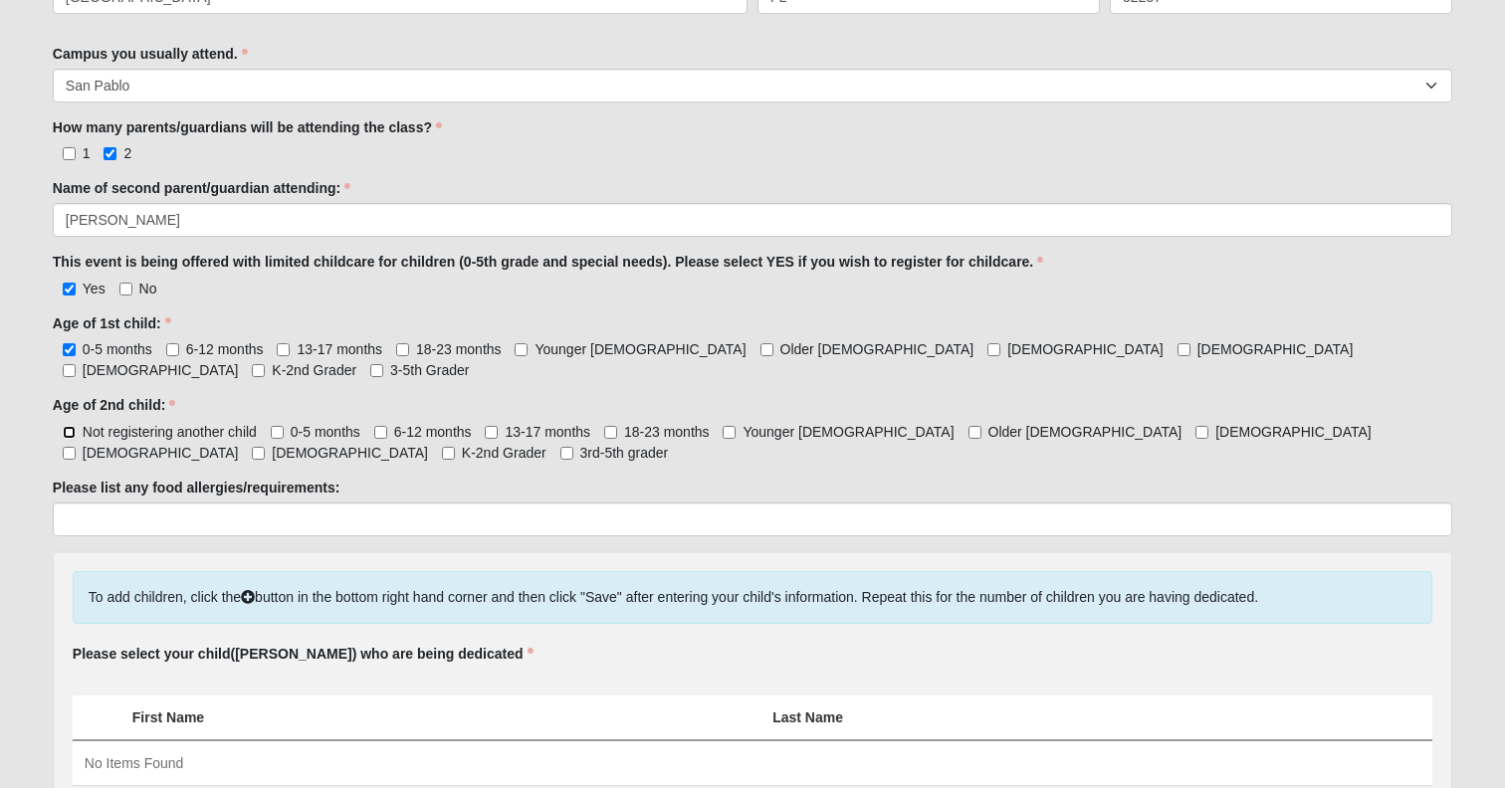
click at [67, 439] on input "Not registering another child" at bounding box center [69, 432] width 13 height 13
checkbox input "true"
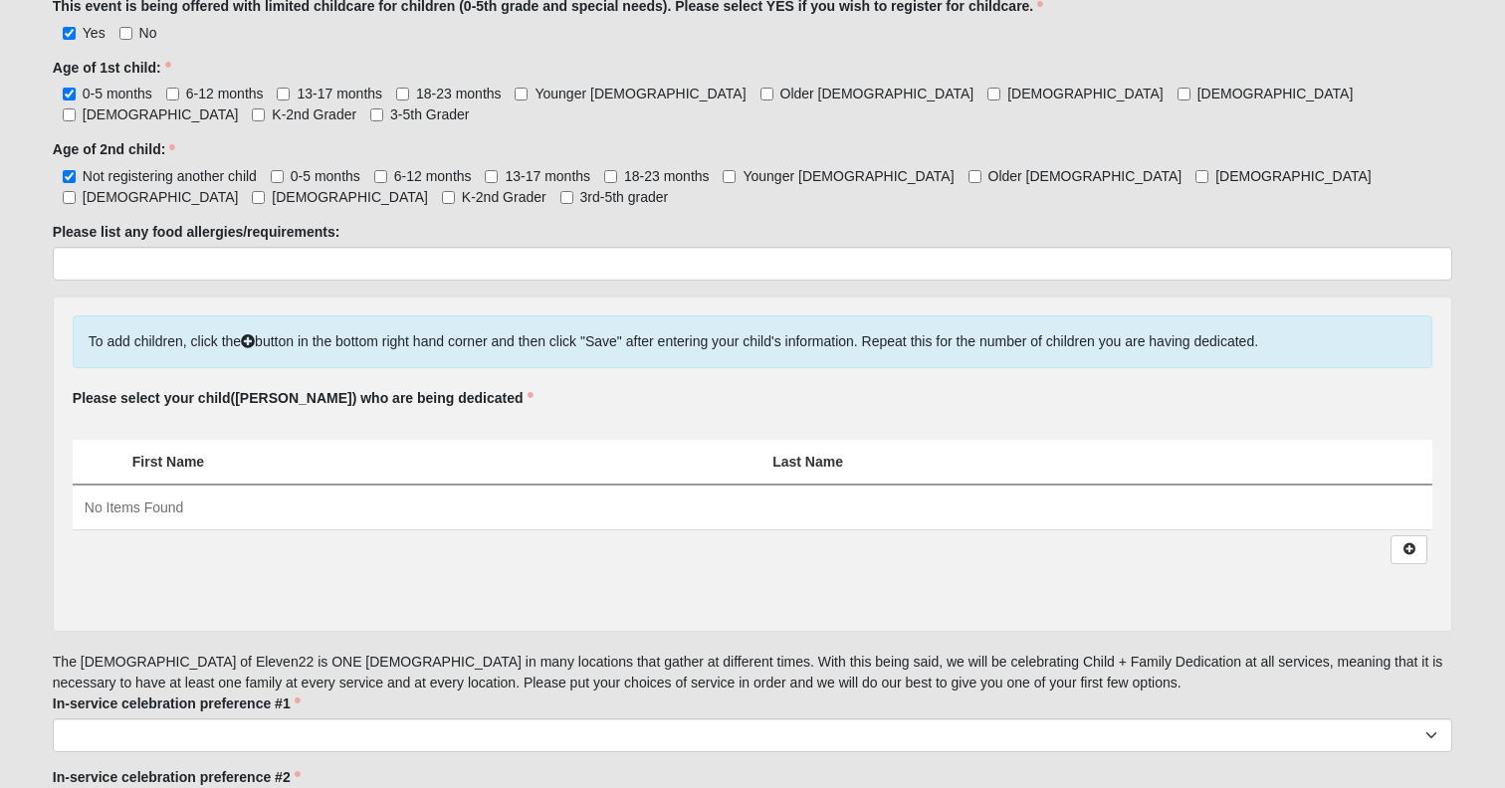
scroll to position [1074, 0]
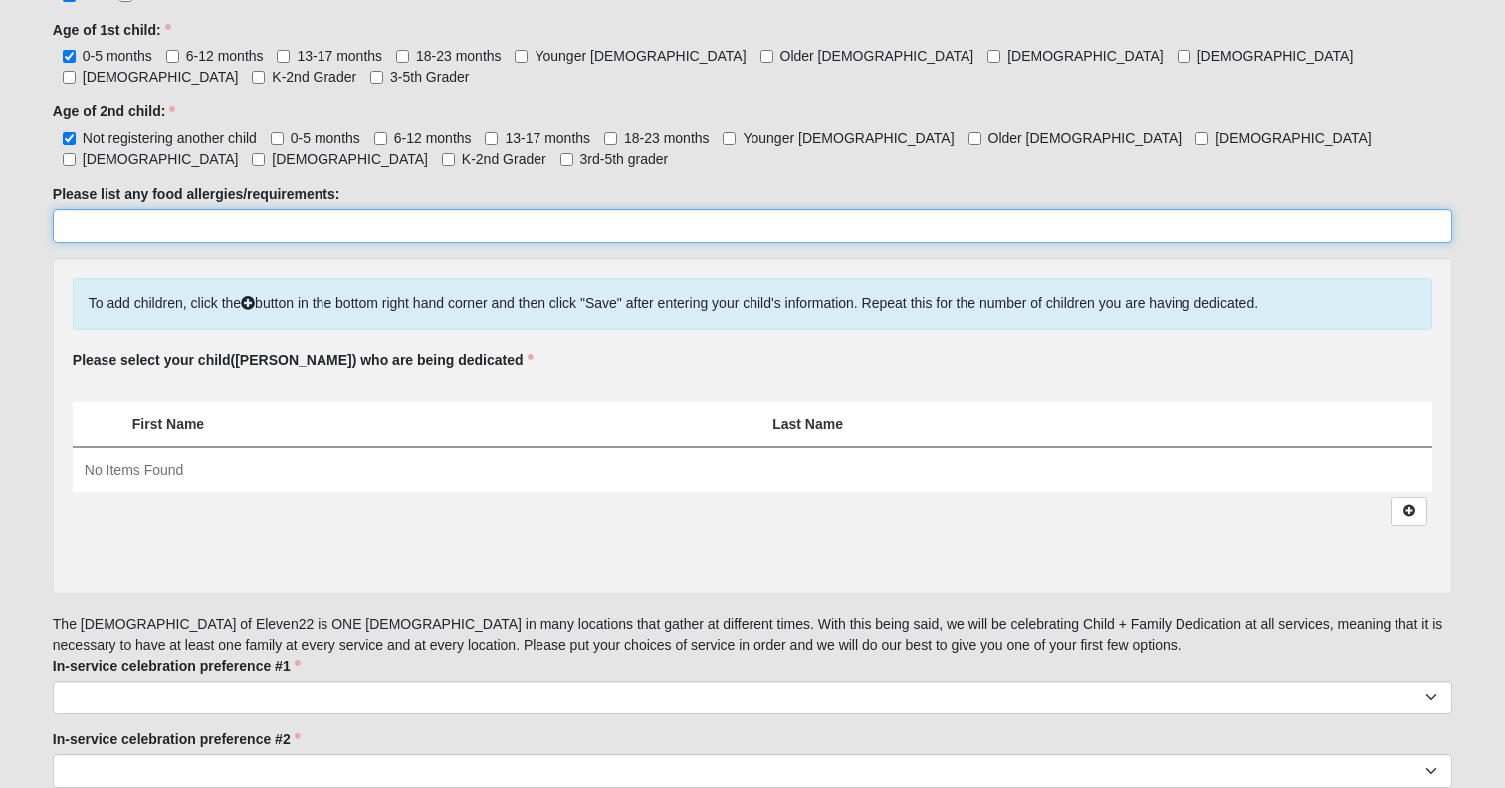
click at [133, 243] on input "Please list any food allergies/requirements:" at bounding box center [752, 226] width 1399 height 34
type input "None"
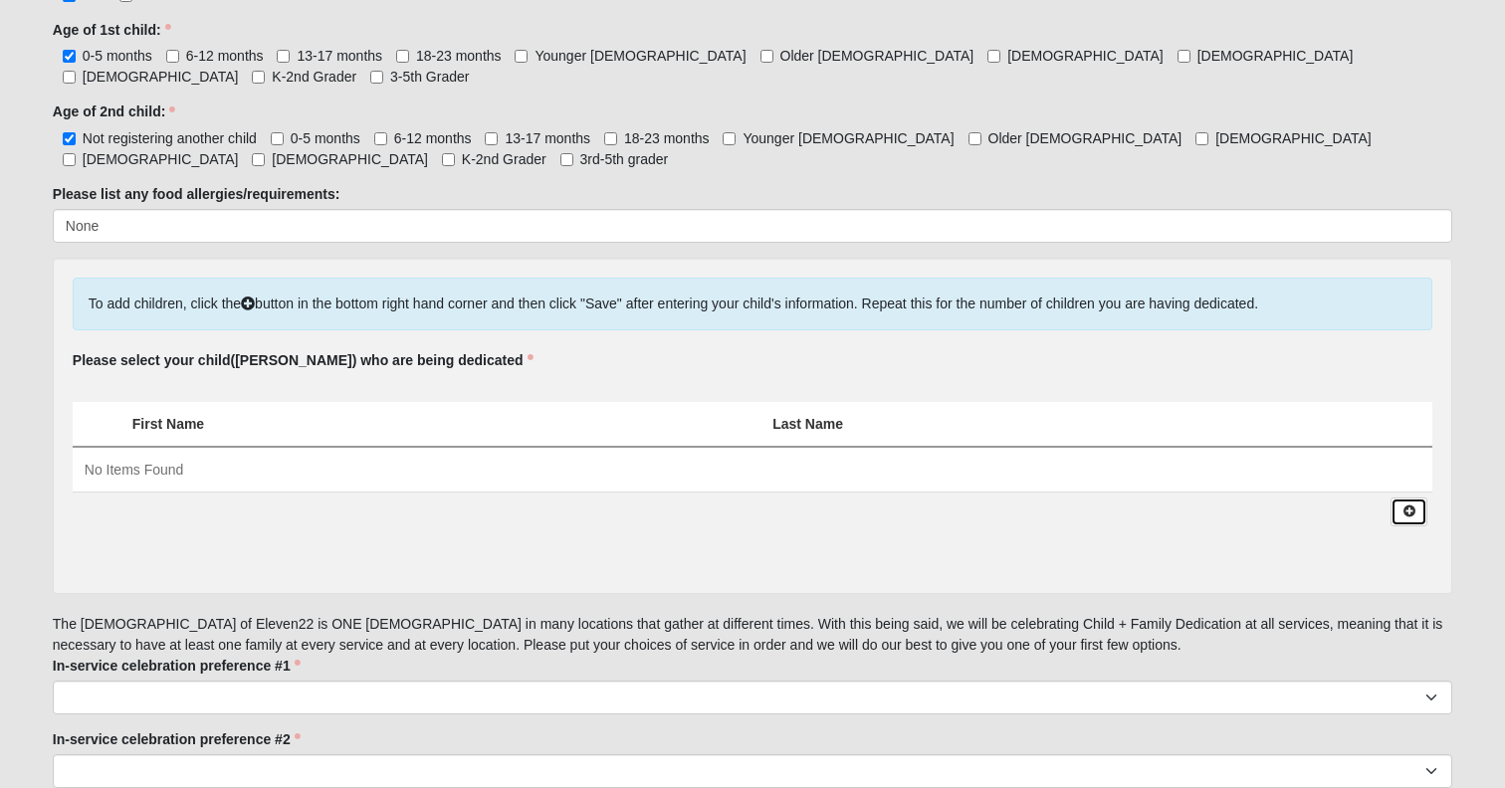
click at [1402, 517] on icon at bounding box center [1408, 512] width 15 height 12
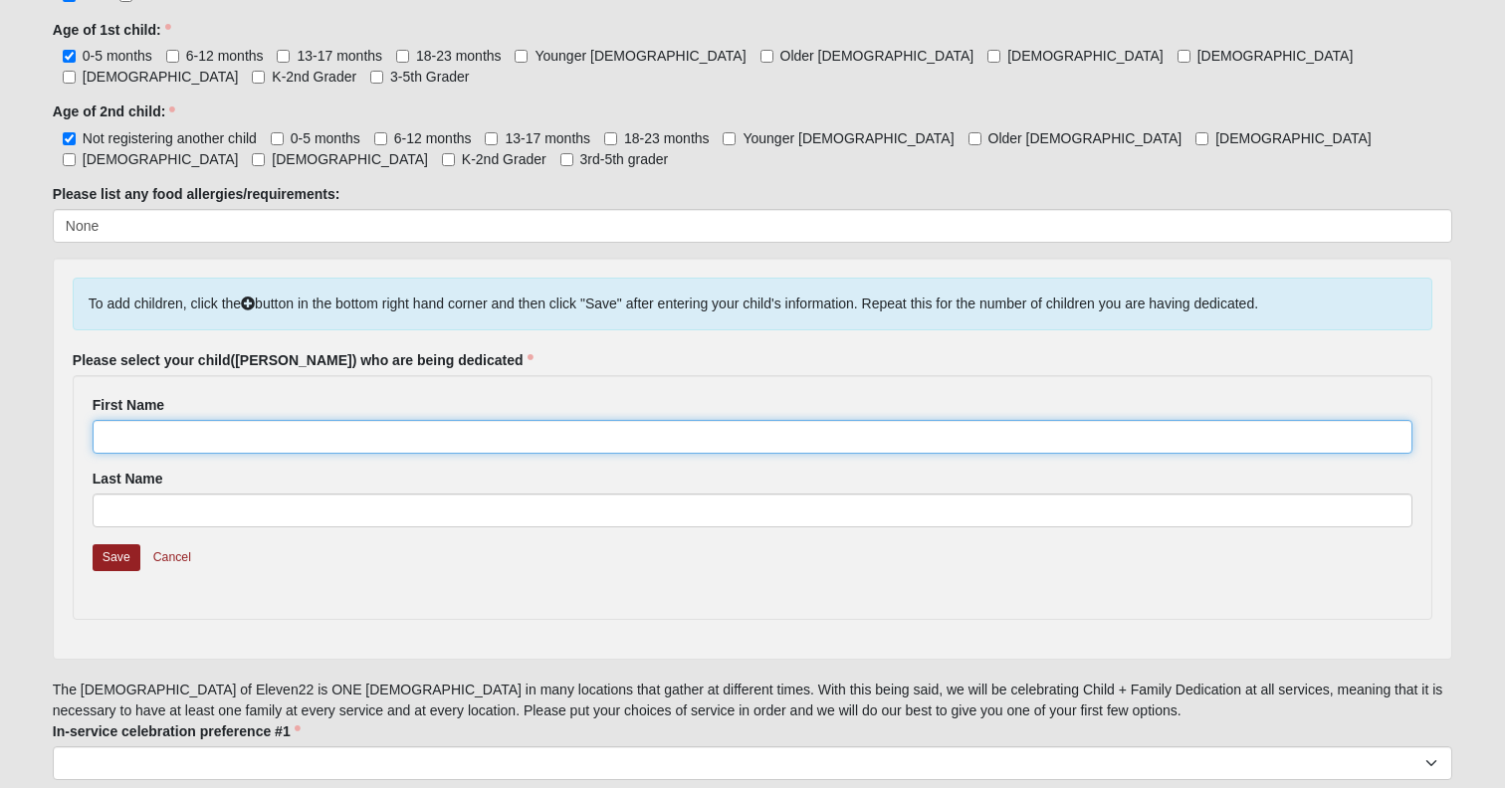
click at [301, 454] on input "First Name" at bounding box center [753, 437] width 1320 height 34
type input "Lainey"
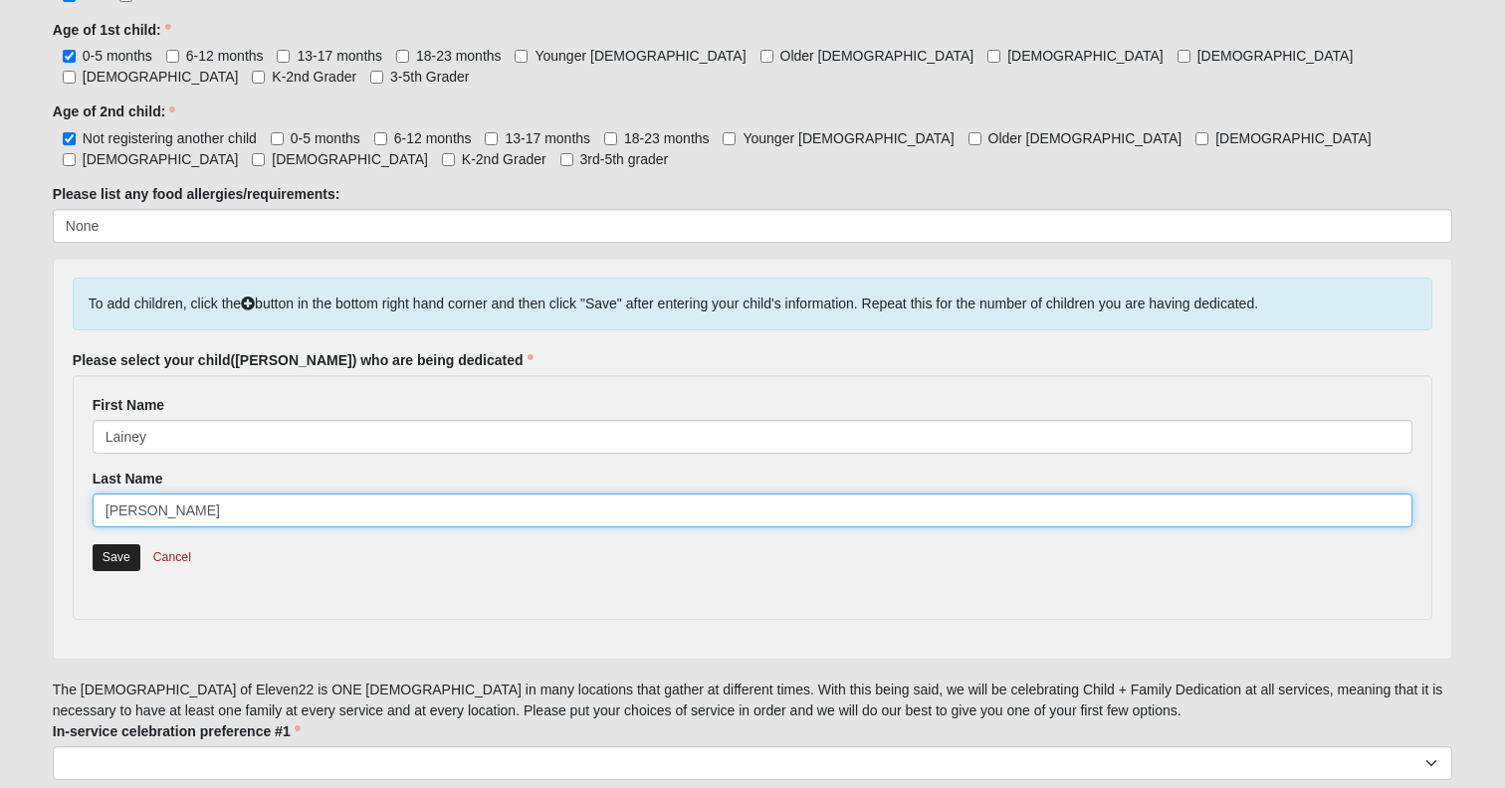
type input "[PERSON_NAME]"
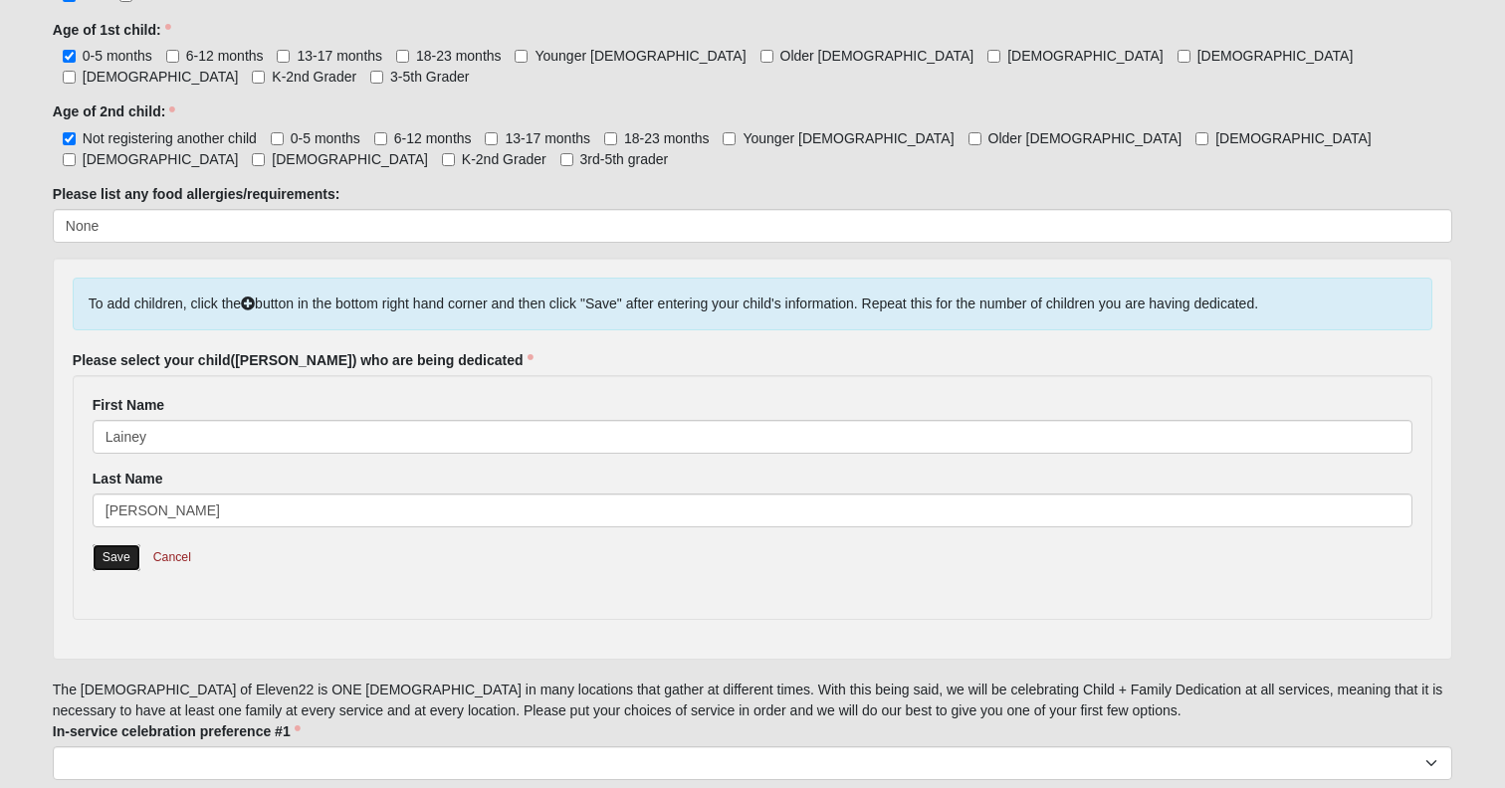
click at [111, 571] on link "Save" at bounding box center [117, 557] width 48 height 27
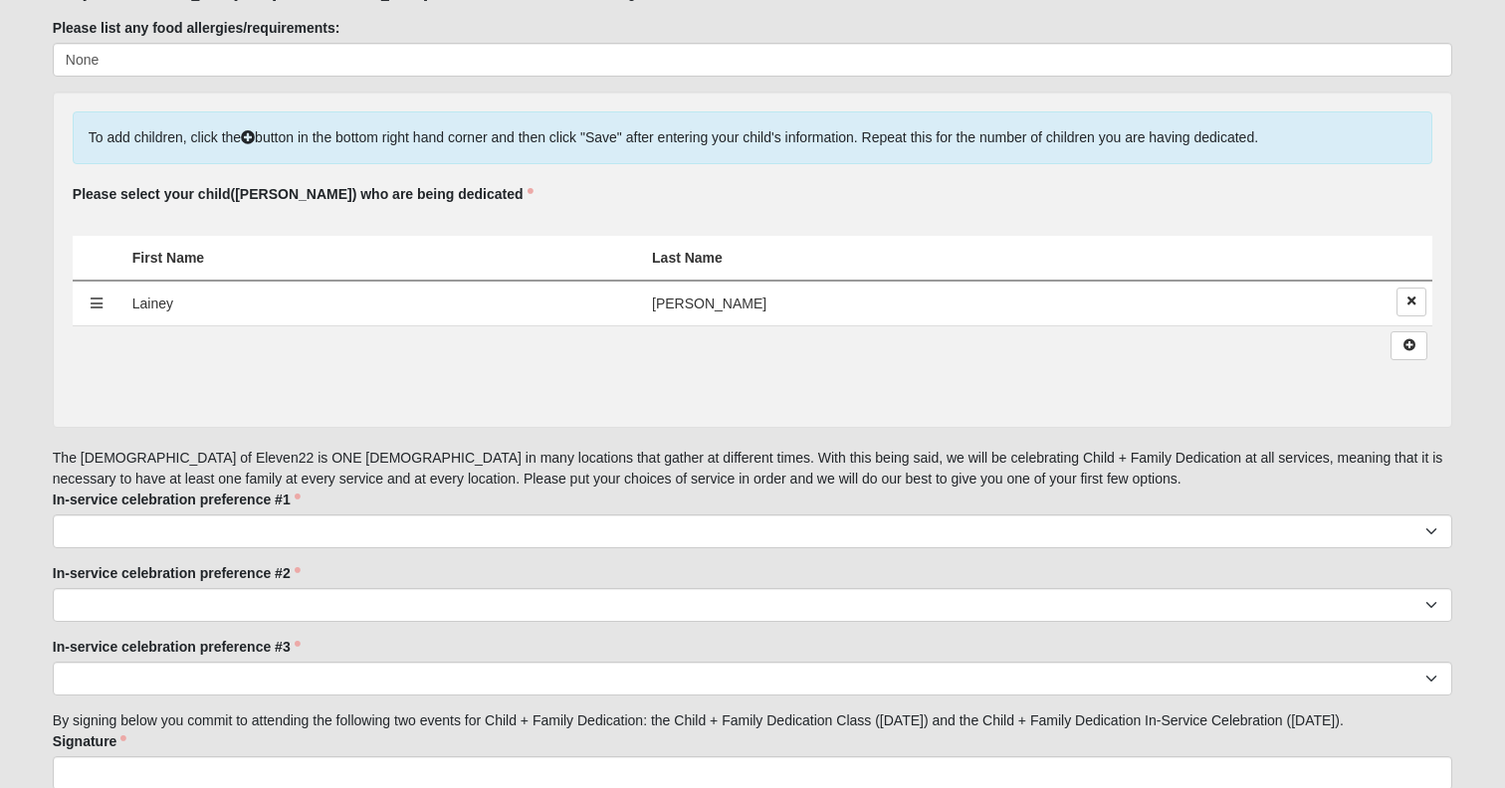
scroll to position [1270, 0]
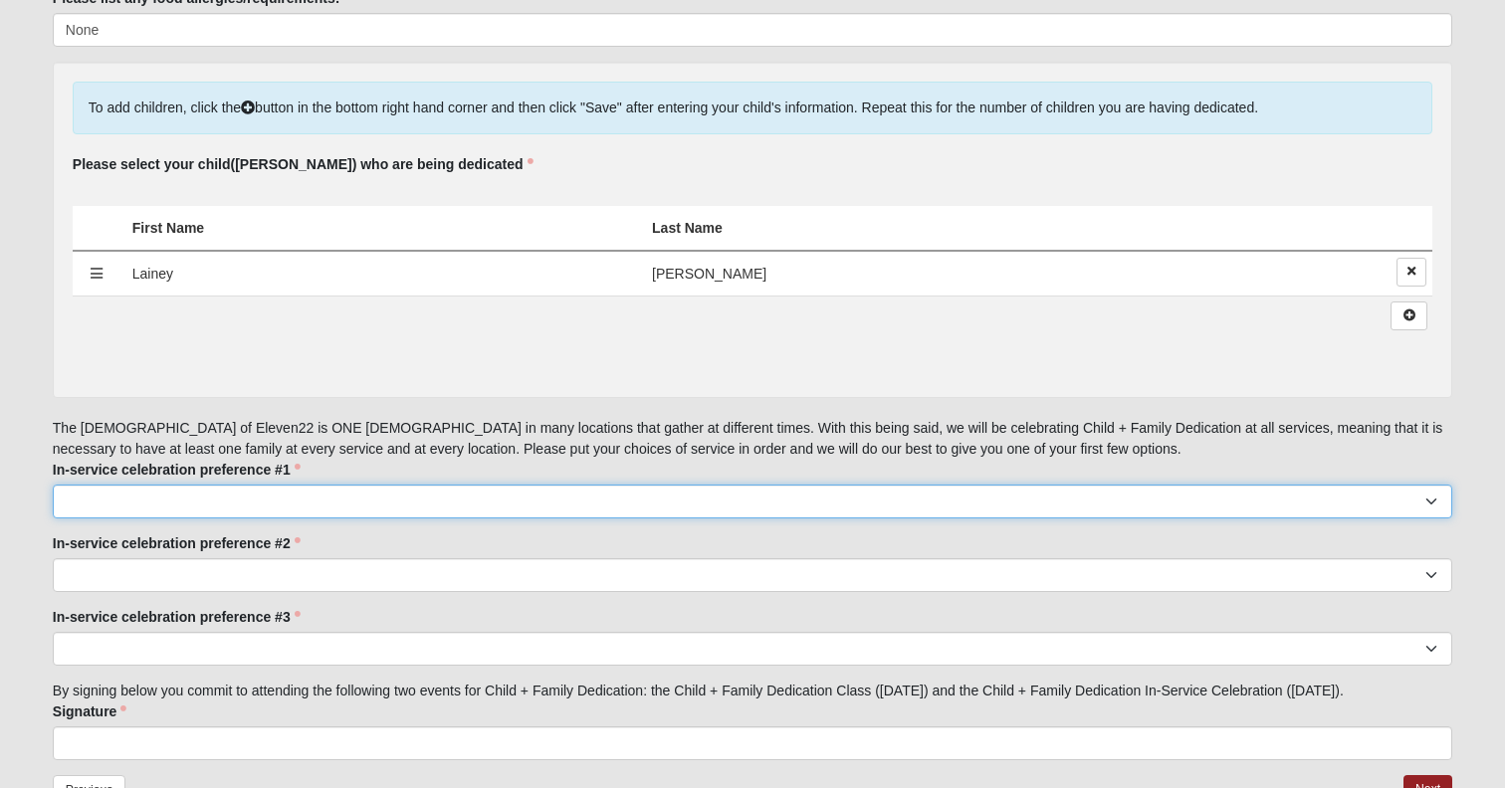
click at [339, 518] on select "[GEOGRAPHIC_DATA] 9:00 [GEOGRAPHIC_DATA] 11:22 Baymeadows 9:00 [GEOGRAPHIC_DATA…" at bounding box center [752, 502] width 1399 height 34
select select "San Pablo 11:22"
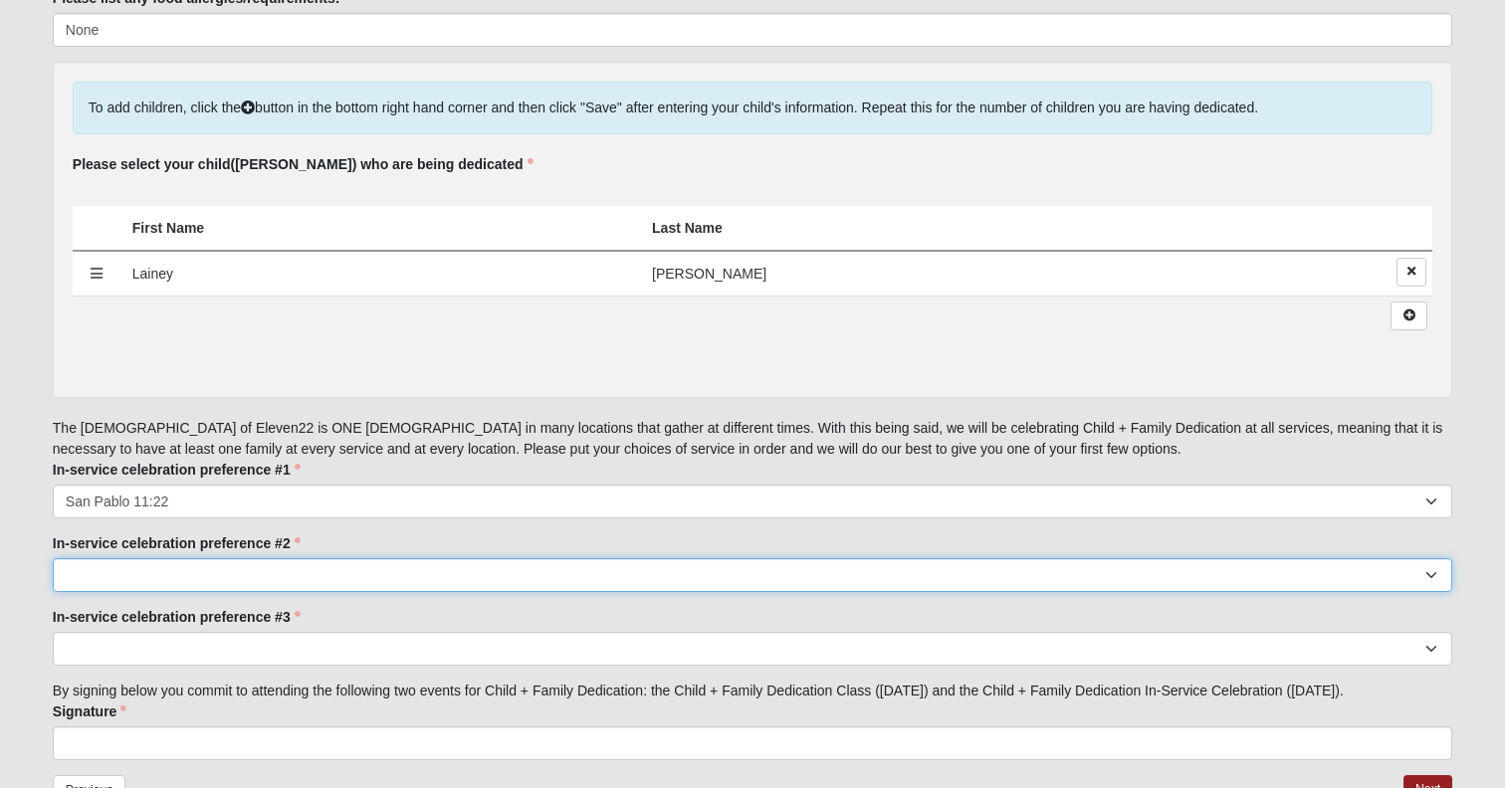
click at [179, 592] on select "[GEOGRAPHIC_DATA] 9:00 [GEOGRAPHIC_DATA] 11:22 Baymeadows 9:00 [GEOGRAPHIC_DATA…" at bounding box center [752, 575] width 1399 height 34
select select "San Pablo 9:00"
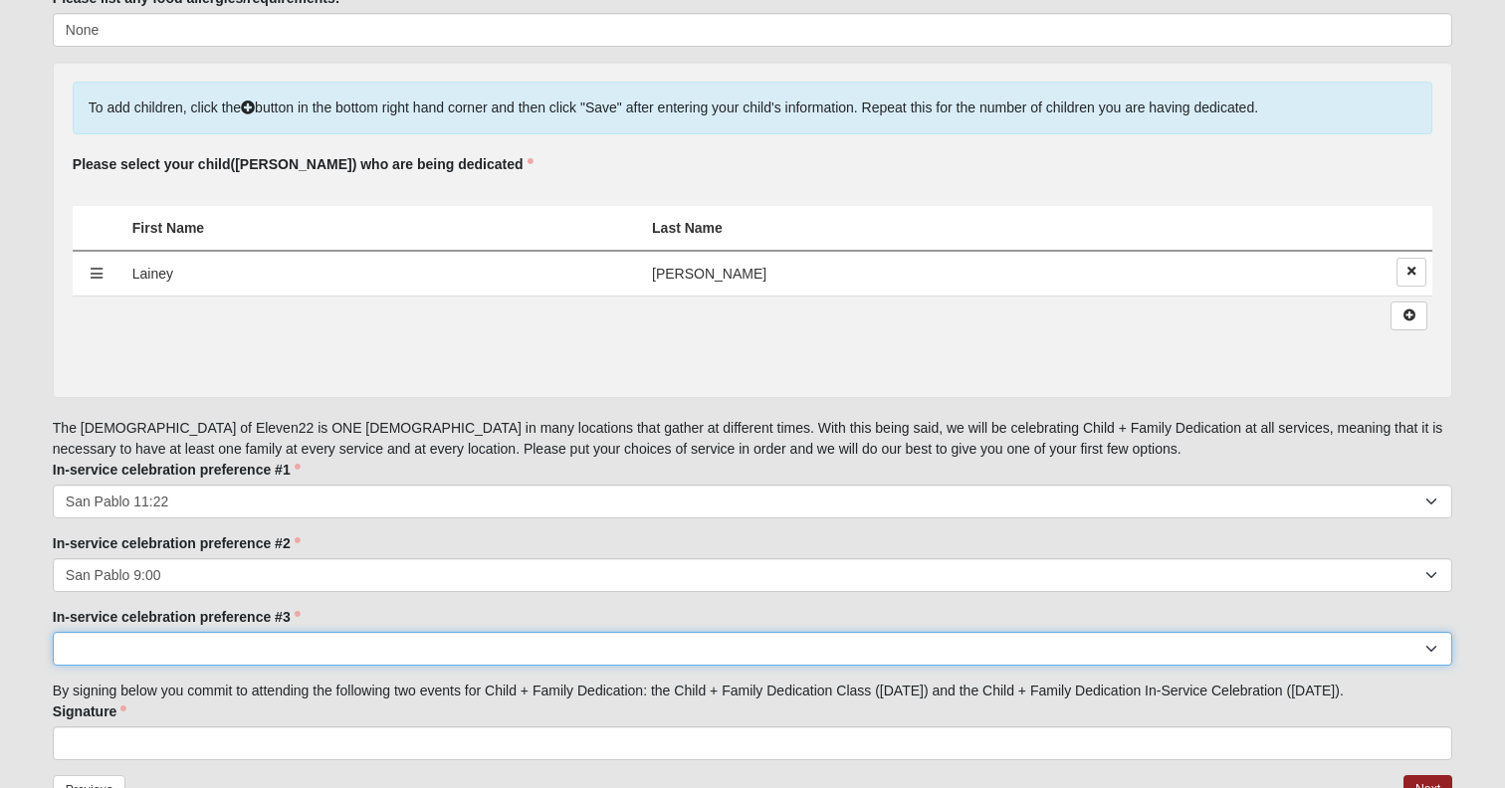
click at [145, 666] on select "[GEOGRAPHIC_DATA] 9:00 [GEOGRAPHIC_DATA] 11:22 Baymeadows 9:00 [GEOGRAPHIC_DATA…" at bounding box center [752, 649] width 1399 height 34
select select "Mandarin 11:22"
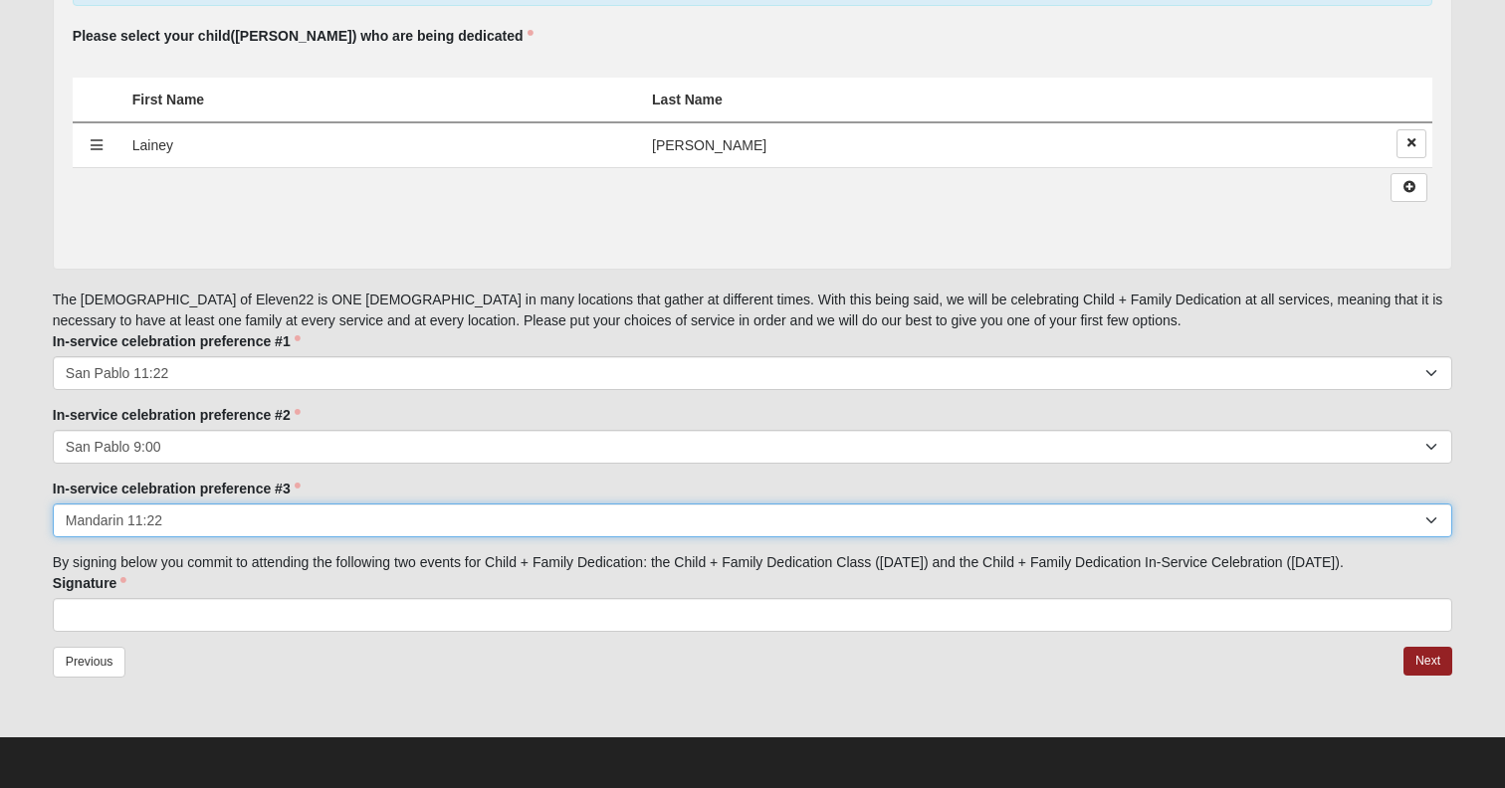
scroll to position [1473, 0]
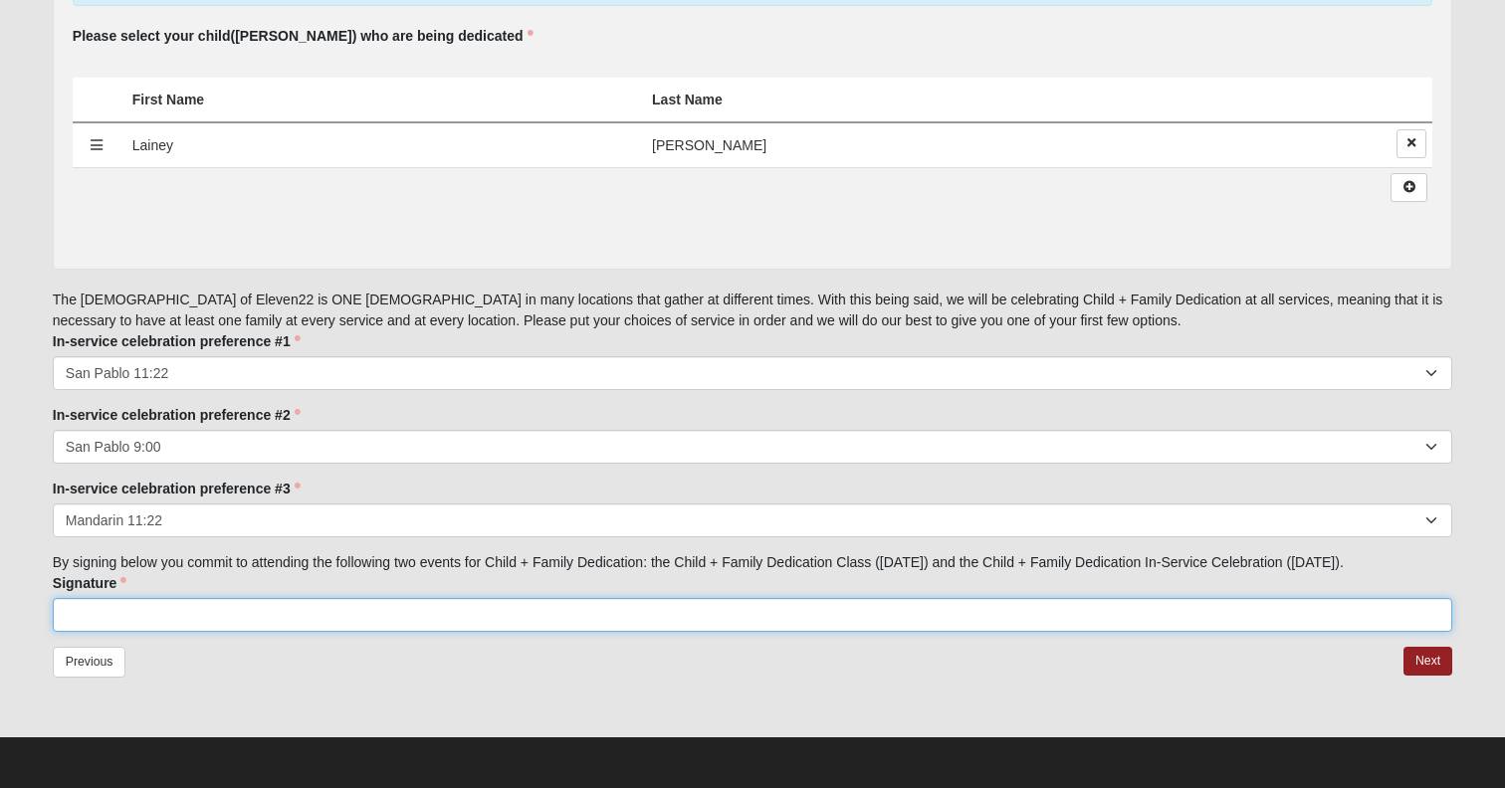
click at [360, 607] on input "Signature" at bounding box center [752, 615] width 1399 height 34
type input "[PERSON_NAME]"
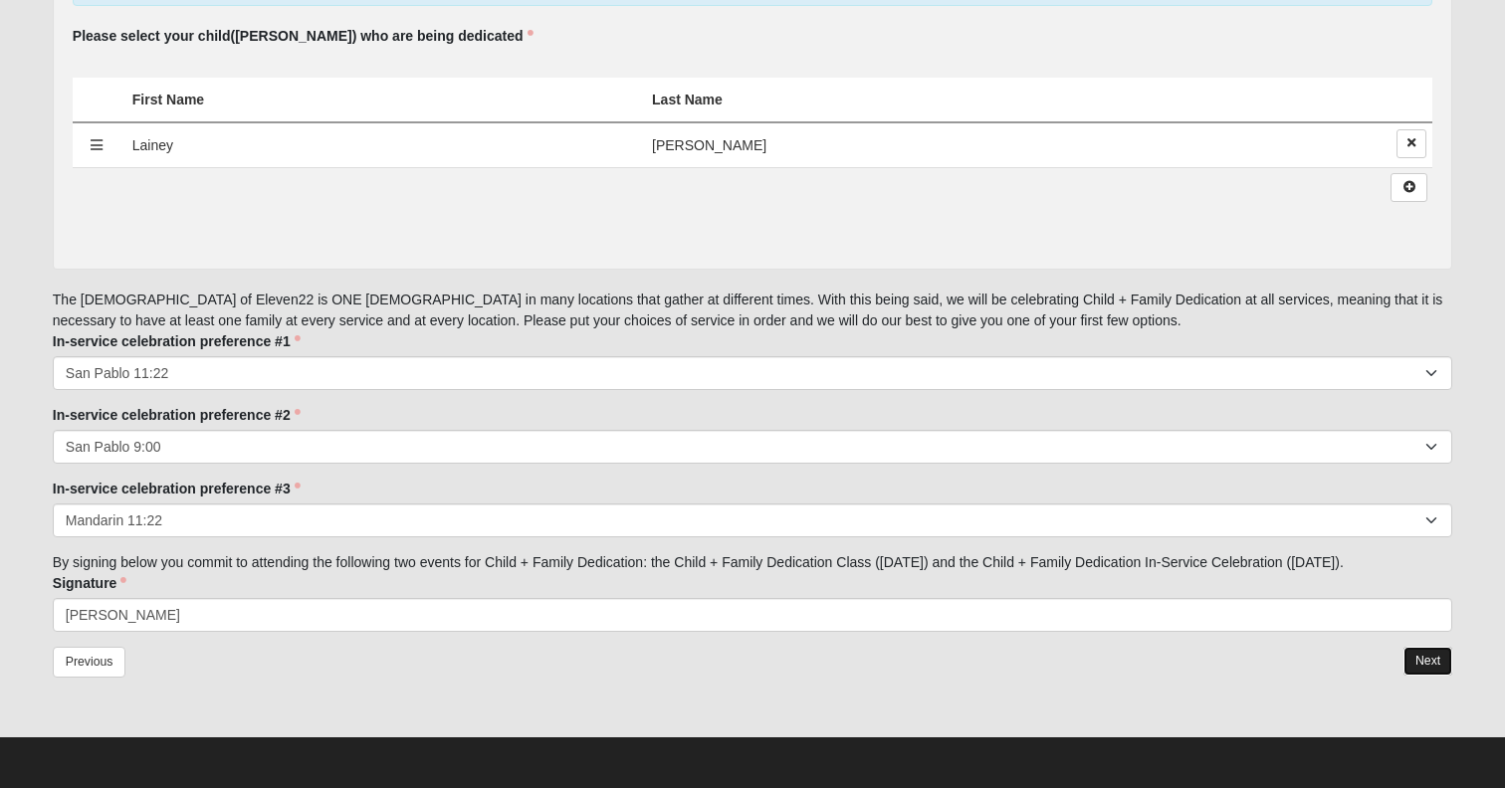
click at [1433, 666] on link "Next" at bounding box center [1427, 661] width 49 height 29
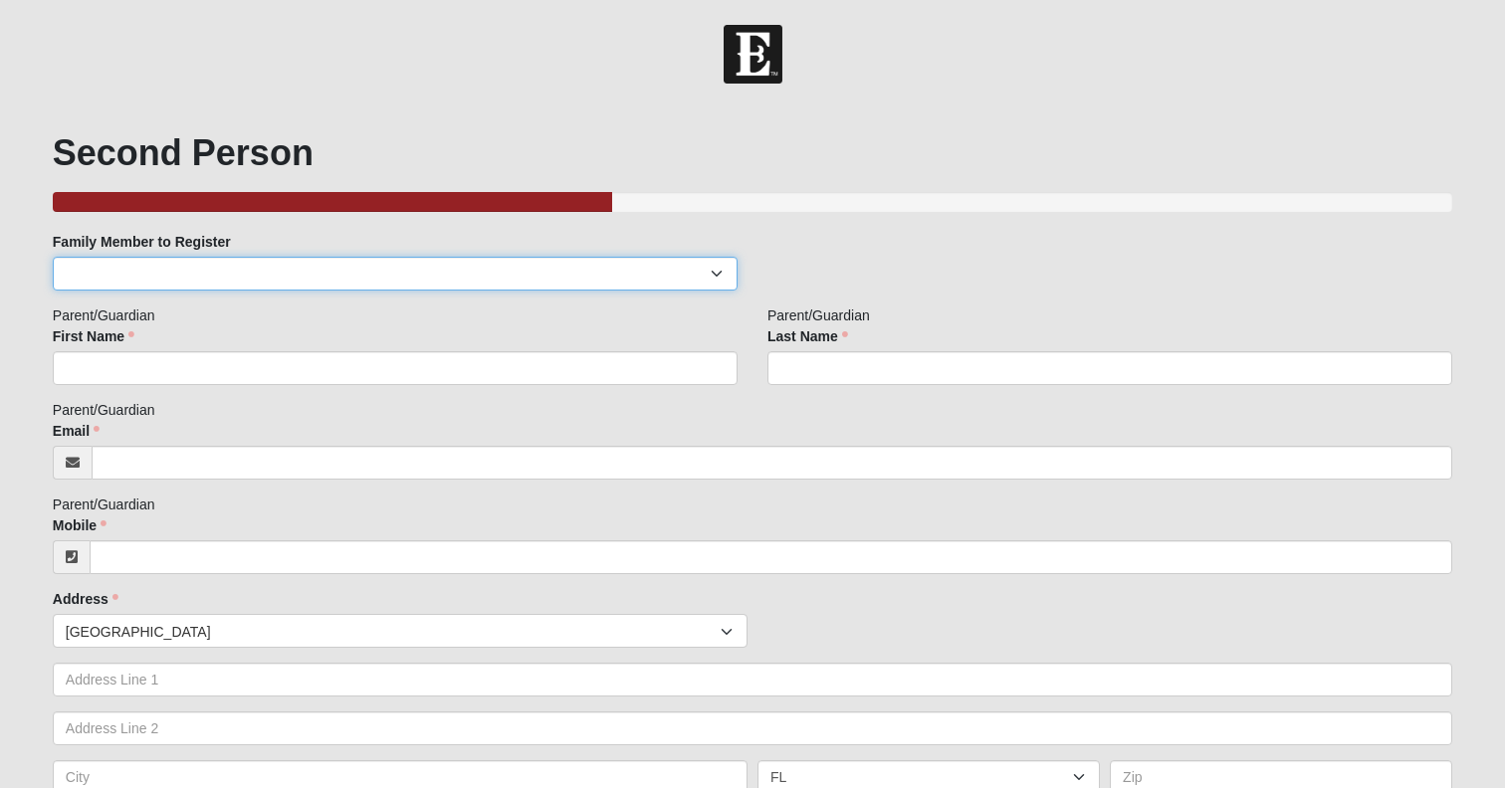
click at [236, 267] on select "[PERSON_NAME] [PERSON_NAME]" at bounding box center [395, 274] width 685 height 34
select select "369182"
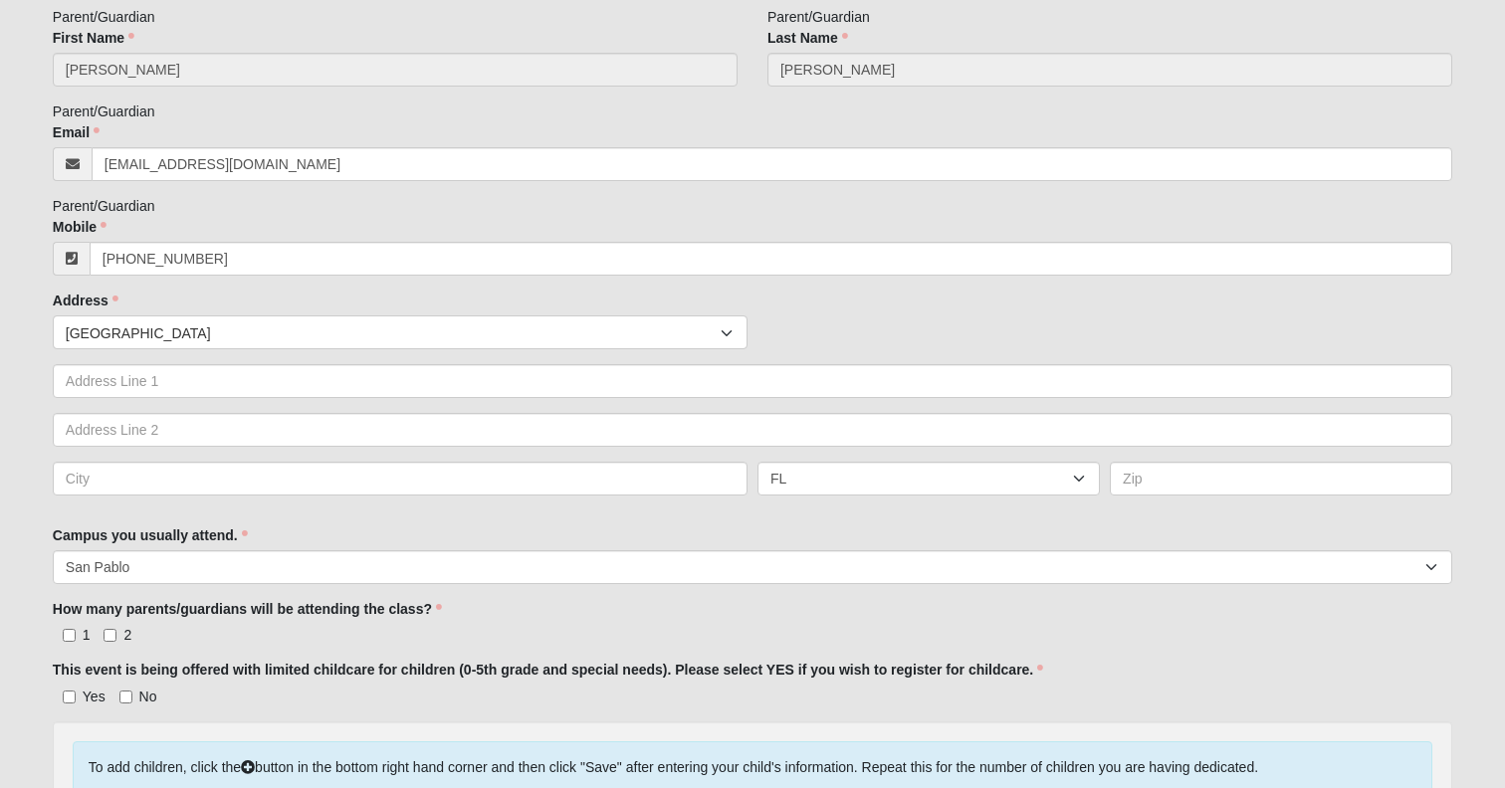
scroll to position [302, 0]
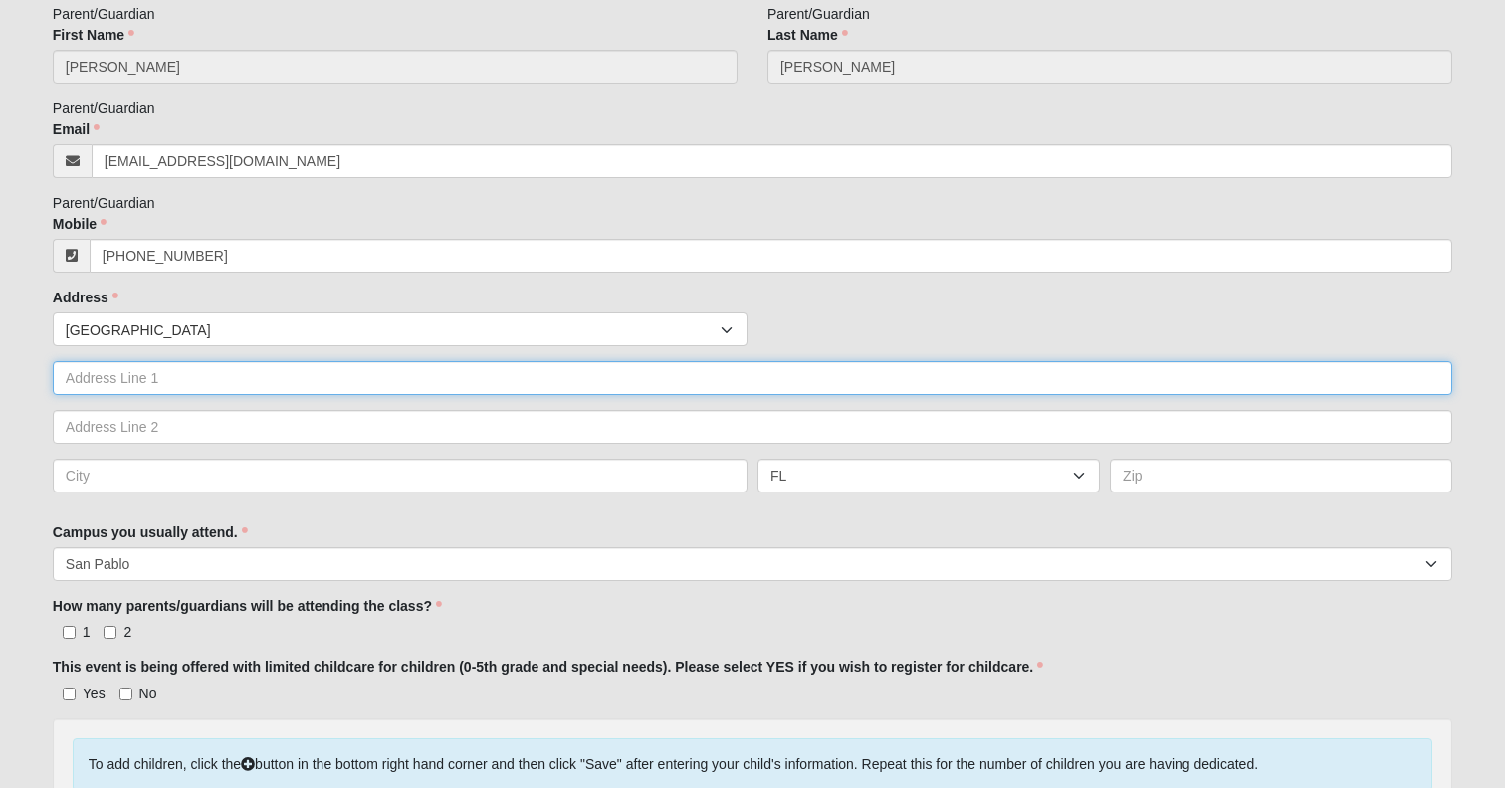
click at [162, 394] on input "text" at bounding box center [752, 378] width 1399 height 34
type input "[STREET_ADDRESS]"
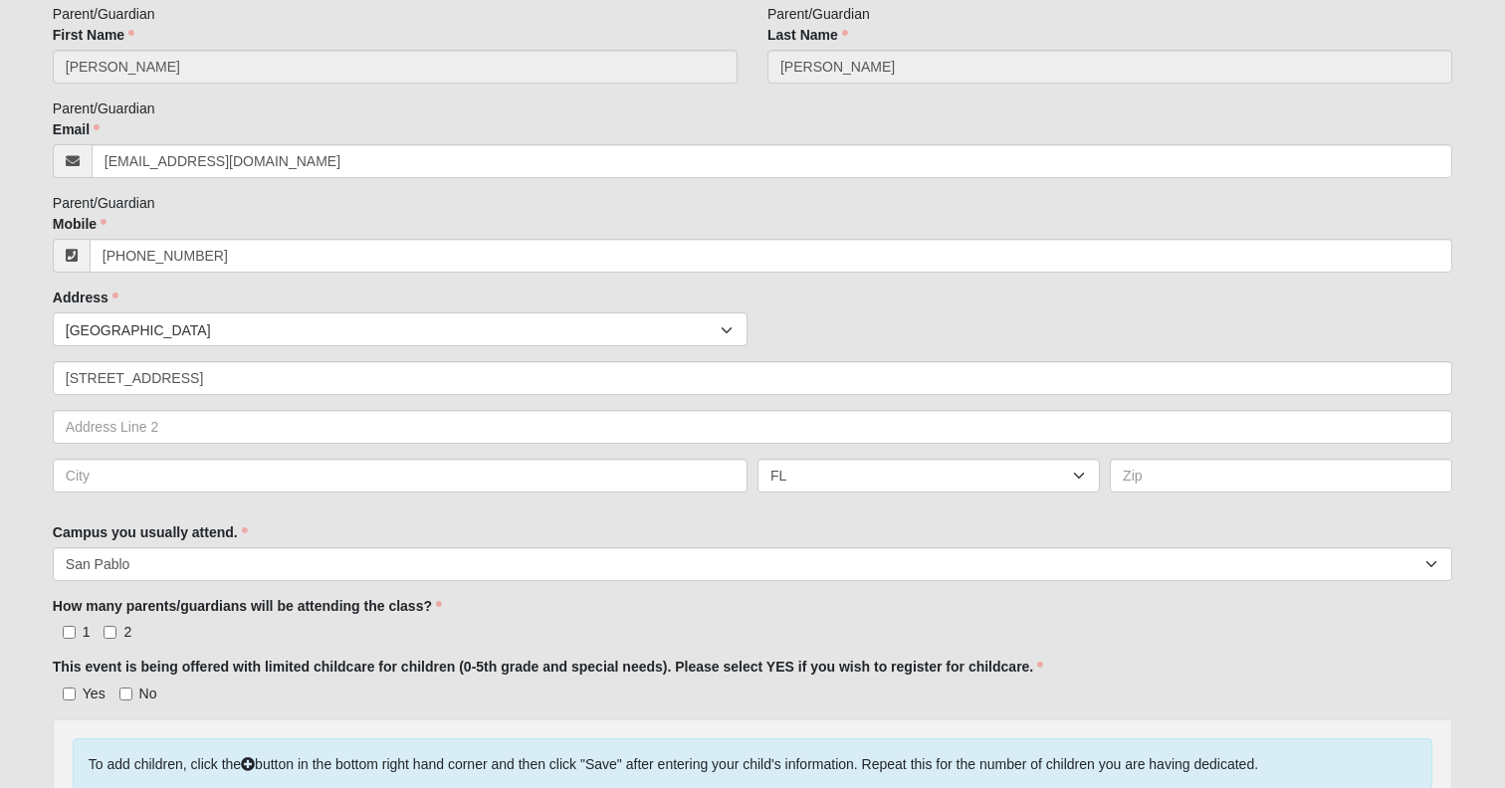
type input "3524461467"
type input "[GEOGRAPHIC_DATA]"
type input "32257"
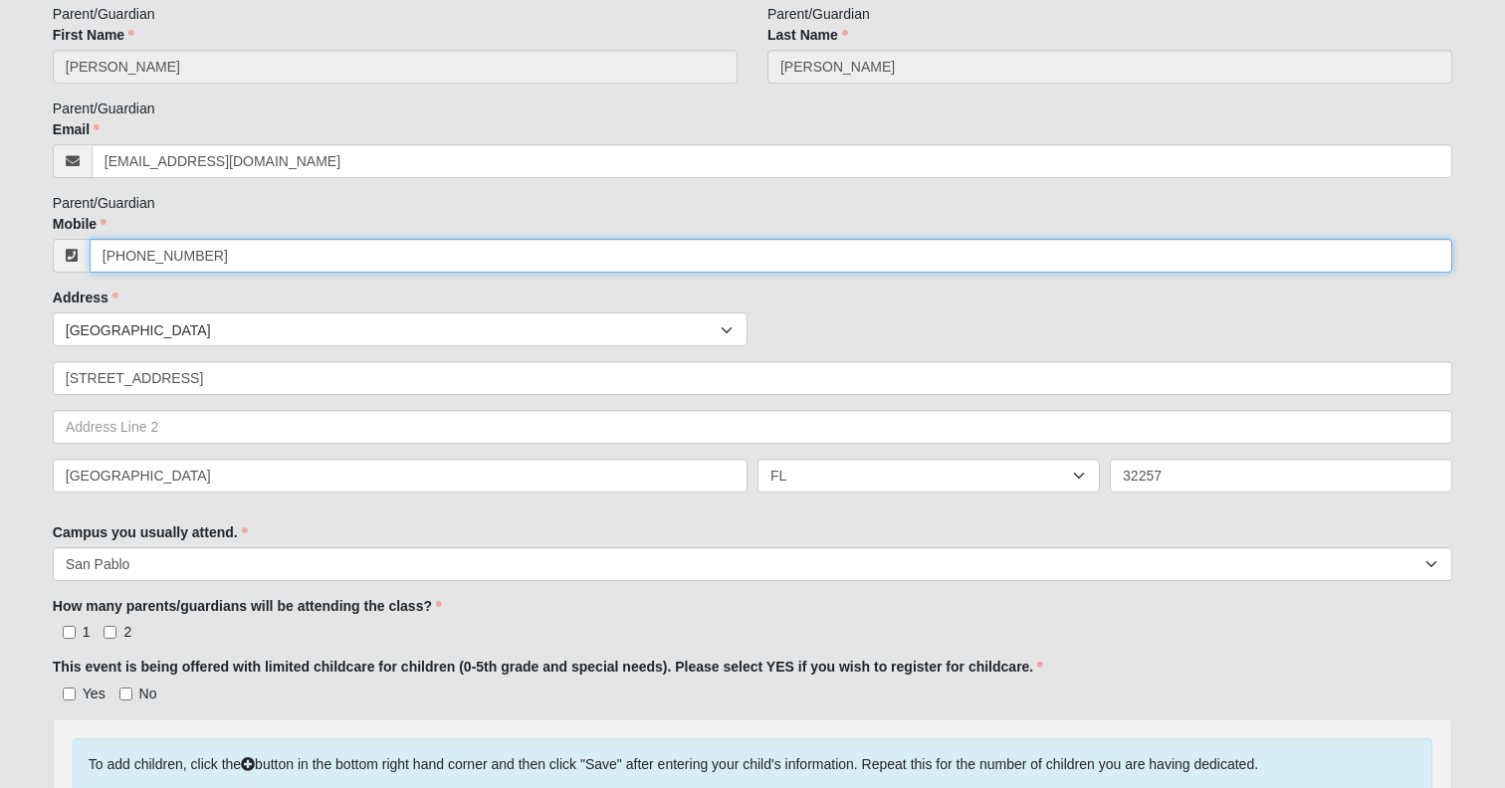
drag, startPoint x: 220, startPoint y: 262, endPoint x: 160, endPoint y: 268, distance: 60.0
click at [160, 268] on input "[PHONE_NUMBER]" at bounding box center [771, 256] width 1362 height 34
click at [176, 263] on input "[PHONE_NUMBER]" at bounding box center [771, 256] width 1362 height 34
drag, startPoint x: 206, startPoint y: 271, endPoint x: 142, endPoint y: 271, distance: 63.7
click at [142, 271] on input "[PHONE_NUMBER]" at bounding box center [771, 256] width 1362 height 34
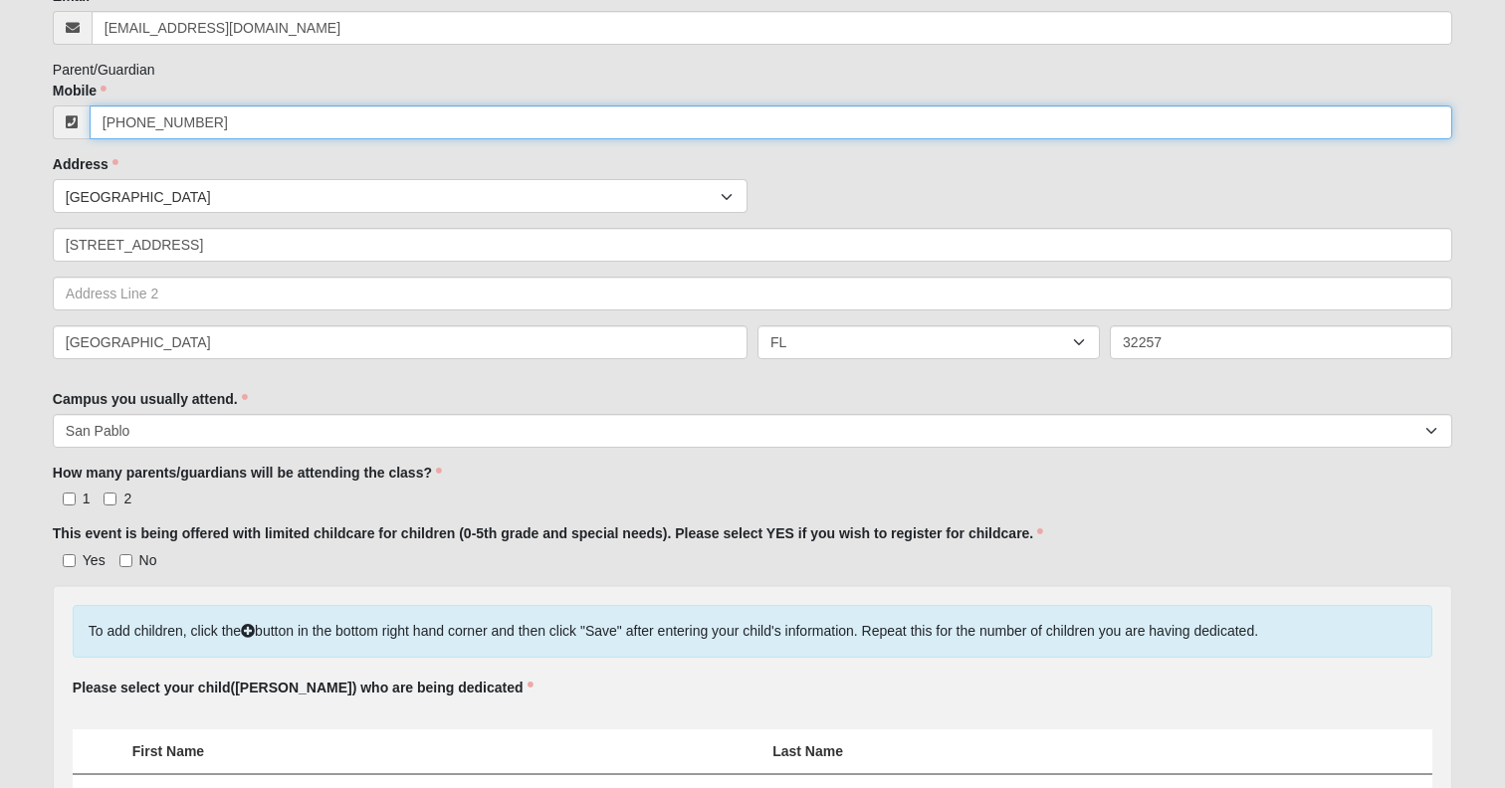
scroll to position [441, 0]
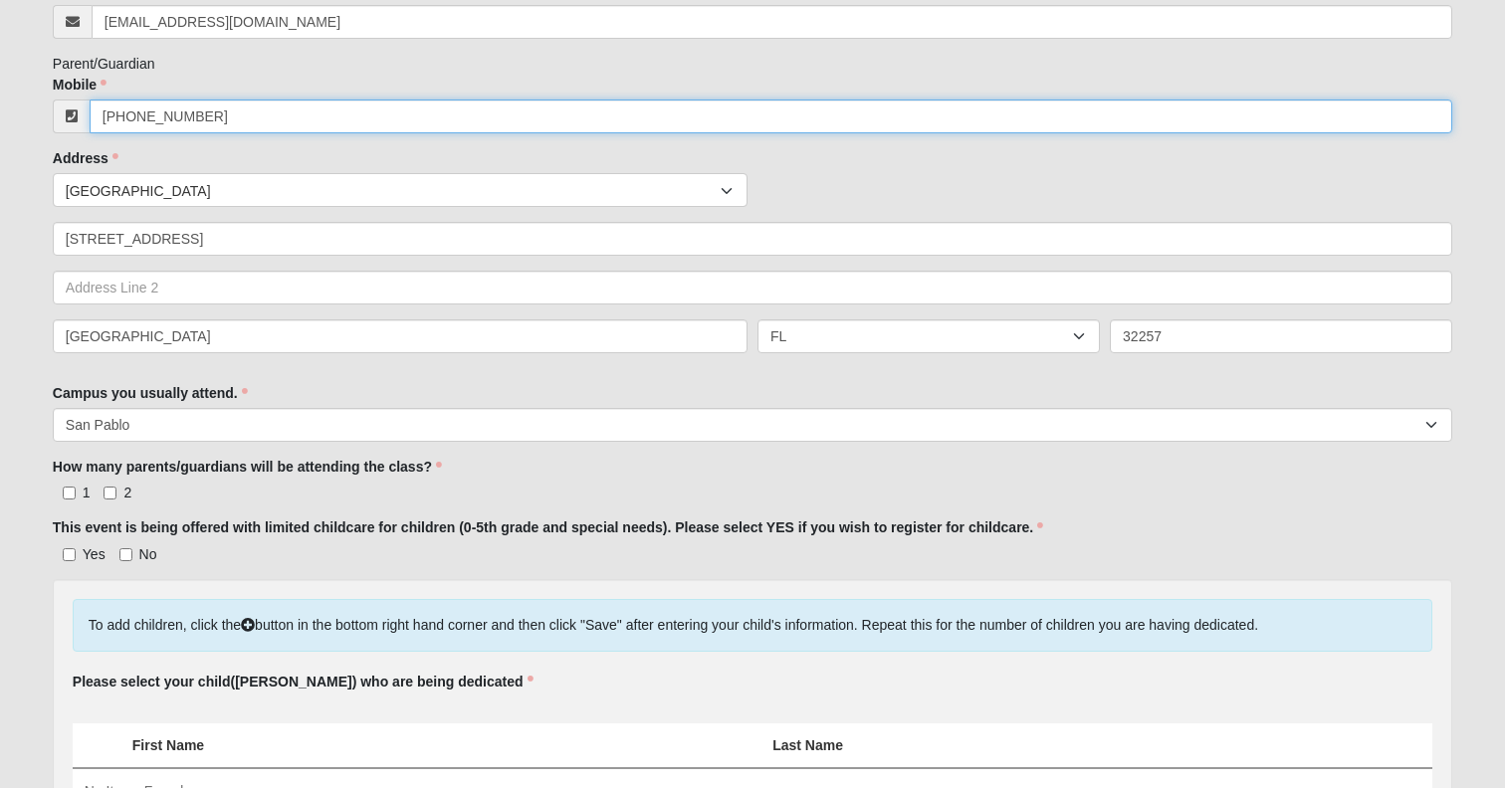
type input "[PHONE_NUMBER]"
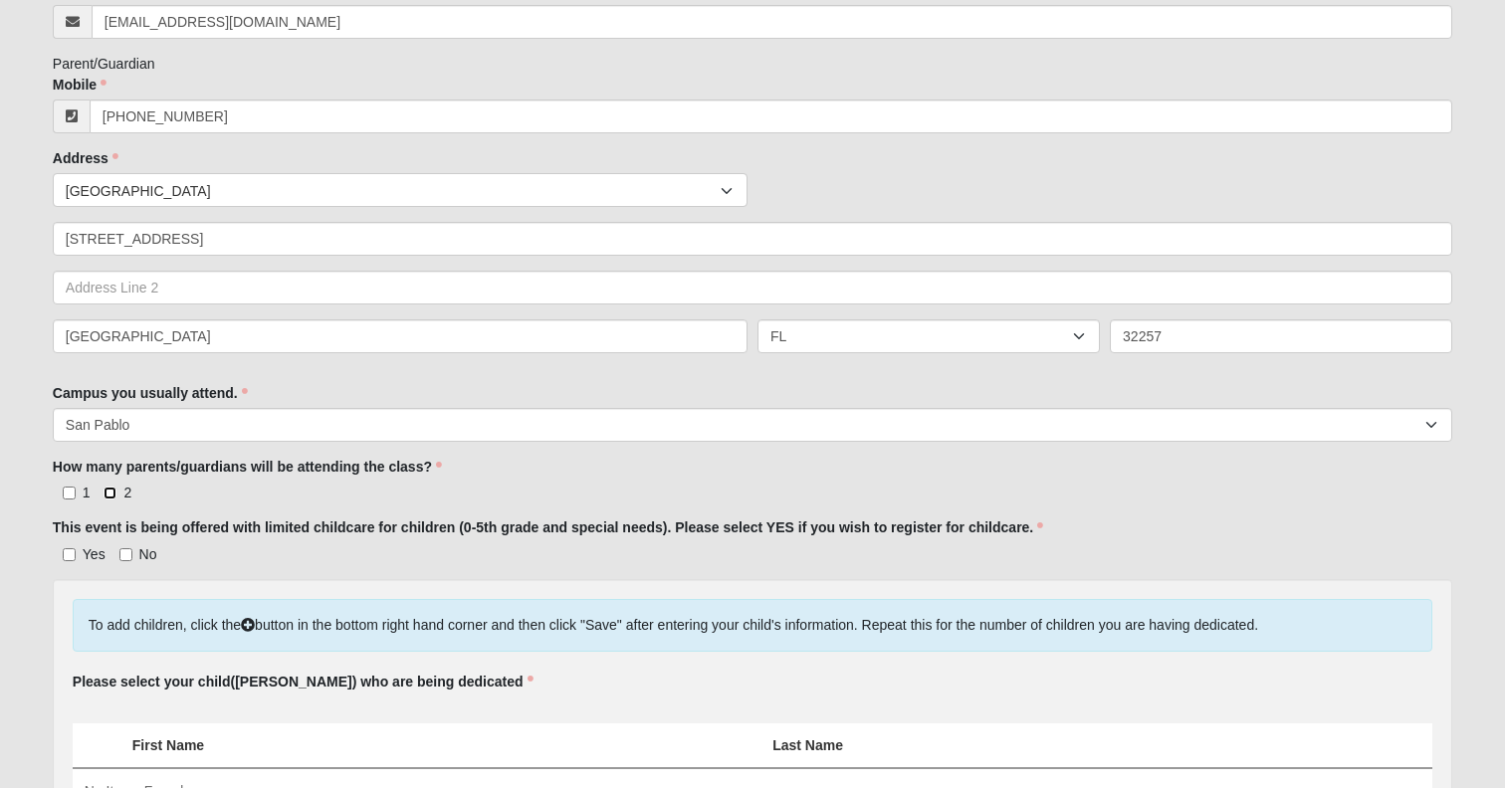
click at [114, 500] on input "2" at bounding box center [109, 493] width 13 height 13
checkbox input "true"
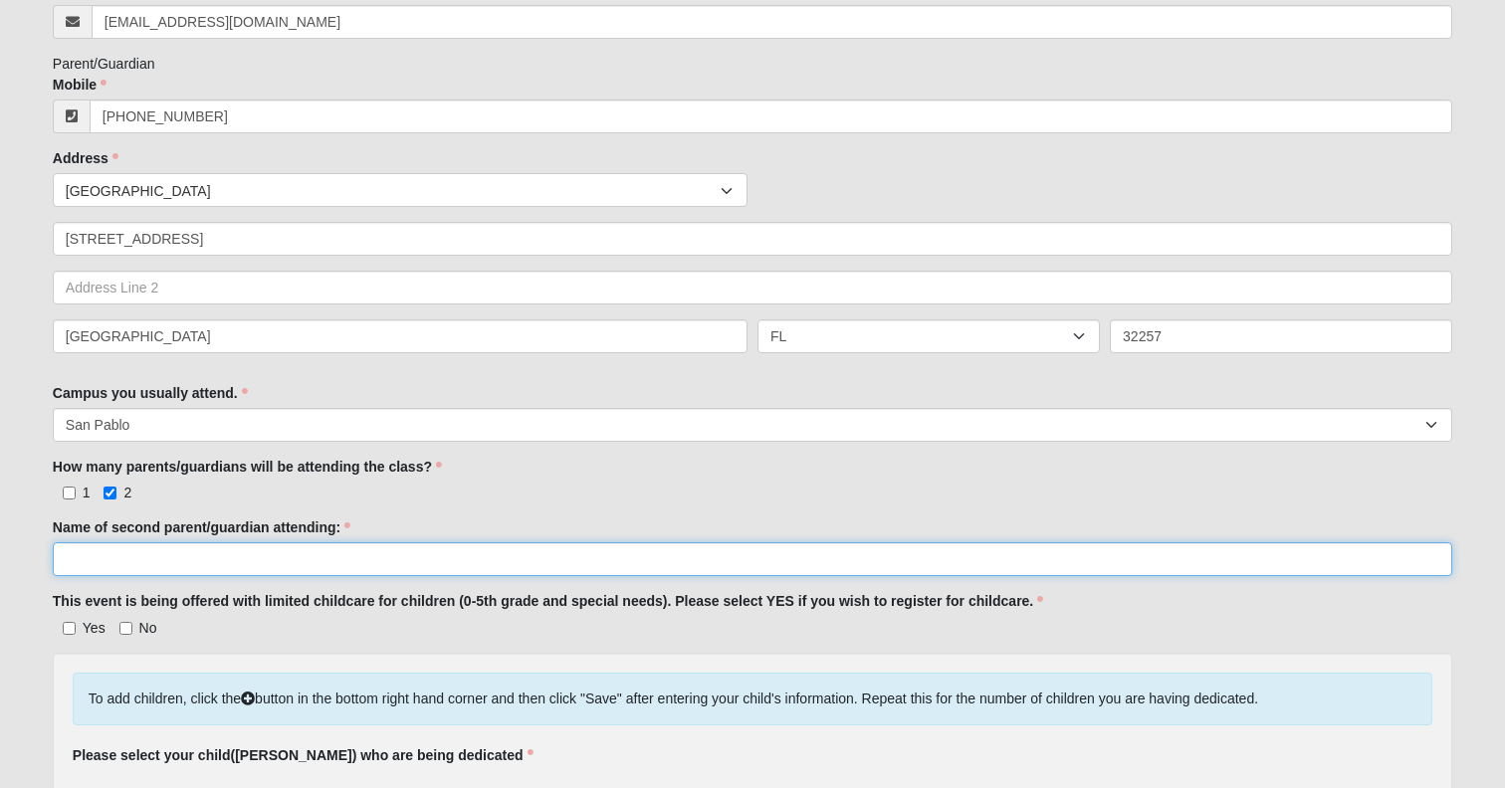
click at [113, 576] on input "Name of second parent/guardian attending:" at bounding box center [752, 559] width 1399 height 34
type input "C"
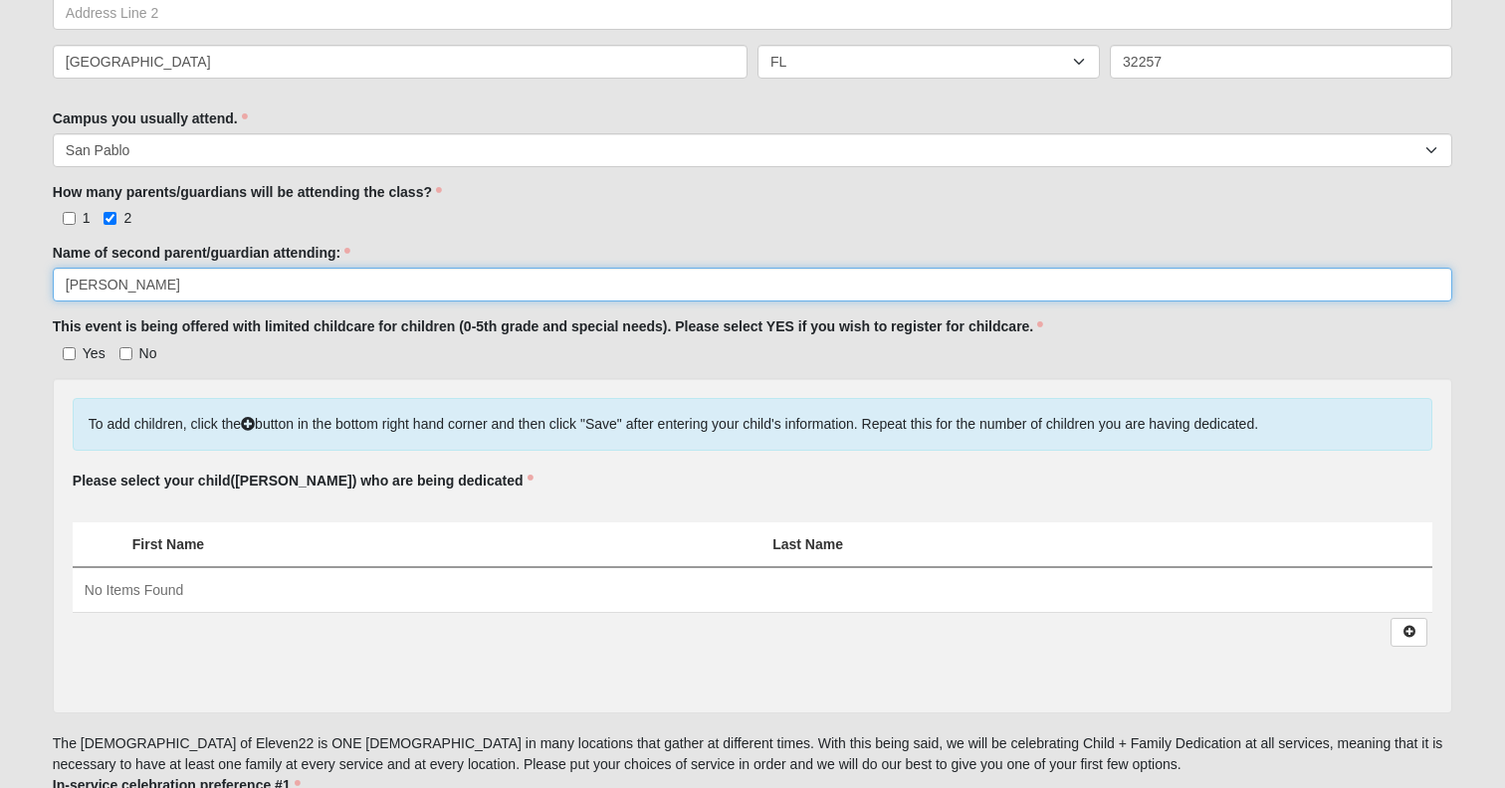
scroll to position [720, 0]
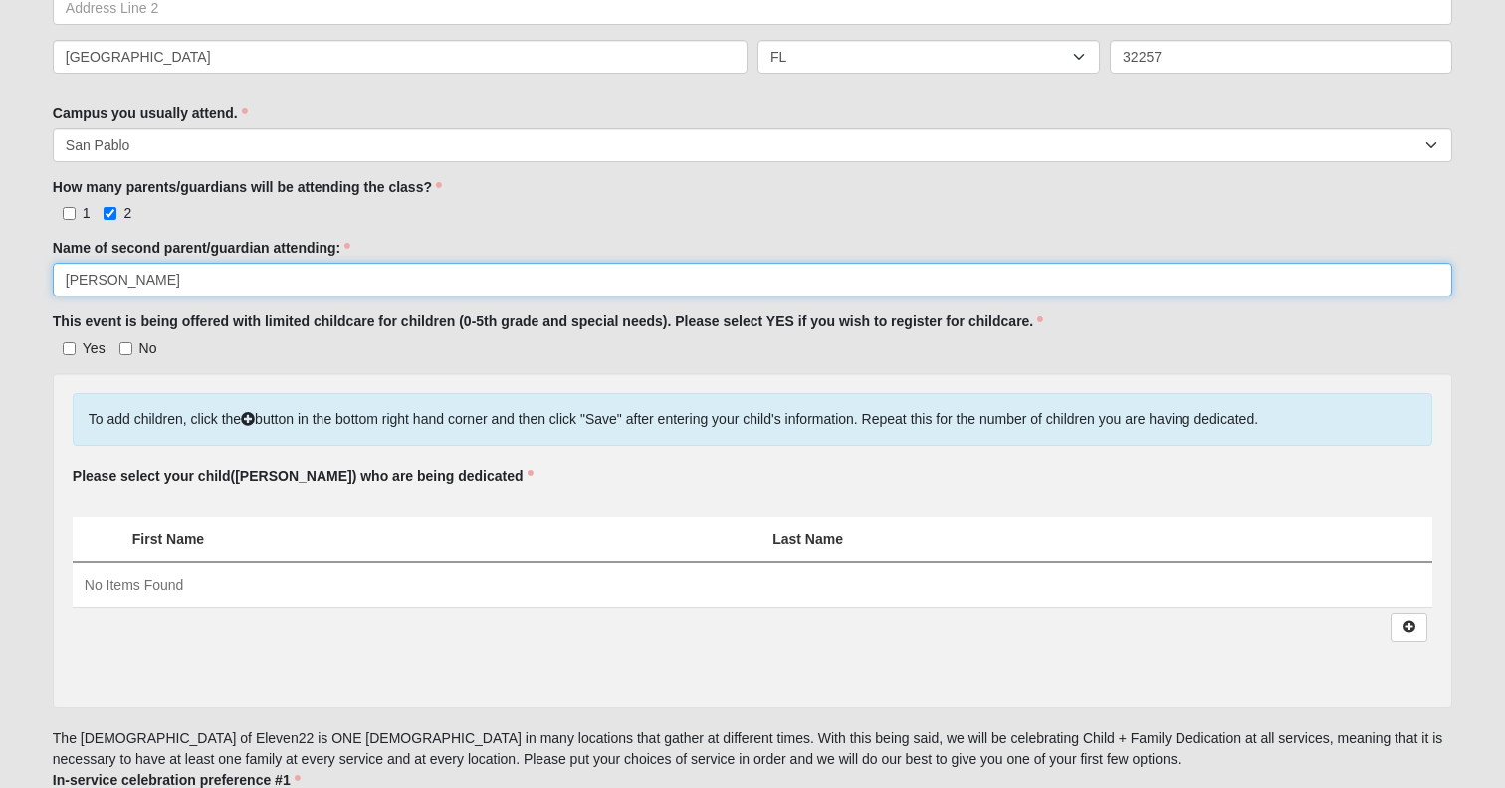
type input "[PERSON_NAME]"
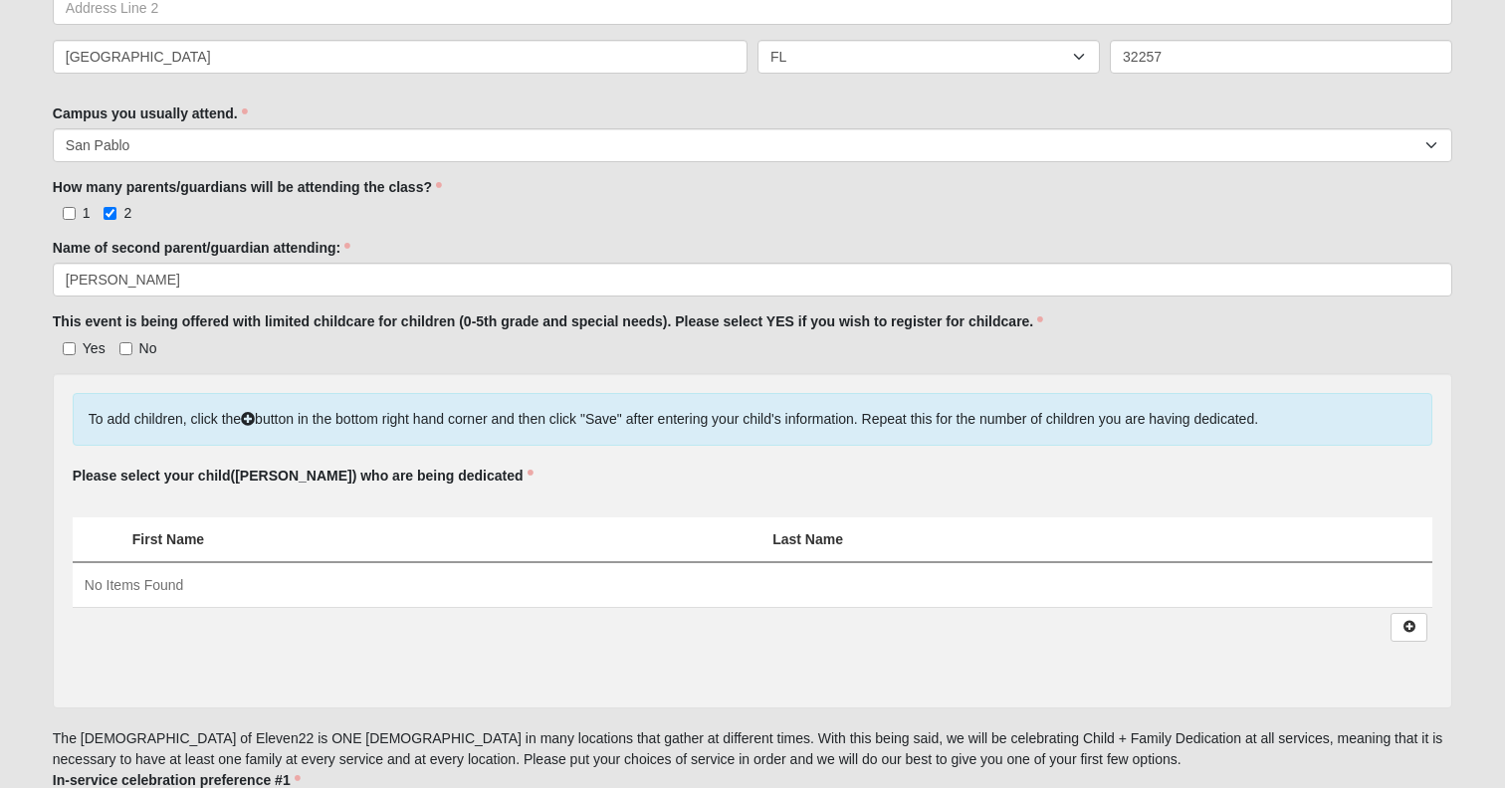
click at [77, 358] on label "Yes" at bounding box center [79, 348] width 53 height 20
click at [76, 355] on input "Yes" at bounding box center [69, 348] width 13 height 13
checkbox input "true"
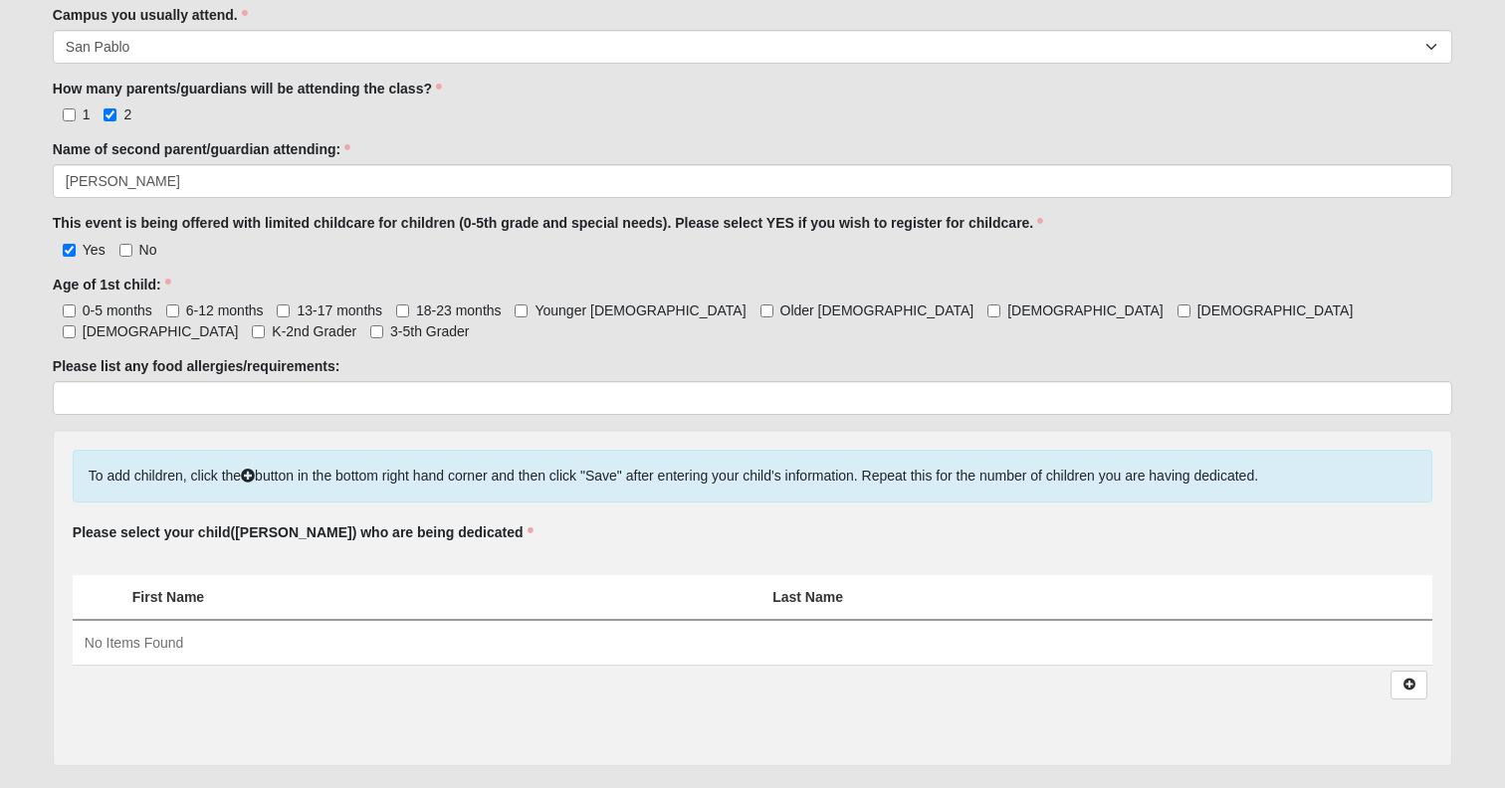
scroll to position [832, 0]
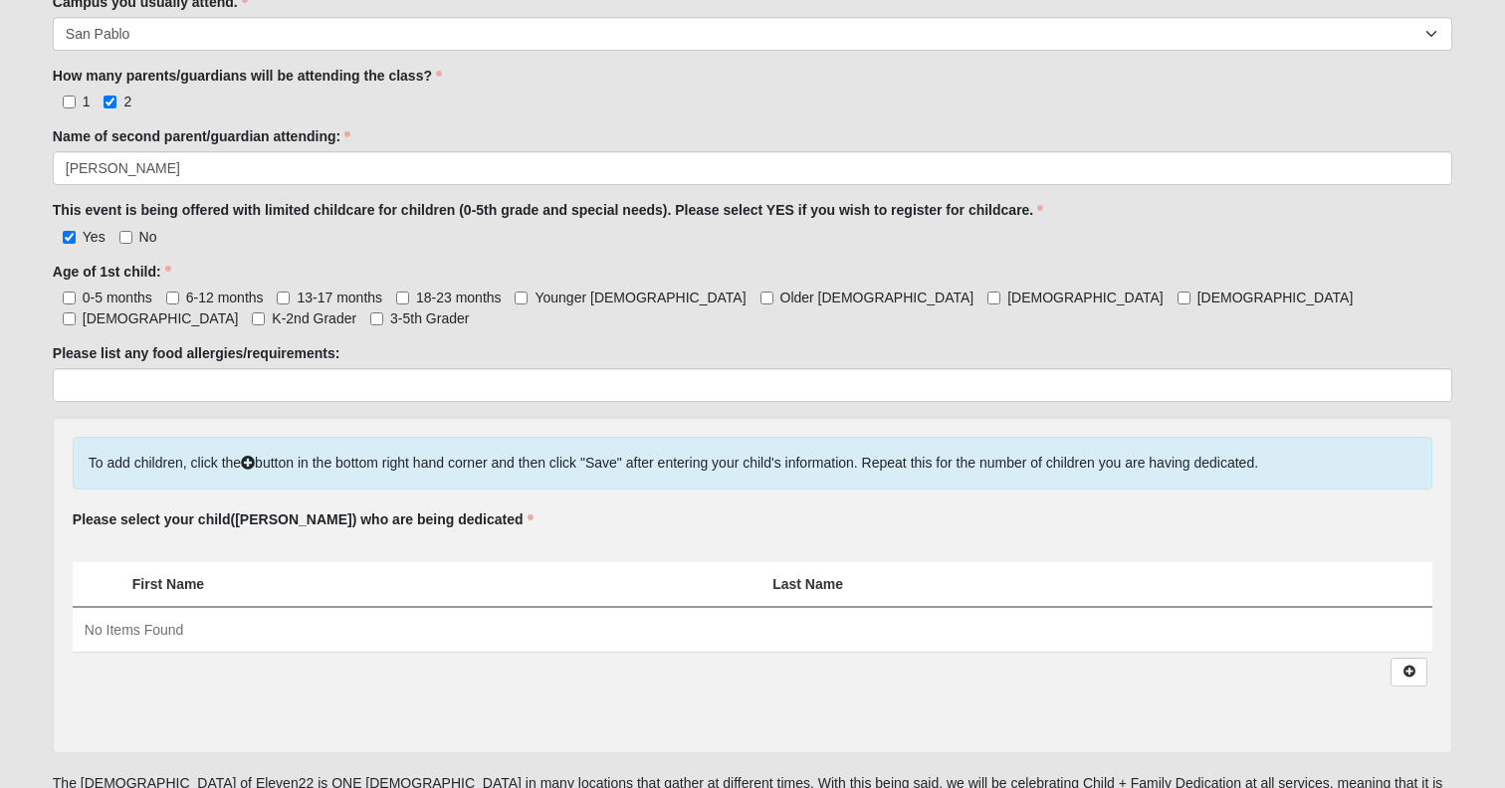
click at [79, 307] on label "0-5 months" at bounding box center [103, 298] width 100 height 20
click at [76, 305] on input "0-5 months" at bounding box center [69, 298] width 13 height 13
checkbox input "true"
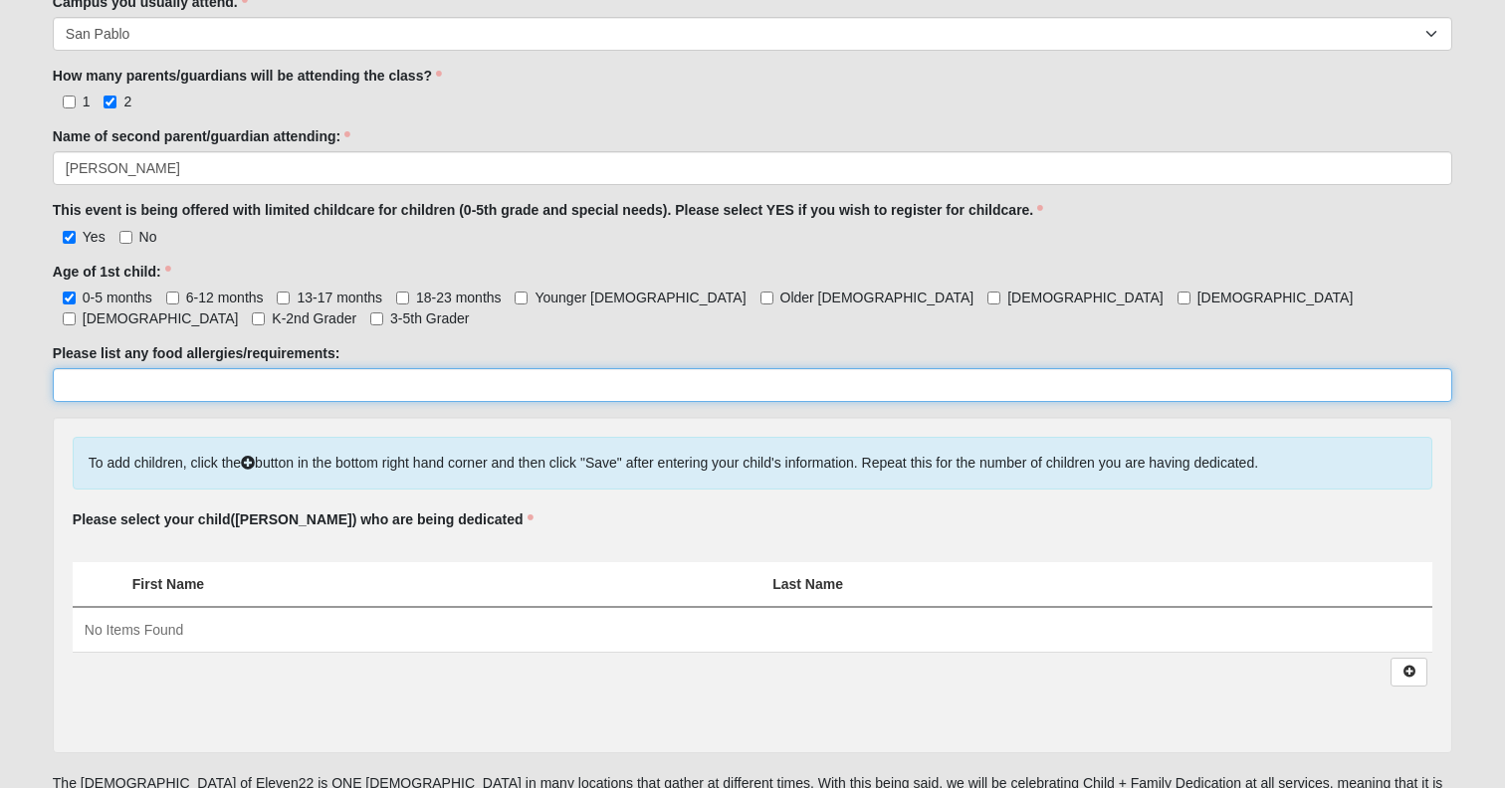
click at [85, 398] on input "Please list any food allergies/requirements:" at bounding box center [752, 385] width 1399 height 34
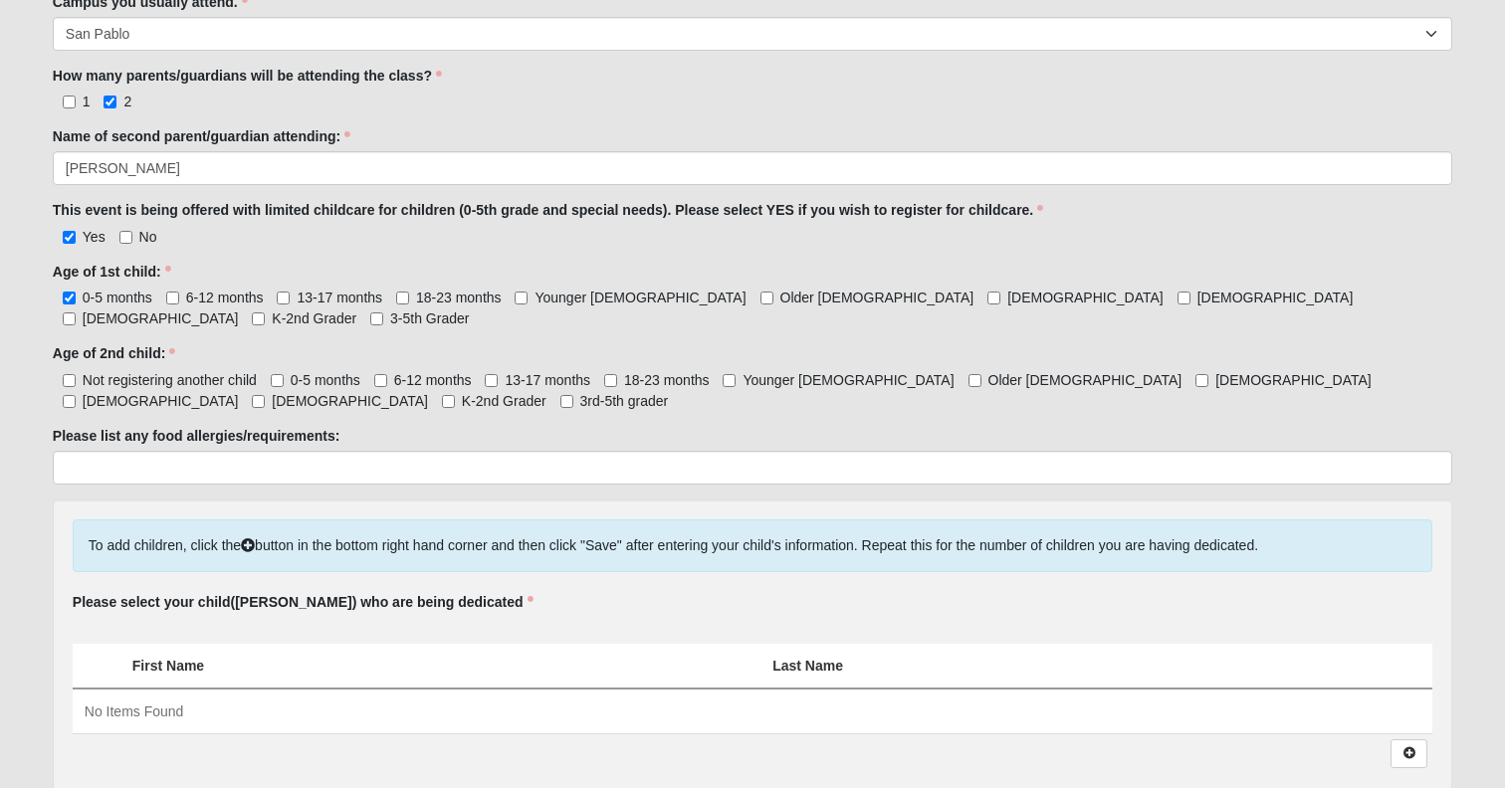
click at [165, 388] on span "Not registering another child" at bounding box center [170, 380] width 174 height 16
click at [76, 387] on input "Not registering another child" at bounding box center [69, 380] width 13 height 13
checkbox input "true"
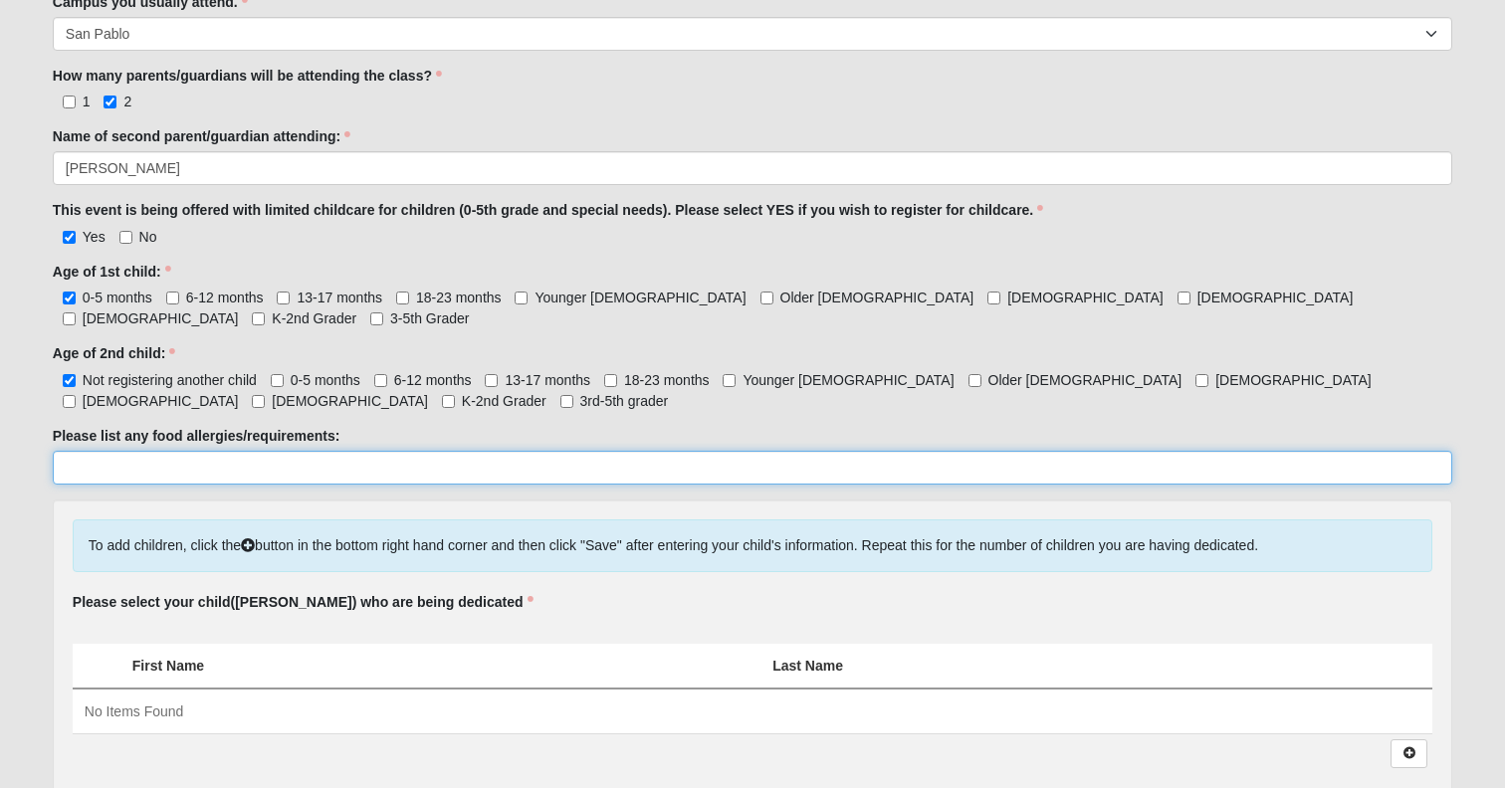
click at [144, 485] on input "Please list any food allergies/requirements:" at bounding box center [752, 468] width 1399 height 34
type input "N"
click at [110, 476] on input "Please list any food allergies/requirements:" at bounding box center [752, 468] width 1399 height 34
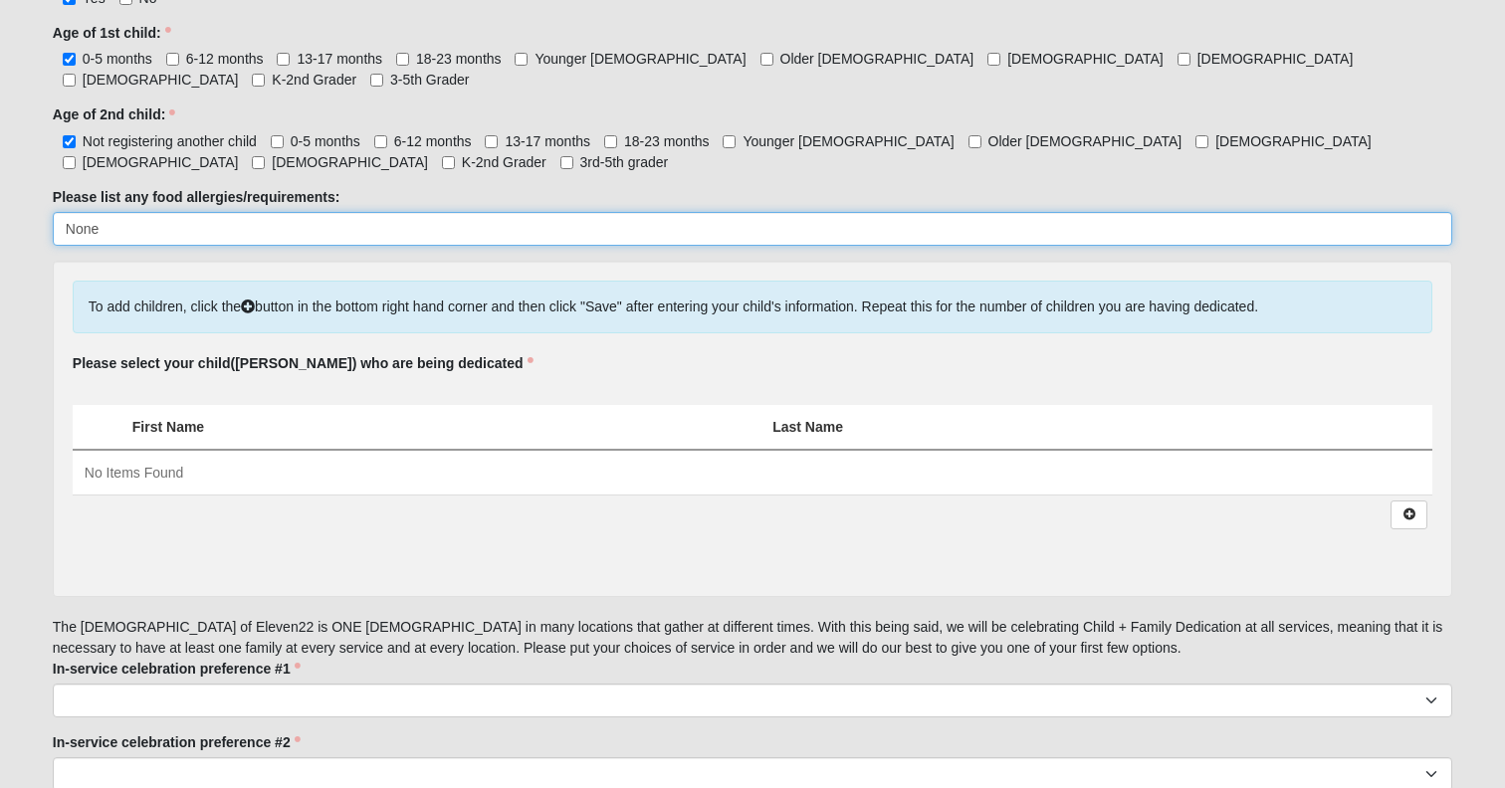
scroll to position [1094, 0]
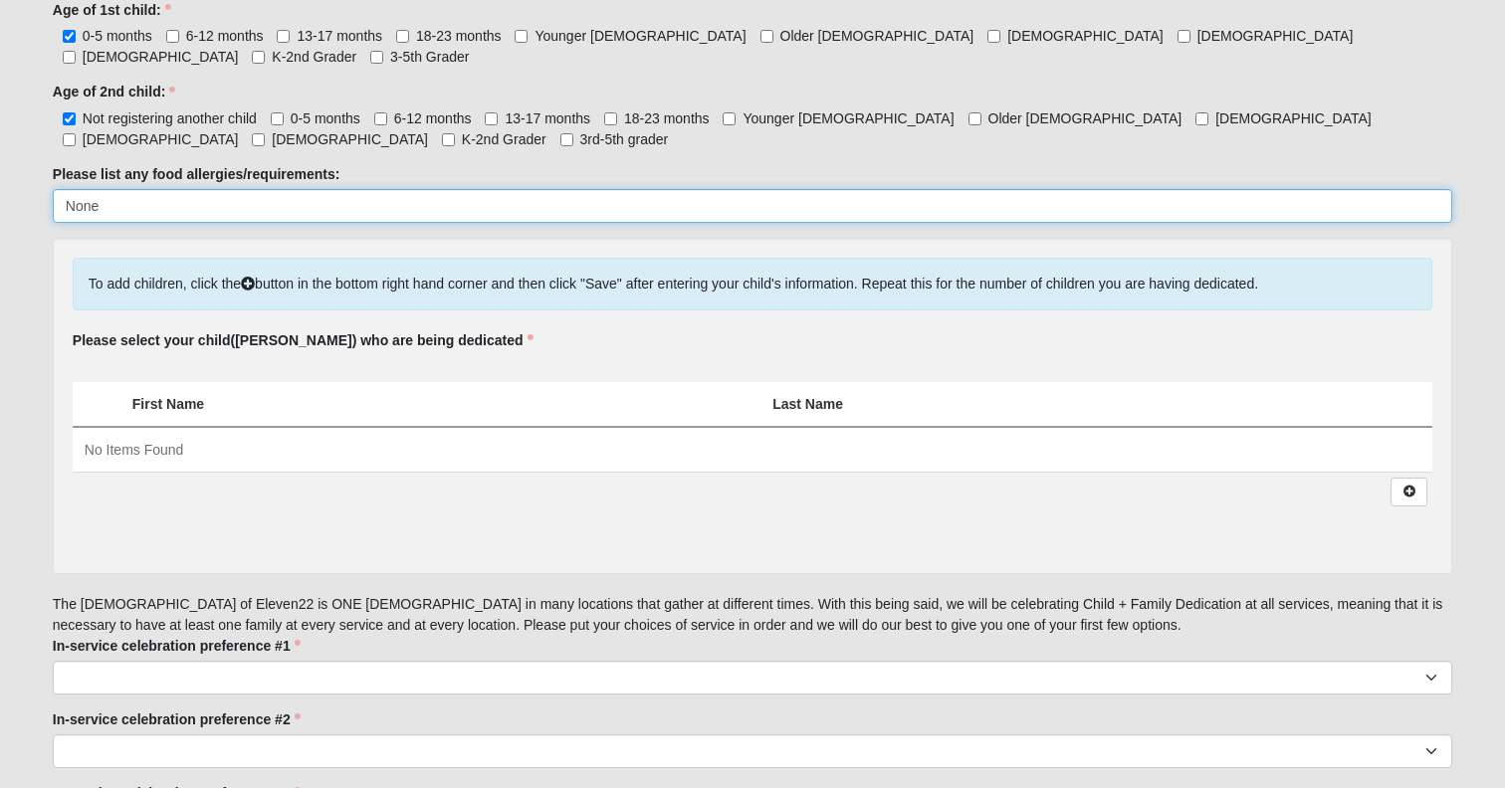
type input "None"
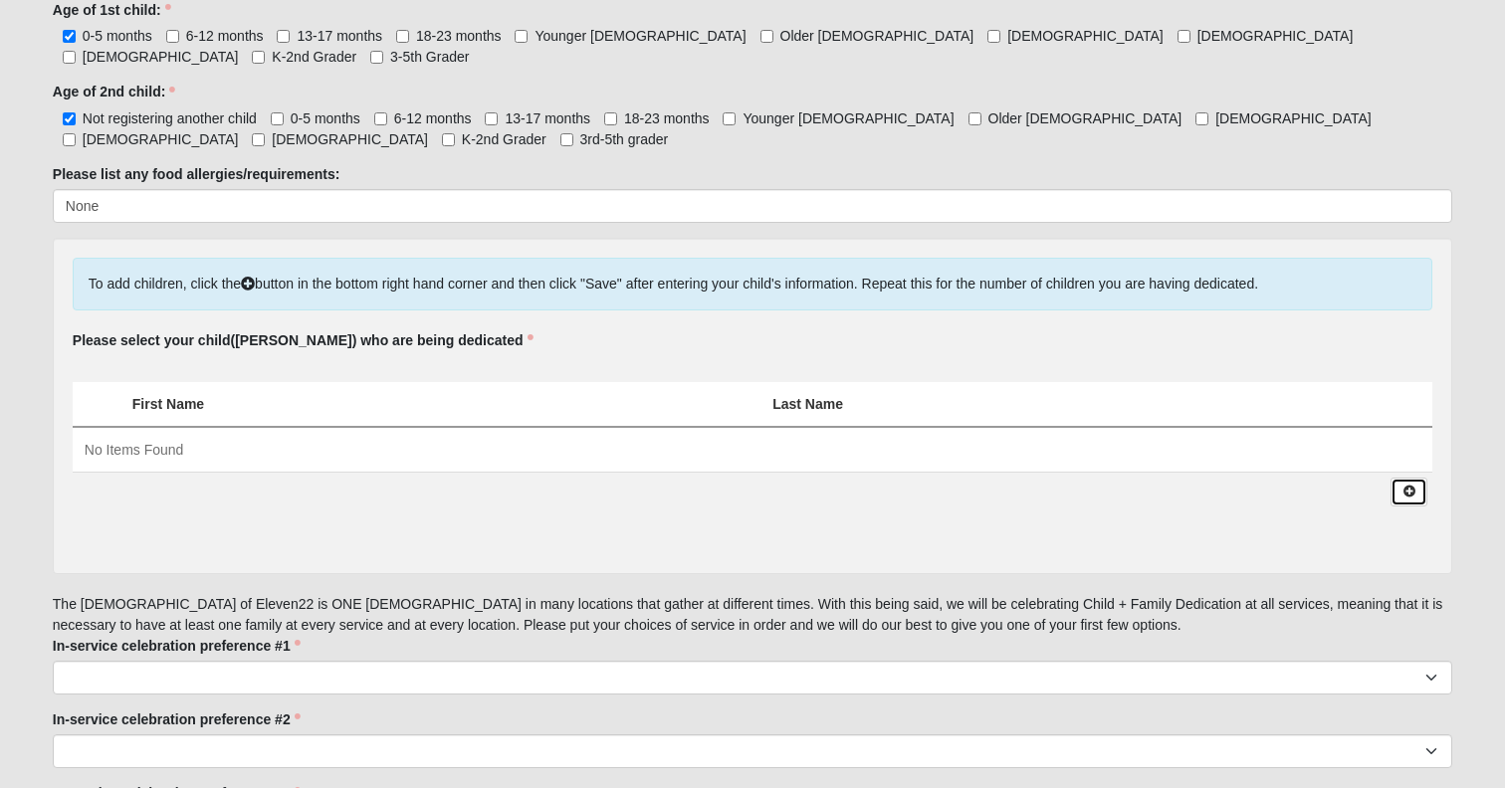
click at [1404, 498] on icon at bounding box center [1408, 492] width 15 height 12
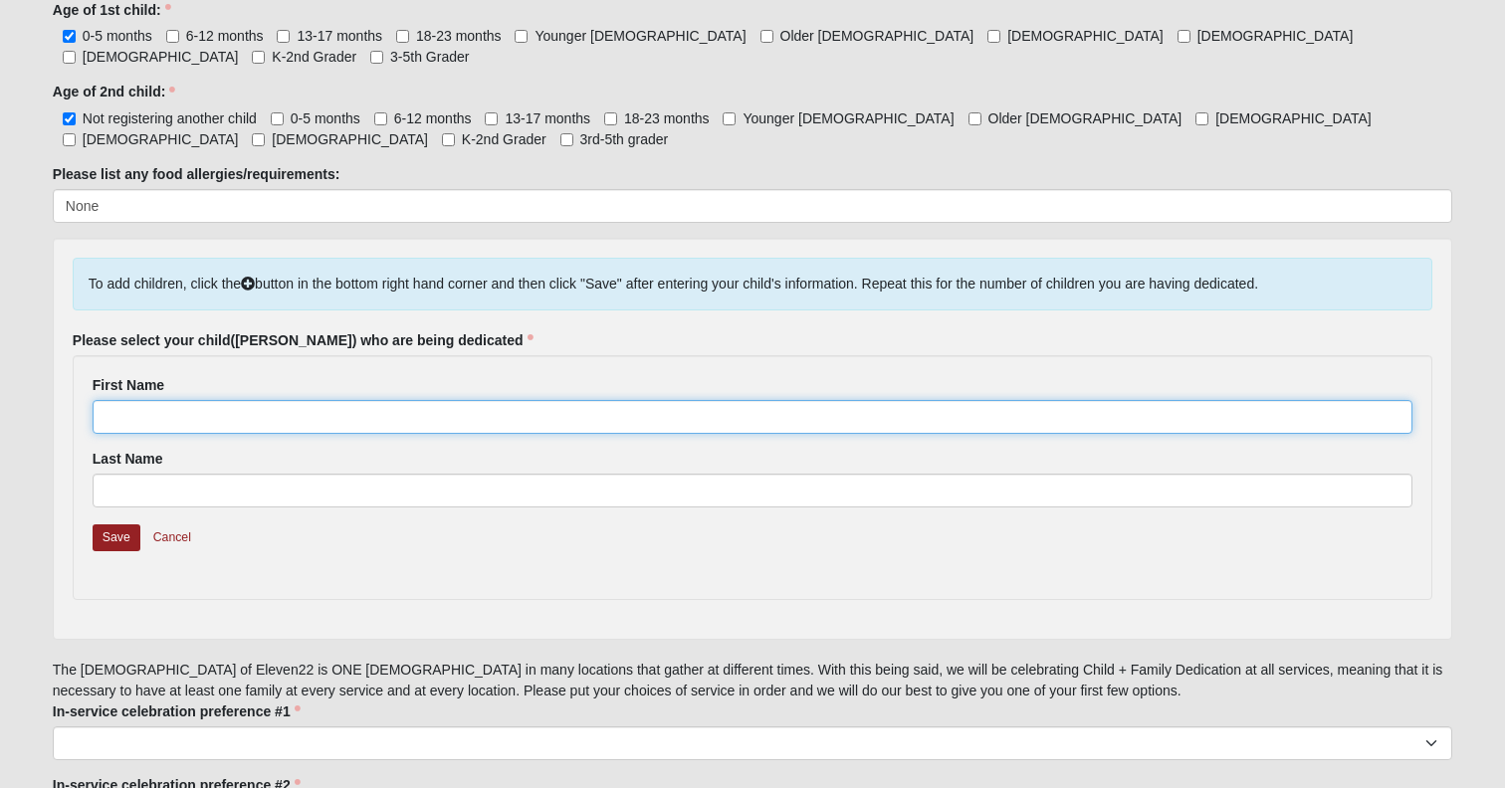
click at [444, 434] on input "First Name" at bounding box center [753, 417] width 1320 height 34
type input "Lainey"
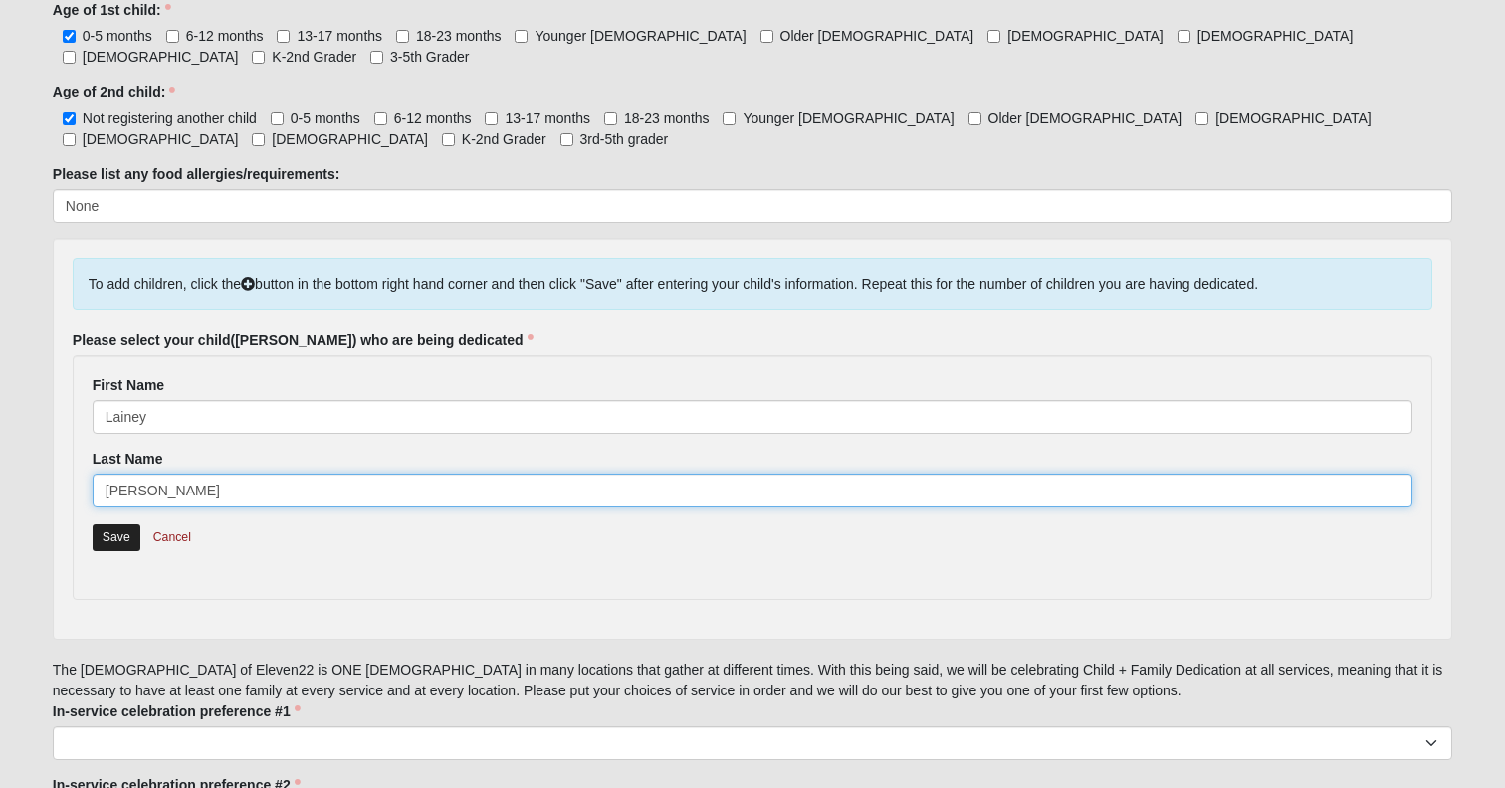
type input "[PERSON_NAME]"
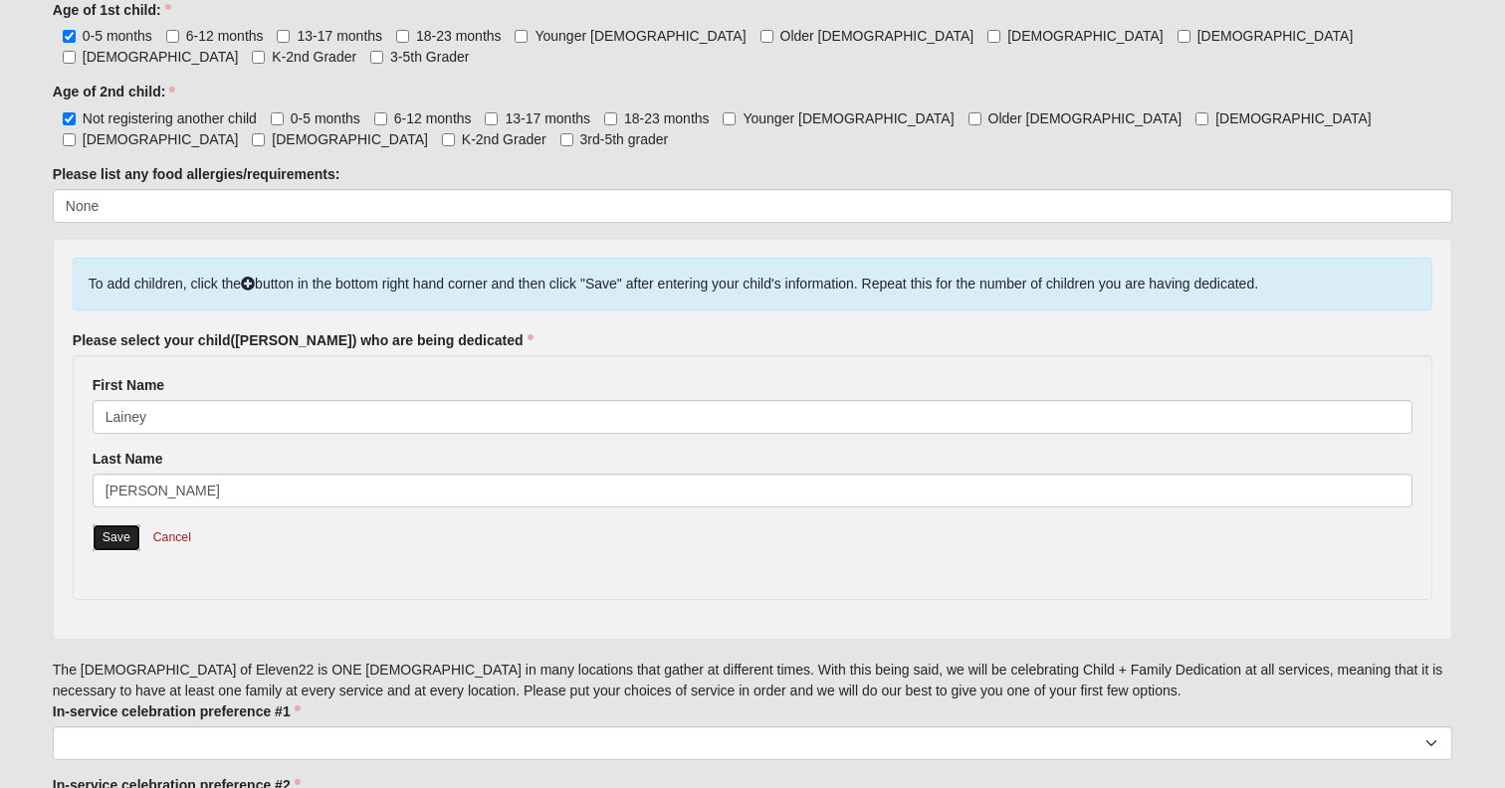
click at [110, 551] on link "Save" at bounding box center [117, 537] width 48 height 27
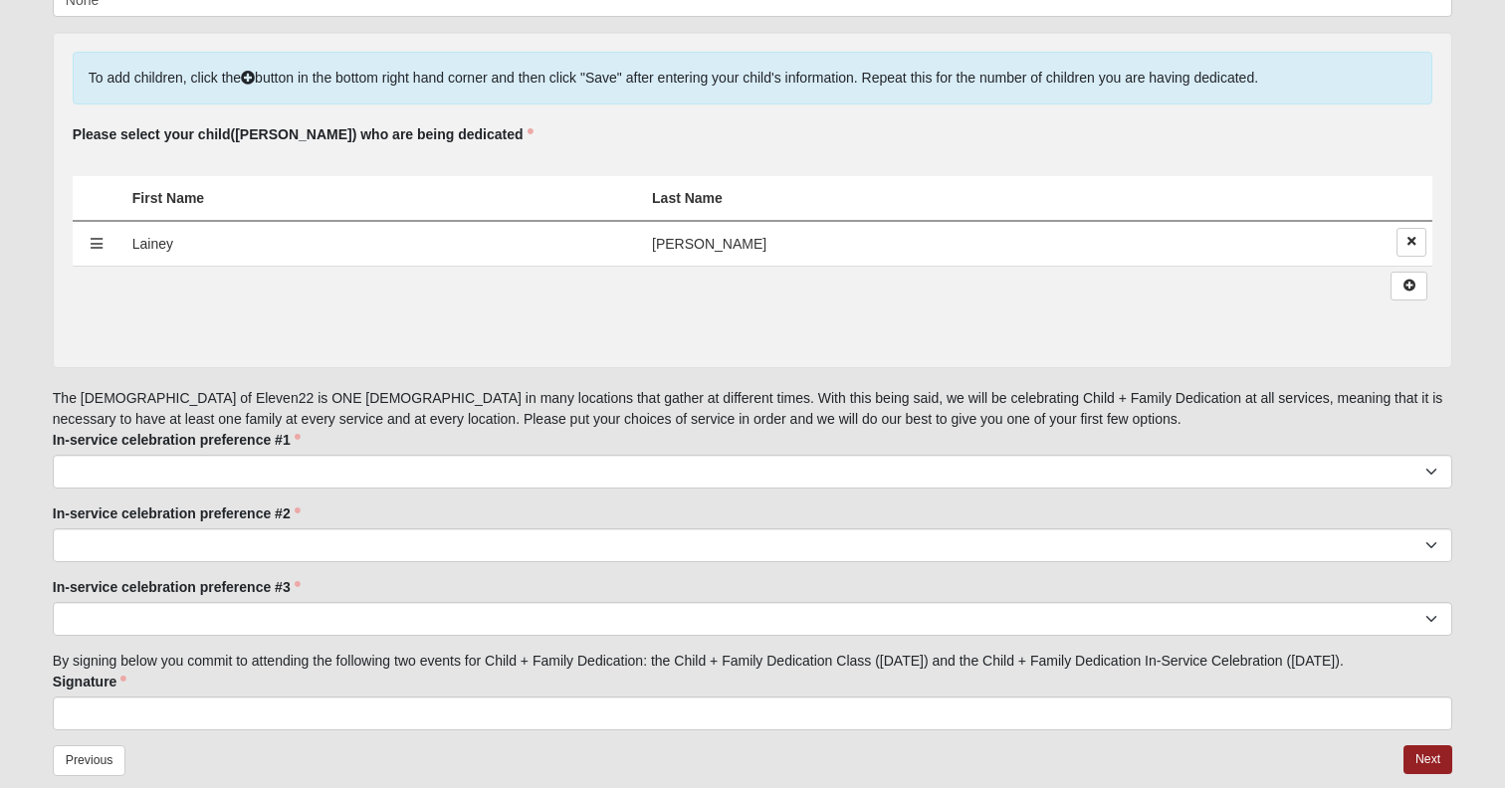
scroll to position [1309, 0]
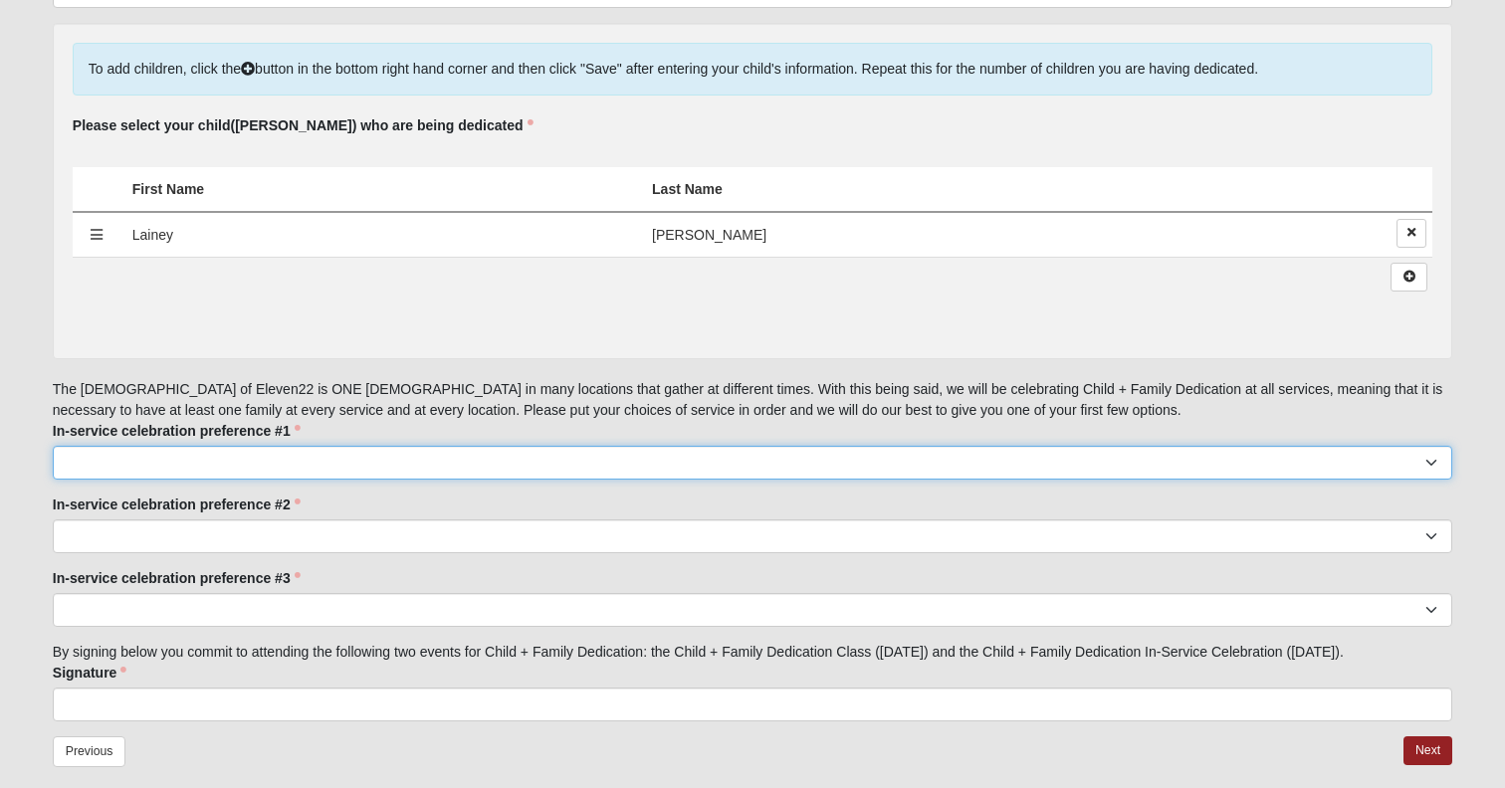
click at [360, 480] on select "[GEOGRAPHIC_DATA] 9:00 [GEOGRAPHIC_DATA] 11:22 Baymeadows 9:00 [GEOGRAPHIC_DATA…" at bounding box center [752, 463] width 1399 height 34
select select "Mandarin 11:22"
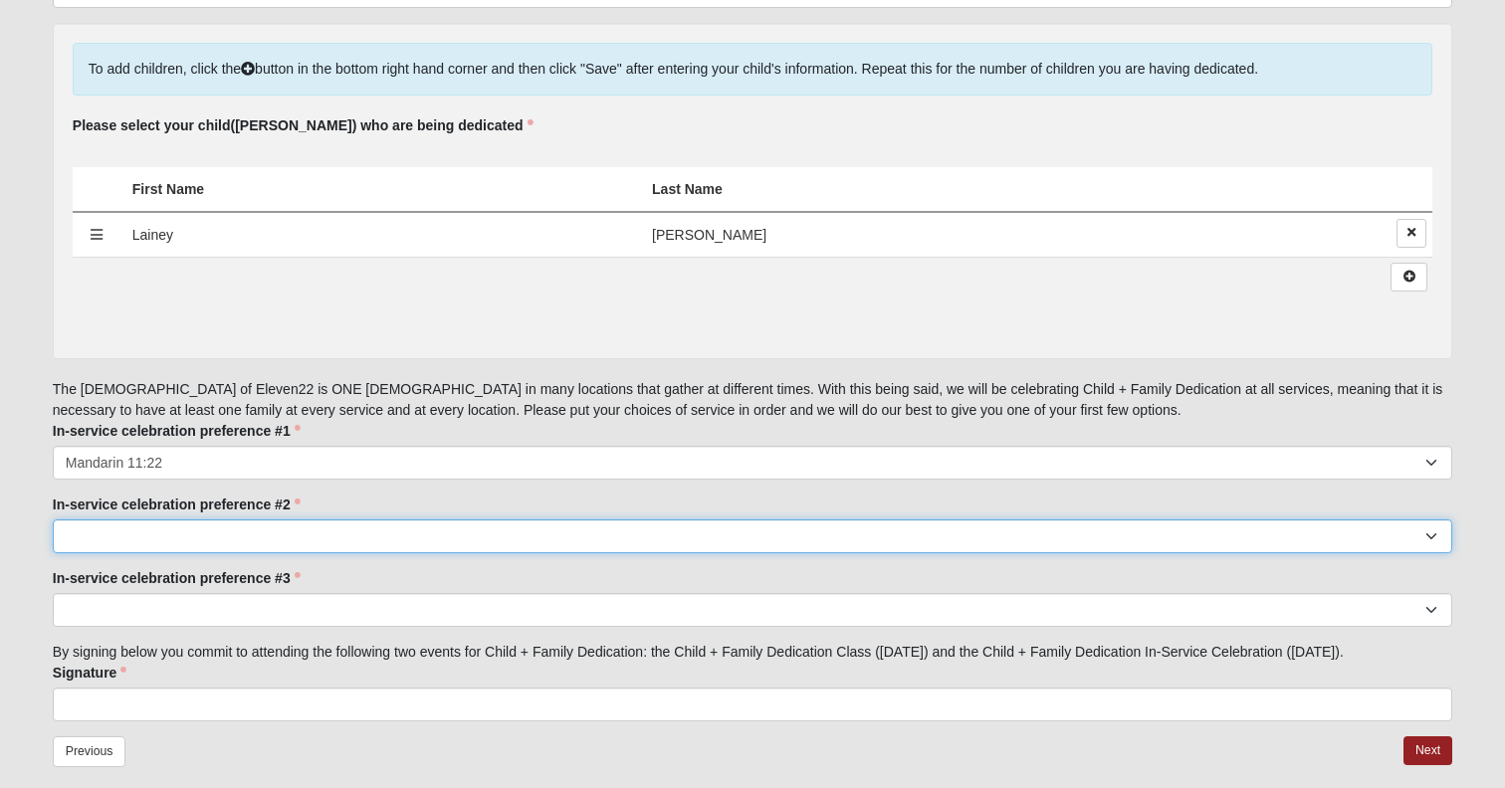
click at [156, 553] on select "[GEOGRAPHIC_DATA] 9:00 [GEOGRAPHIC_DATA] 11:22 Baymeadows 9:00 [GEOGRAPHIC_DATA…" at bounding box center [752, 536] width 1399 height 34
select select "Mandarin 9:00"
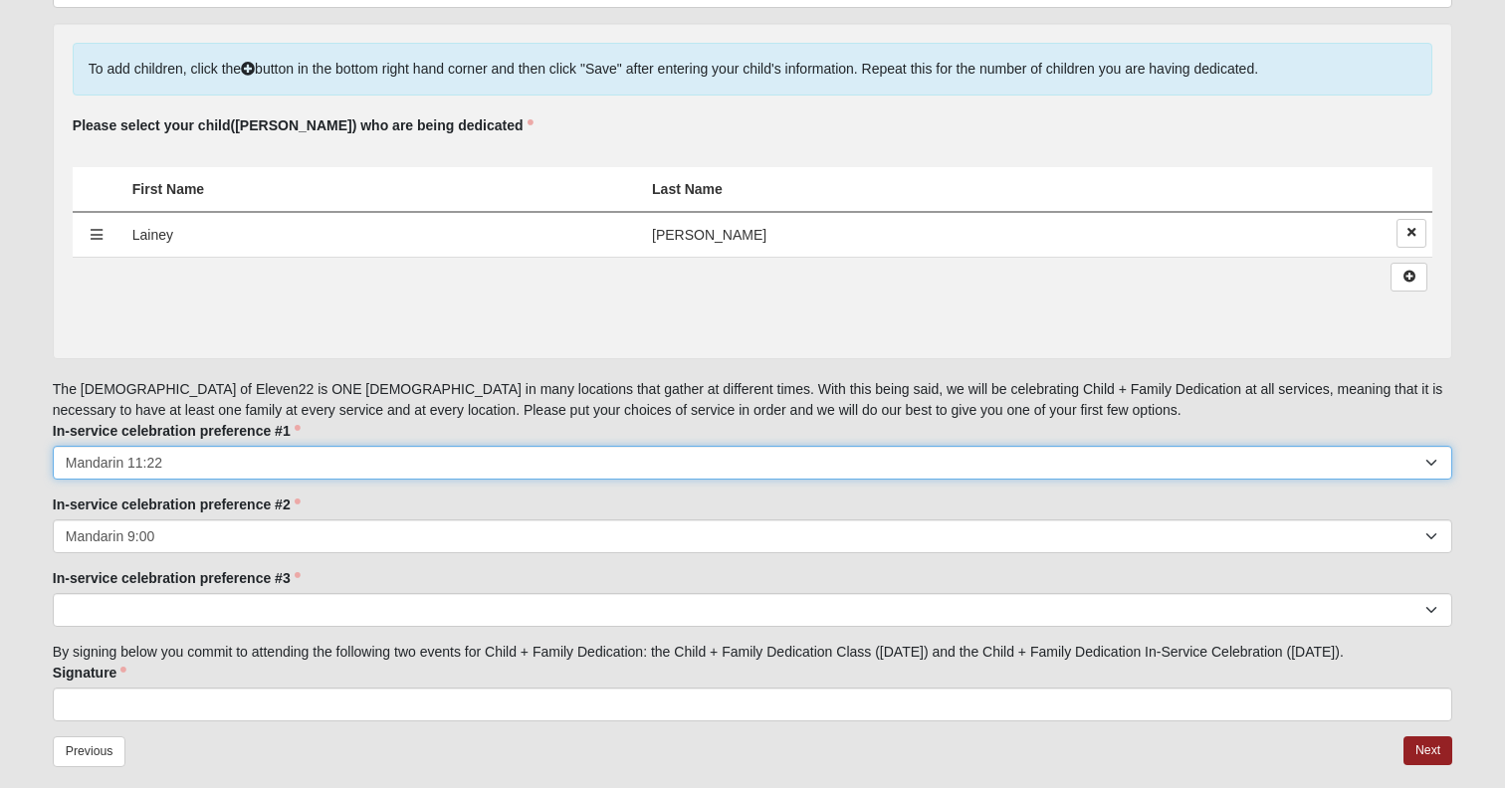
click at [179, 480] on select "[GEOGRAPHIC_DATA] 9:00 [GEOGRAPHIC_DATA] 11:22 Baymeadows 9:00 [GEOGRAPHIC_DATA…" at bounding box center [752, 463] width 1399 height 34
select select "San Pablo 11:22"
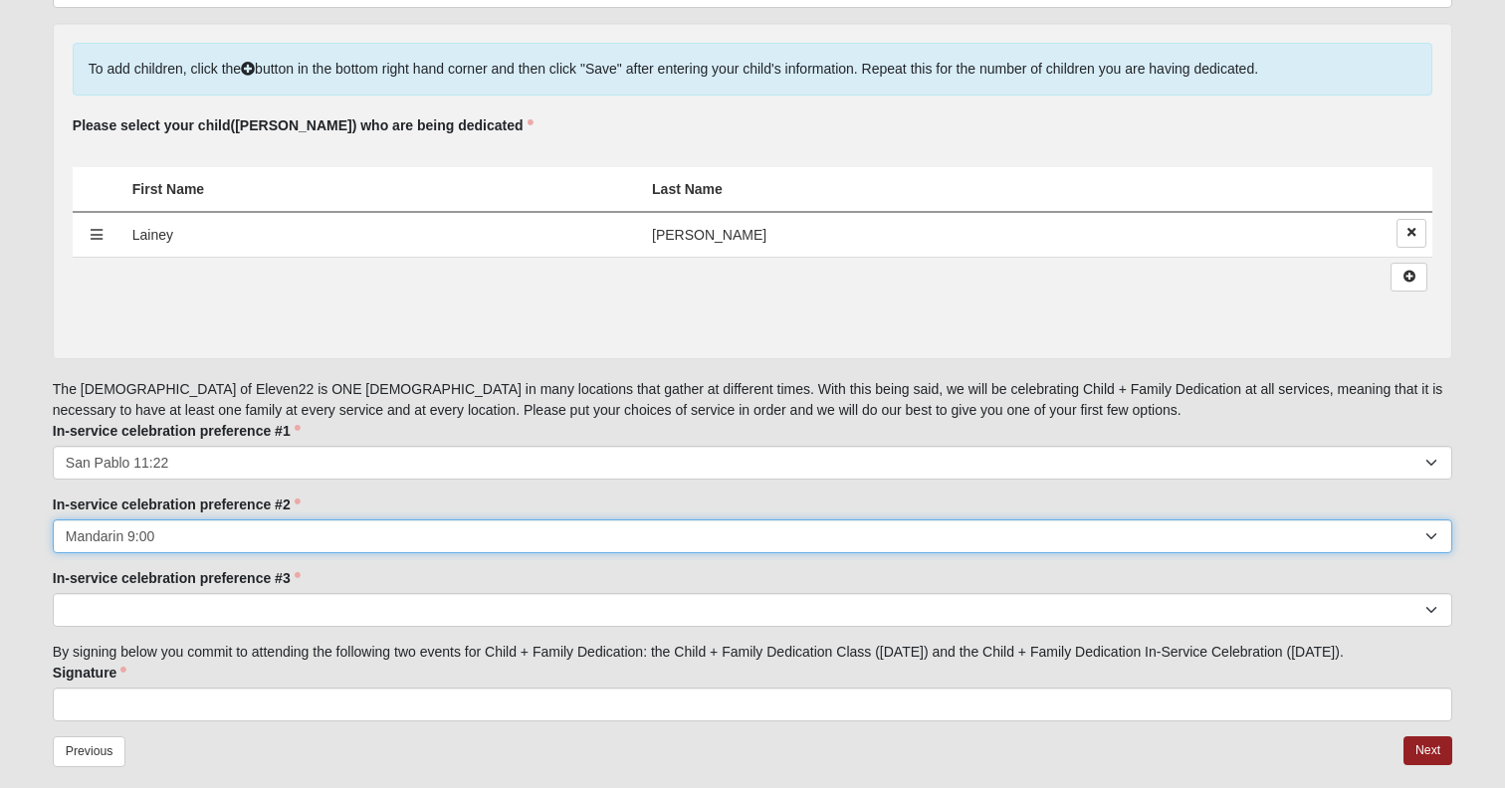
click at [196, 553] on select "[GEOGRAPHIC_DATA] 9:00 [GEOGRAPHIC_DATA] 11:22 Baymeadows 9:00 [GEOGRAPHIC_DATA…" at bounding box center [752, 536] width 1399 height 34
select select "San Pablo 9:00"
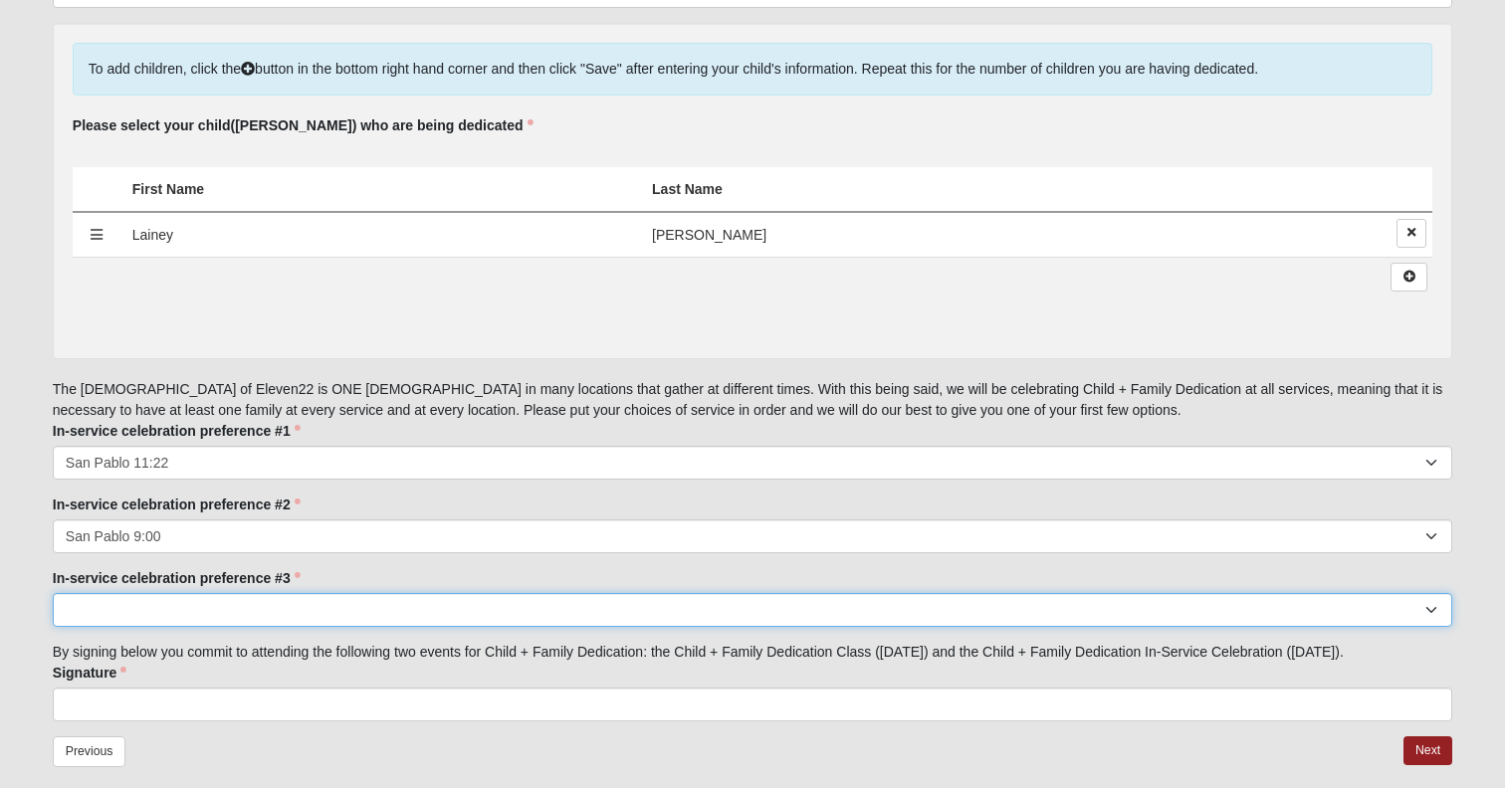
click at [127, 627] on select "[GEOGRAPHIC_DATA] 9:00 [GEOGRAPHIC_DATA] 11:22 Baymeadows 9:00 [GEOGRAPHIC_DATA…" at bounding box center [752, 610] width 1399 height 34
select select "Mandarin 11:22"
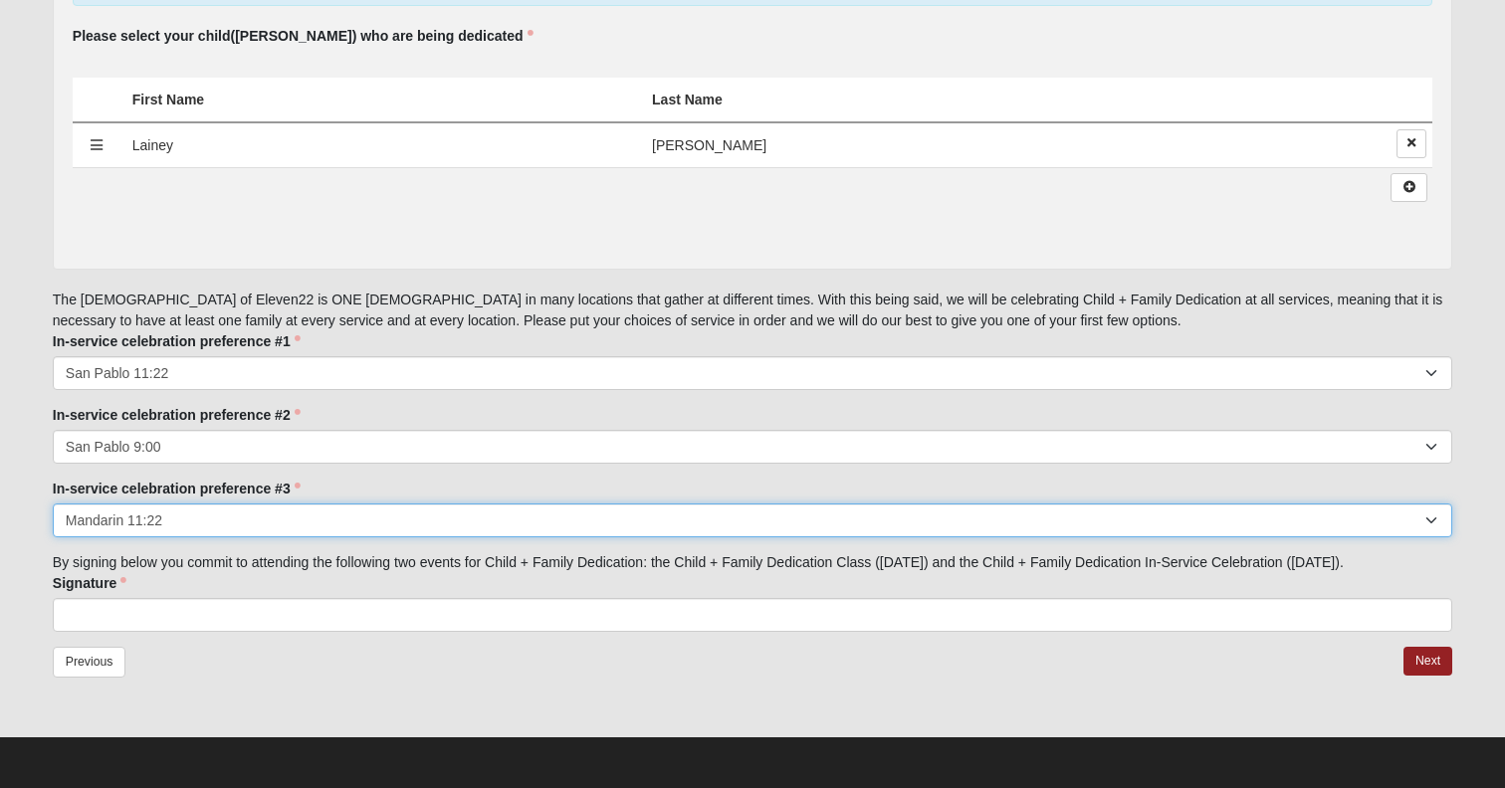
scroll to position [1473, 0]
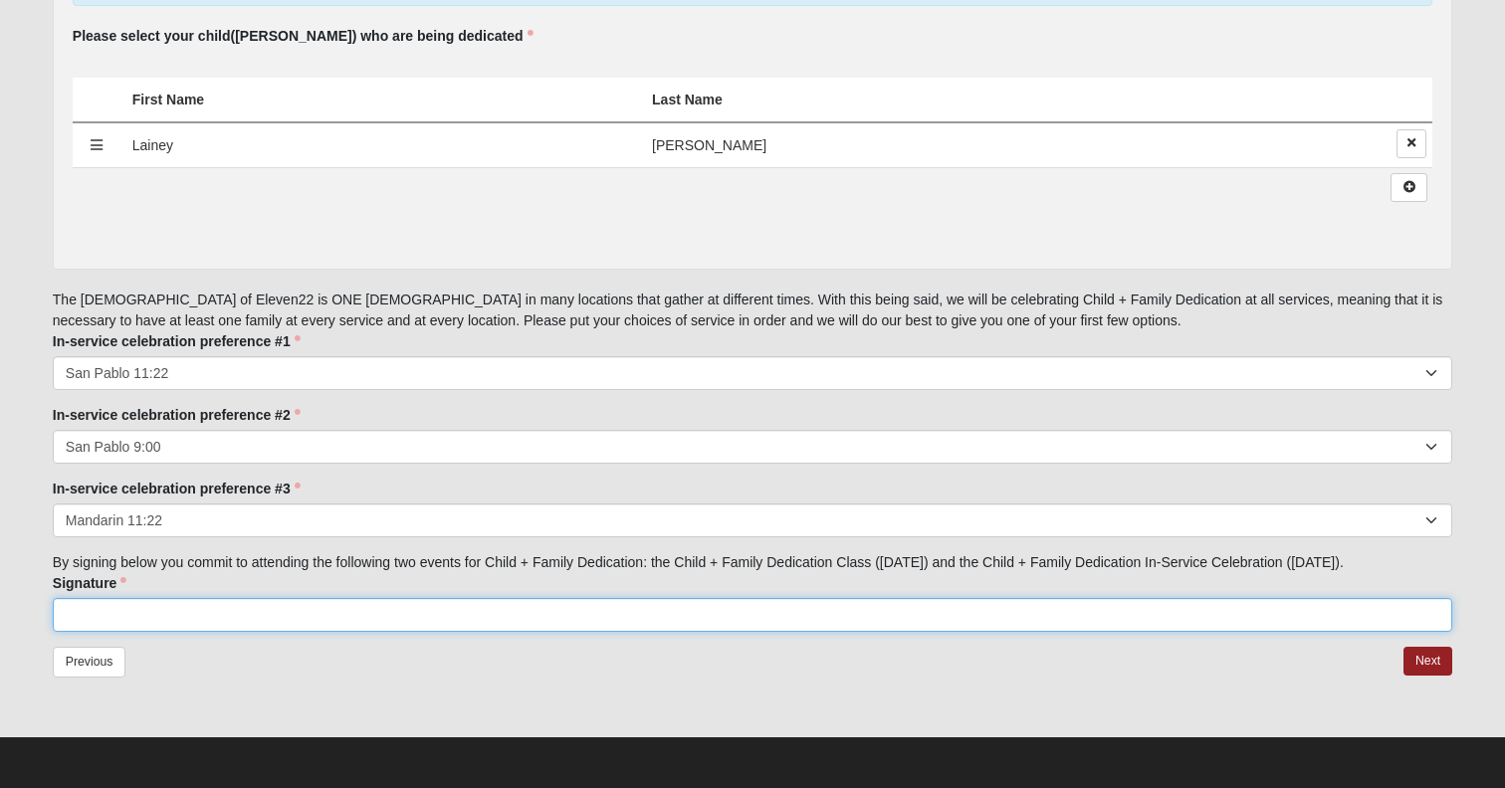
click at [100, 616] on input "Signature" at bounding box center [752, 615] width 1399 height 34
type input "[PERSON_NAME]"
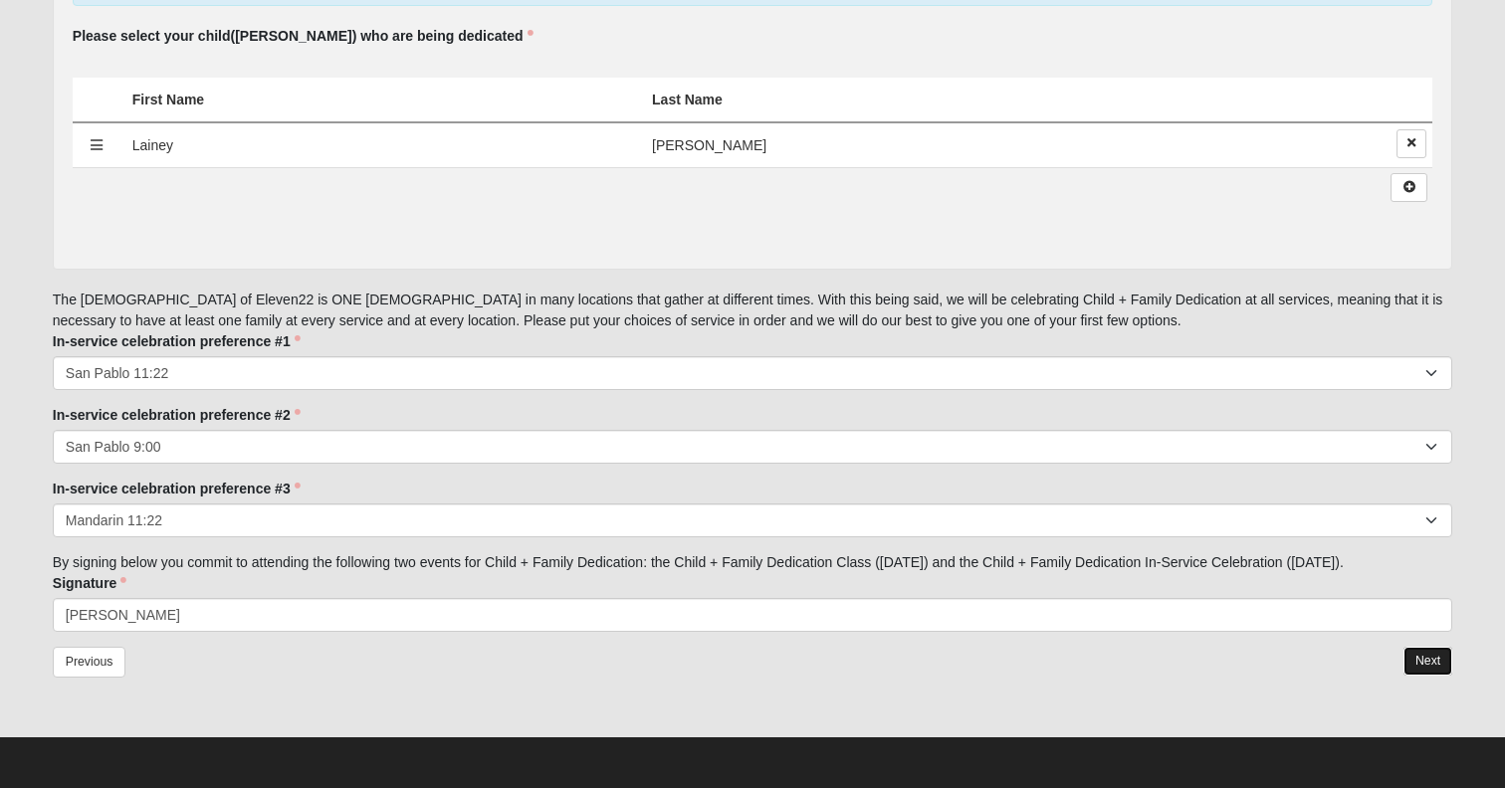
click at [1424, 662] on link "Next" at bounding box center [1427, 661] width 49 height 29
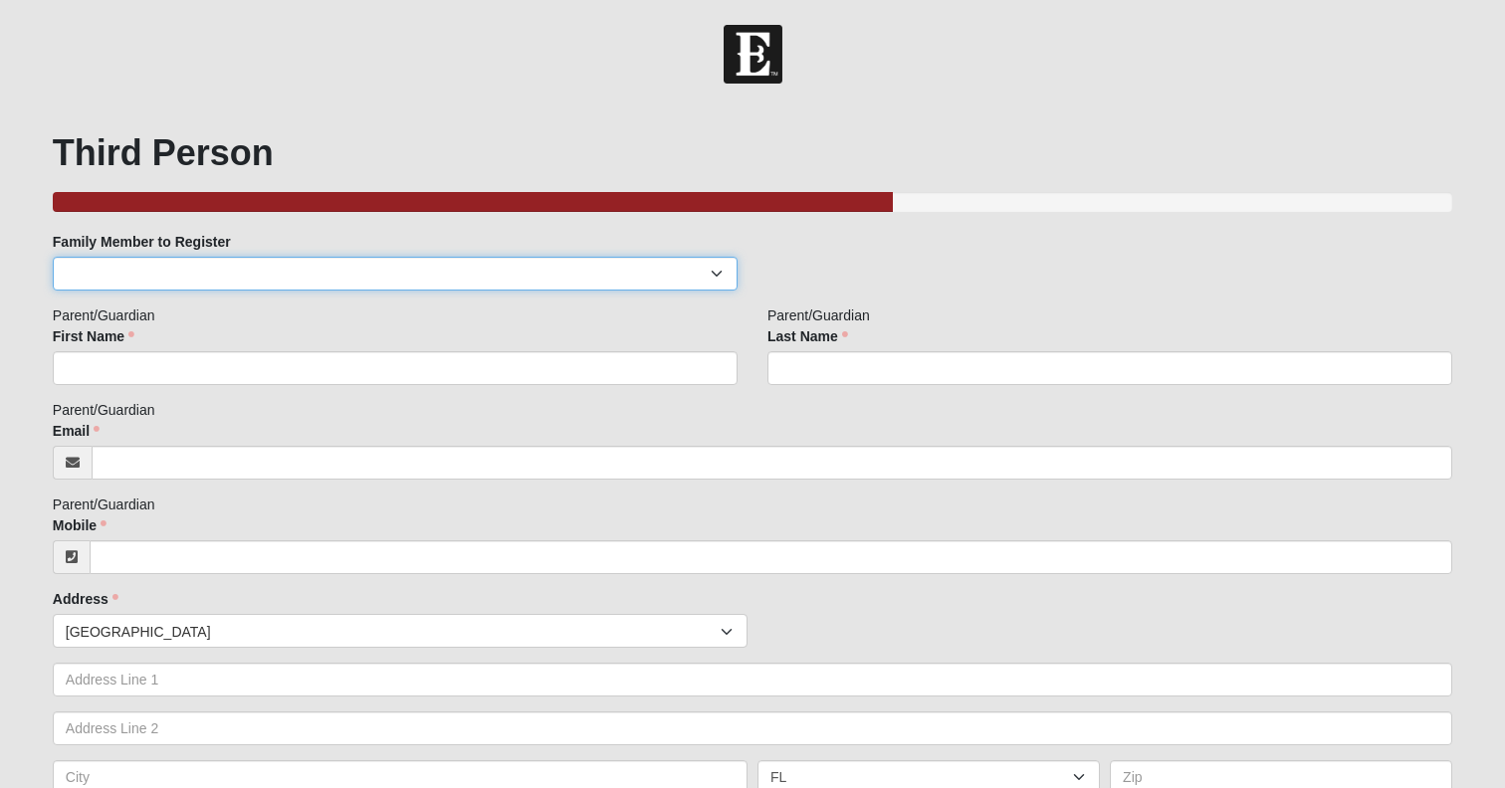
click at [350, 277] on select "[PERSON_NAME]" at bounding box center [395, 274] width 685 height 34
select select "369184"
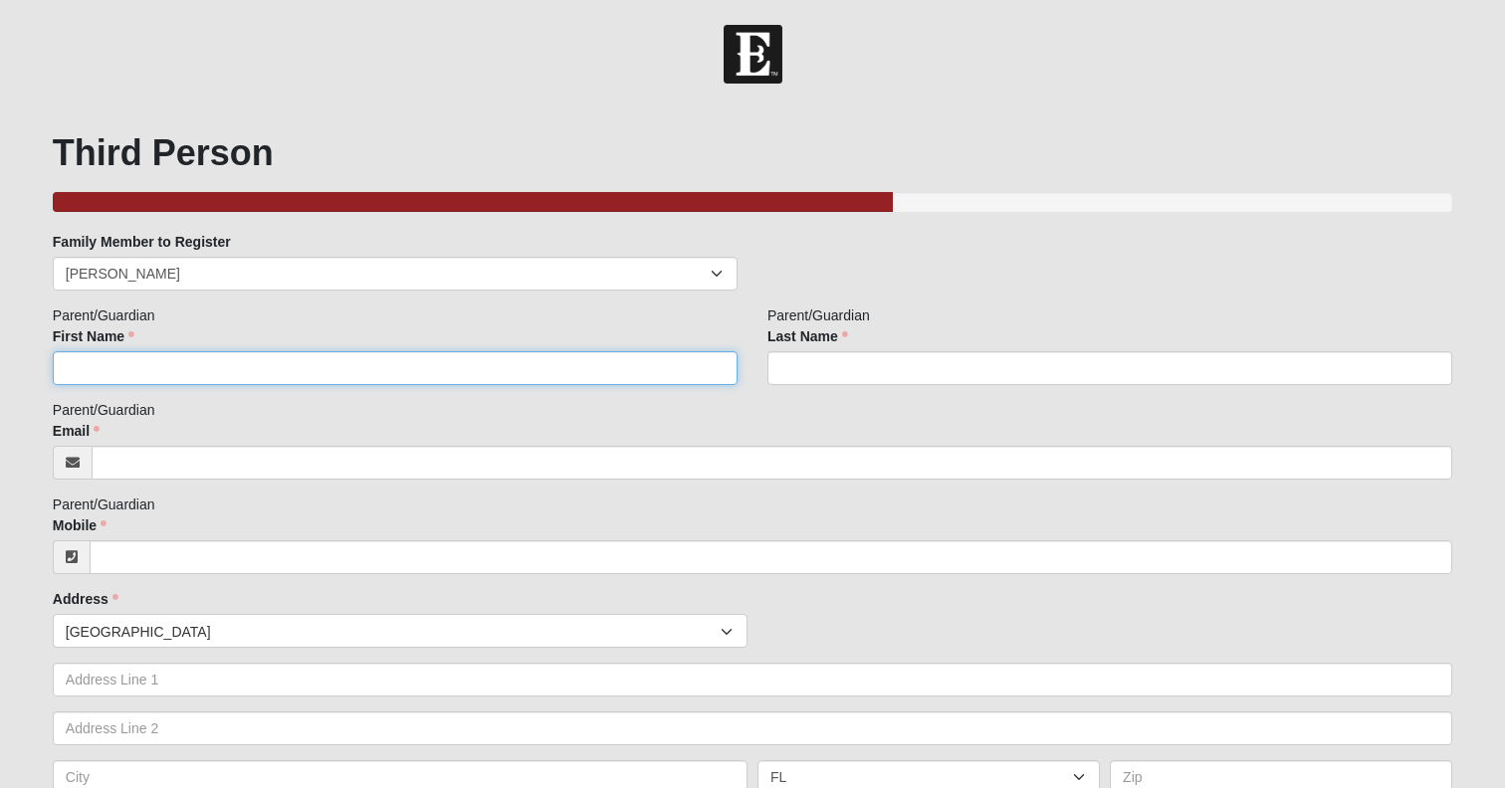
click at [130, 364] on input "First Name" at bounding box center [395, 368] width 685 height 34
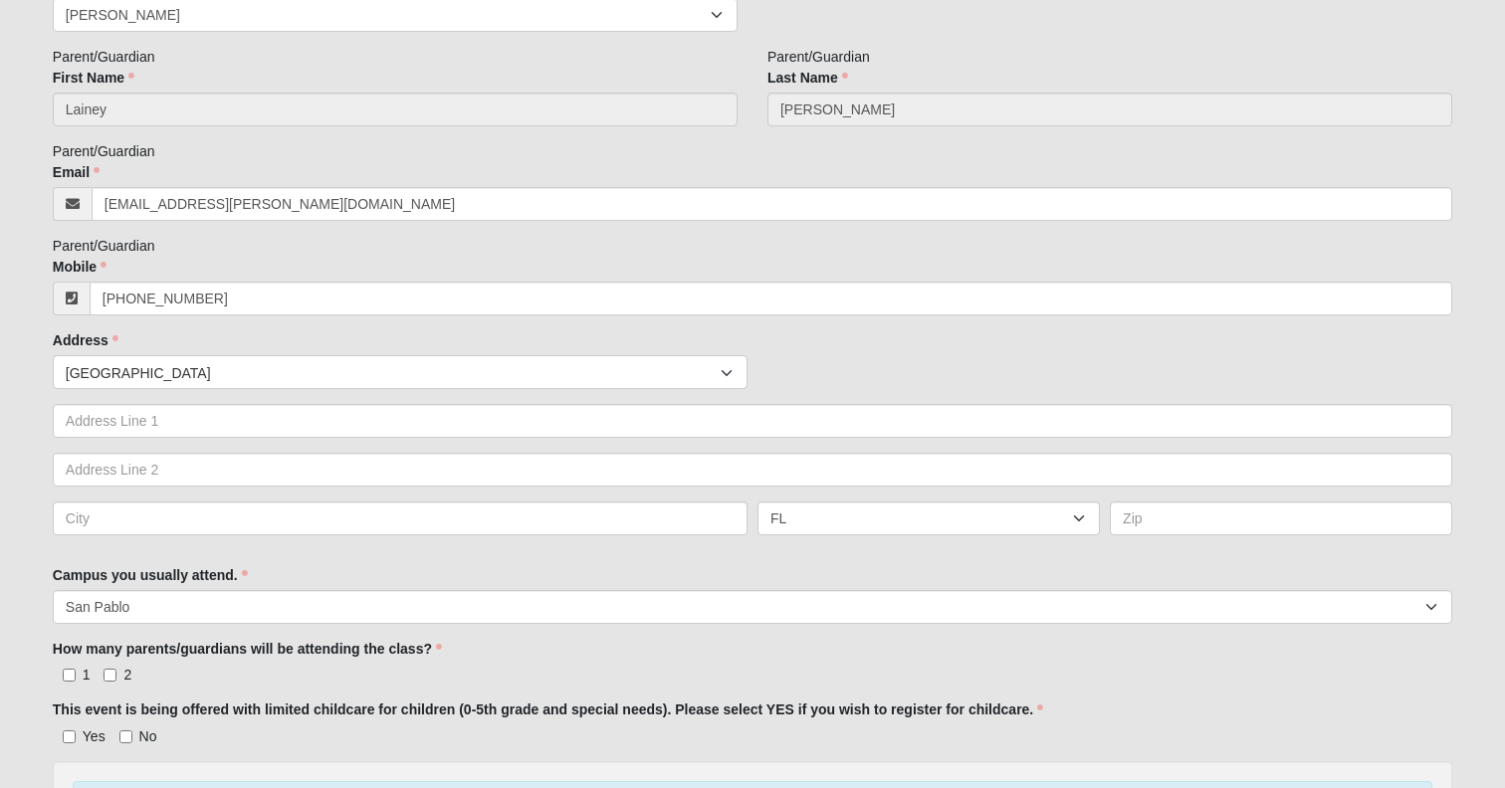
scroll to position [288, 0]
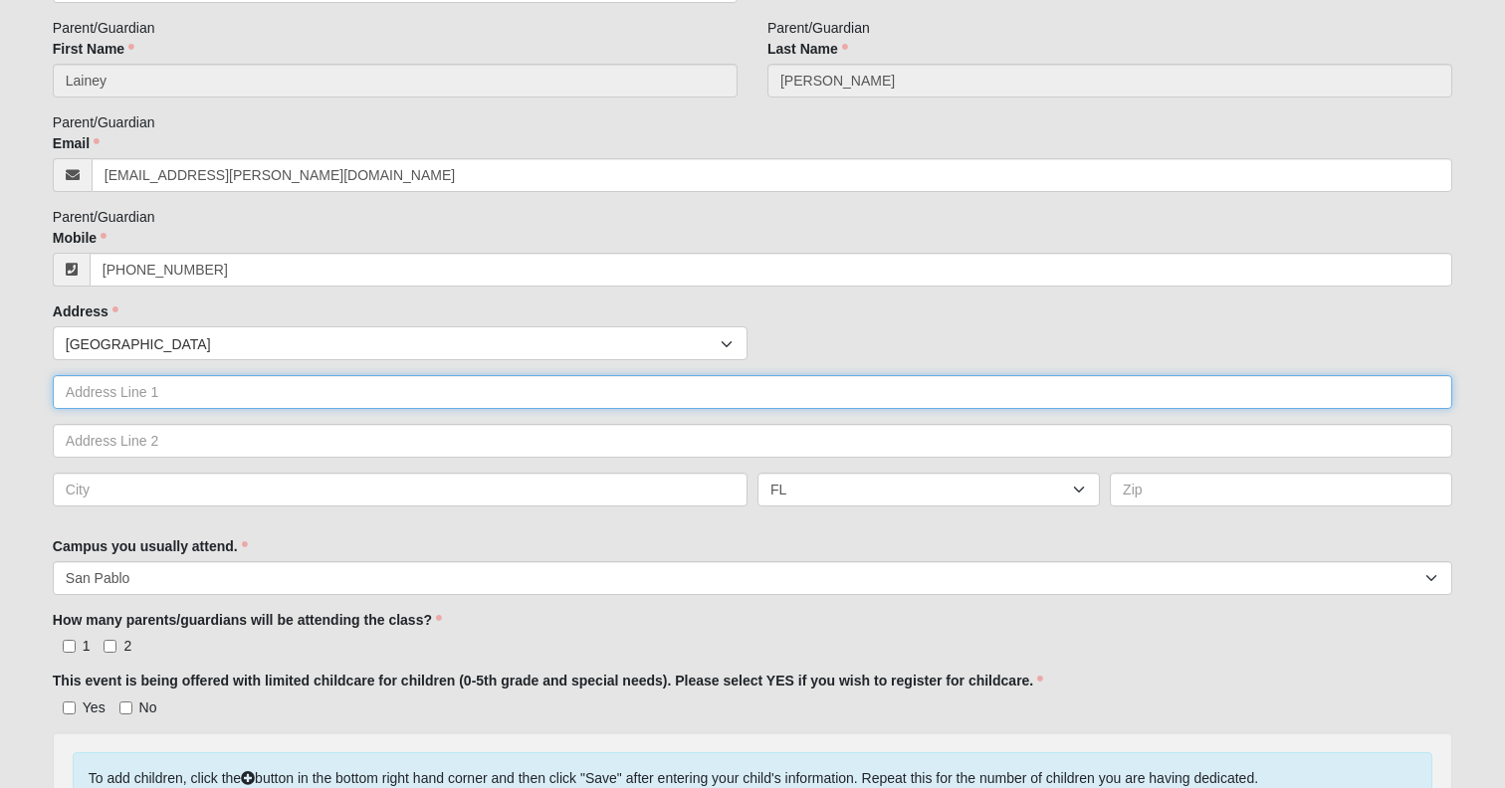
click at [118, 409] on input "text" at bounding box center [752, 392] width 1399 height 34
type input "[STREET_ADDRESS]"
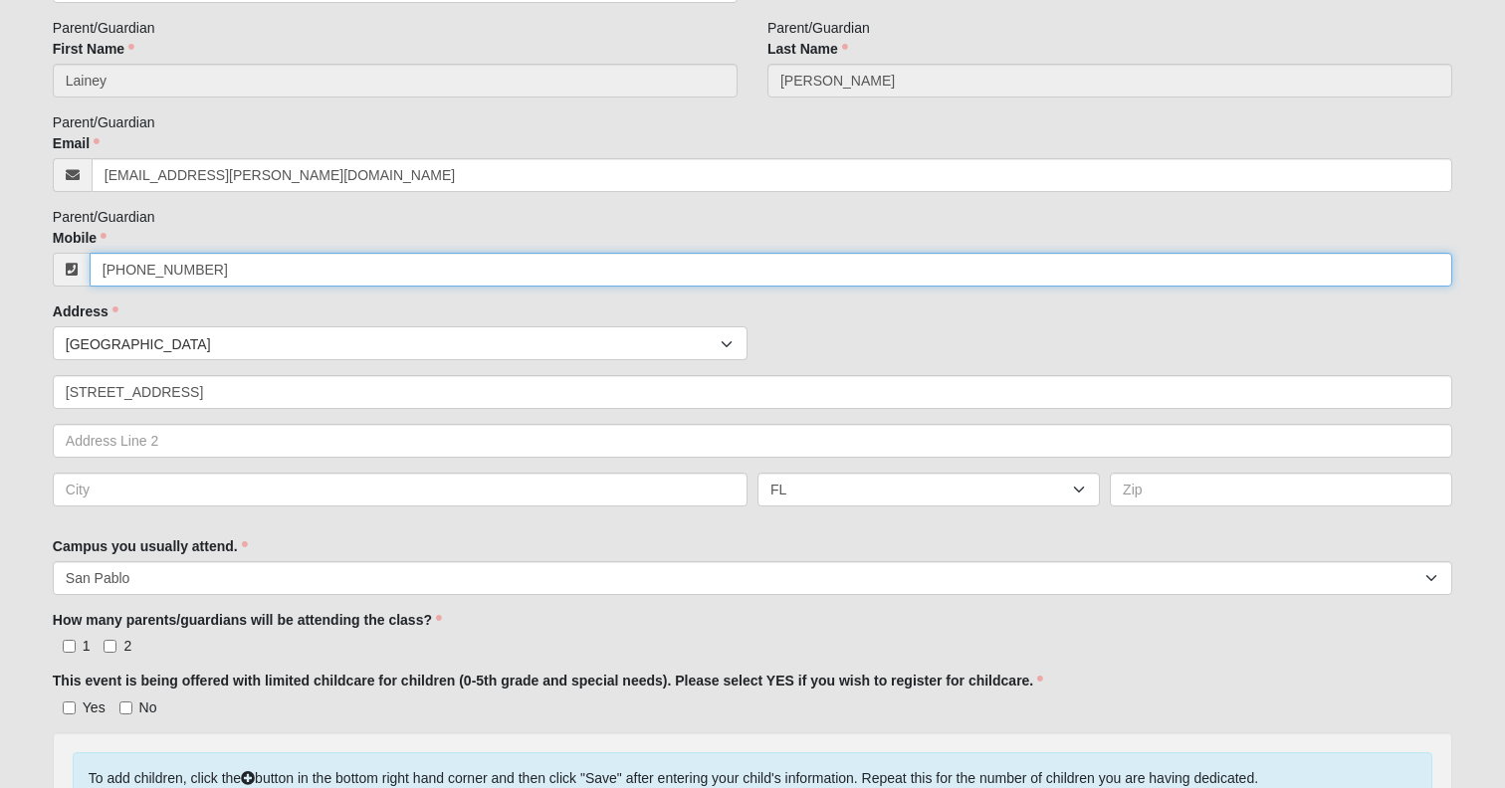
type input "3524461467"
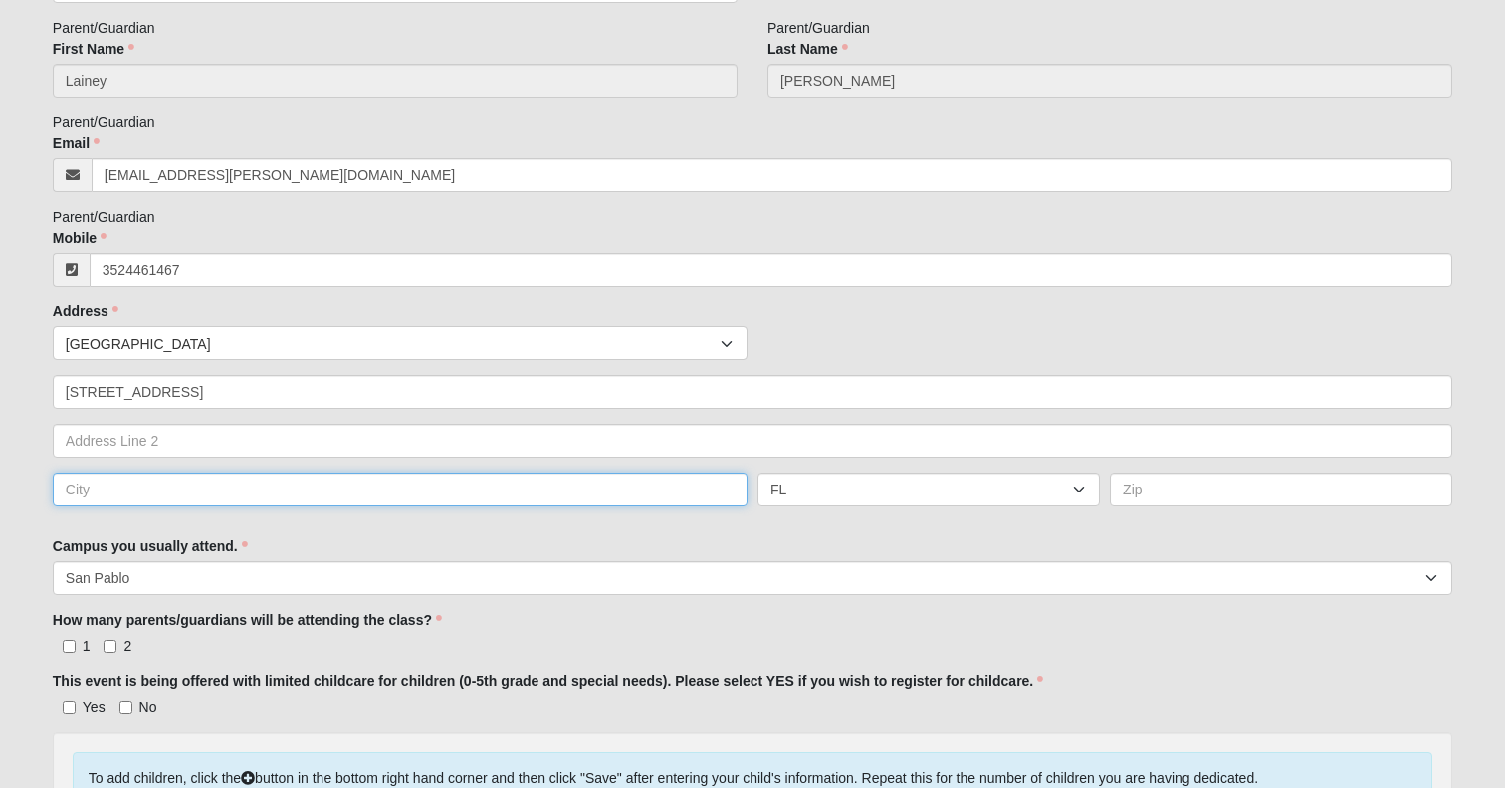
type input "[GEOGRAPHIC_DATA]"
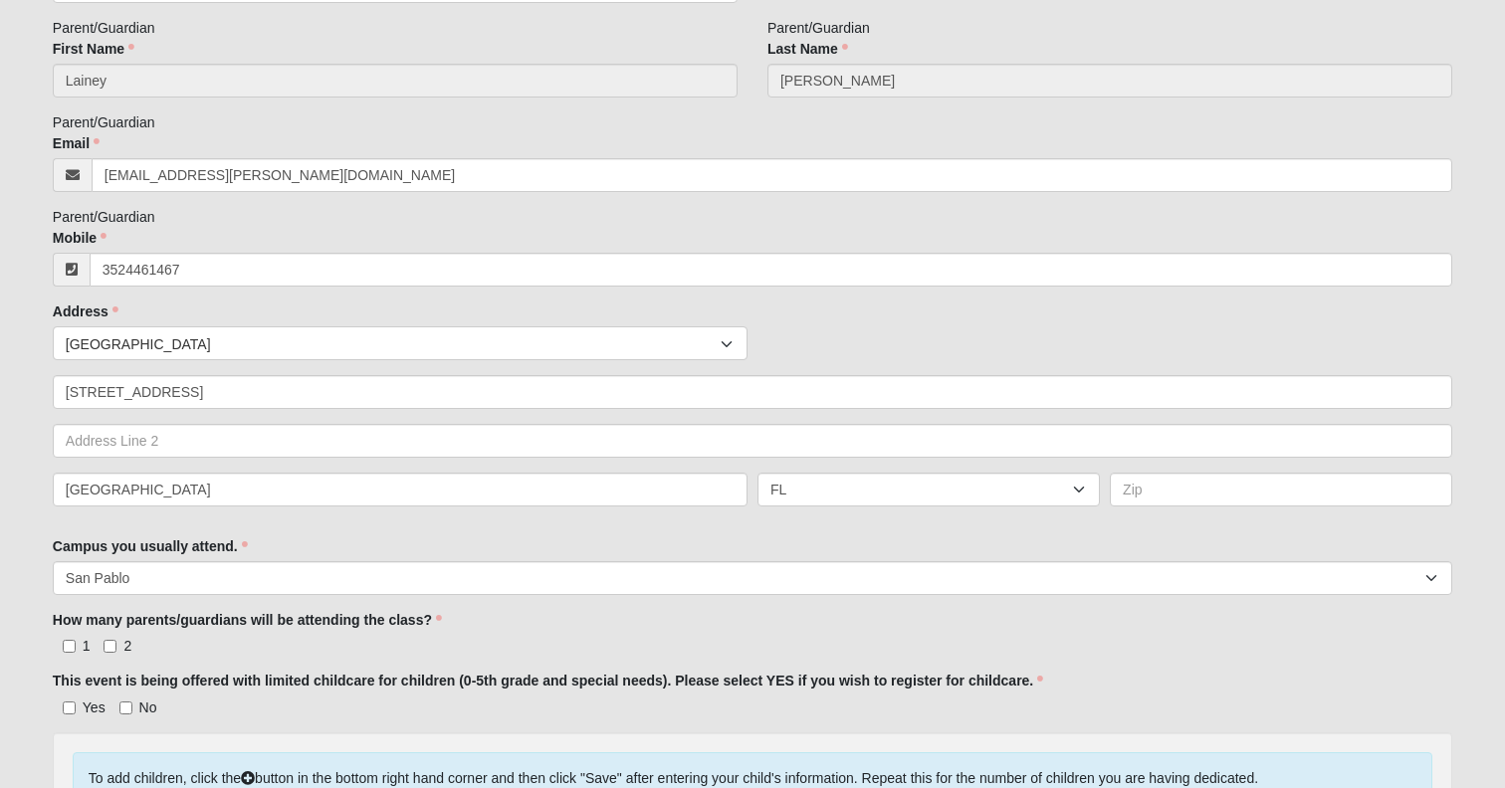
type input "32257"
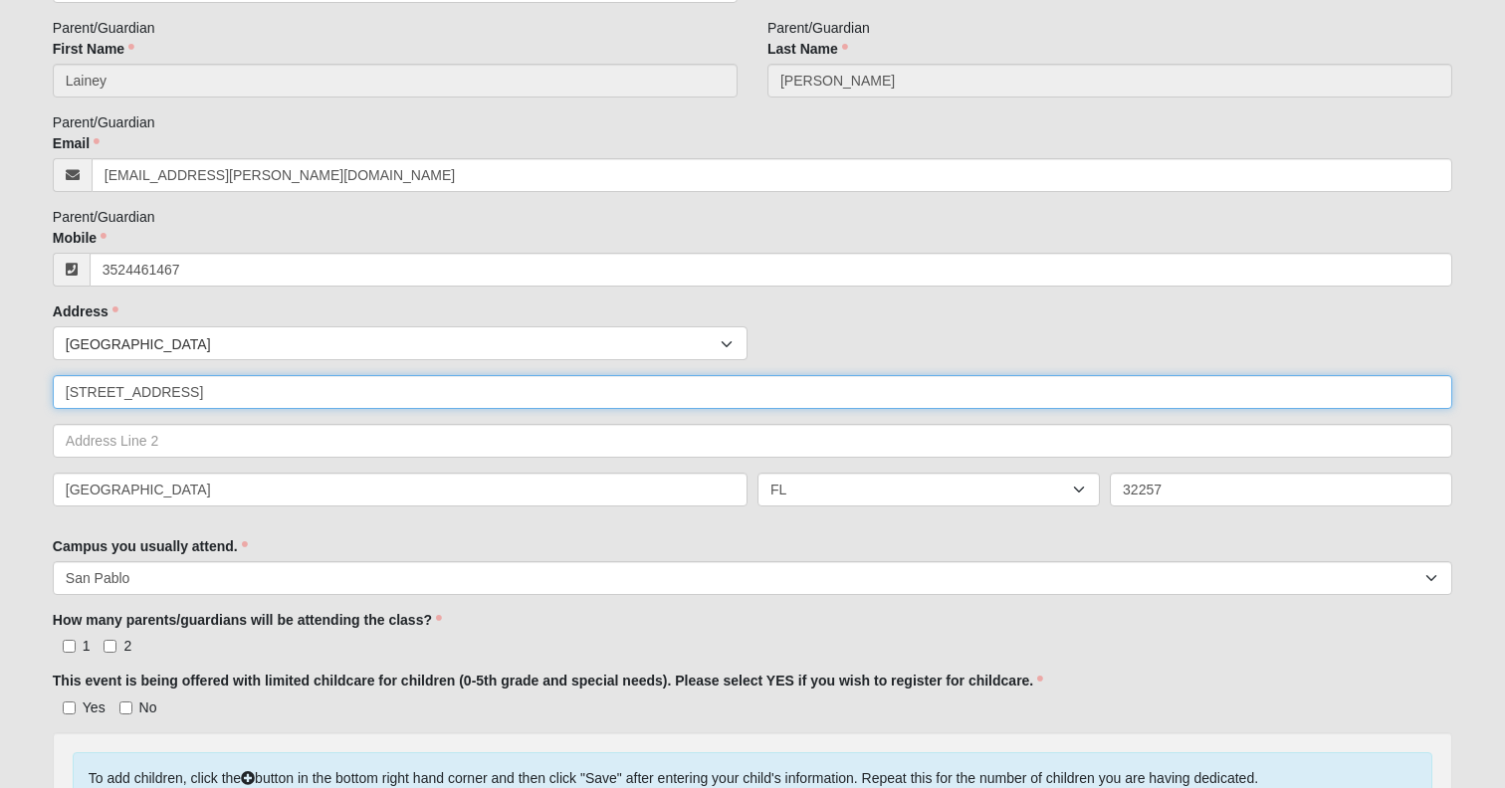
type input "[PHONE_NUMBER]"
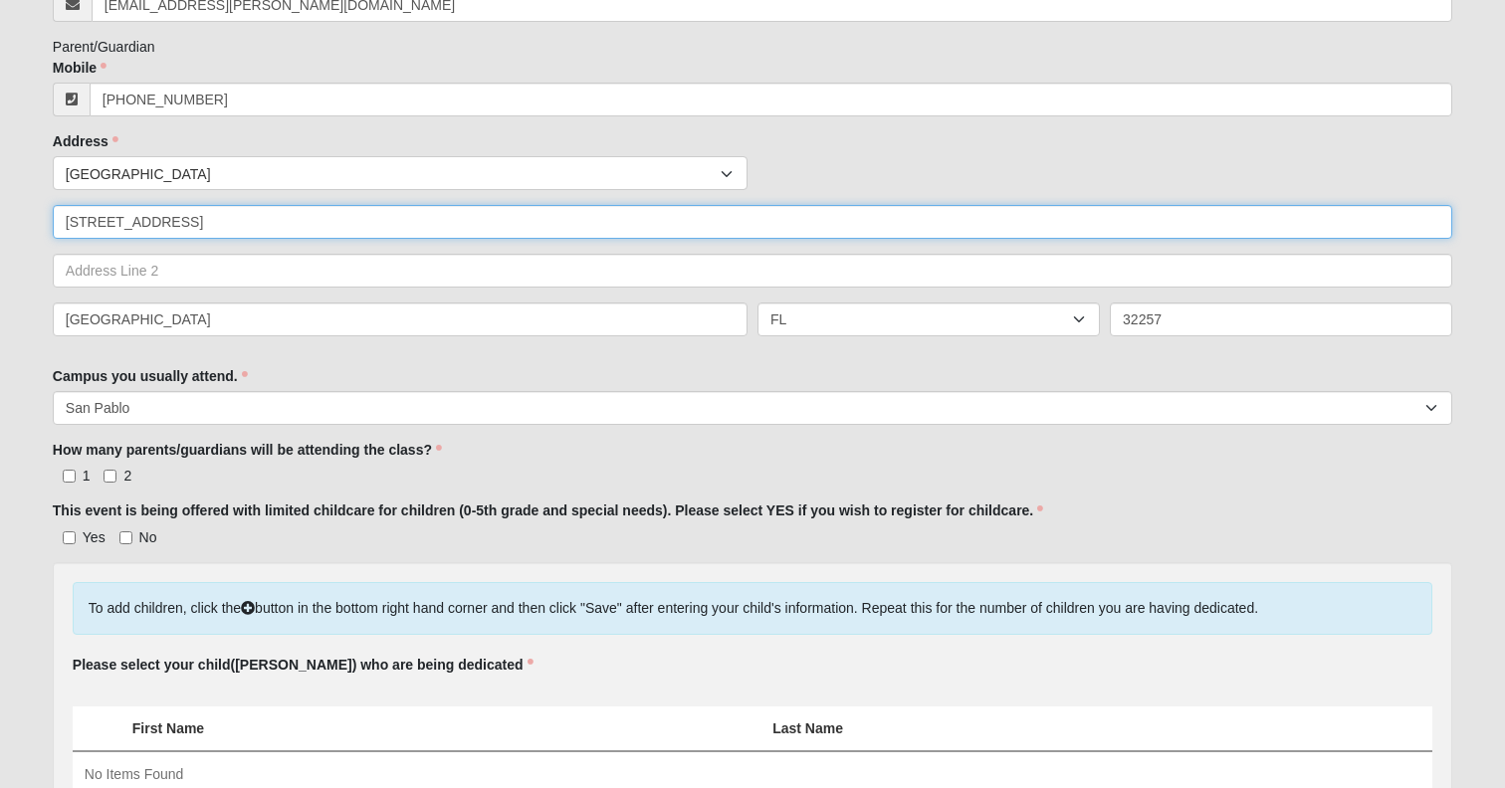
scroll to position [486, 0]
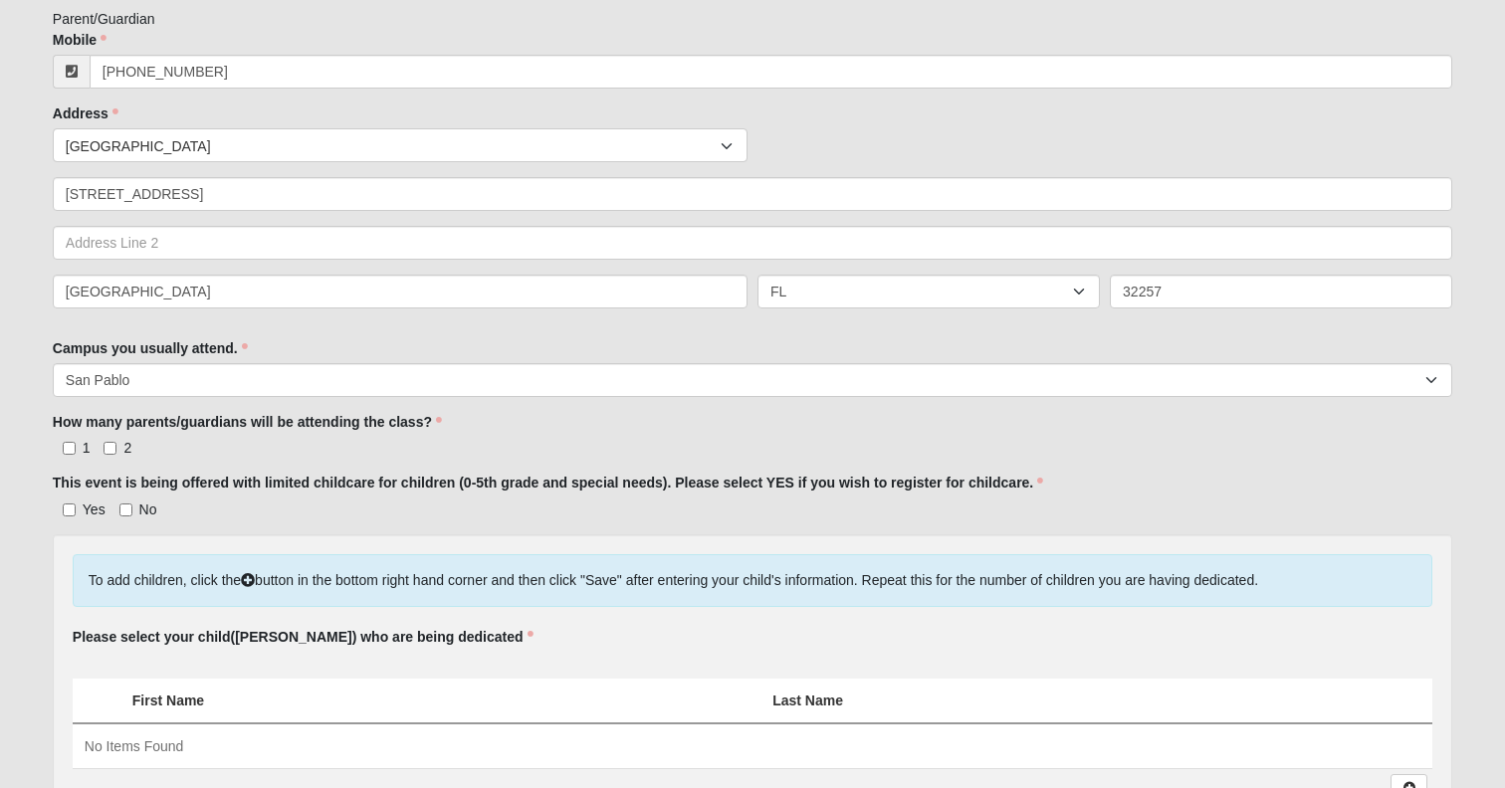
click at [118, 458] on label "2" at bounding box center [117, 448] width 28 height 20
click at [116, 455] on input "2" at bounding box center [109, 448] width 13 height 13
checkbox input "true"
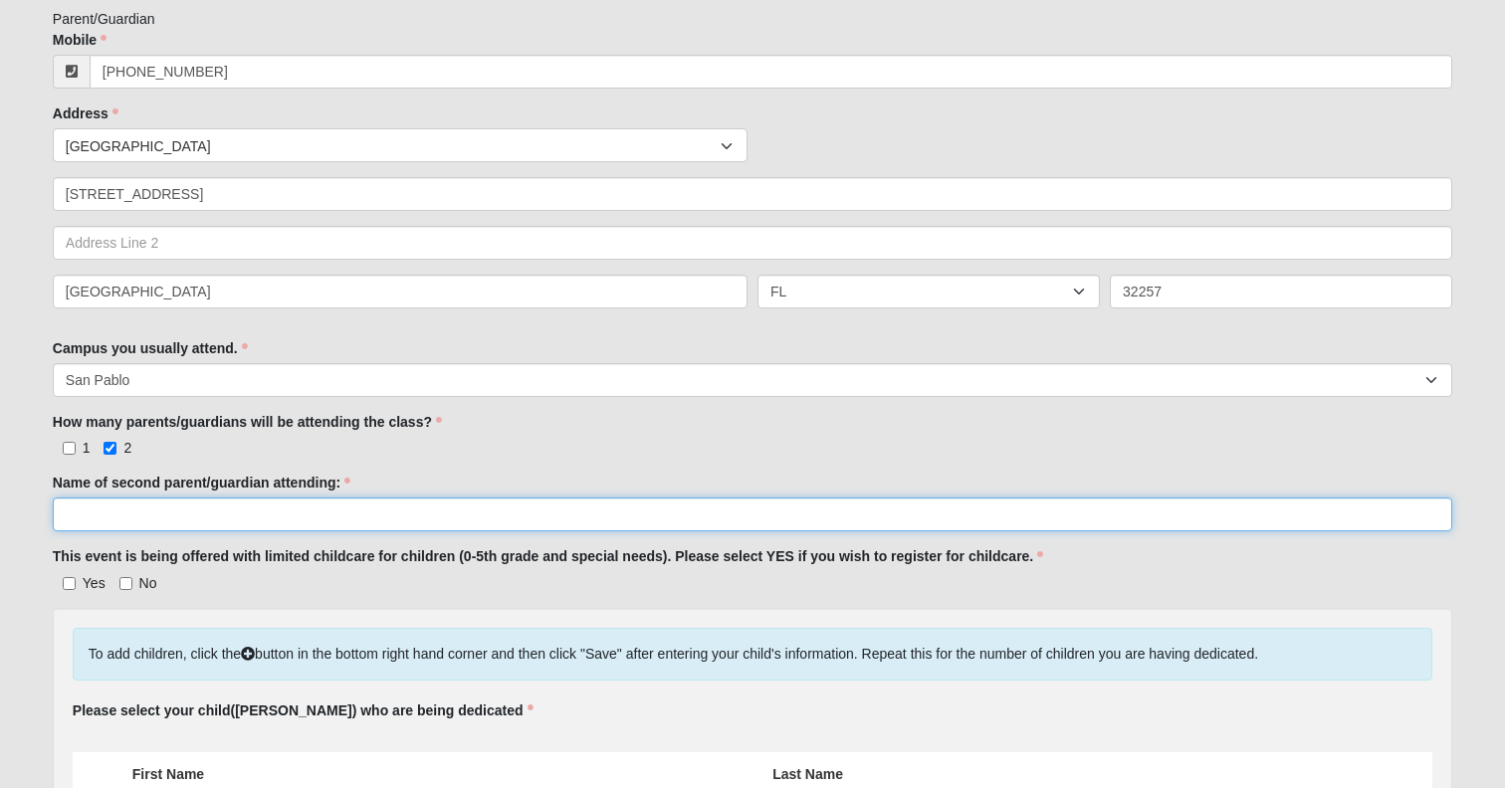
click at [130, 531] on input "Name of second parent/guardian attending:" at bounding box center [752, 515] width 1399 height 34
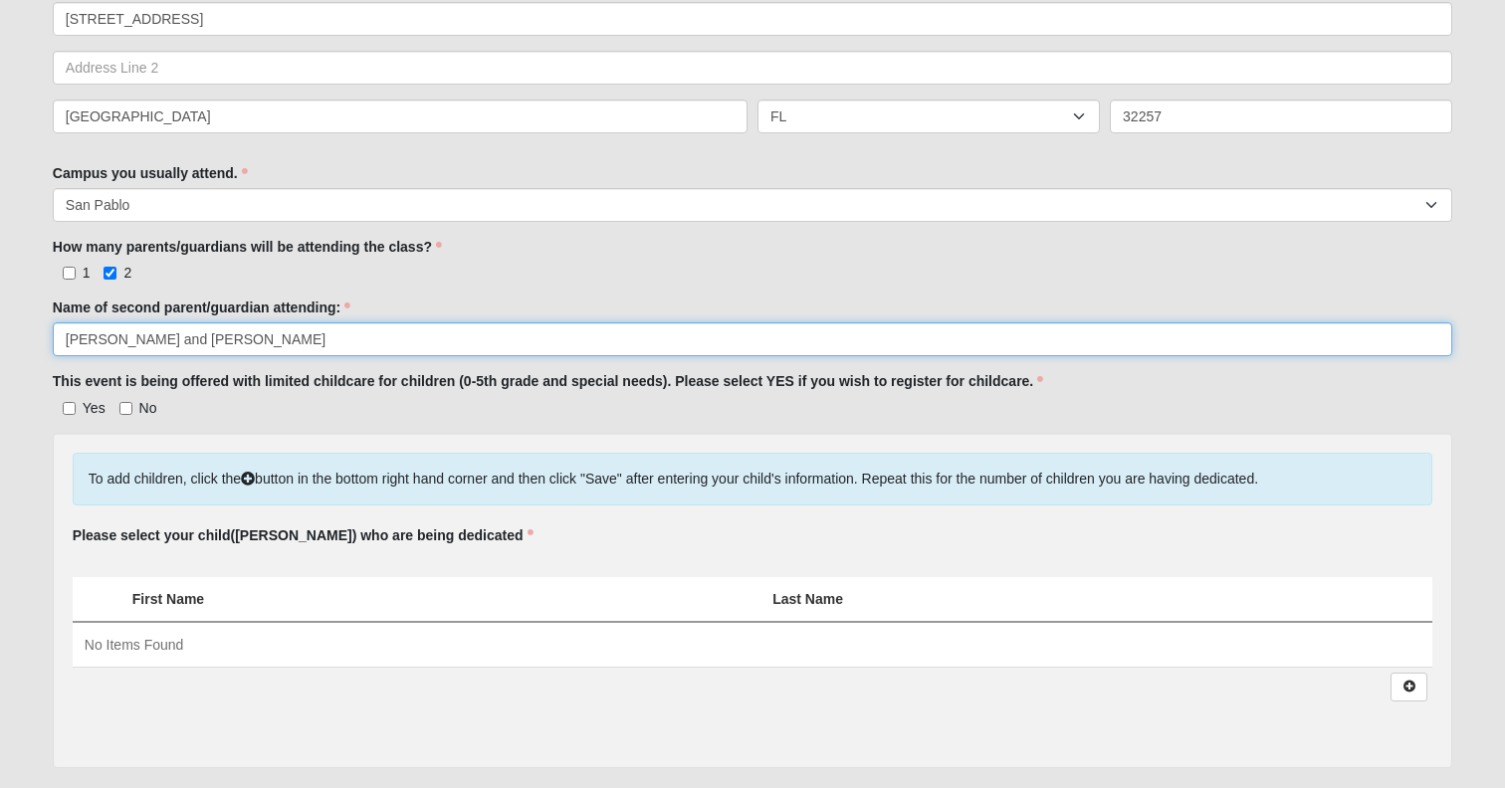
scroll to position [727, 0]
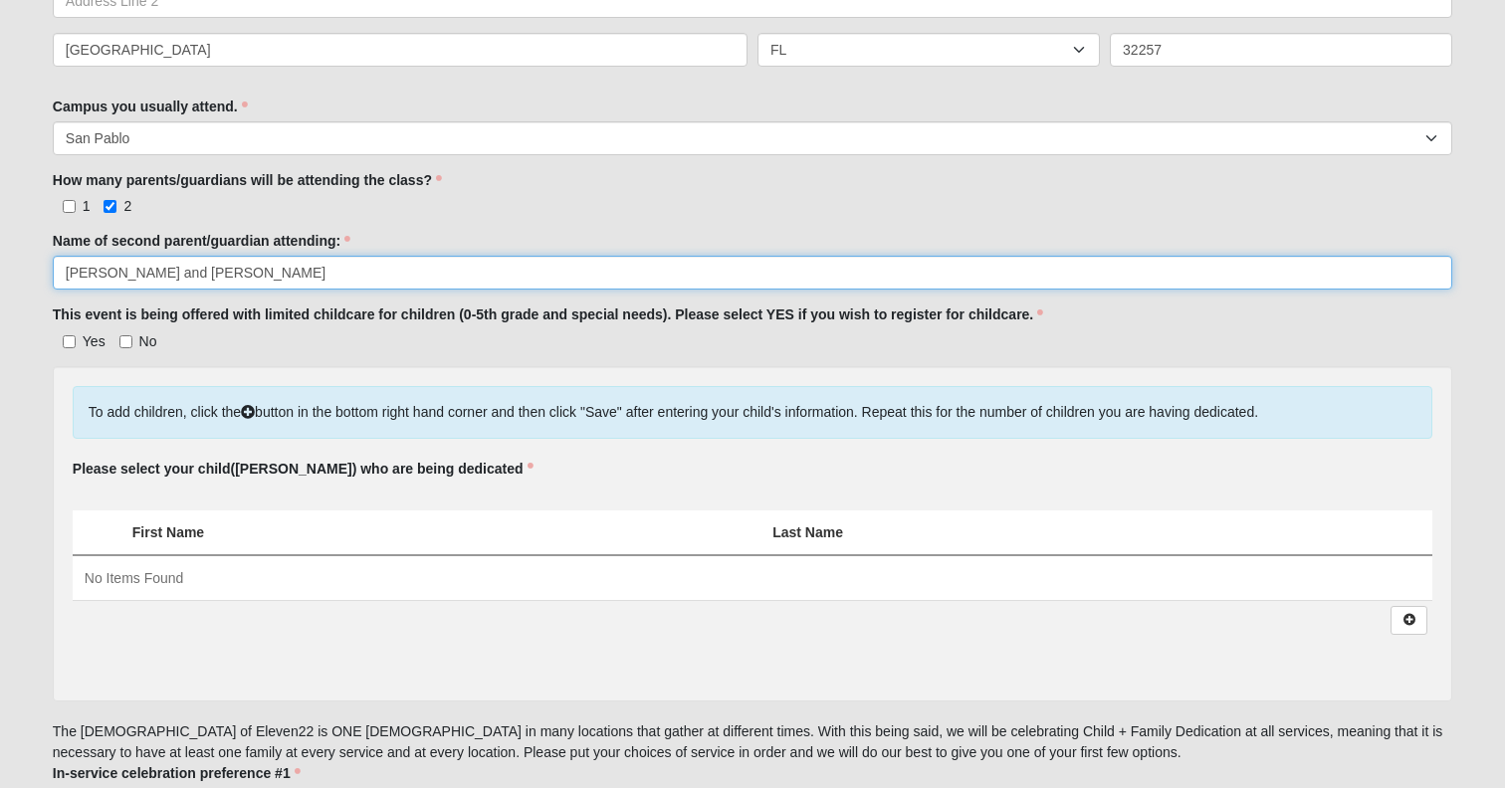
type input "[PERSON_NAME] and [PERSON_NAME]"
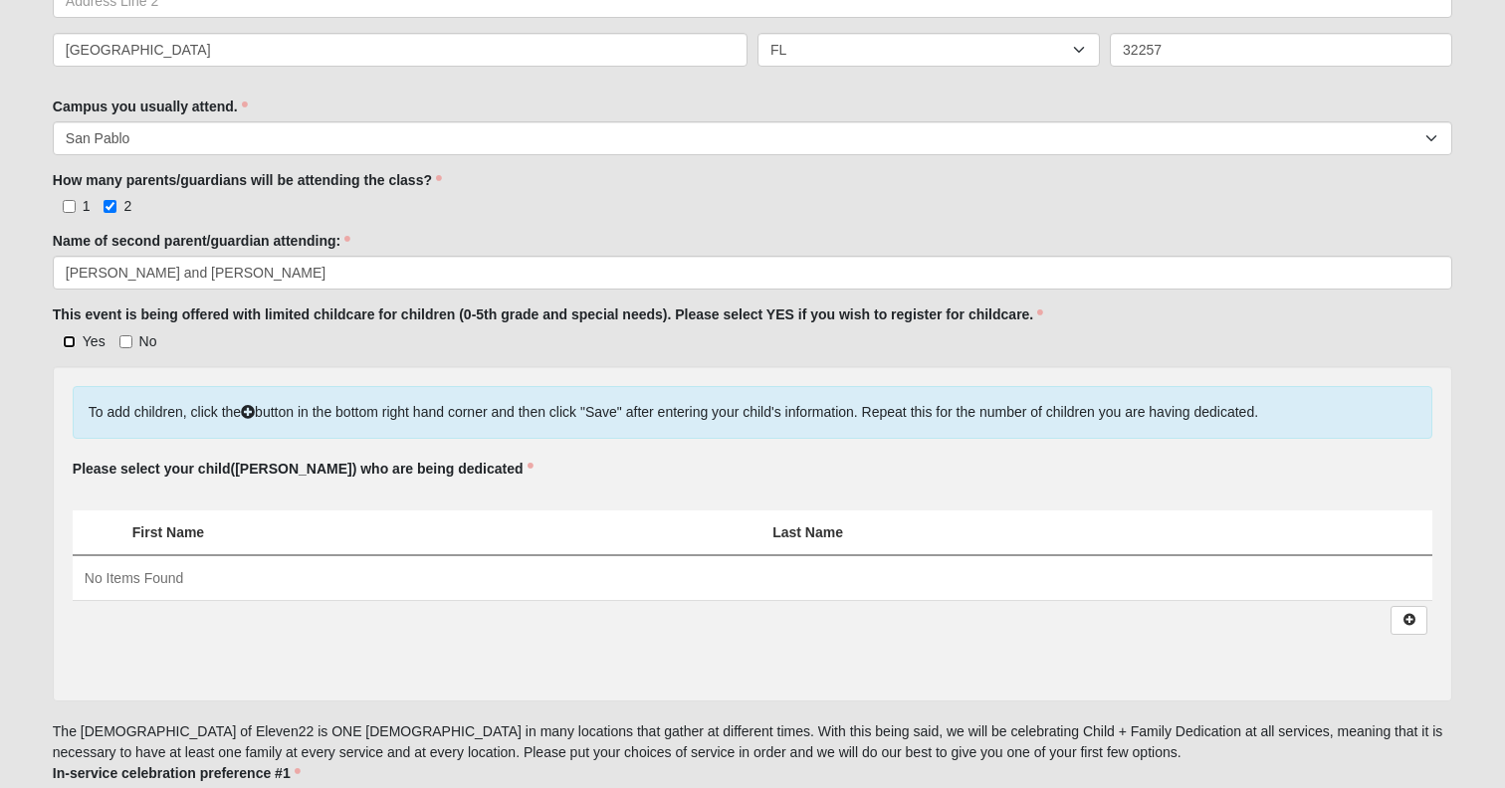
click at [63, 348] on input "Yes" at bounding box center [69, 341] width 13 height 13
checkbox input "true"
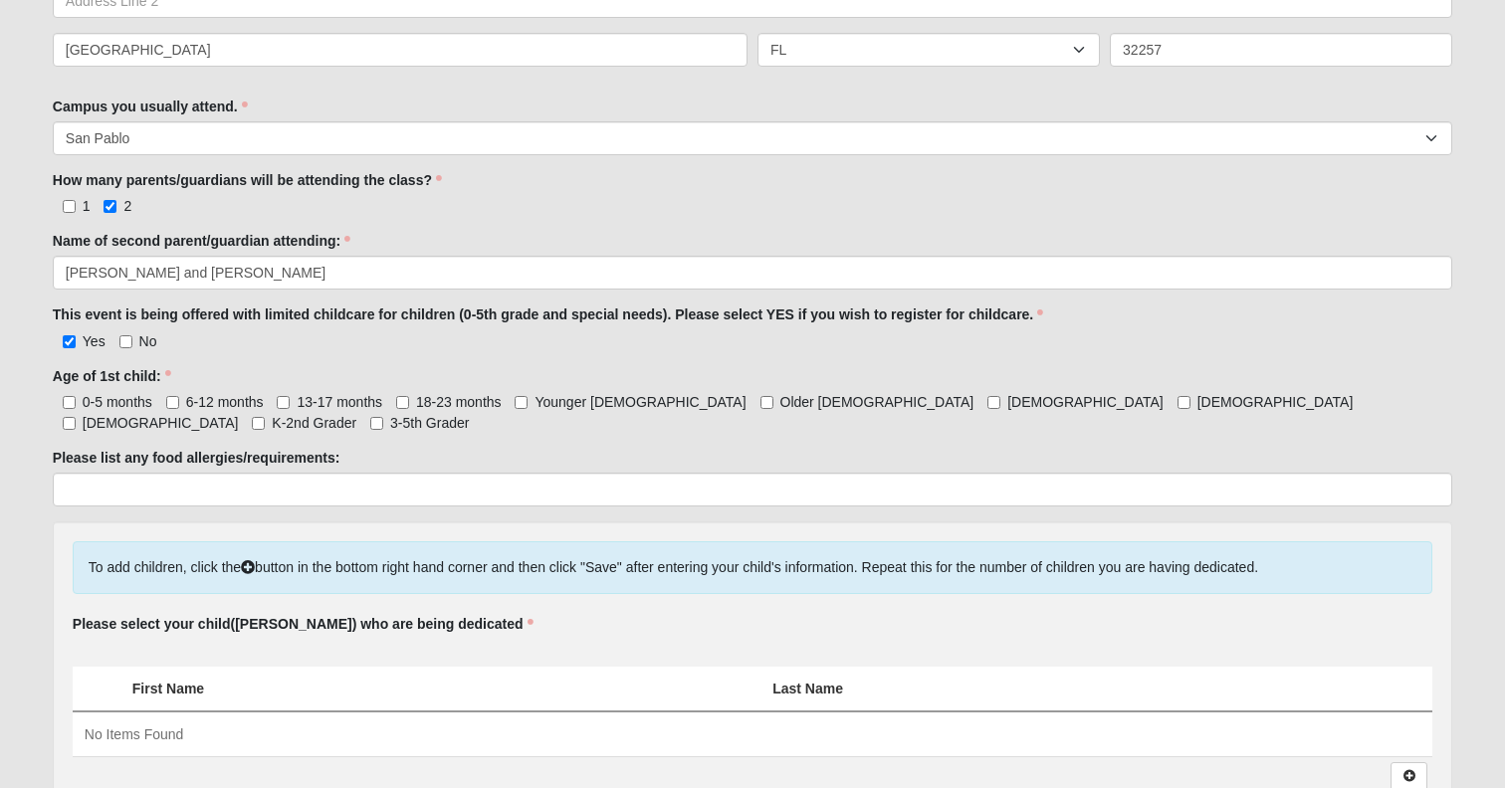
click at [91, 410] on span "0-5 months" at bounding box center [118, 402] width 70 height 16
click at [76, 409] on input "0-5 months" at bounding box center [69, 402] width 13 height 13
checkbox input "true"
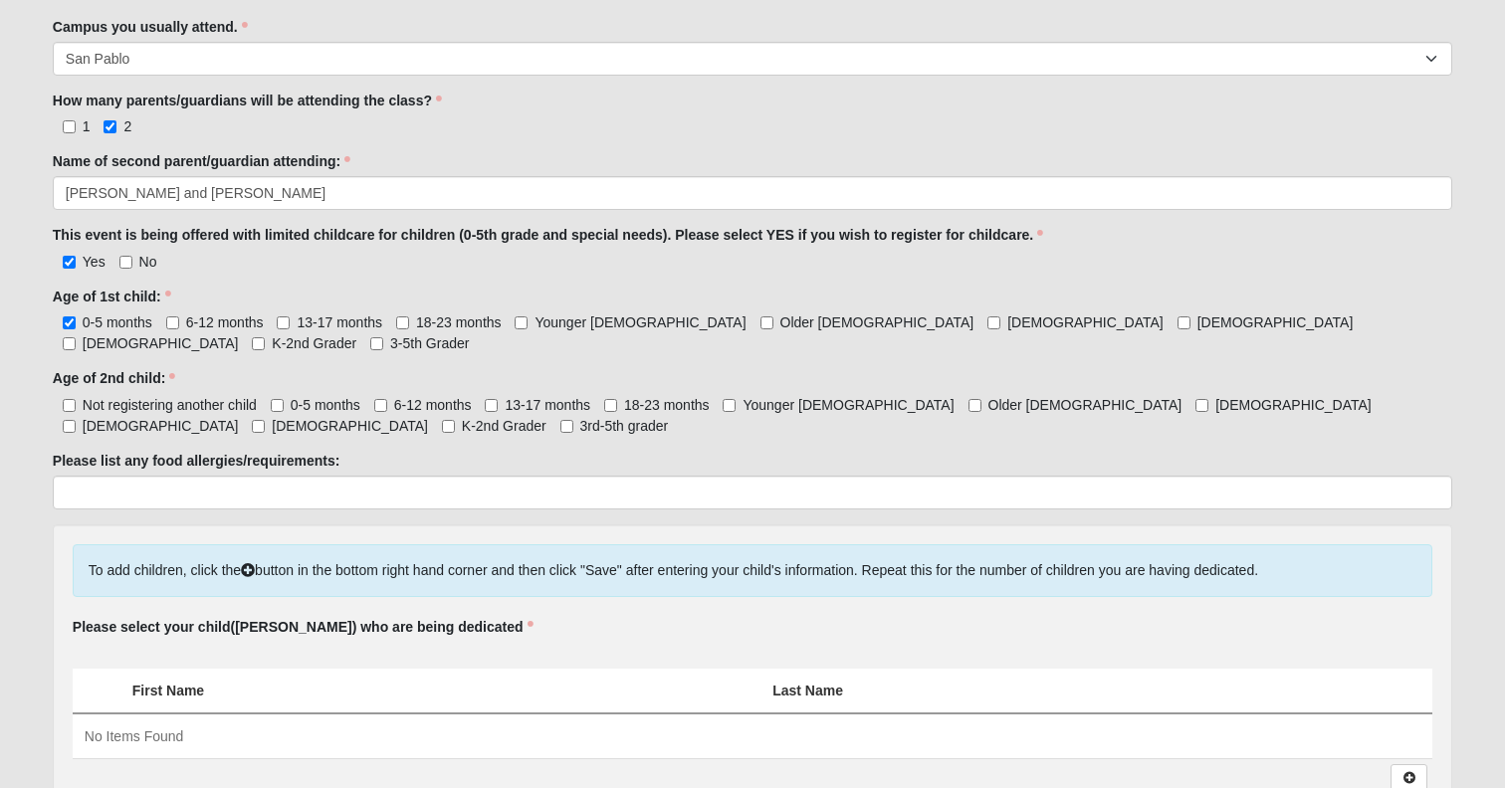
scroll to position [838, 0]
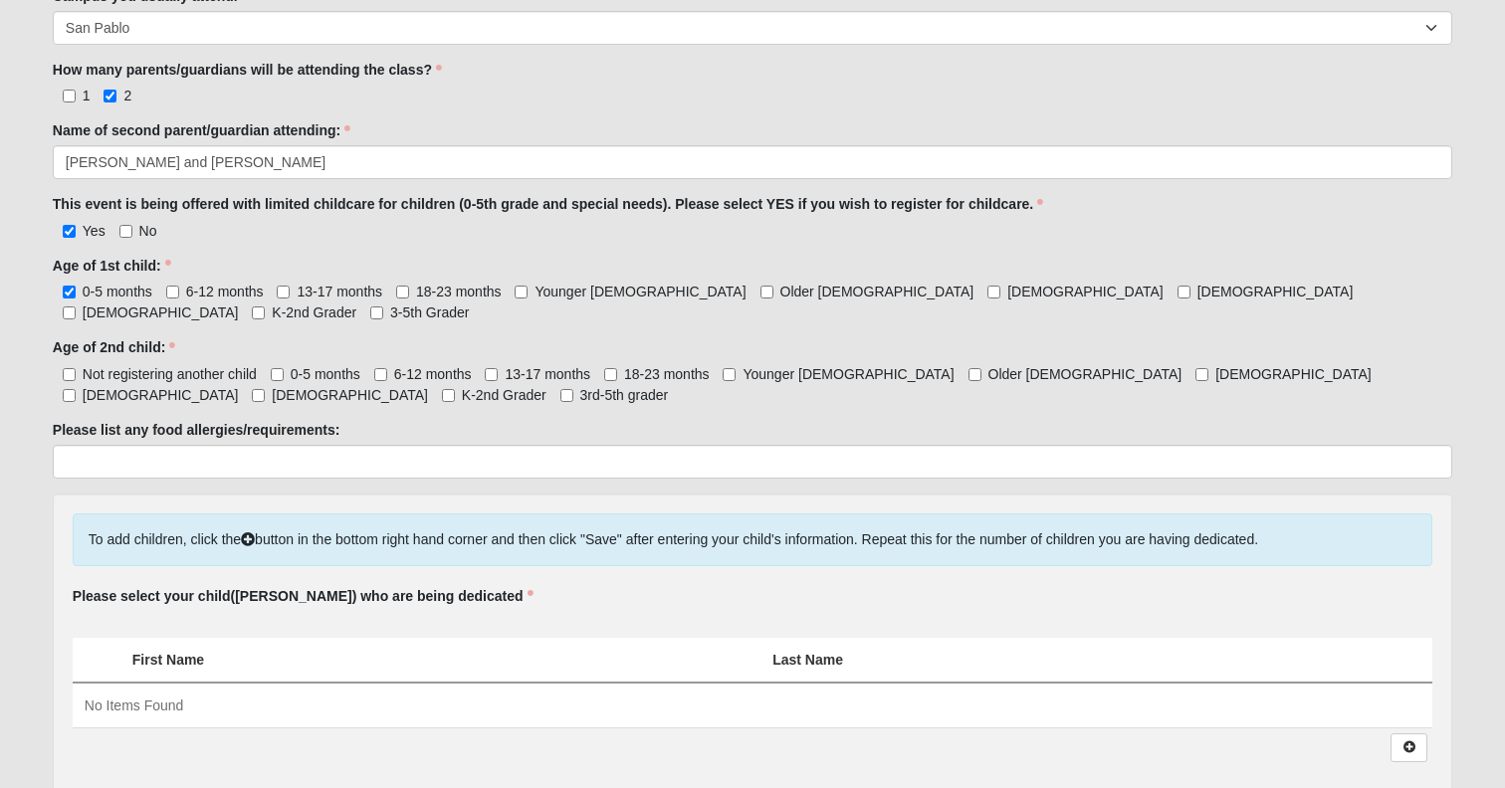
click at [164, 382] on span "Not registering another child" at bounding box center [170, 374] width 174 height 16
click at [76, 381] on input "Not registering another child" at bounding box center [69, 374] width 13 height 13
checkbox input "true"
click at [150, 480] on form "Hello [PERSON_NAME] My Account Log Out Child + Family Dedication - Fall 2025 Ev…" at bounding box center [752, 267] width 1505 height 2161
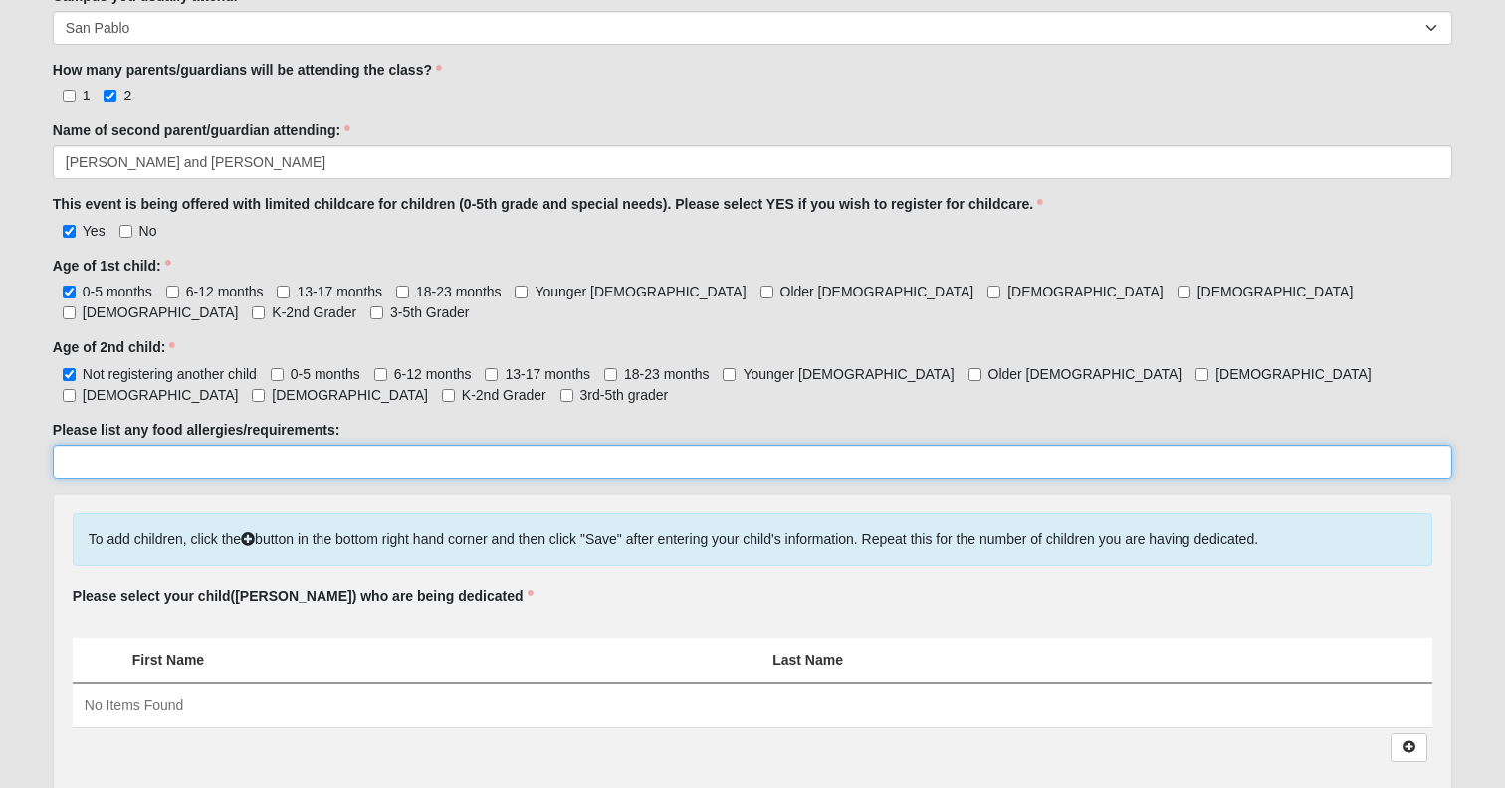
click at [150, 479] on input "Please list any food allergies/requirements:" at bounding box center [752, 462] width 1399 height 34
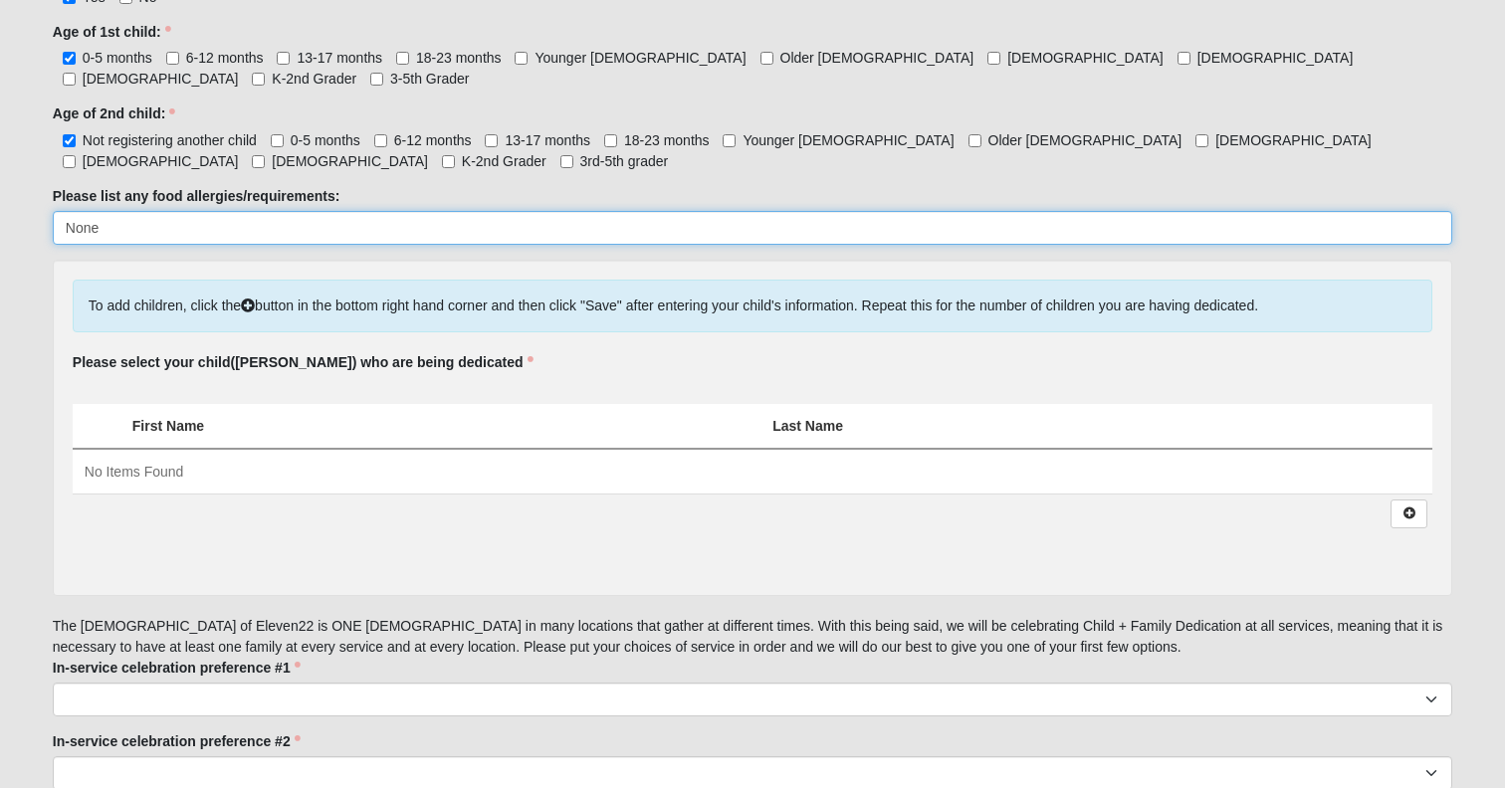
scroll to position [1125, 0]
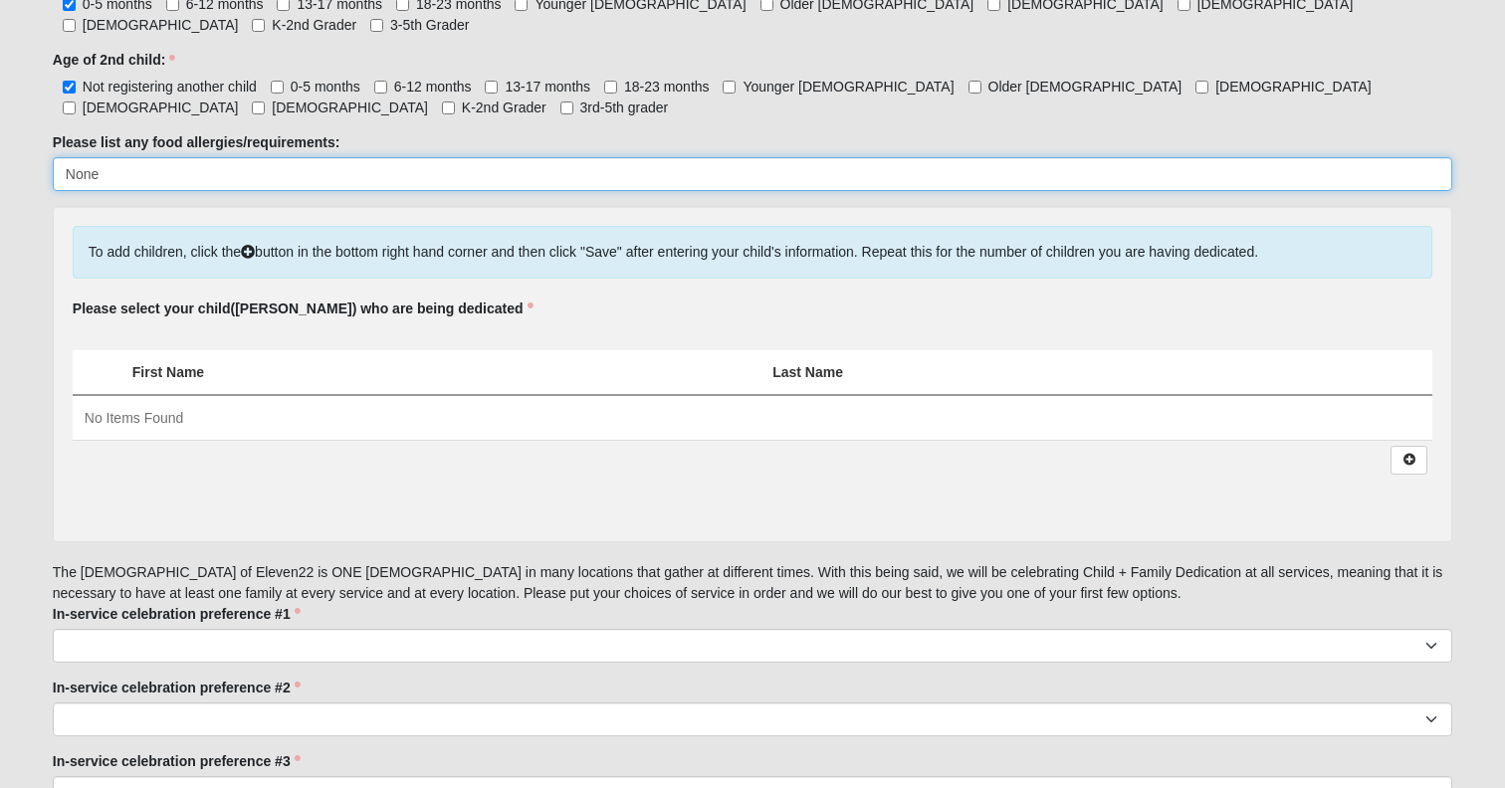
type input "None"
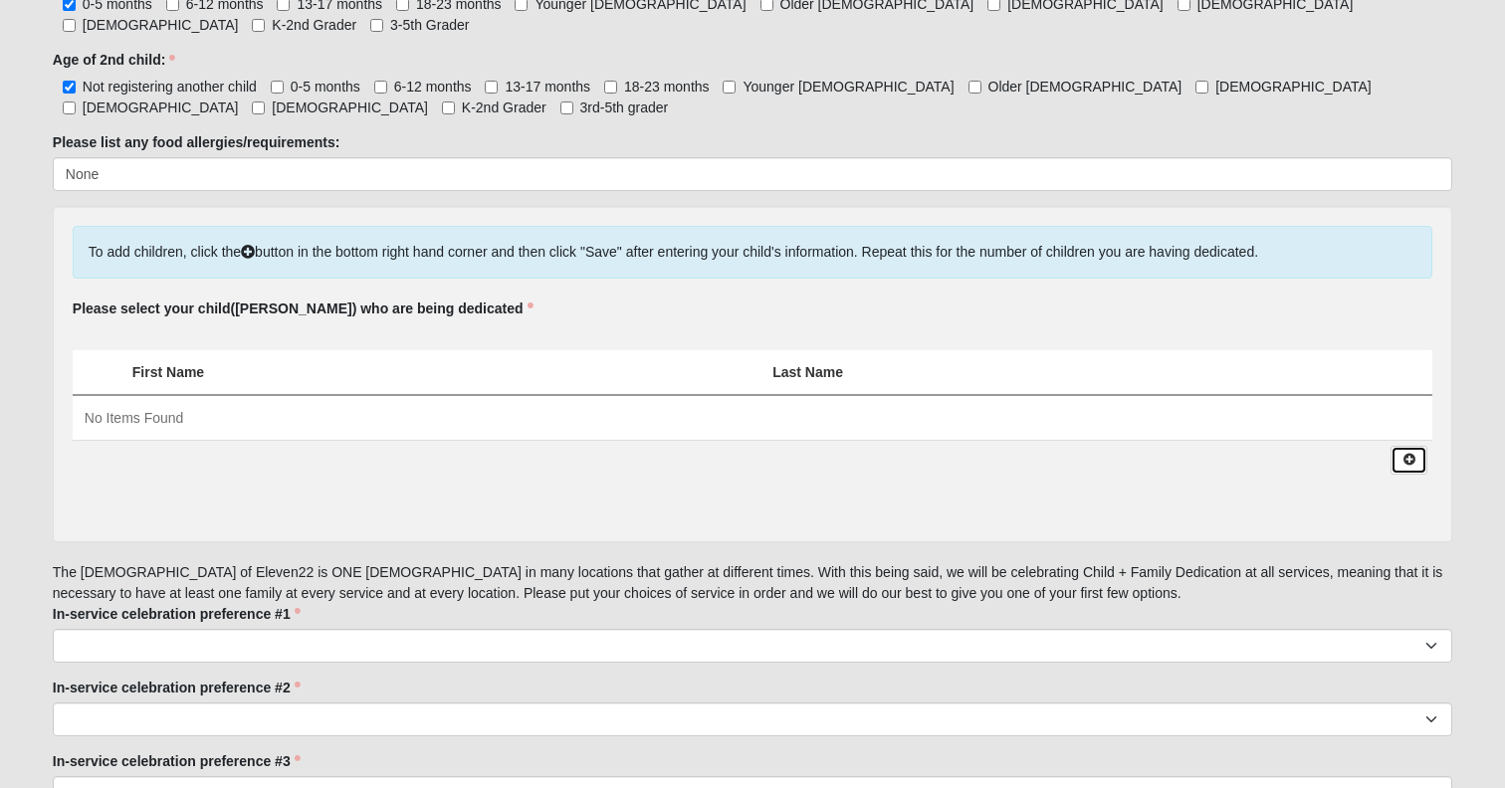
click at [1415, 466] on icon at bounding box center [1408, 460] width 15 height 12
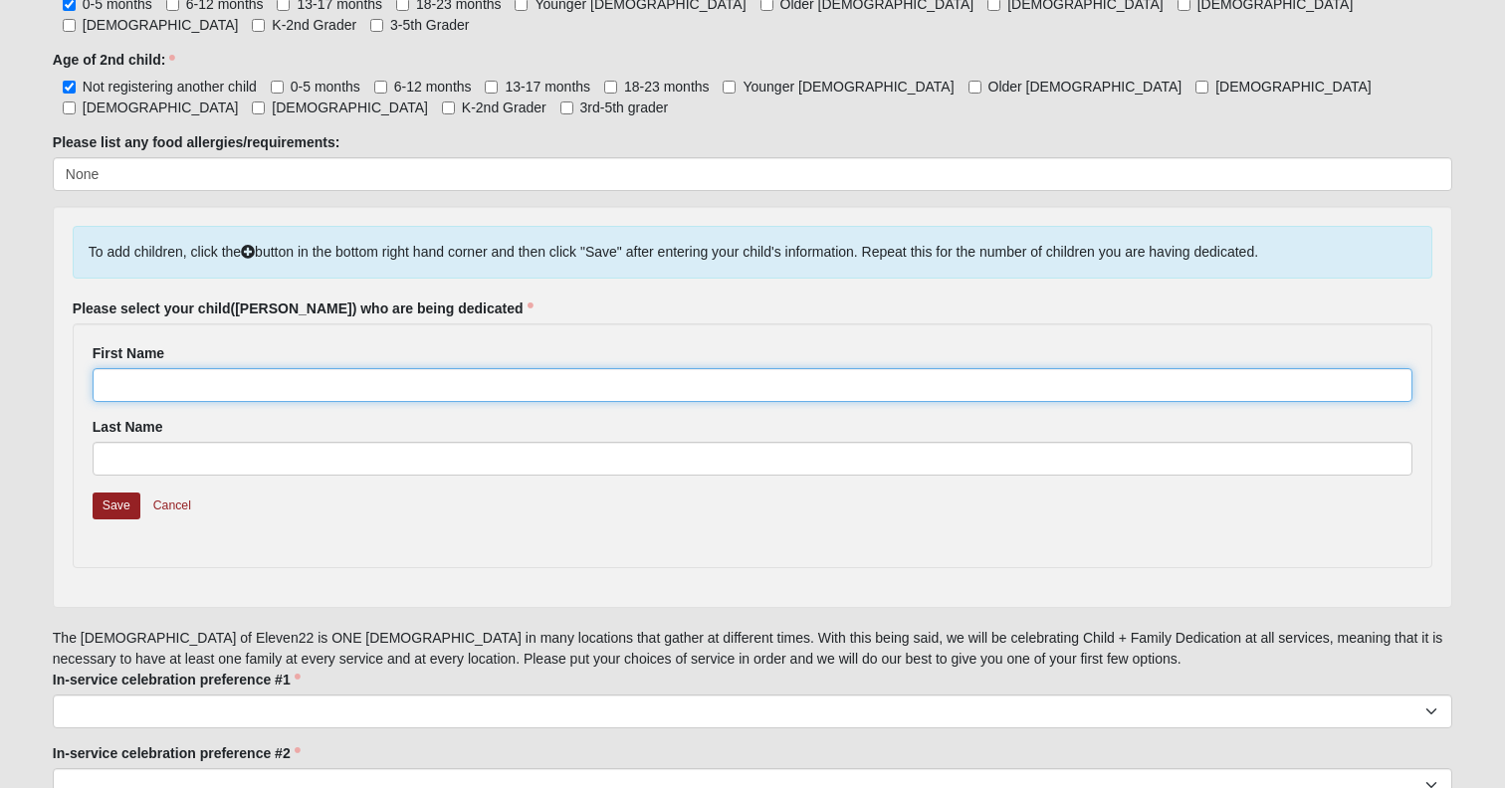
click at [132, 402] on input "First Name" at bounding box center [753, 385] width 1320 height 34
type input "Lainey"
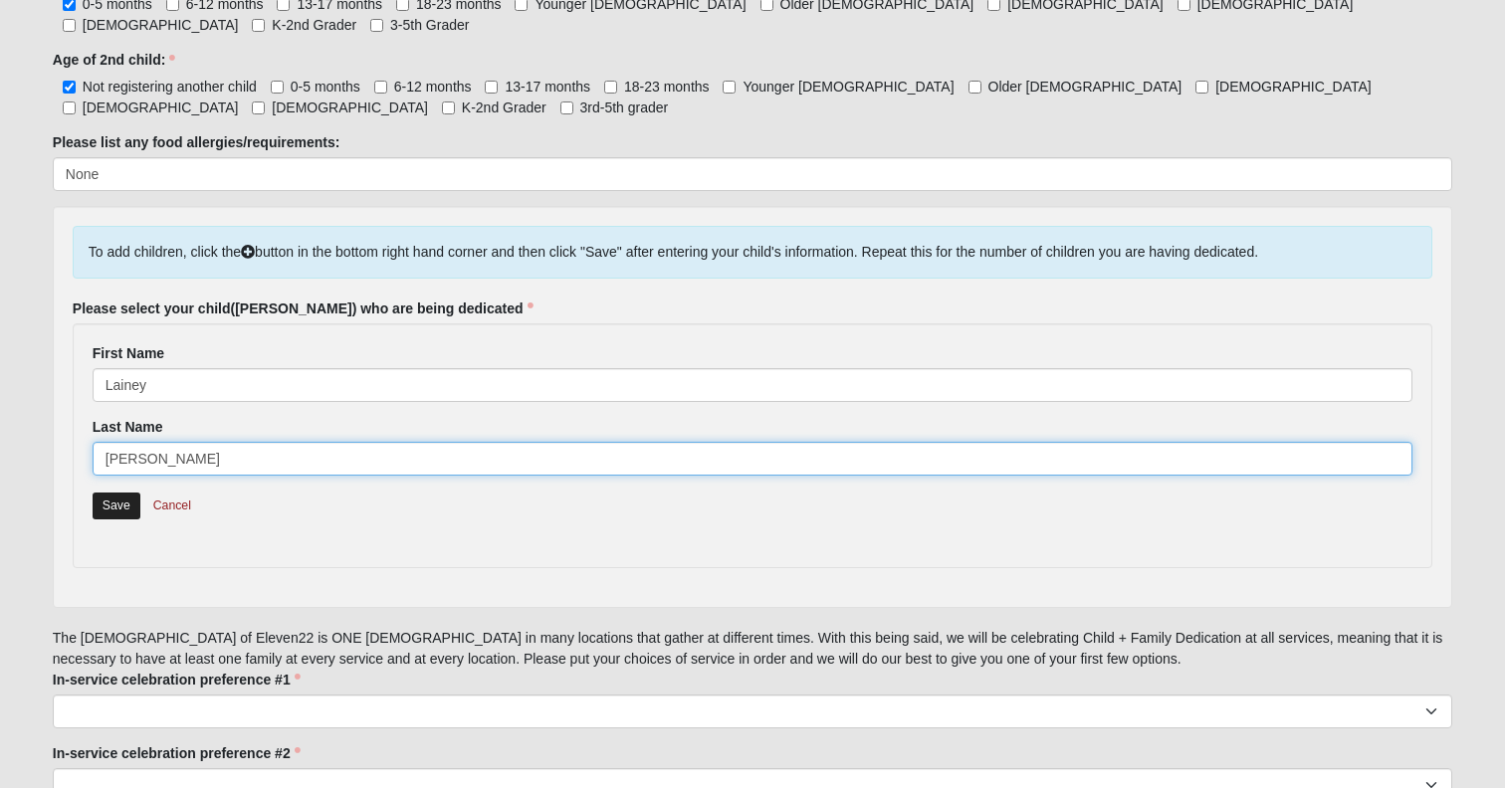
type input "[PERSON_NAME]"
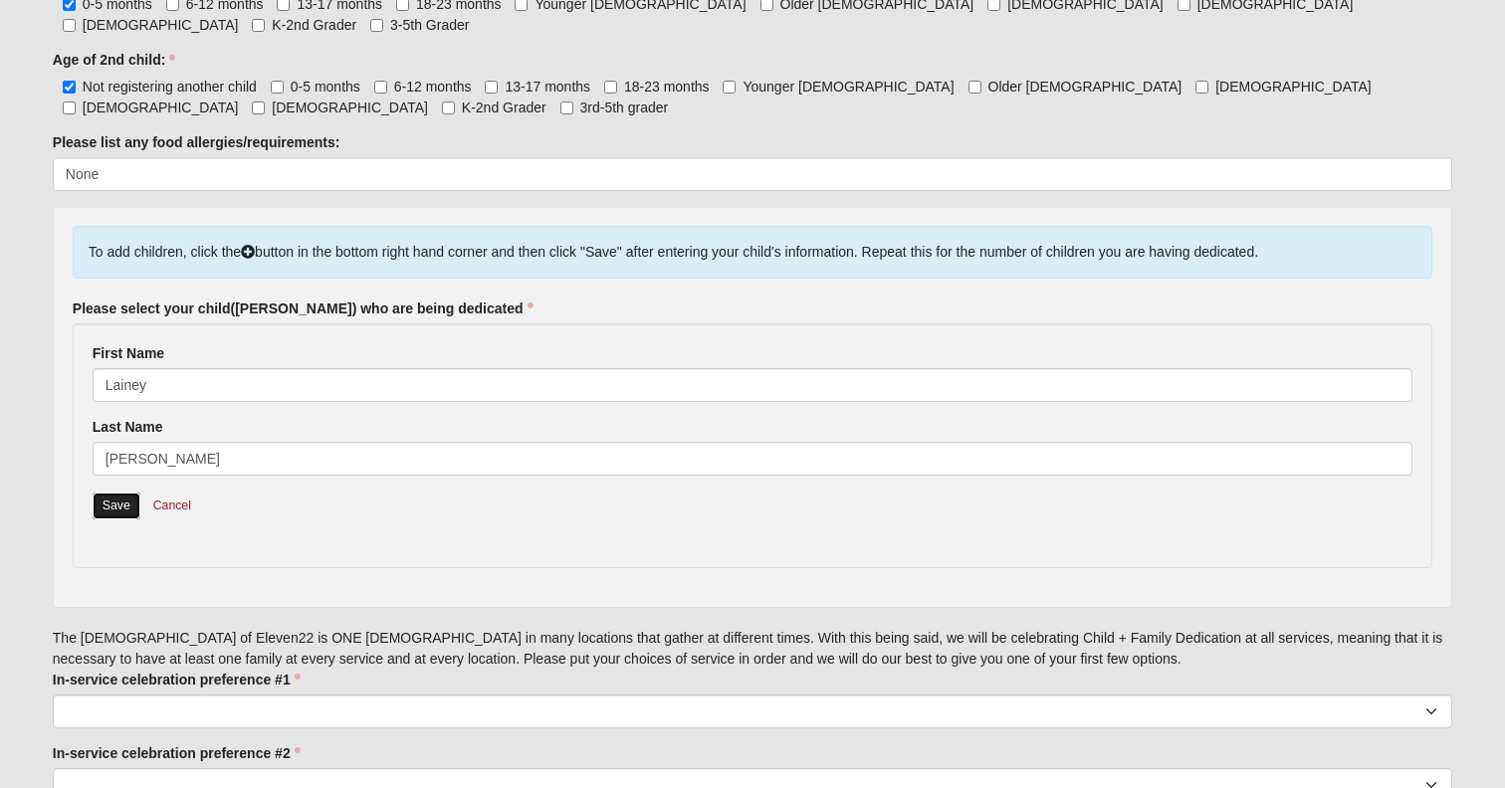
click at [124, 519] on link "Save" at bounding box center [117, 506] width 48 height 27
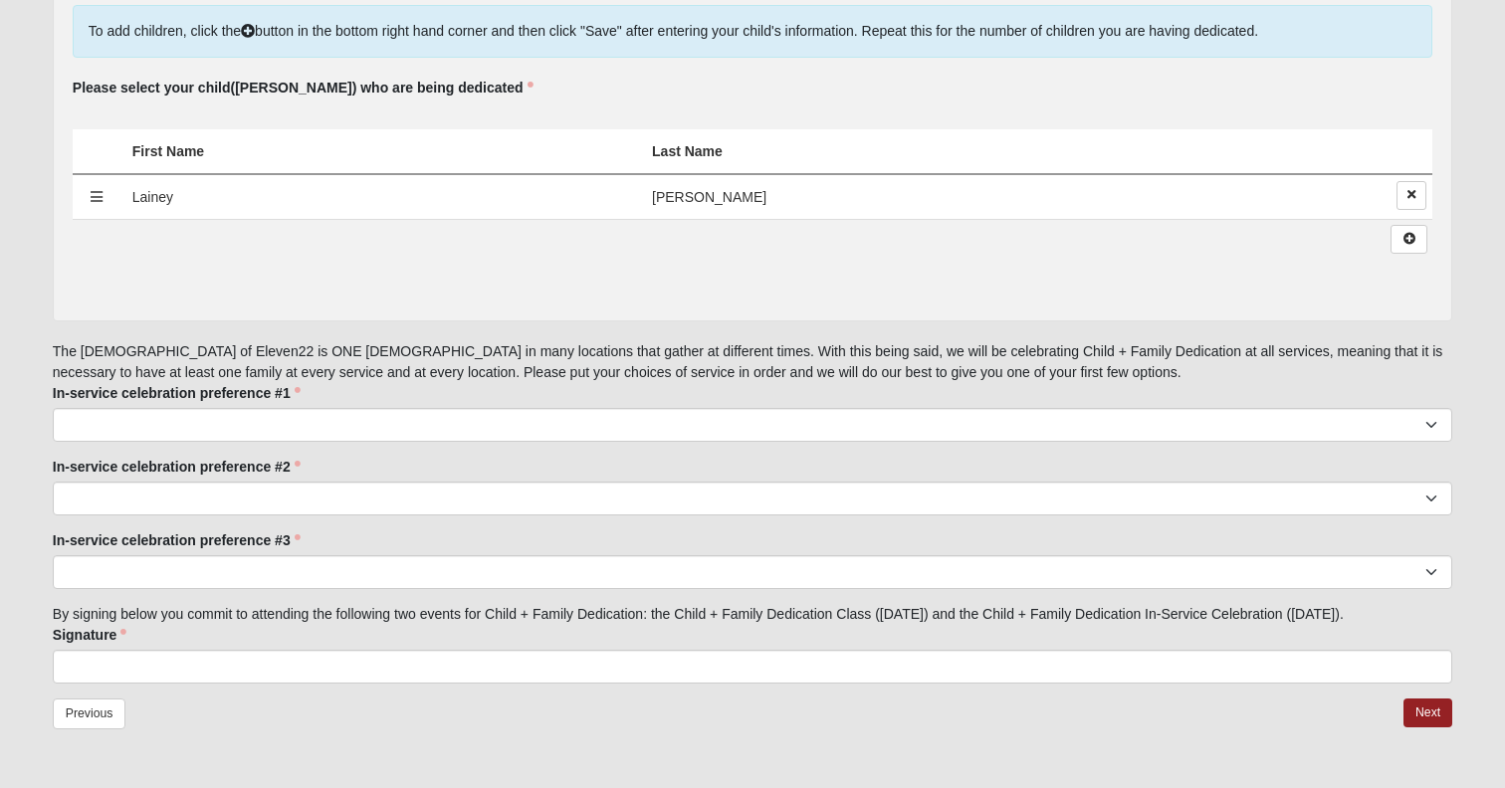
scroll to position [1348, 0]
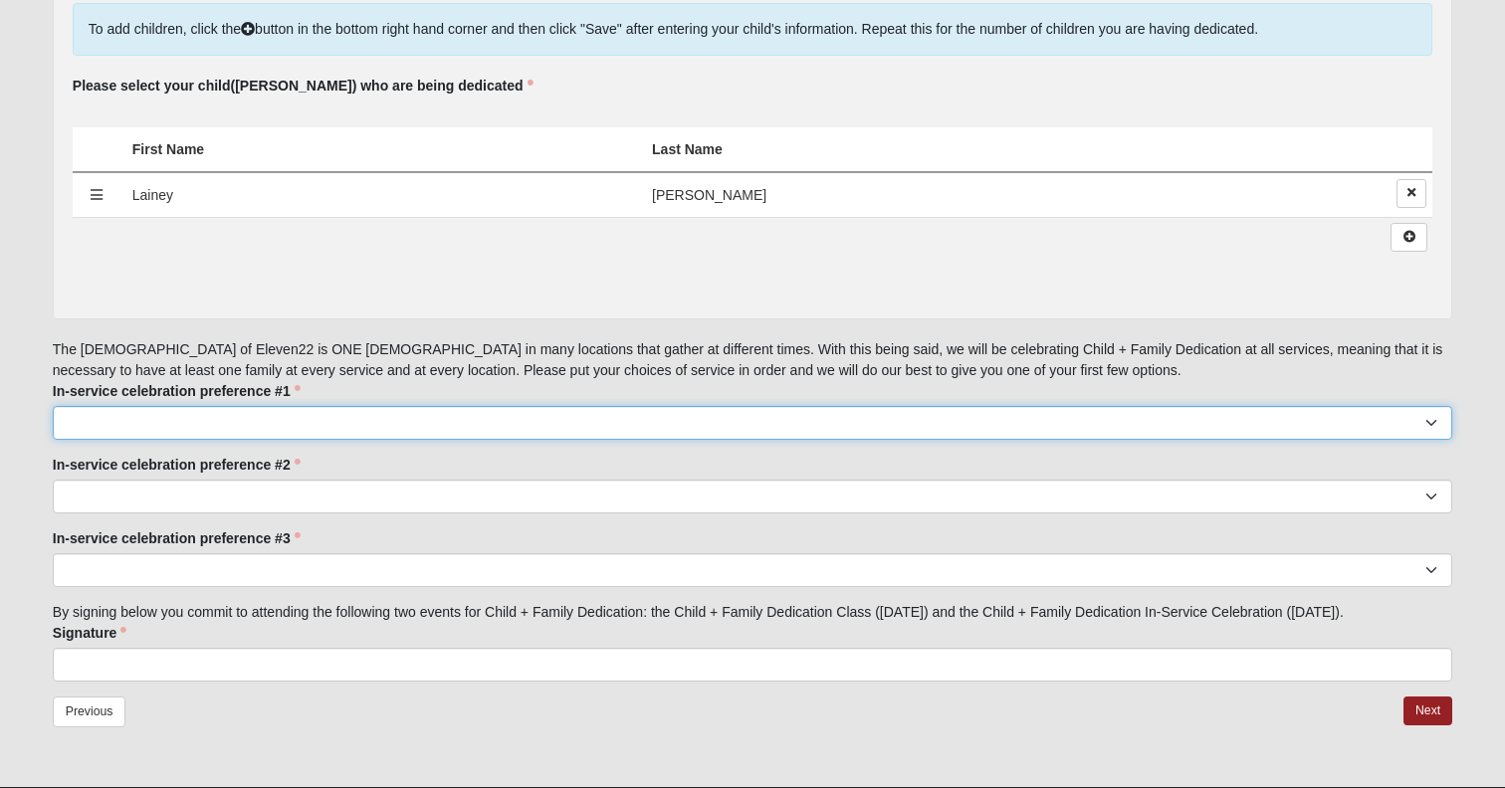
click at [311, 440] on select "[GEOGRAPHIC_DATA] 9:00 [GEOGRAPHIC_DATA] 11:22 Baymeadows 9:00 [GEOGRAPHIC_DATA…" at bounding box center [752, 423] width 1399 height 34
select select "San Pablo 11:22"
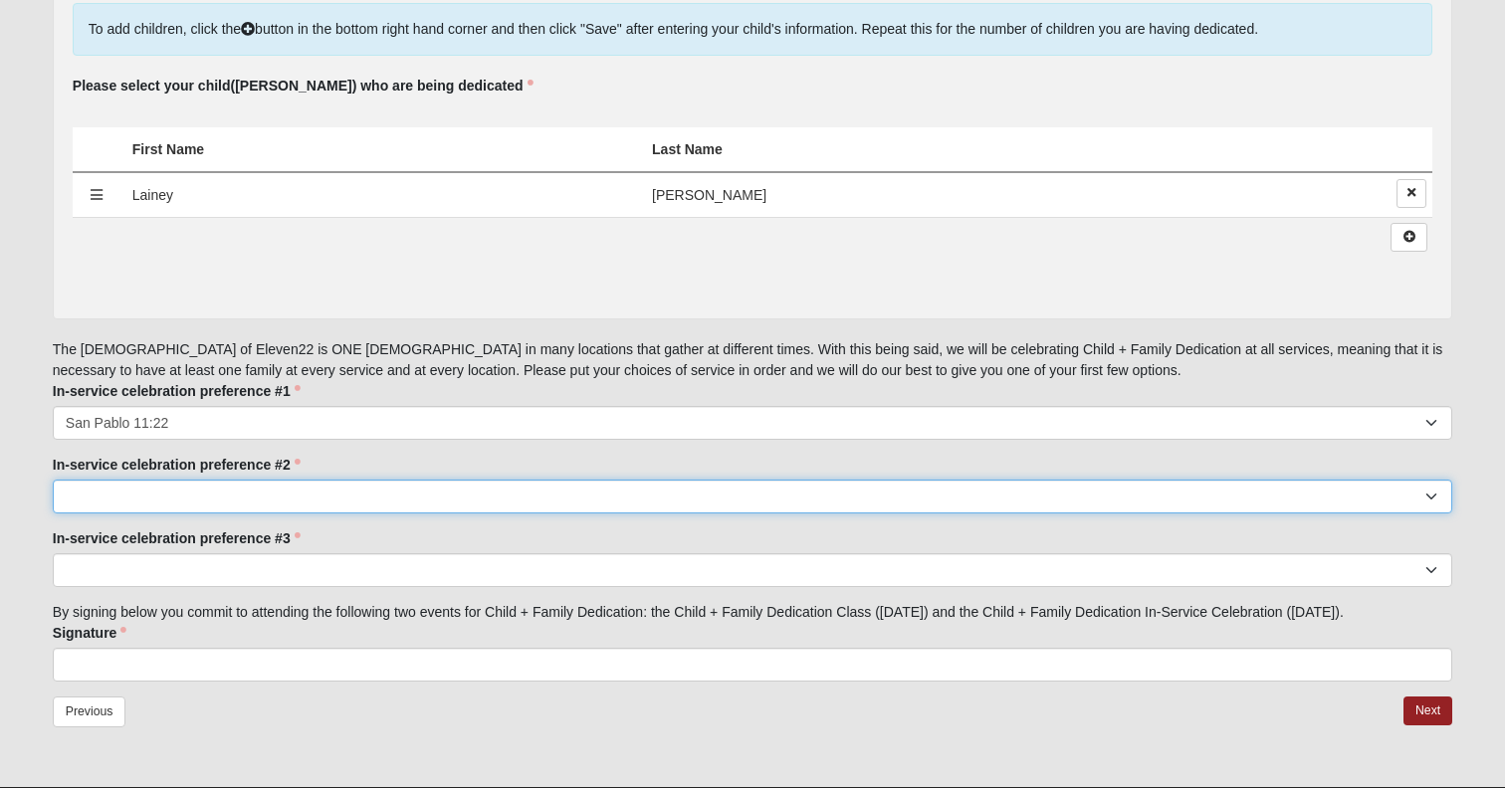
click at [162, 513] on select "[GEOGRAPHIC_DATA] 9:00 [GEOGRAPHIC_DATA] 11:22 Baymeadows 9:00 [GEOGRAPHIC_DATA…" at bounding box center [752, 497] width 1399 height 34
click at [182, 513] on select "[GEOGRAPHIC_DATA] 9:00 [GEOGRAPHIC_DATA] 11:22 Baymeadows 9:00 [GEOGRAPHIC_DATA…" at bounding box center [752, 497] width 1399 height 34
select select "San Pablo 9:00"
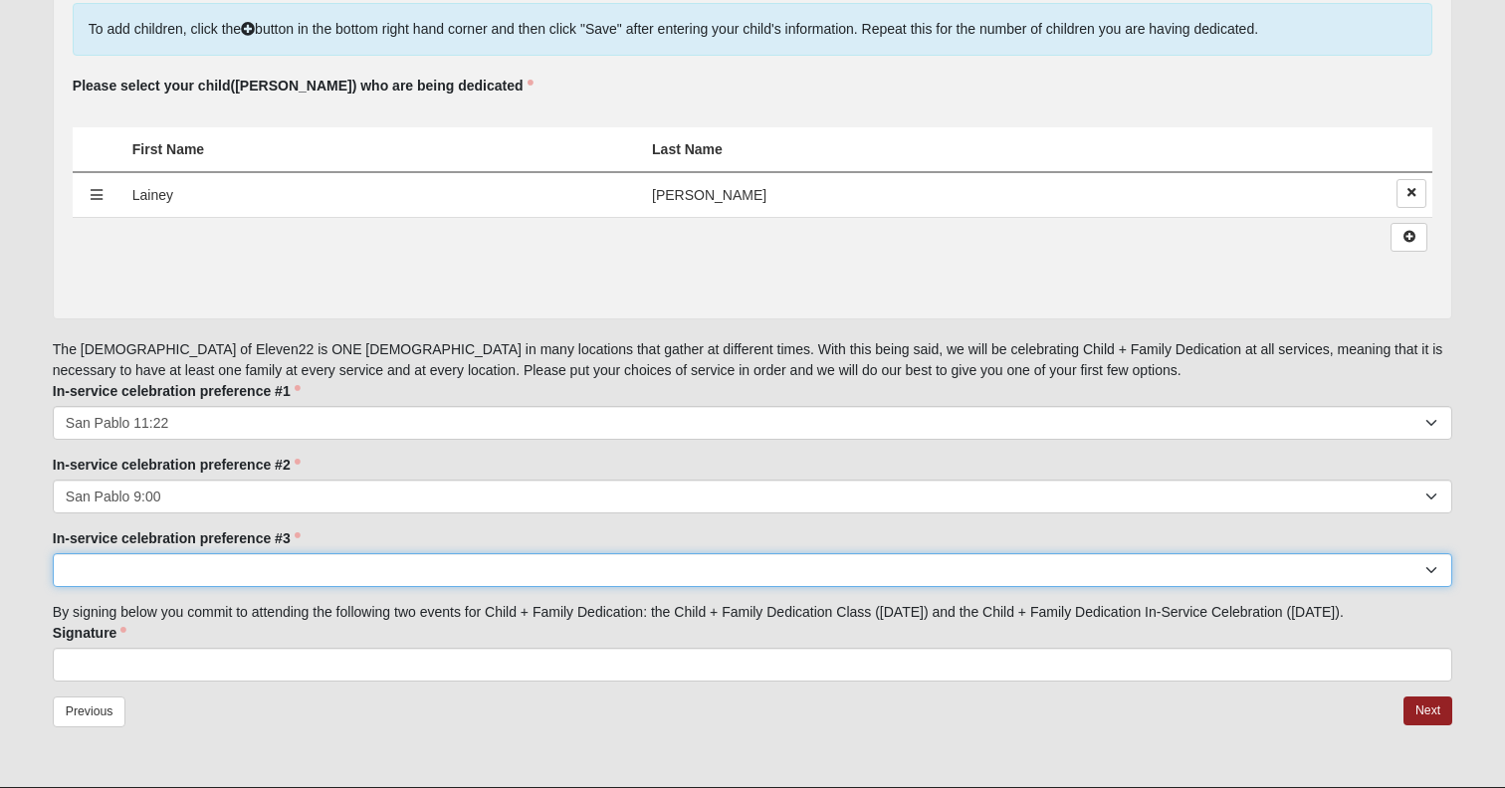
click at [151, 587] on select "[GEOGRAPHIC_DATA] 9:00 [GEOGRAPHIC_DATA] 11:22 Baymeadows 9:00 [GEOGRAPHIC_DATA…" at bounding box center [752, 570] width 1399 height 34
select select "Mandarin 11:22"
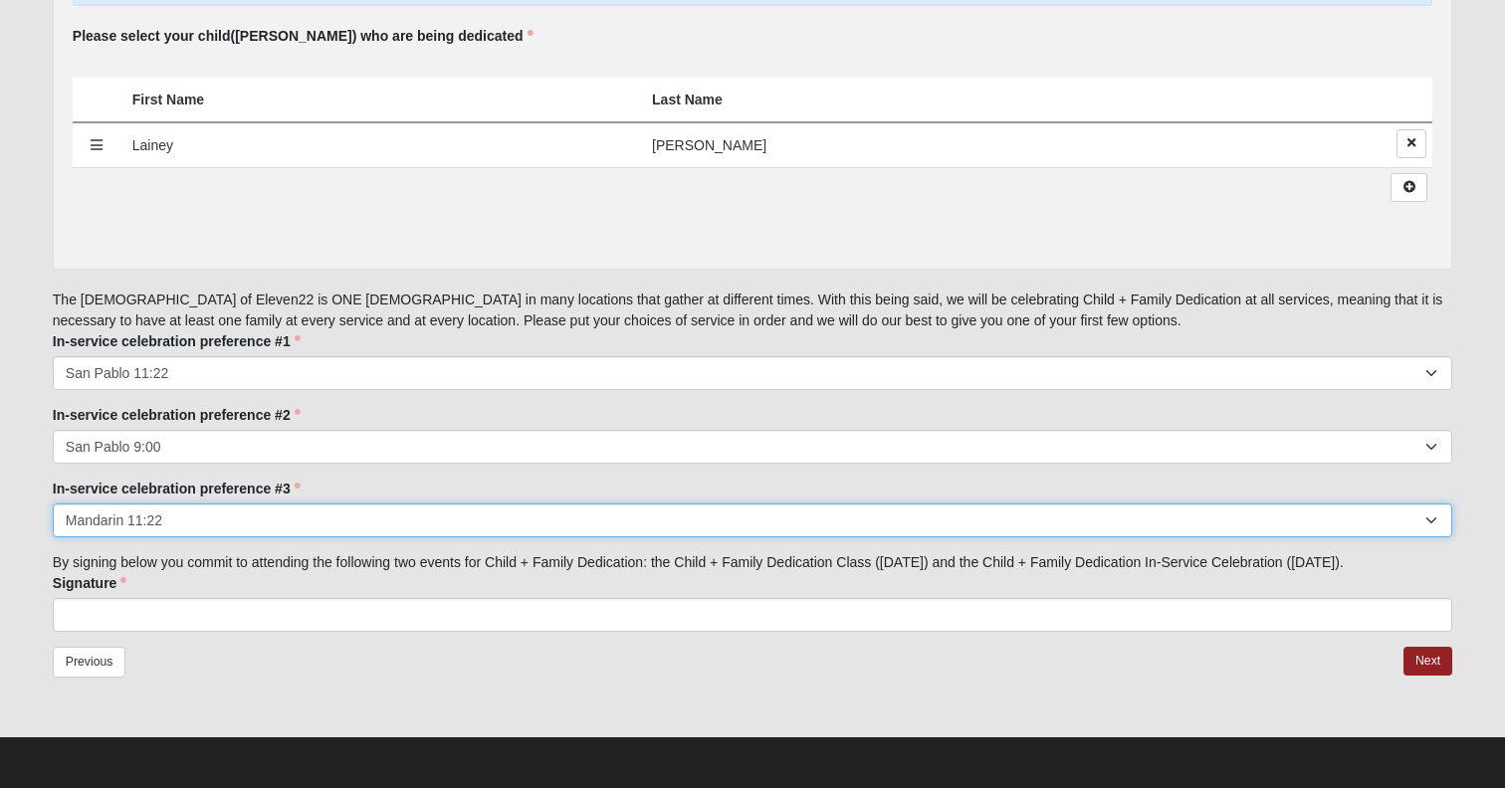
scroll to position [1473, 0]
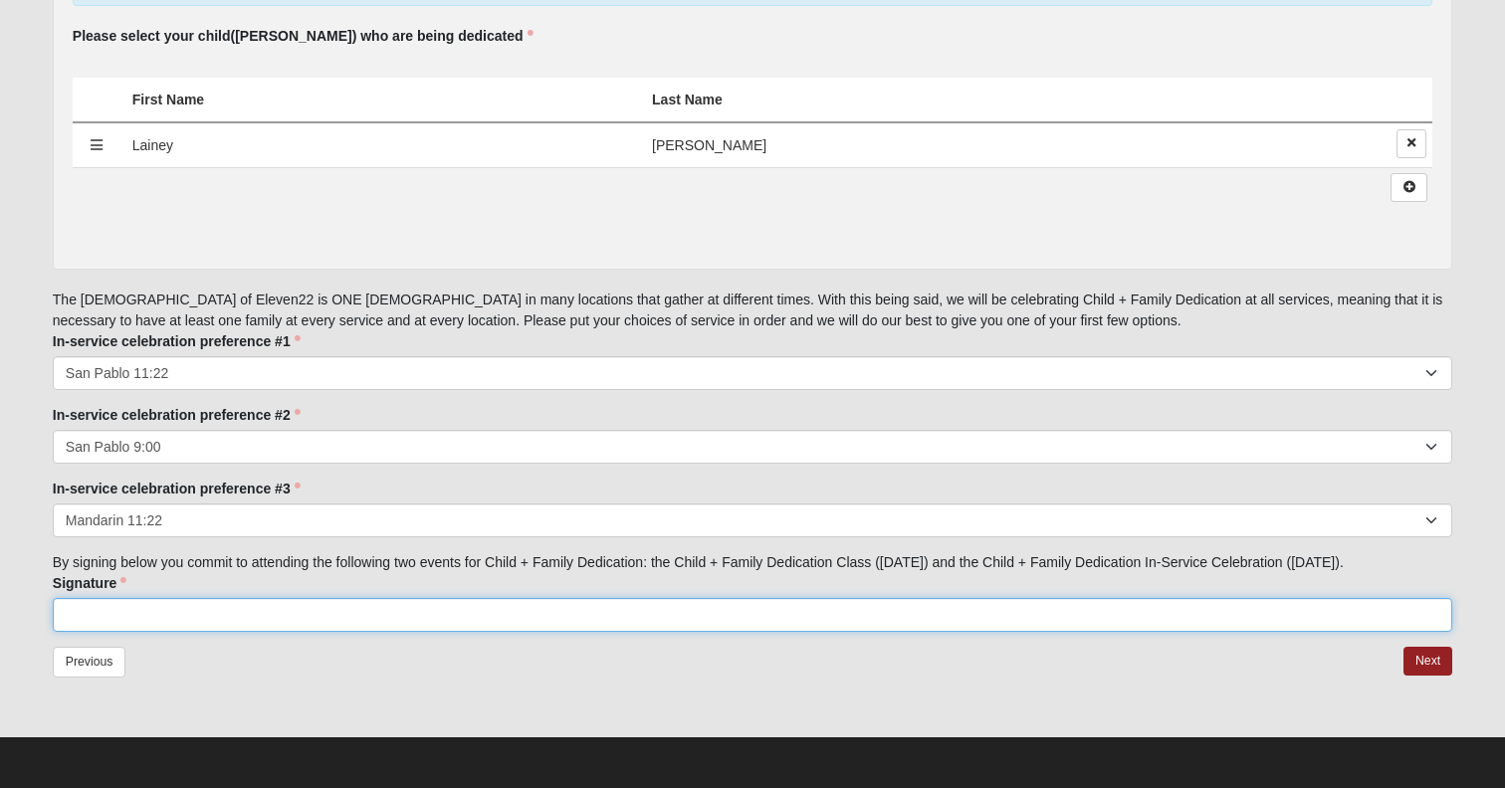
click at [121, 600] on input "Signature" at bounding box center [752, 615] width 1399 height 34
type input "L"
type input "[PERSON_NAME] and [PERSON_NAME]"
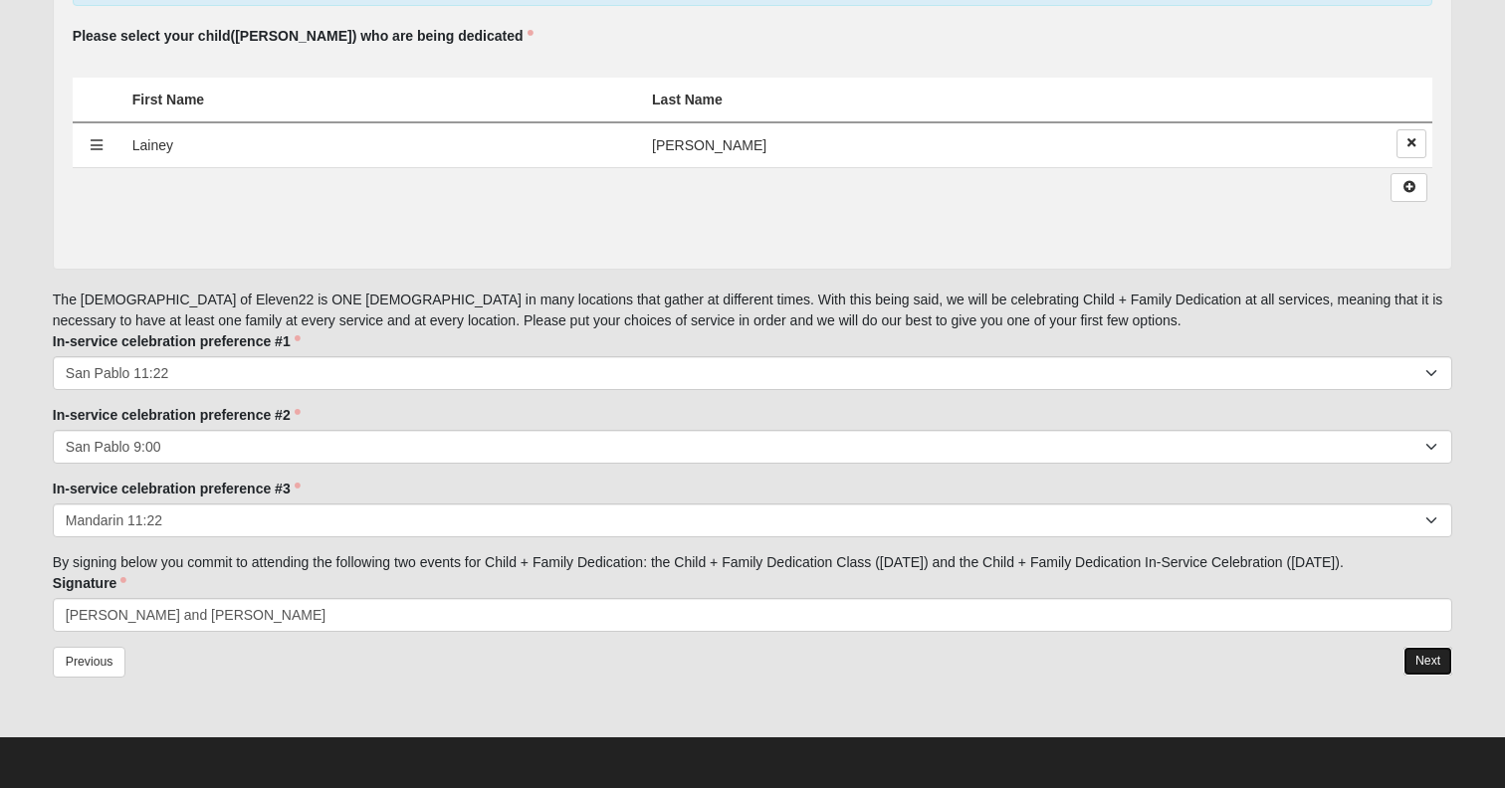
click at [1419, 666] on link "Next" at bounding box center [1427, 661] width 49 height 29
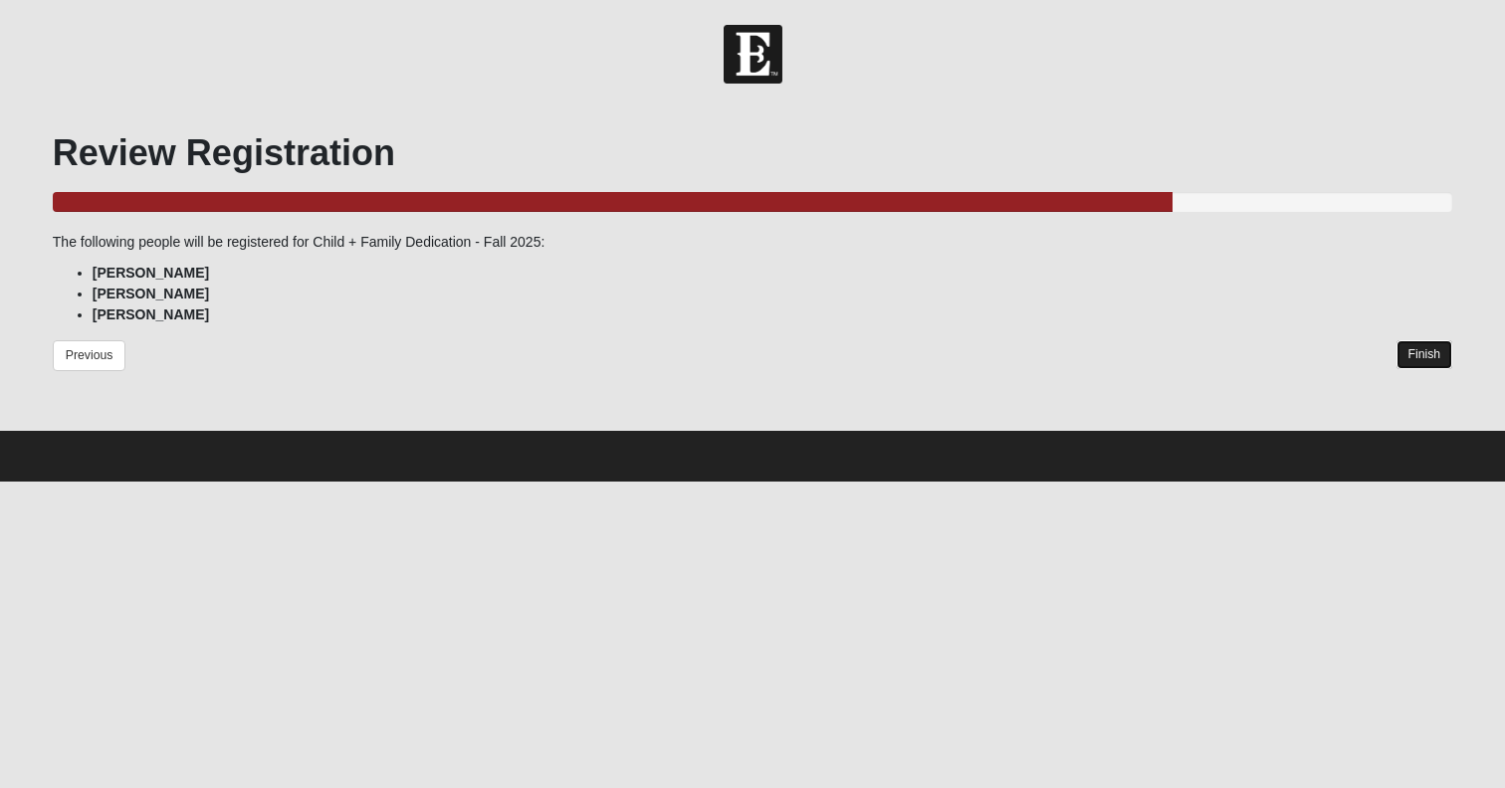
click at [1435, 359] on link "Finish" at bounding box center [1424, 354] width 57 height 29
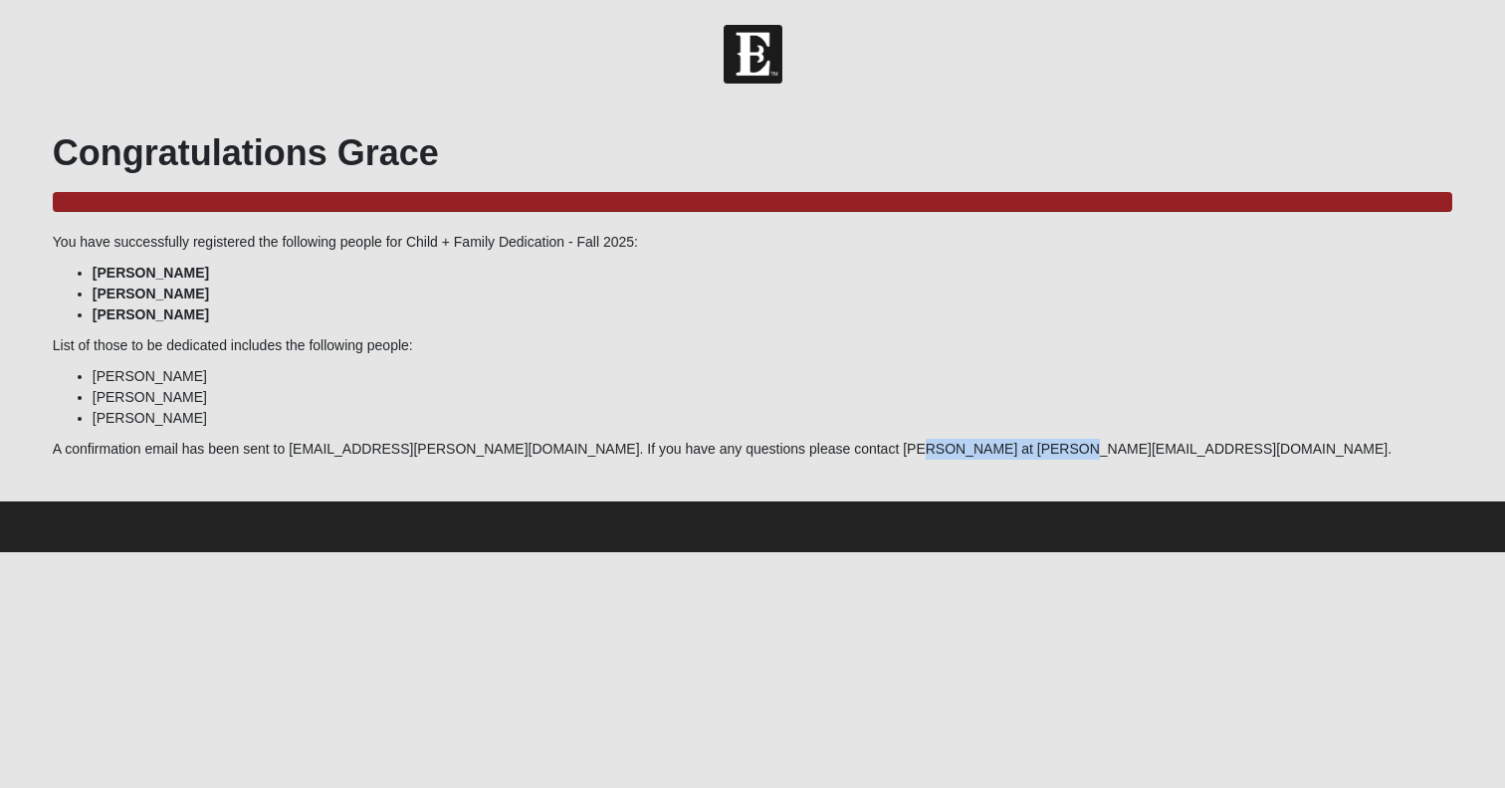
drag, startPoint x: 877, startPoint y: 461, endPoint x: 1047, endPoint y: 454, distance: 170.3
click at [1048, 454] on p "A confirmation email has been sent to [EMAIL_ADDRESS][PERSON_NAME][DOMAIN_NAME]…" at bounding box center [752, 449] width 1399 height 21
click at [979, 460] on p "A confirmation email has been sent to [EMAIL_ADDRESS][PERSON_NAME][DOMAIN_NAME]…" at bounding box center [752, 449] width 1399 height 21
drag, startPoint x: 877, startPoint y: 460, endPoint x: 924, endPoint y: 460, distance: 47.8
click at [924, 460] on p "A confirmation email has been sent to [EMAIL_ADDRESS][PERSON_NAME][DOMAIN_NAME]…" at bounding box center [752, 449] width 1399 height 21
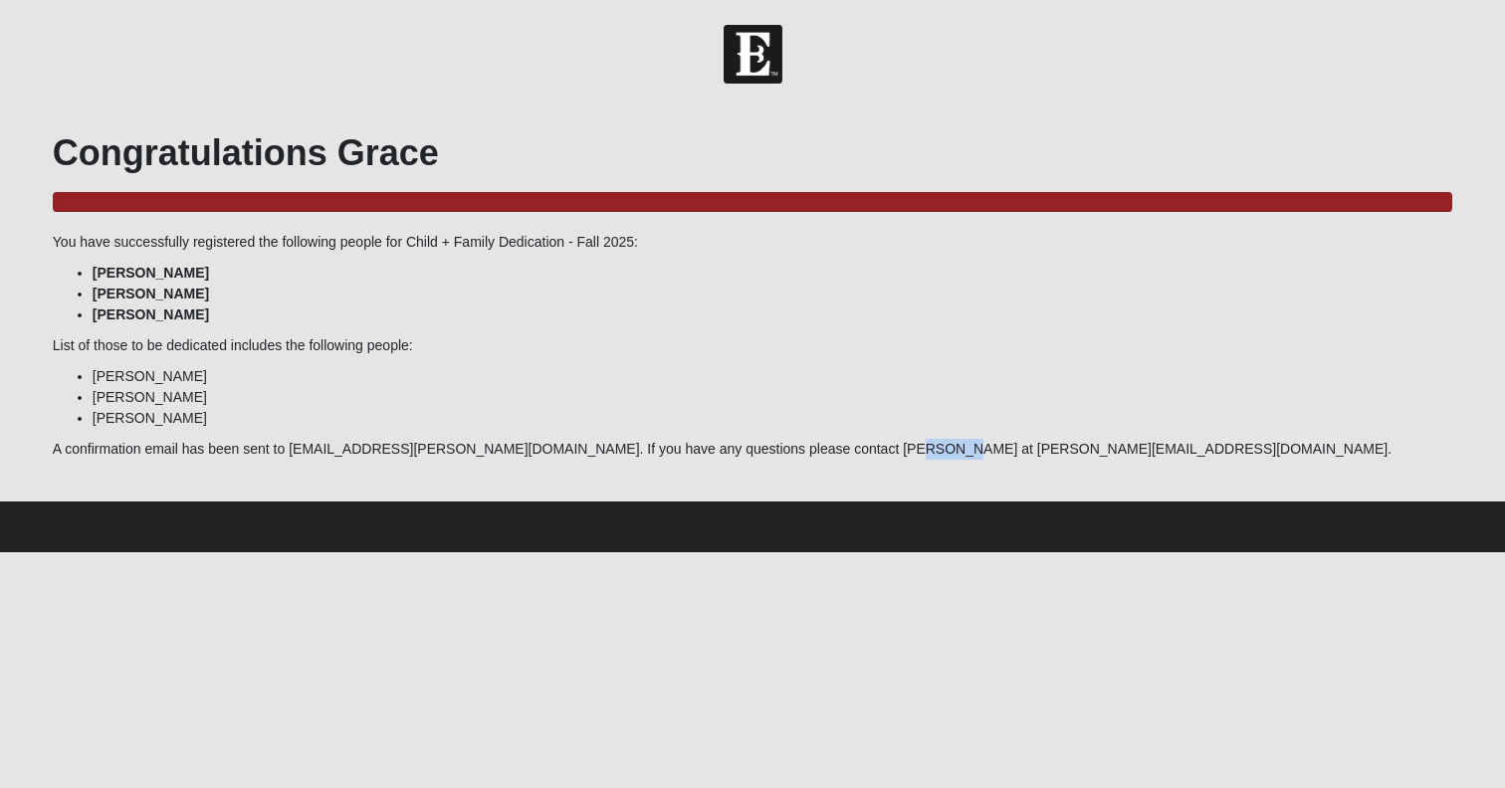
click at [877, 459] on p "A confirmation email has been sent to [EMAIL_ADDRESS][PERSON_NAME][DOMAIN_NAME]…" at bounding box center [752, 449] width 1399 height 21
drag, startPoint x: 875, startPoint y: 460, endPoint x: 1037, endPoint y: 464, distance: 162.3
click at [1037, 460] on p "A confirmation email has been sent to [EMAIL_ADDRESS][PERSON_NAME][DOMAIN_NAME]…" at bounding box center [752, 449] width 1399 height 21
